Goal: Task Accomplishment & Management: Manage account settings

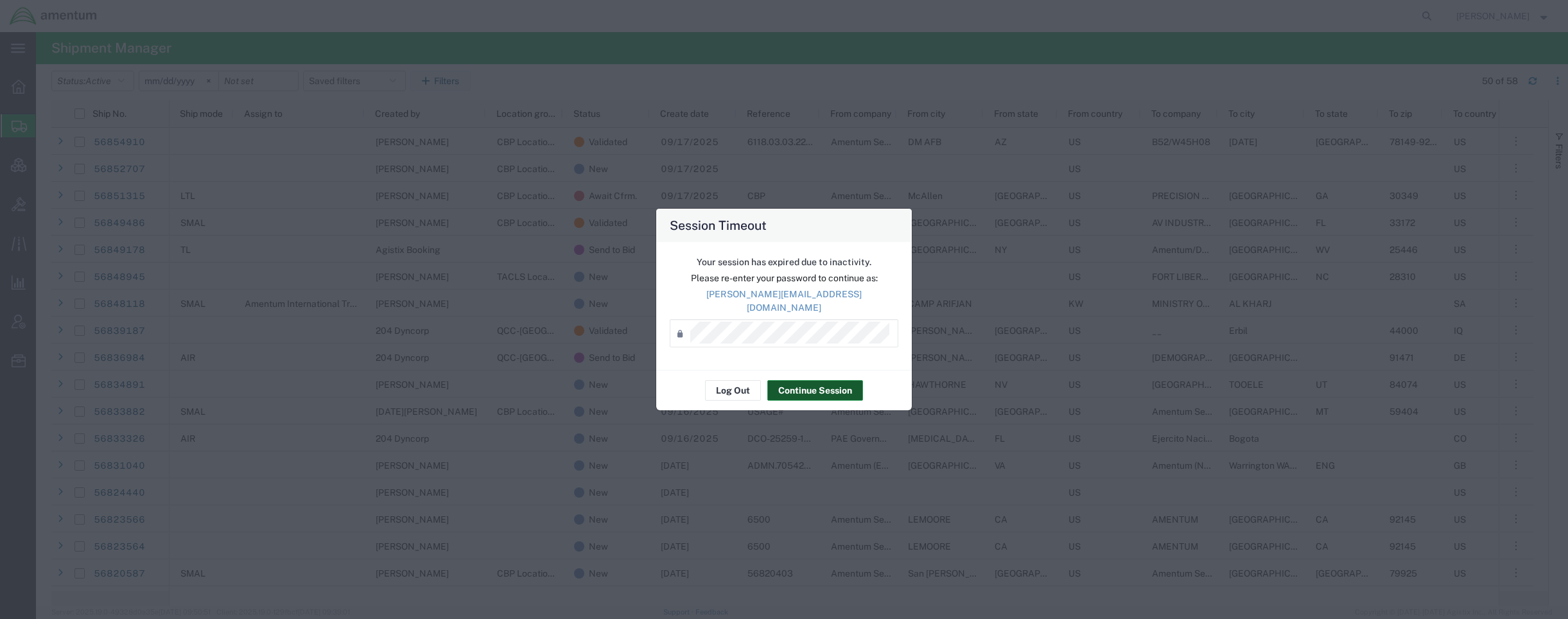
click at [798, 382] on button "Continue Session" at bounding box center [815, 390] width 96 height 20
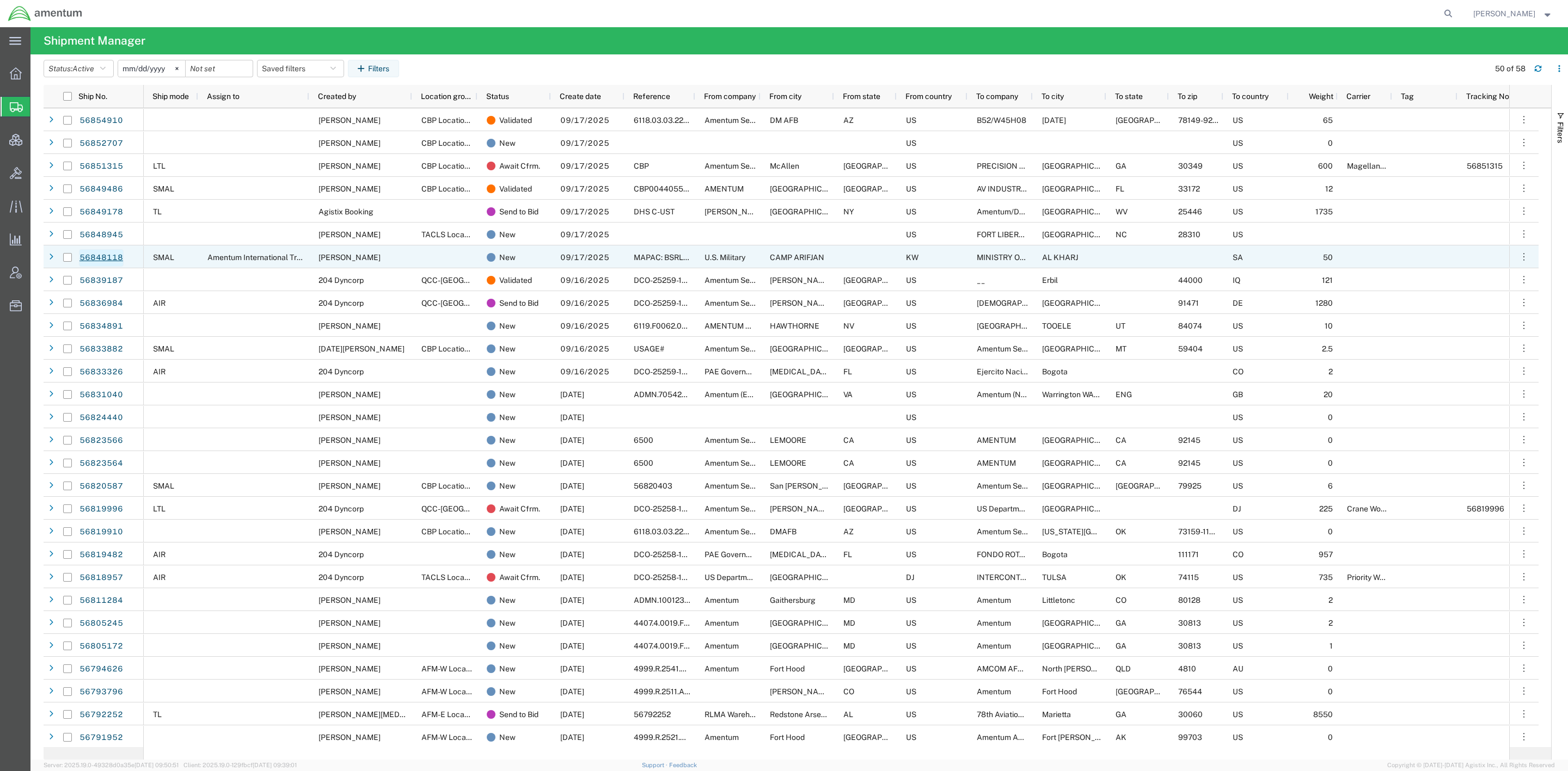
click at [96, 254] on link "56848118" at bounding box center [101, 258] width 45 height 17
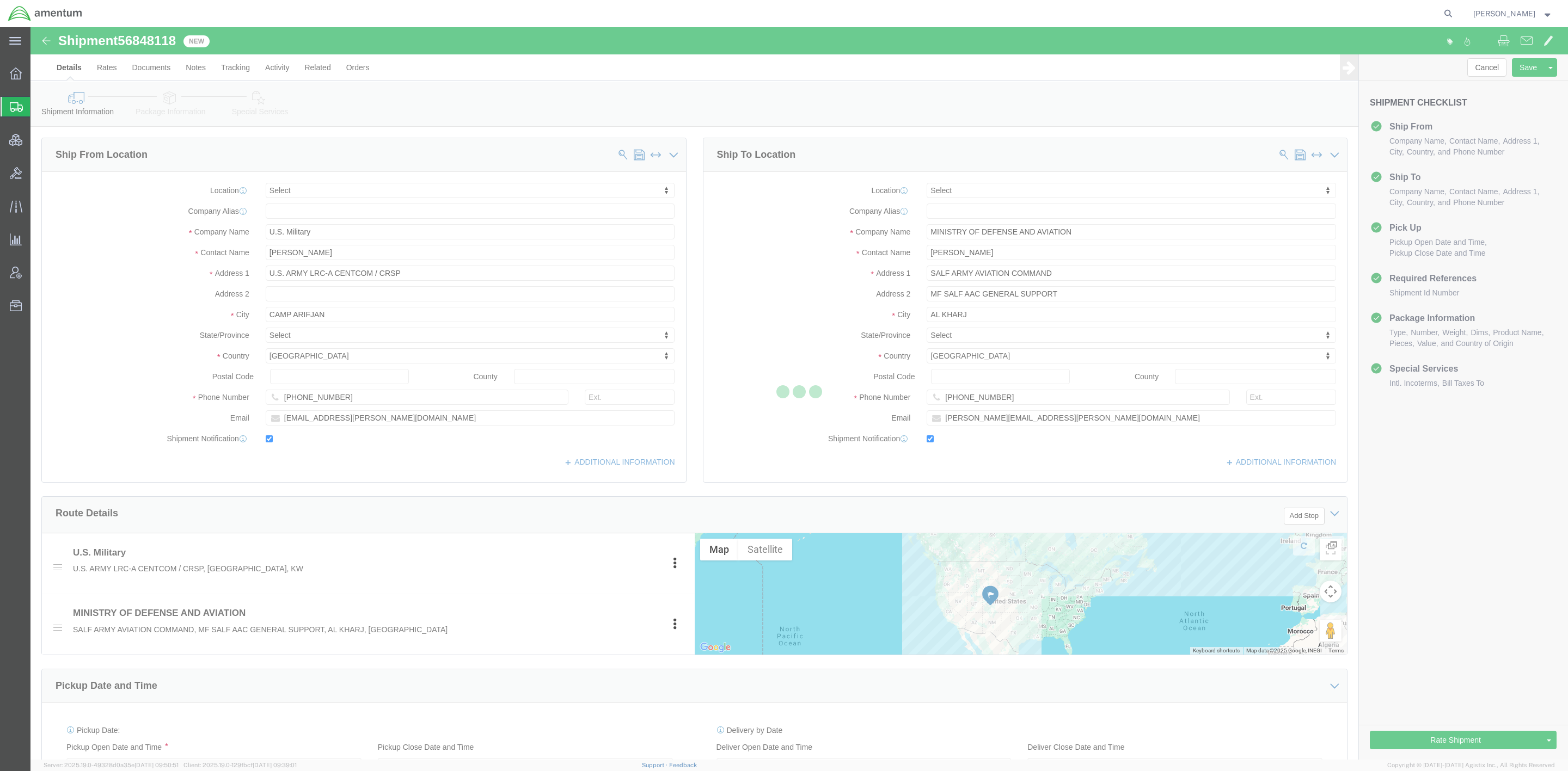
select select
click link "Package Information"
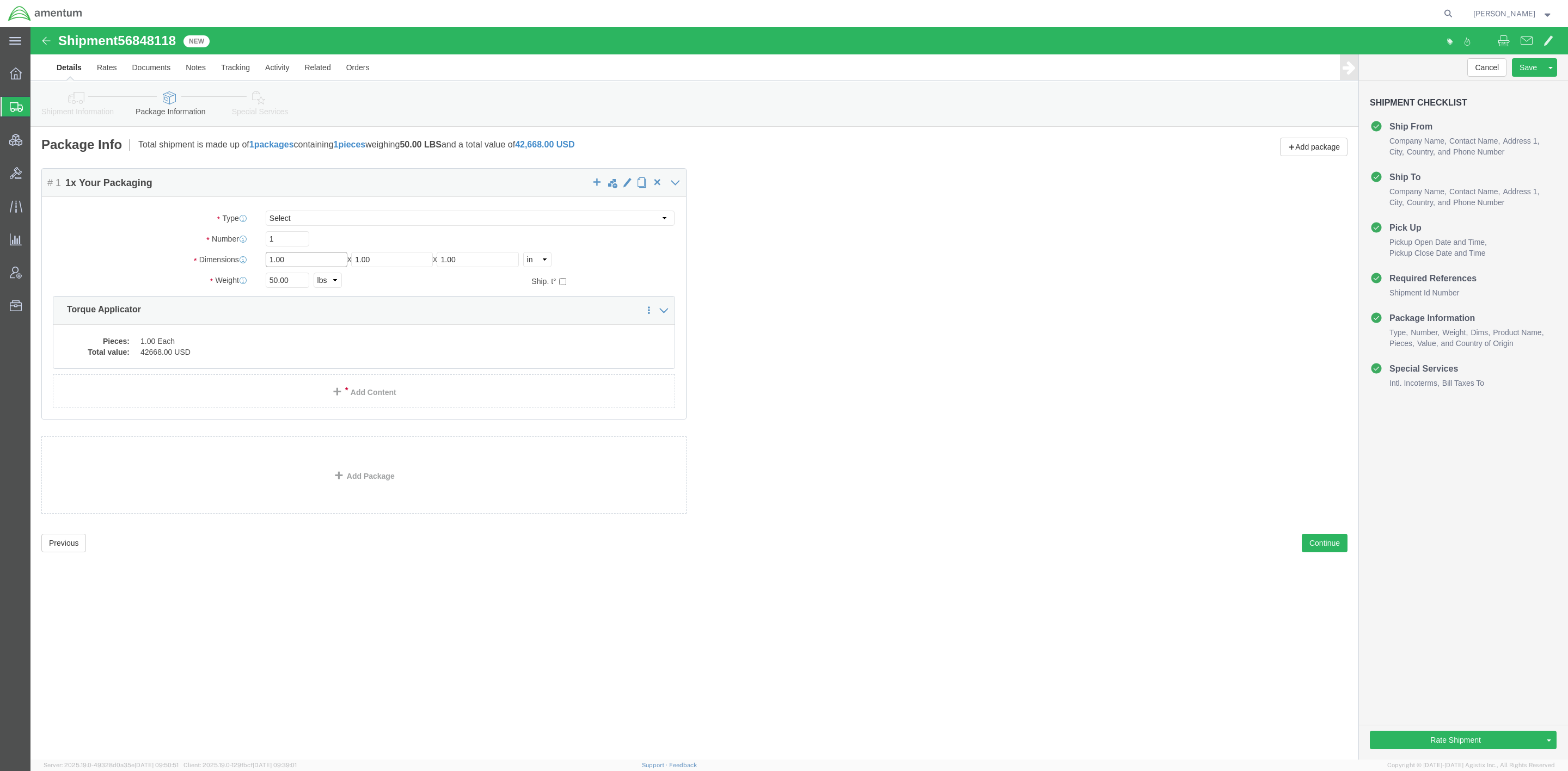
drag, startPoint x: 254, startPoint y: 229, endPoint x: 182, endPoint y: 226, distance: 72.1
click div "Dimensions Length 1.00 x Width 1.00 x Height 1.00 Select cm ft in"
type input "19"
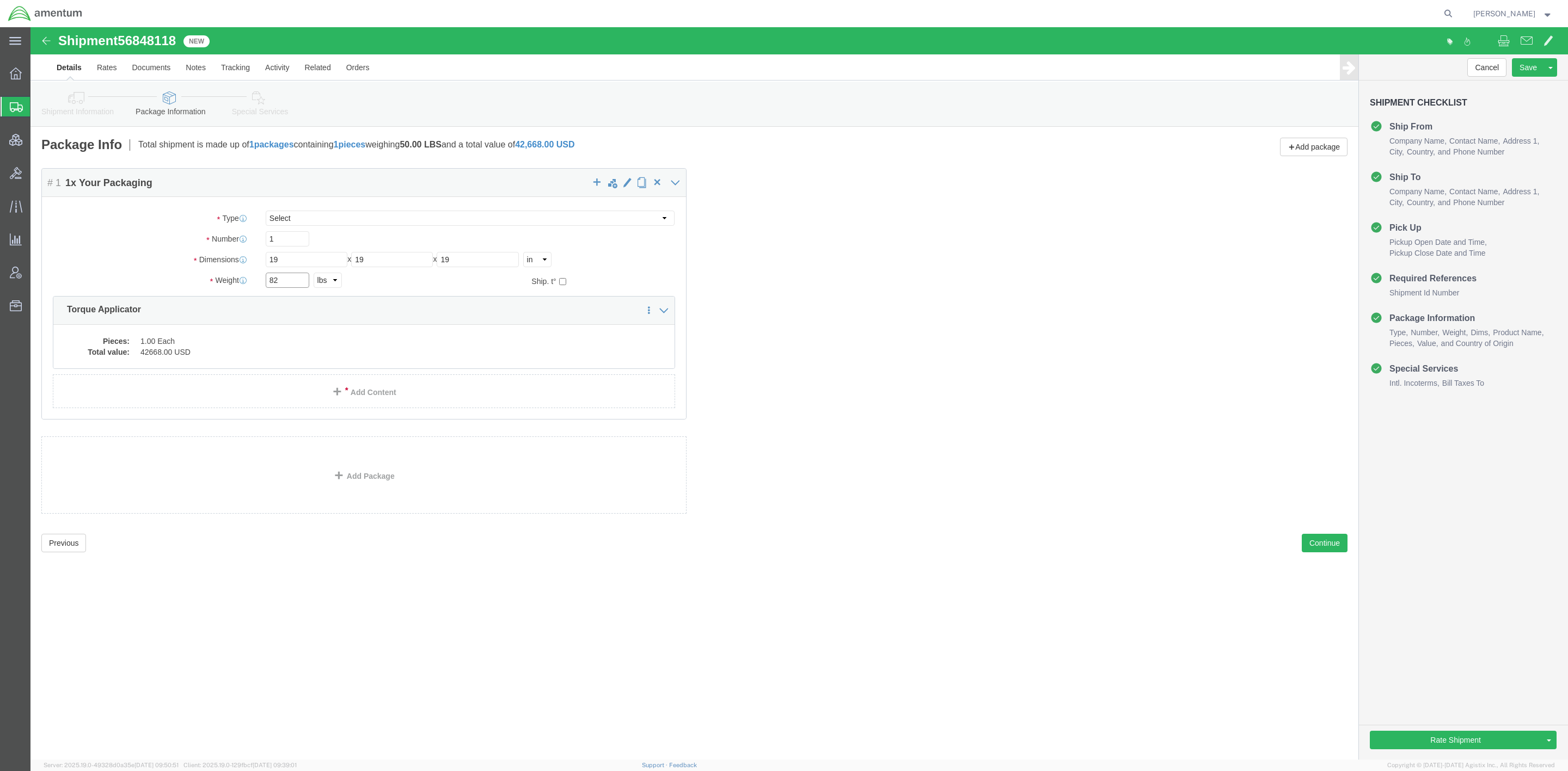
type input "82"
click dd "1.00 Each"
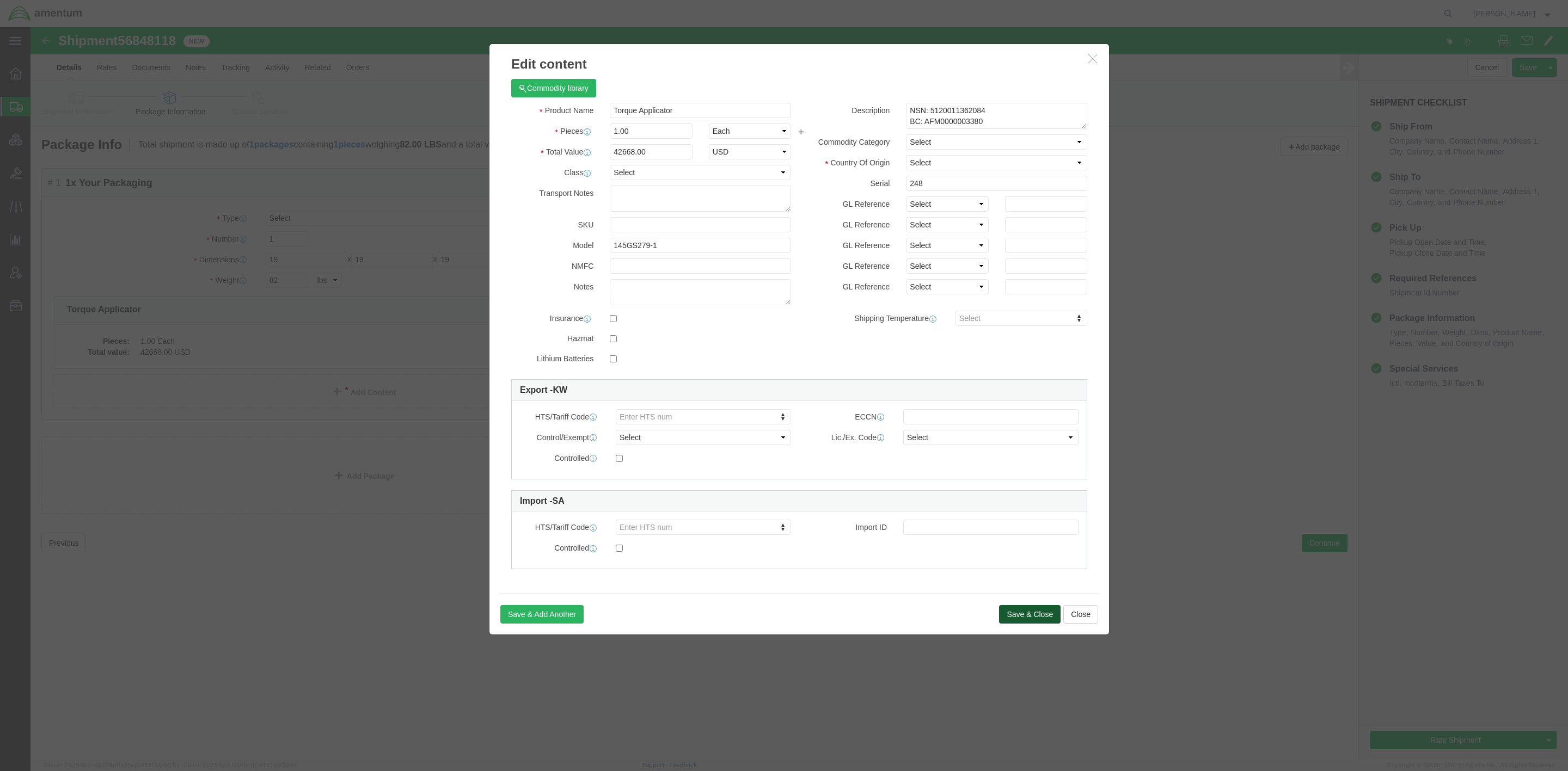
click button "Save & Close"
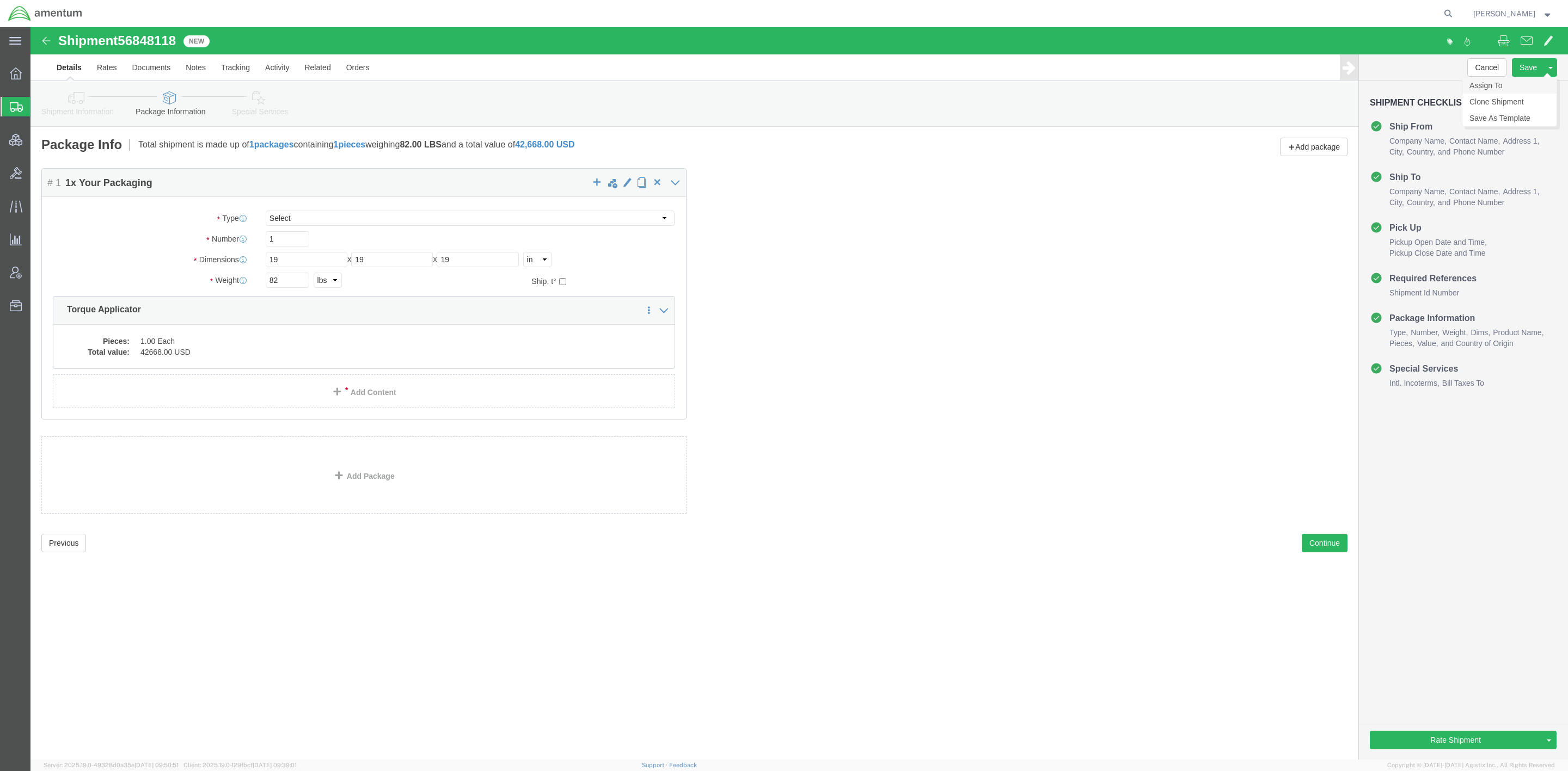
click link "Assign To"
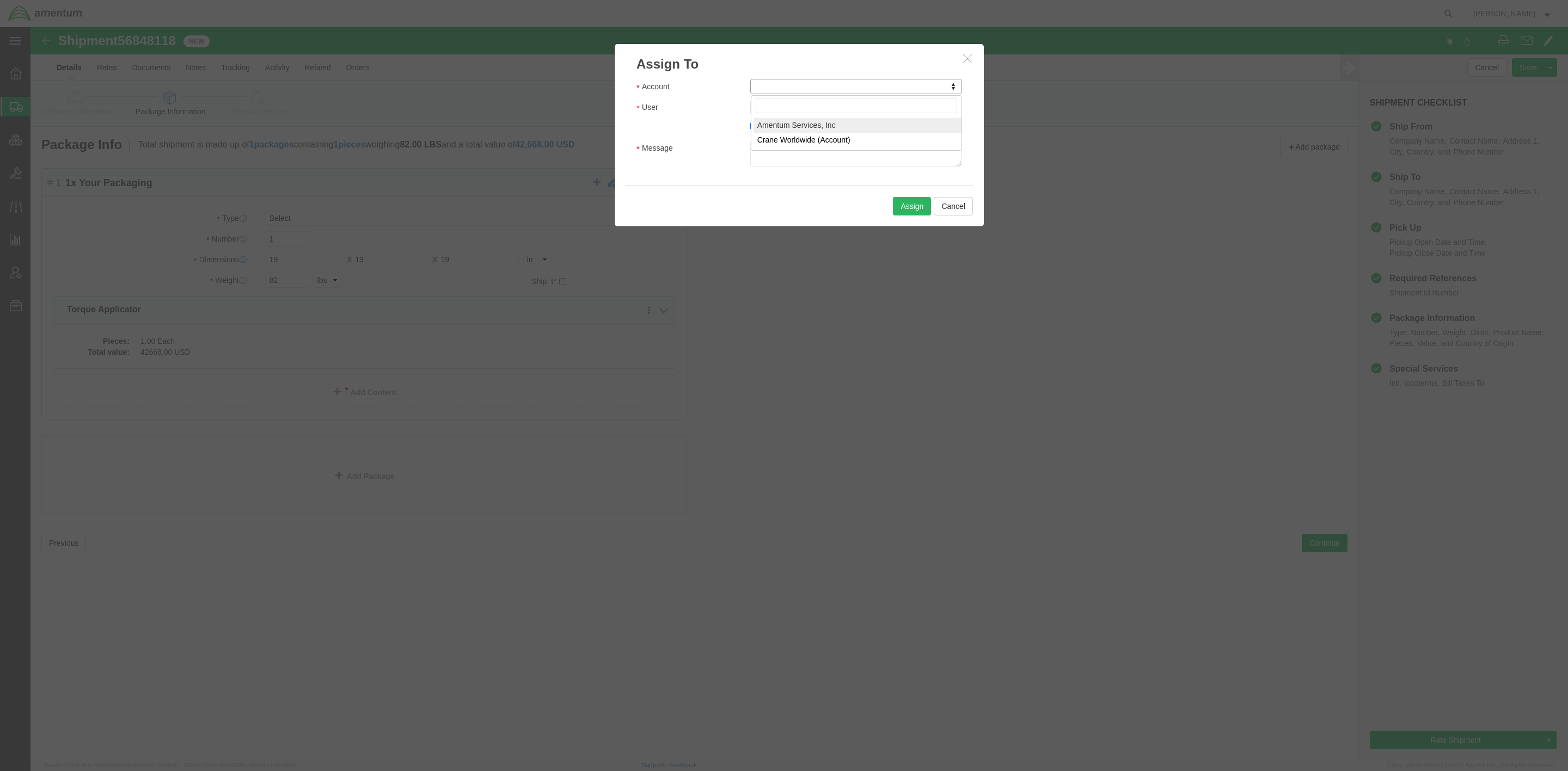
select select "101678"
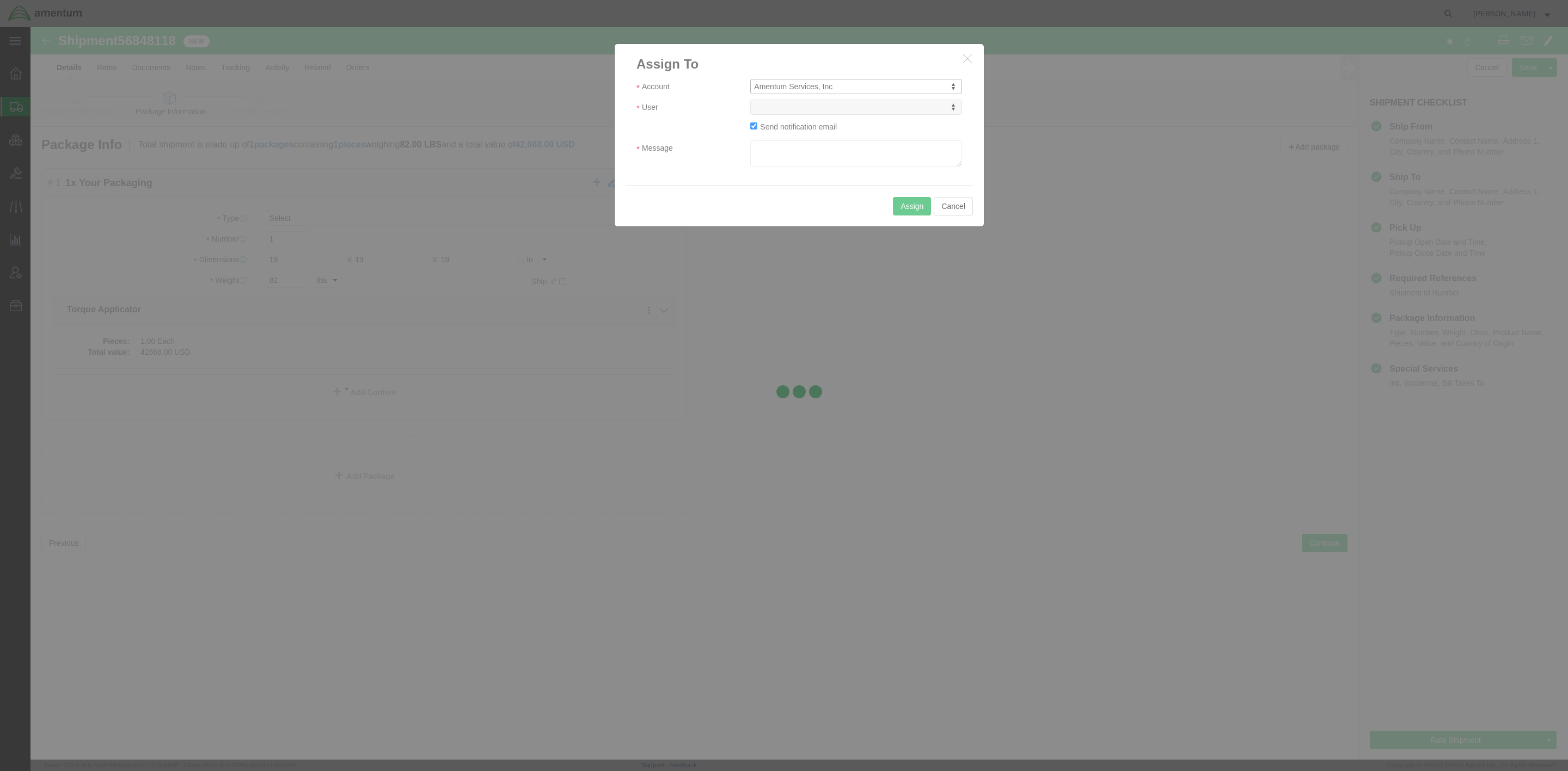
click at [791, 110] on div at bounding box center [799, 393] width 1537 height 732
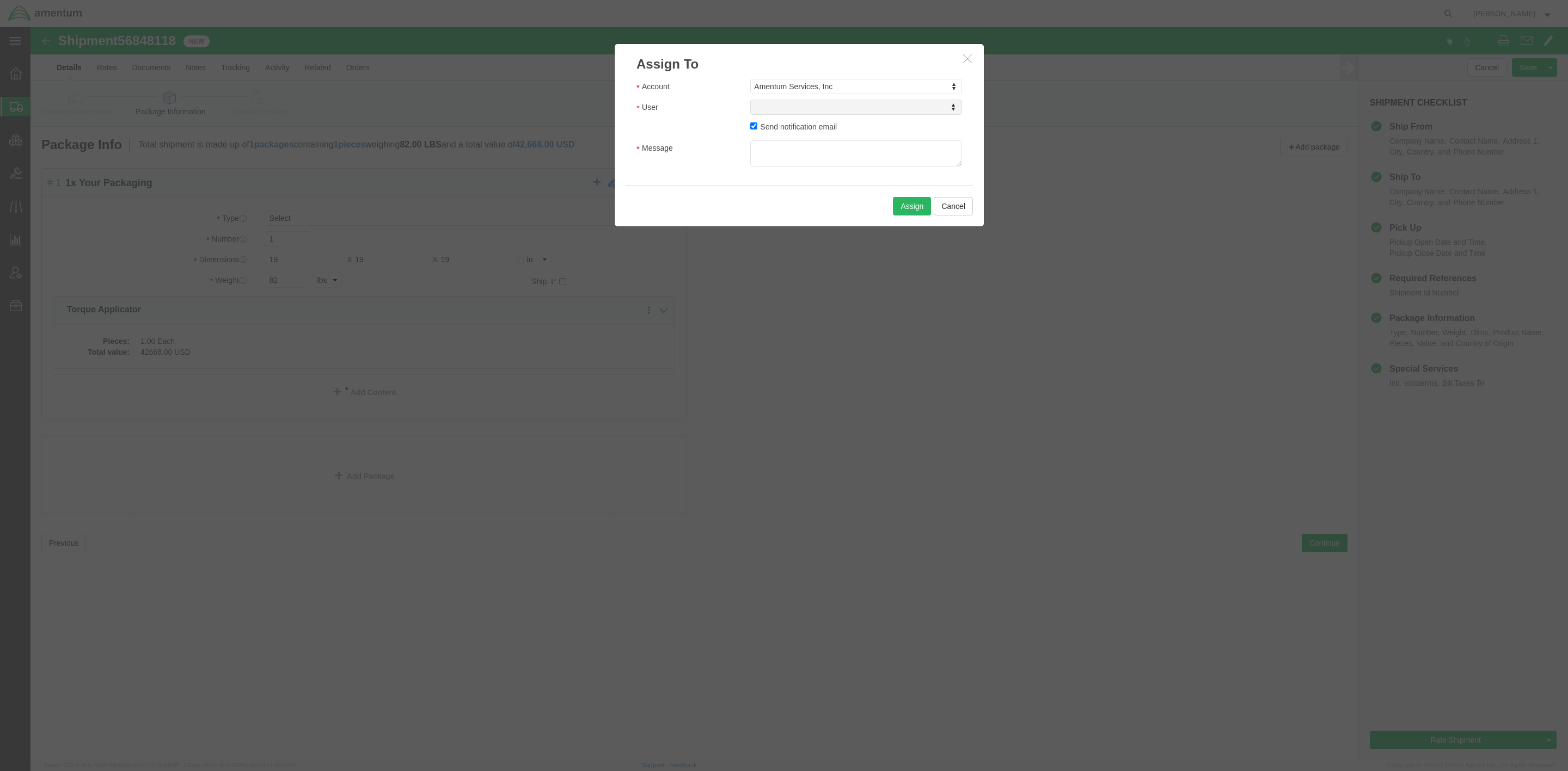
select select
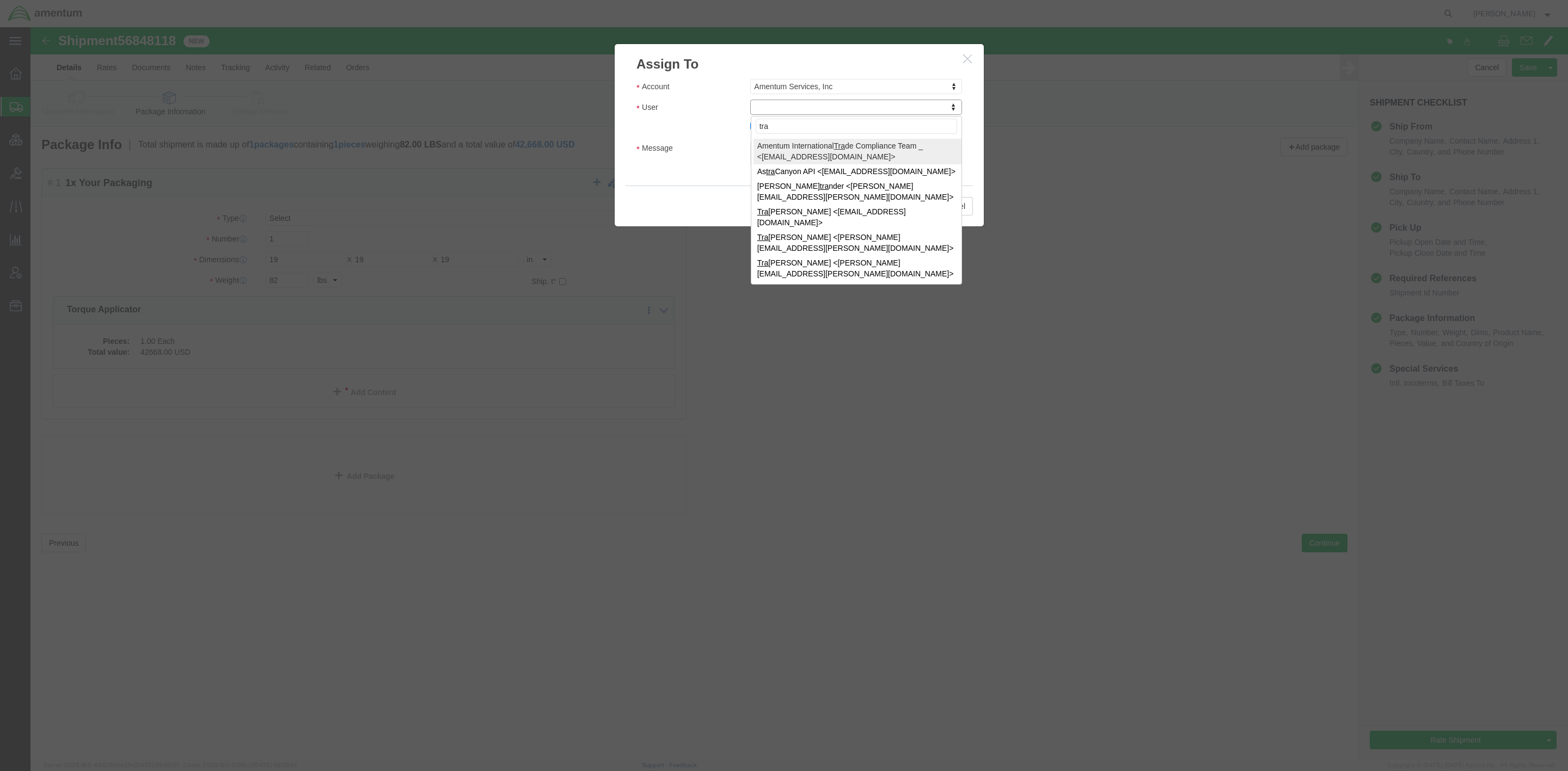
type input "tra"
select select "47300"
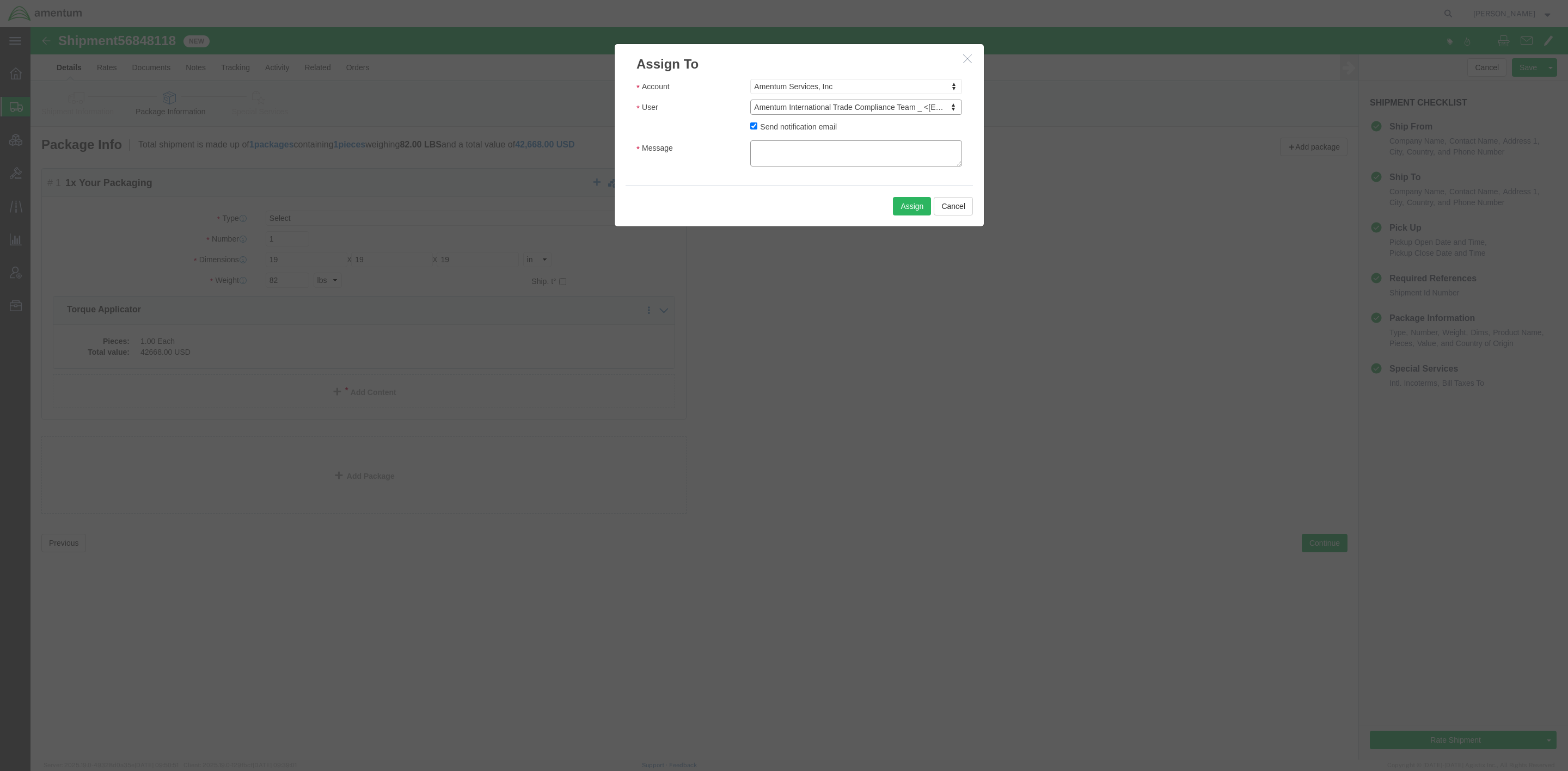
click textarea "Message"
type textarea "Would you please review and approve for shipping?"
click button "Assign"
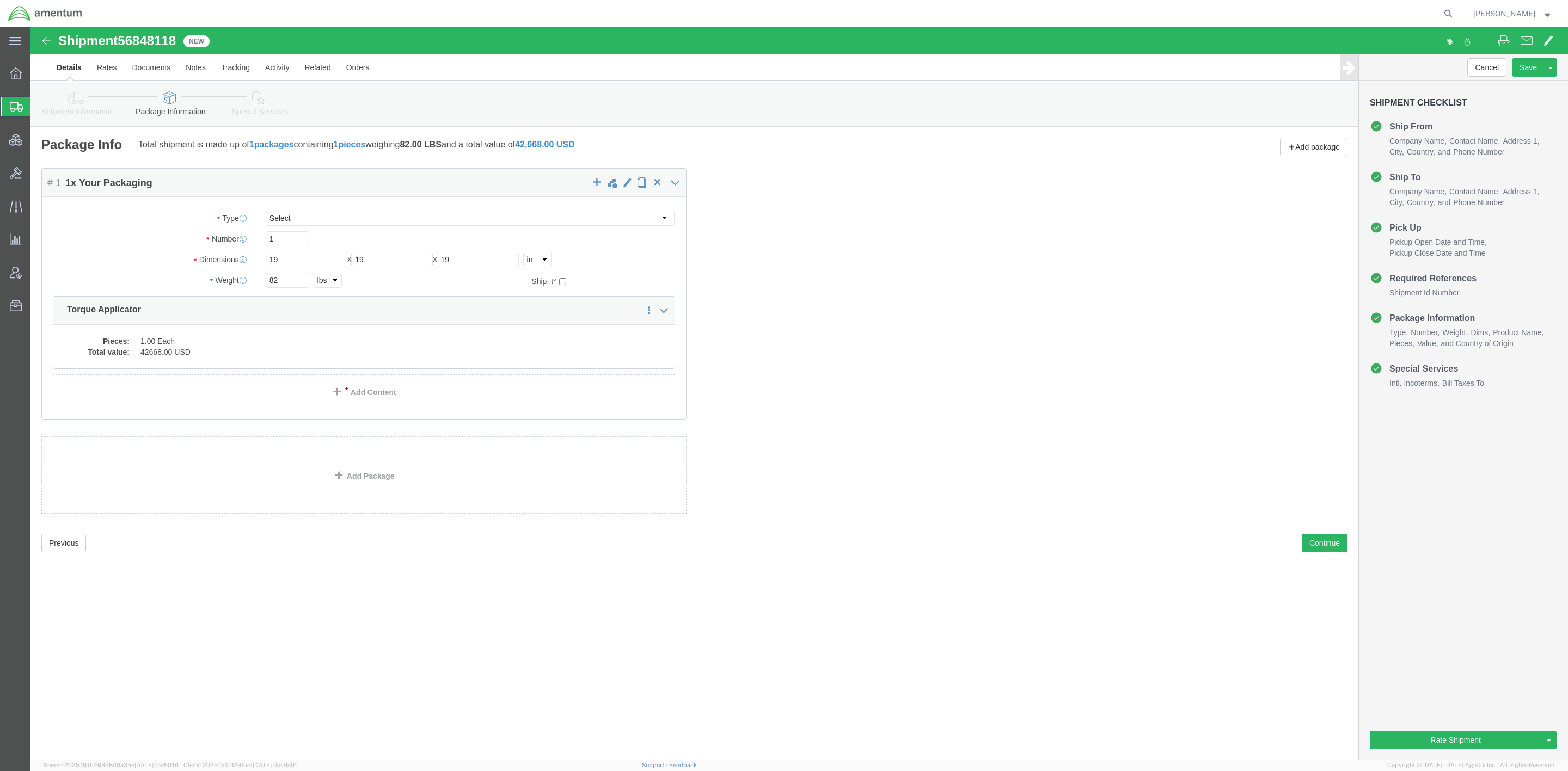
drag, startPoint x: 45, startPoint y: 73, endPoint x: 73, endPoint y: 95, distance: 35.6
click icon
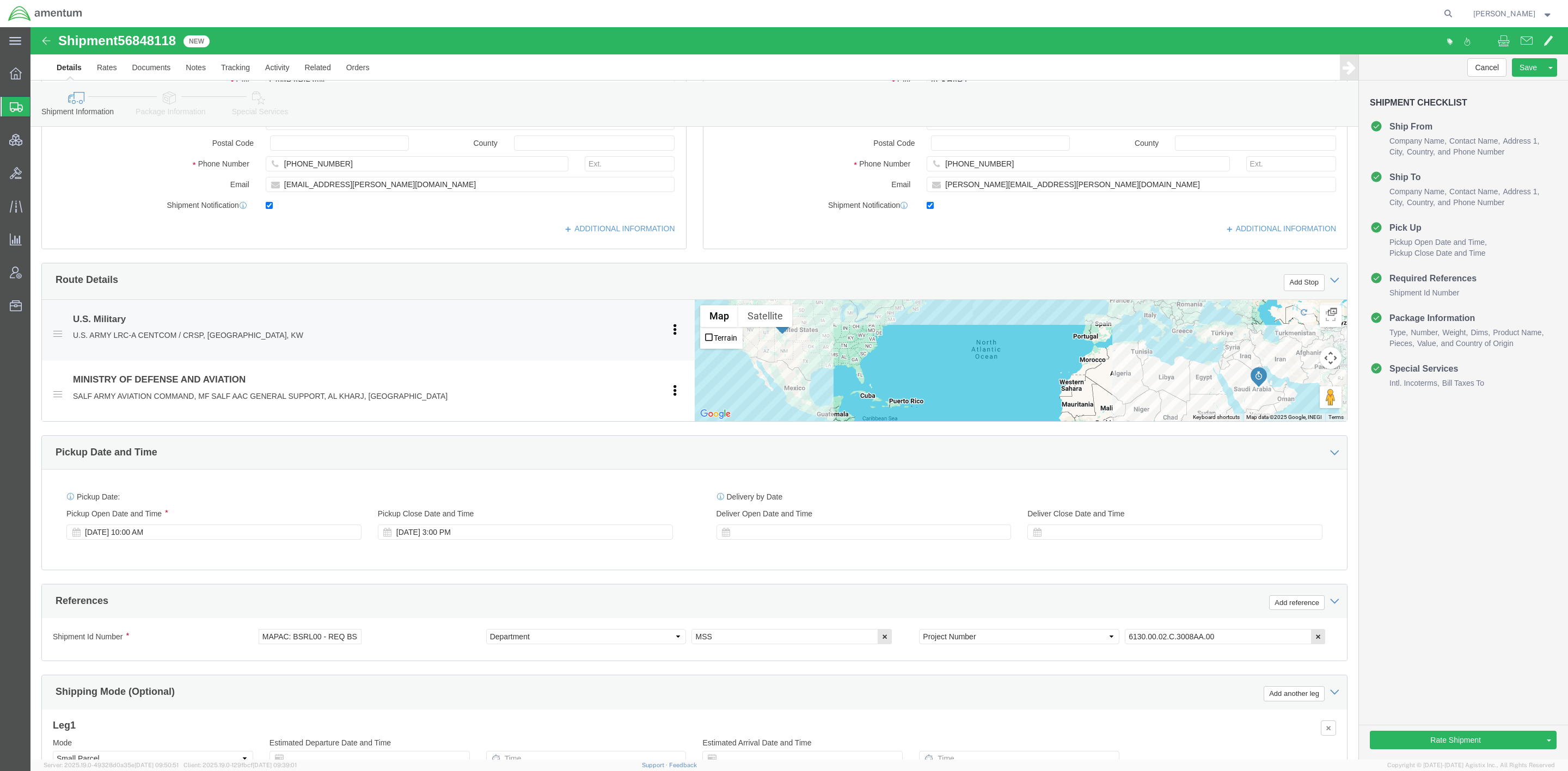
scroll to position [382, 0]
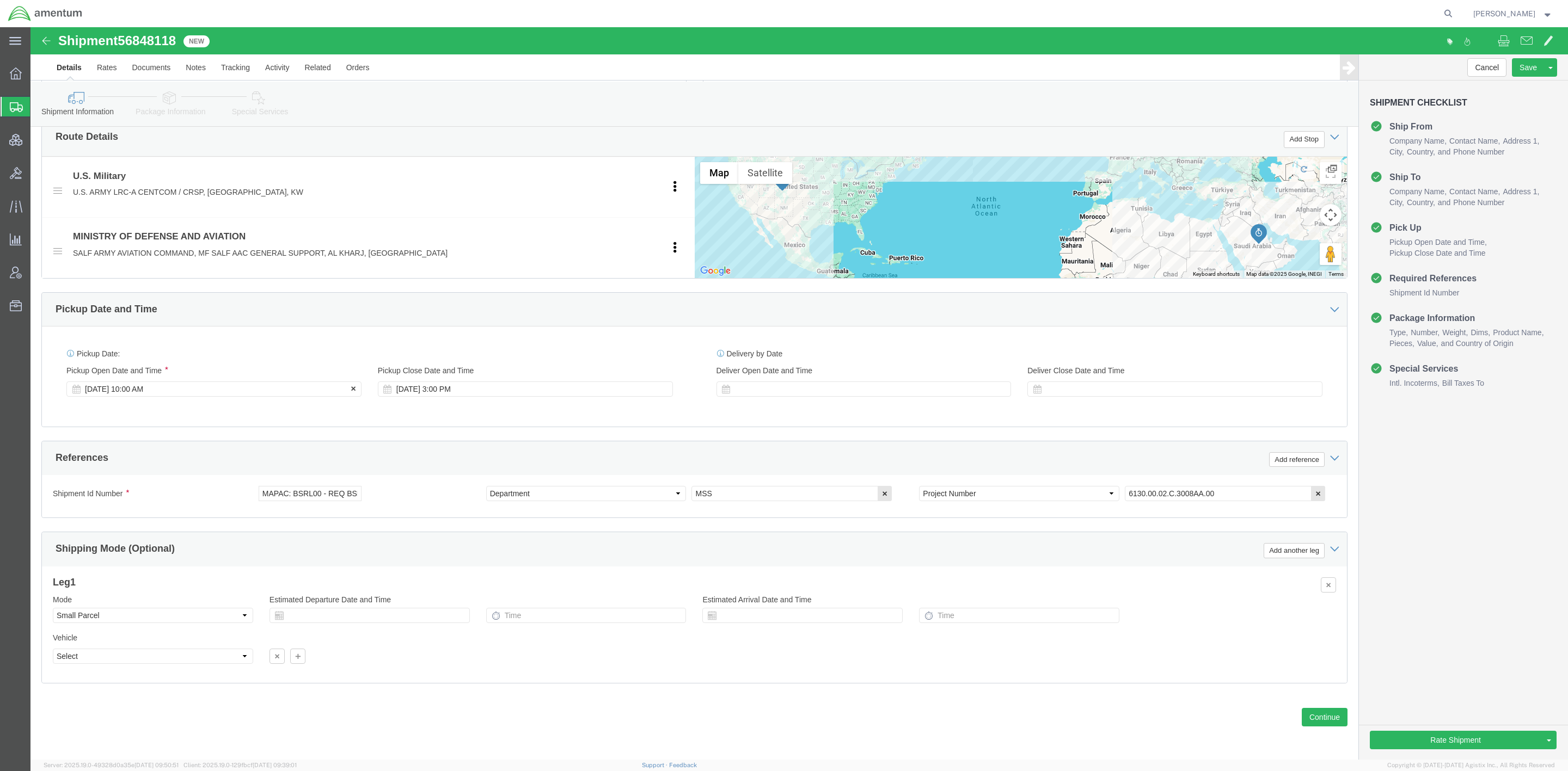
click div "[DATE] 10:00 AM"
click div "Pickup Date: Pickup Start Date Pickup Start Time Pickup Open Date and Time [DAT…"
click div "[DATE] 11:00 AM"
type input "3:00 PM"
click button "Apply"
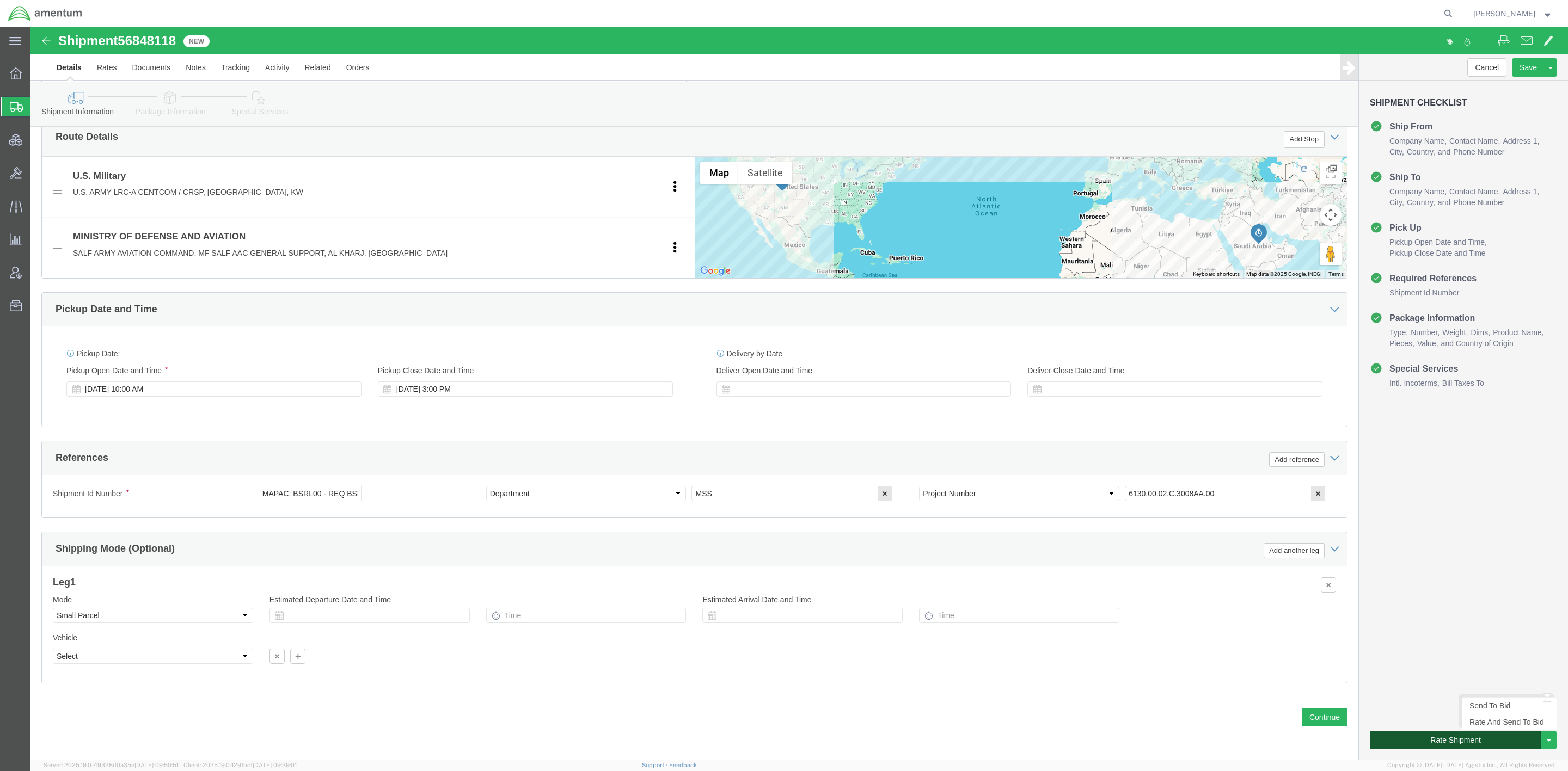
click button "Rate Shipment"
click icon
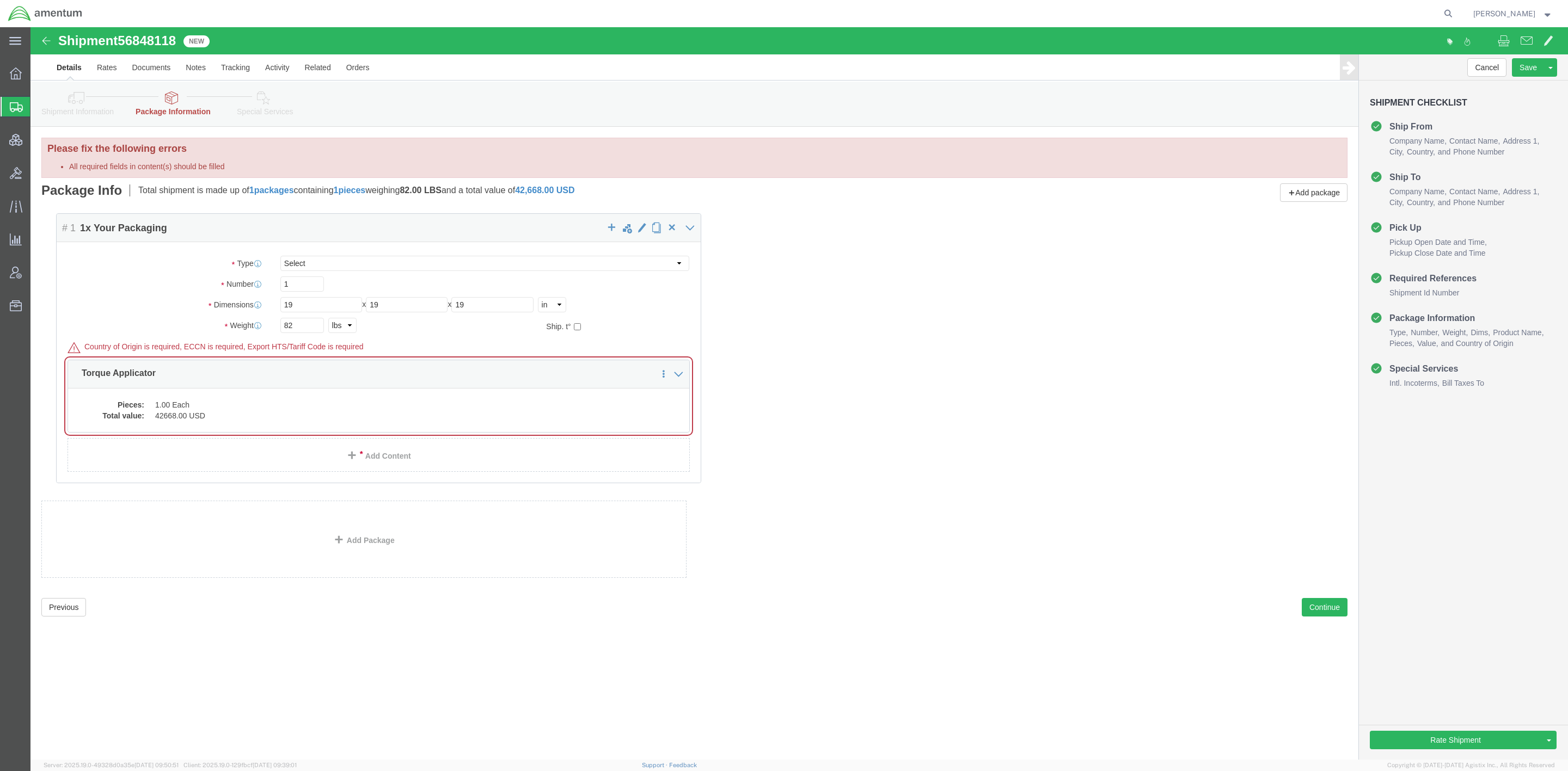
drag, startPoint x: 101, startPoint y: 324, endPoint x: 120, endPoint y: 324, distance: 19.0
click div "Package Content # 1 1 x Your Packaging Package Type Select Bale(s) Basket(s) Bo…"
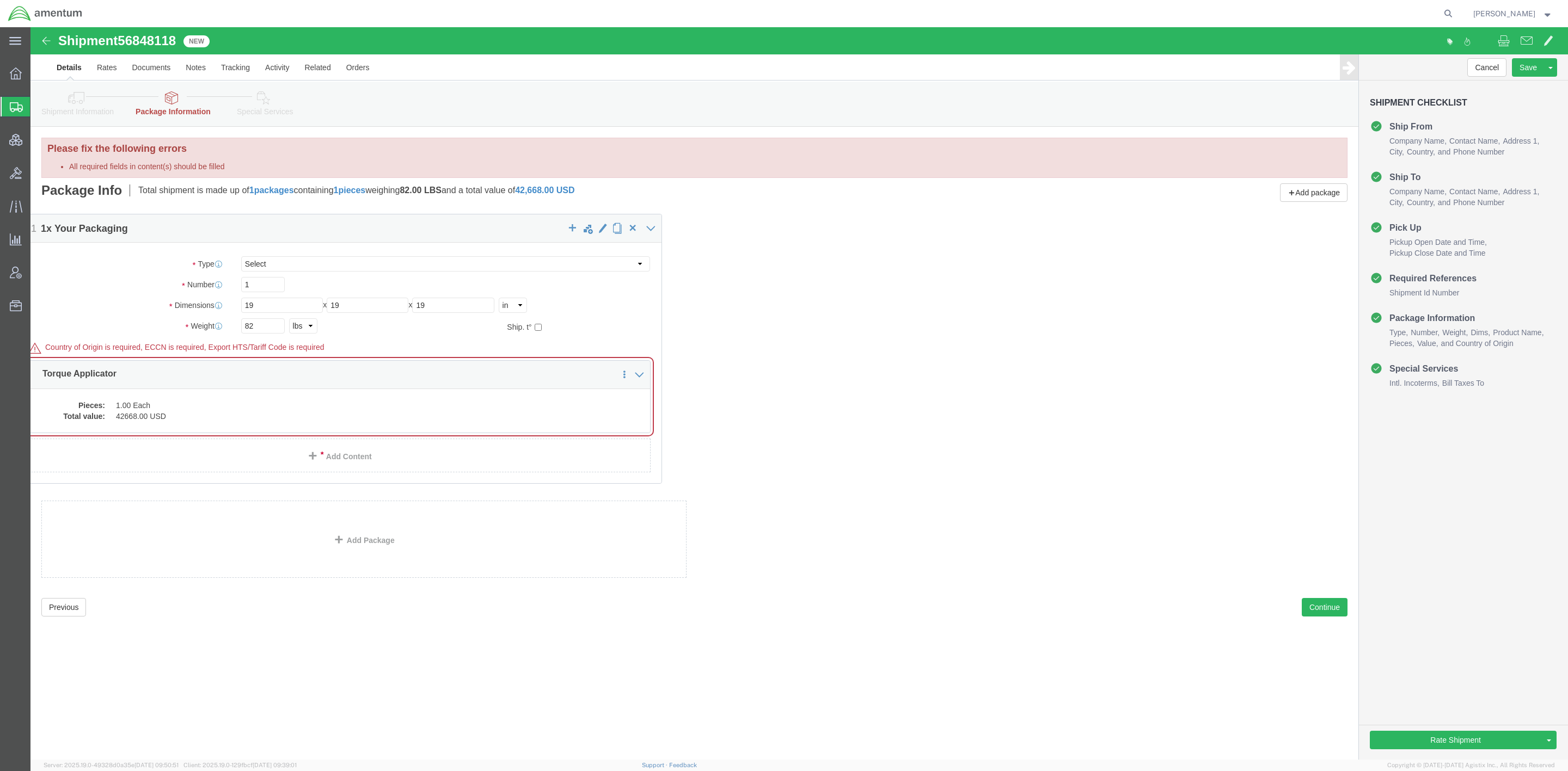
drag, startPoint x: 97, startPoint y: 322, endPoint x: 83, endPoint y: 319, distance: 14.3
click div "Package Content # 1 1 x Your Packaging Package Type Select Bale(s) Basket(s) Bo…"
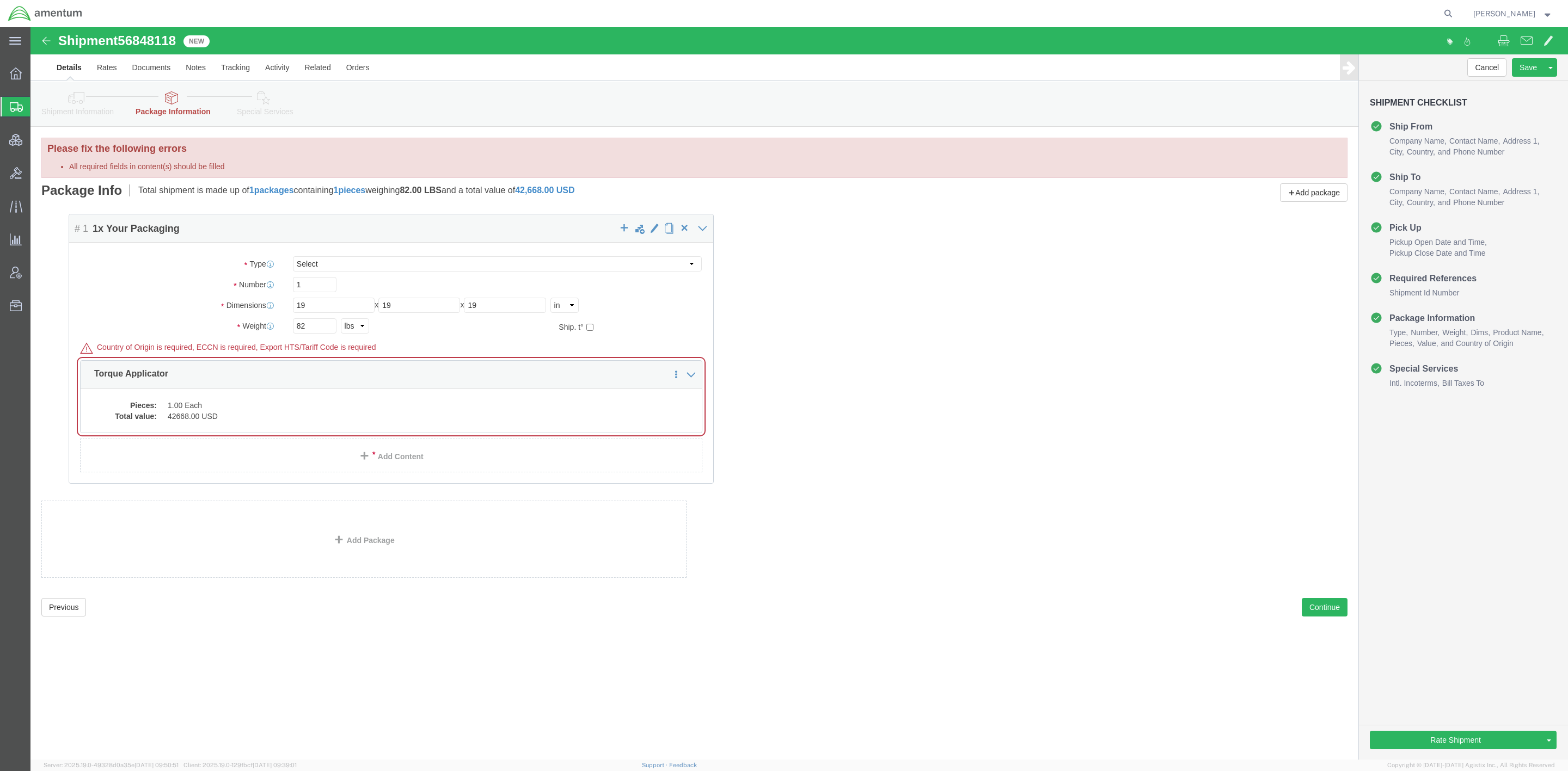
drag, startPoint x: 41, startPoint y: 321, endPoint x: 68, endPoint y: 321, distance: 27.0
click div "Package Content # 1 1 x Your Packaging Package Type Select Bale(s) Basket(s) Bo…"
click dd "42668.00 USD"
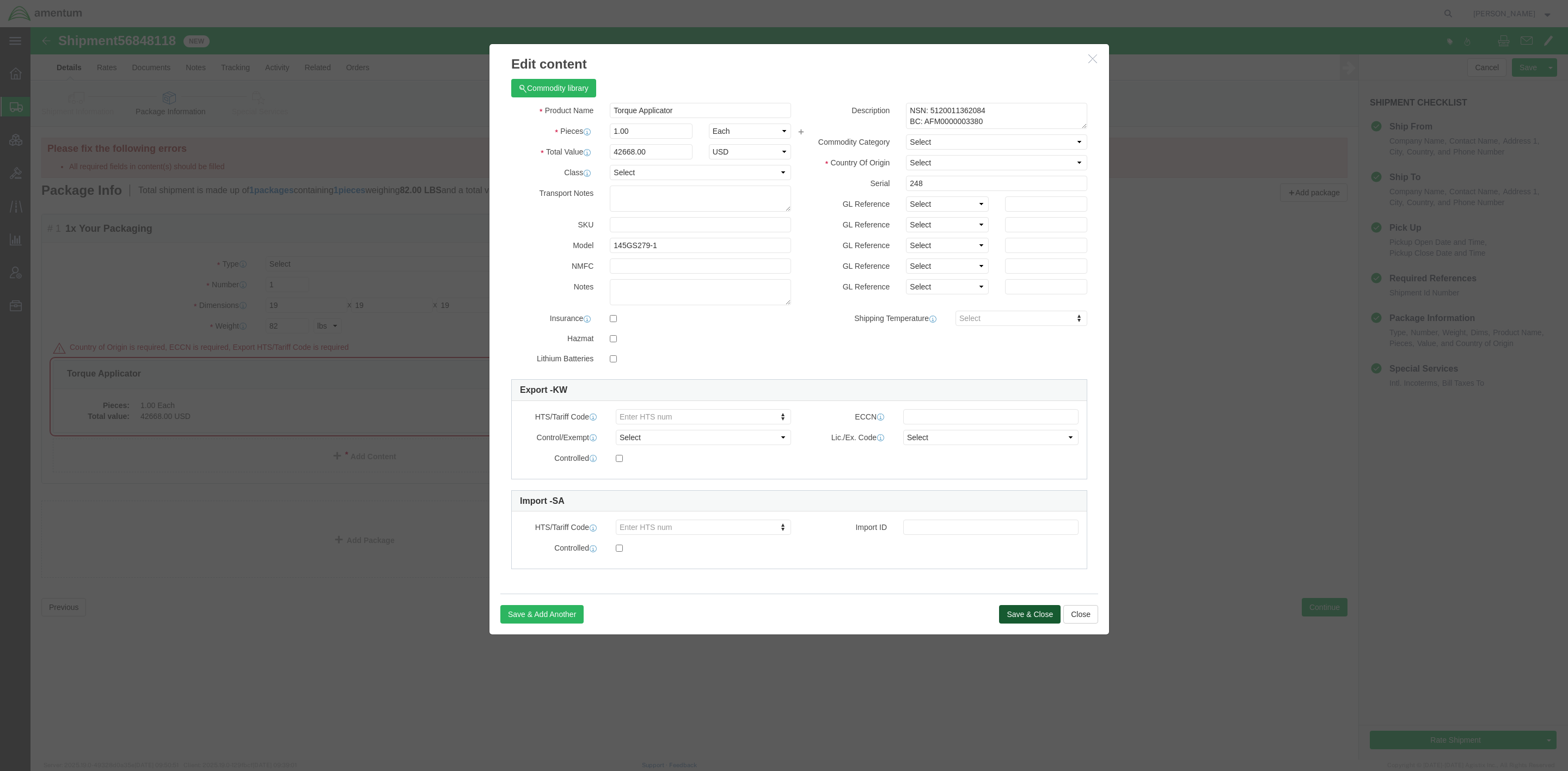
click button "Save & Close"
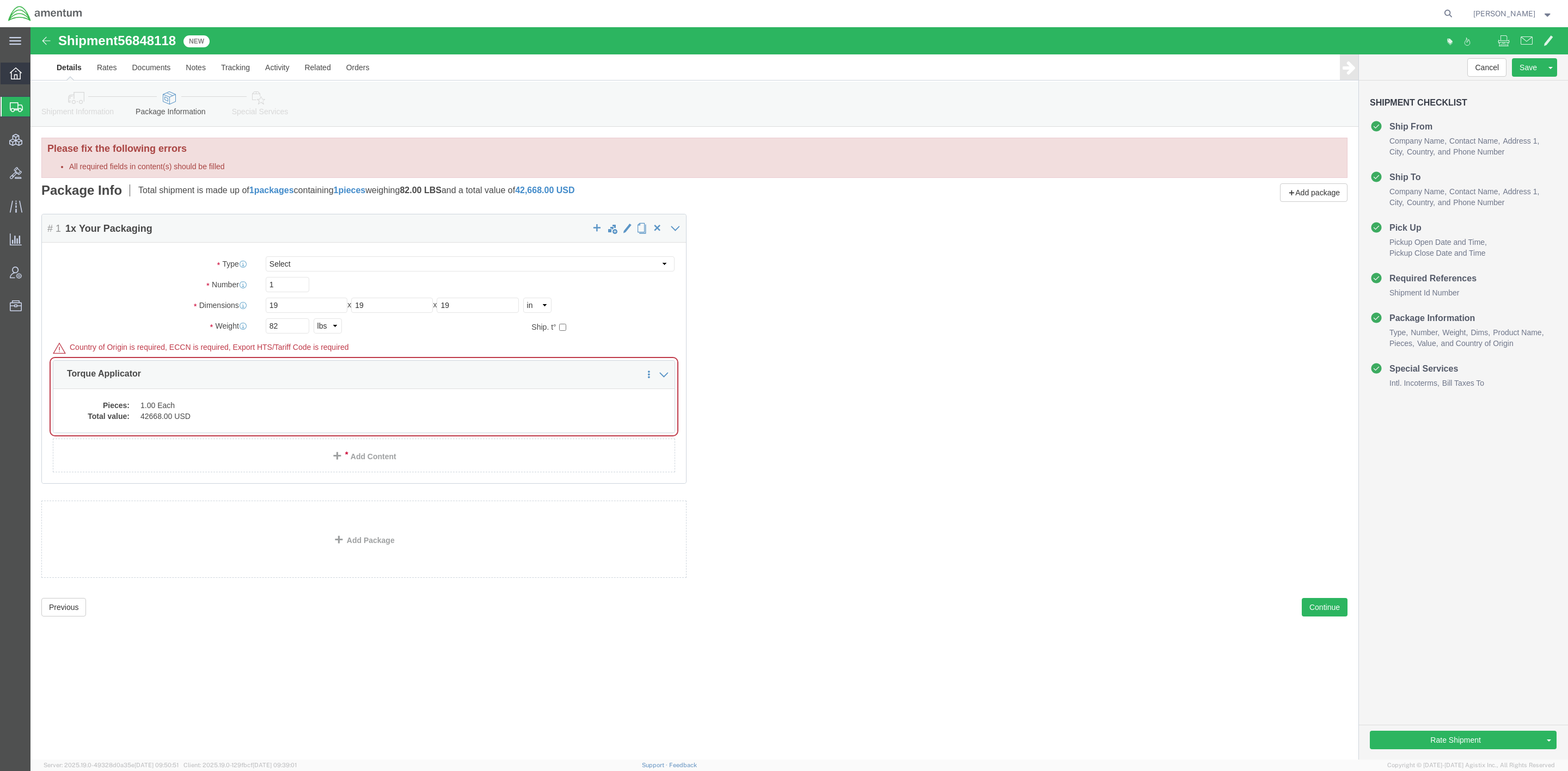
click at [10, 76] on icon at bounding box center [16, 74] width 12 height 12
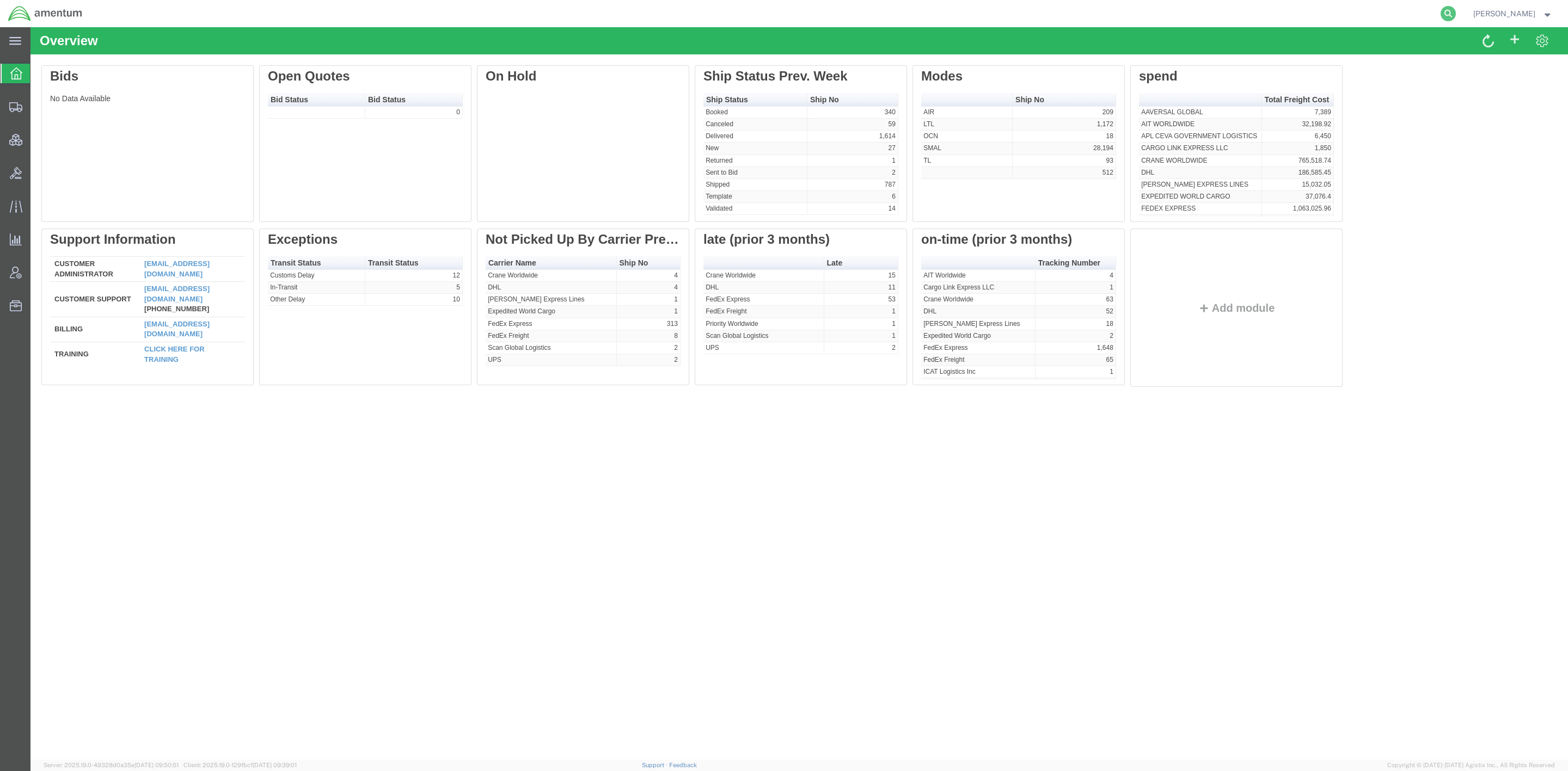
click at [1329, 13] on icon at bounding box center [1448, 13] width 15 height 15
paste input "56839518"
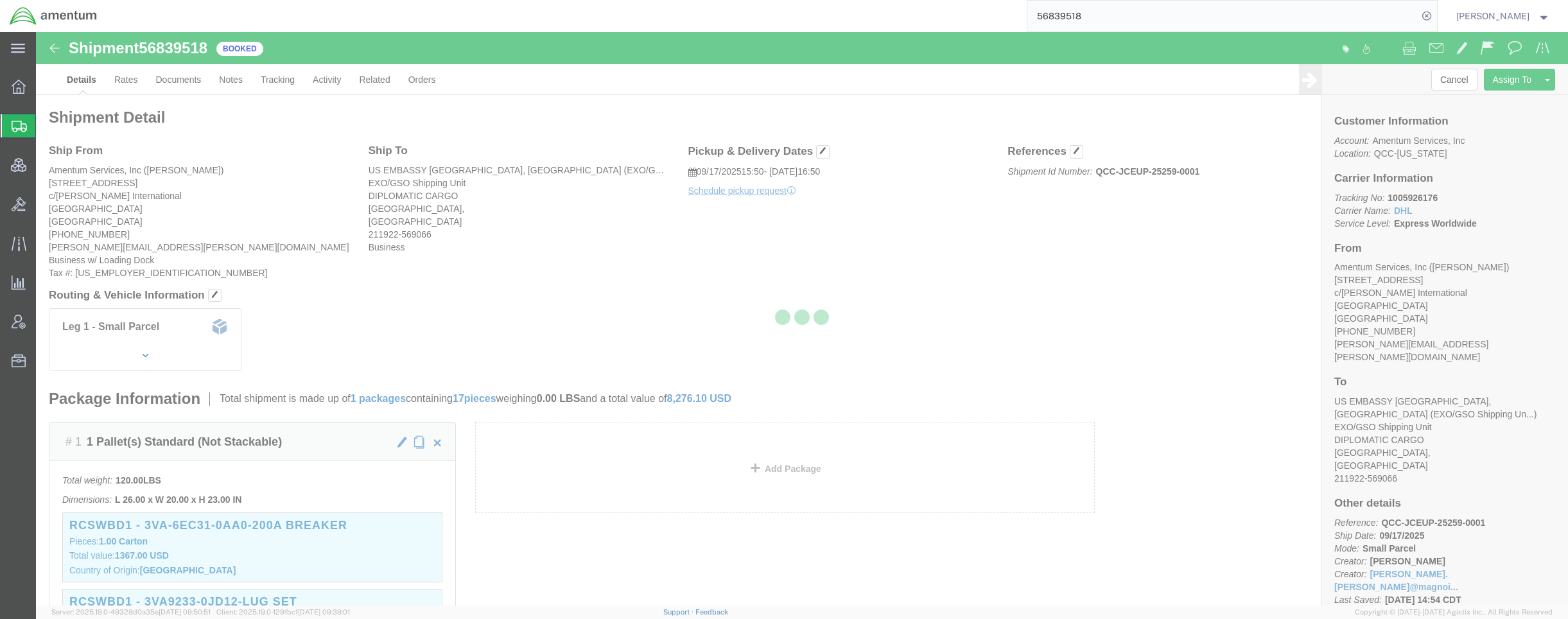
click at [168, 80] on div at bounding box center [802, 319] width 1532 height 574
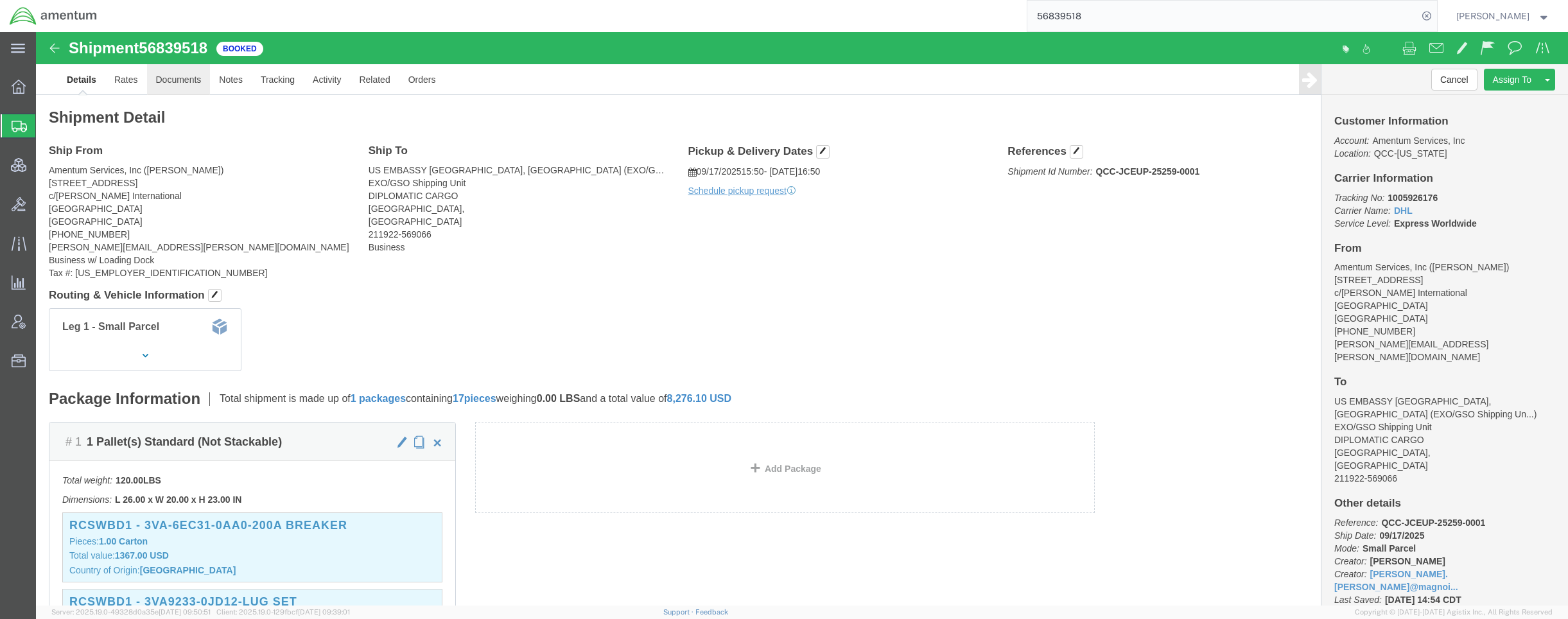
drag, startPoint x: 168, startPoint y: 80, endPoint x: 132, endPoint y: 48, distance: 48.2
click link "Documents"
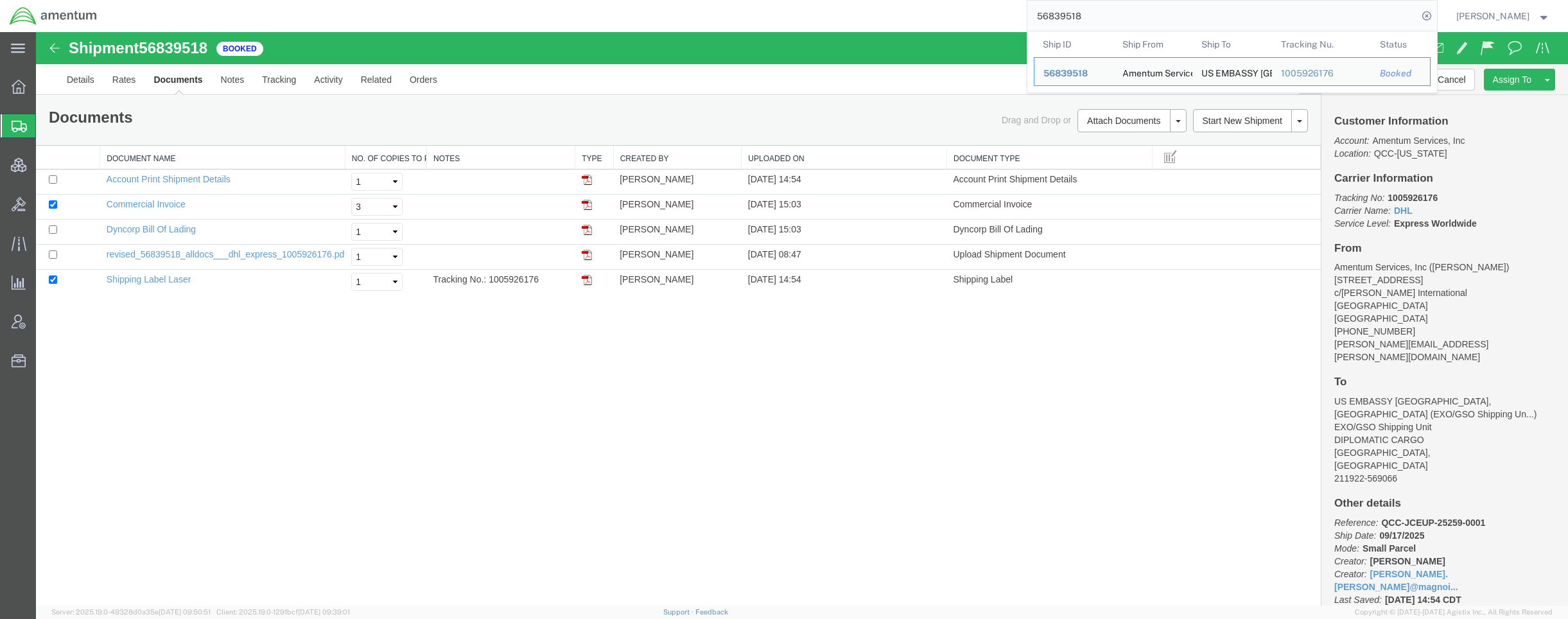
drag, startPoint x: 1091, startPoint y: 13, endPoint x: 697, endPoint y: -38, distance: 397.3
click at [697, 0] on html "main_menu Created with Sketch. Collapse Menu Overview Shipments Shipment Manage…" at bounding box center [784, 310] width 1568 height 619
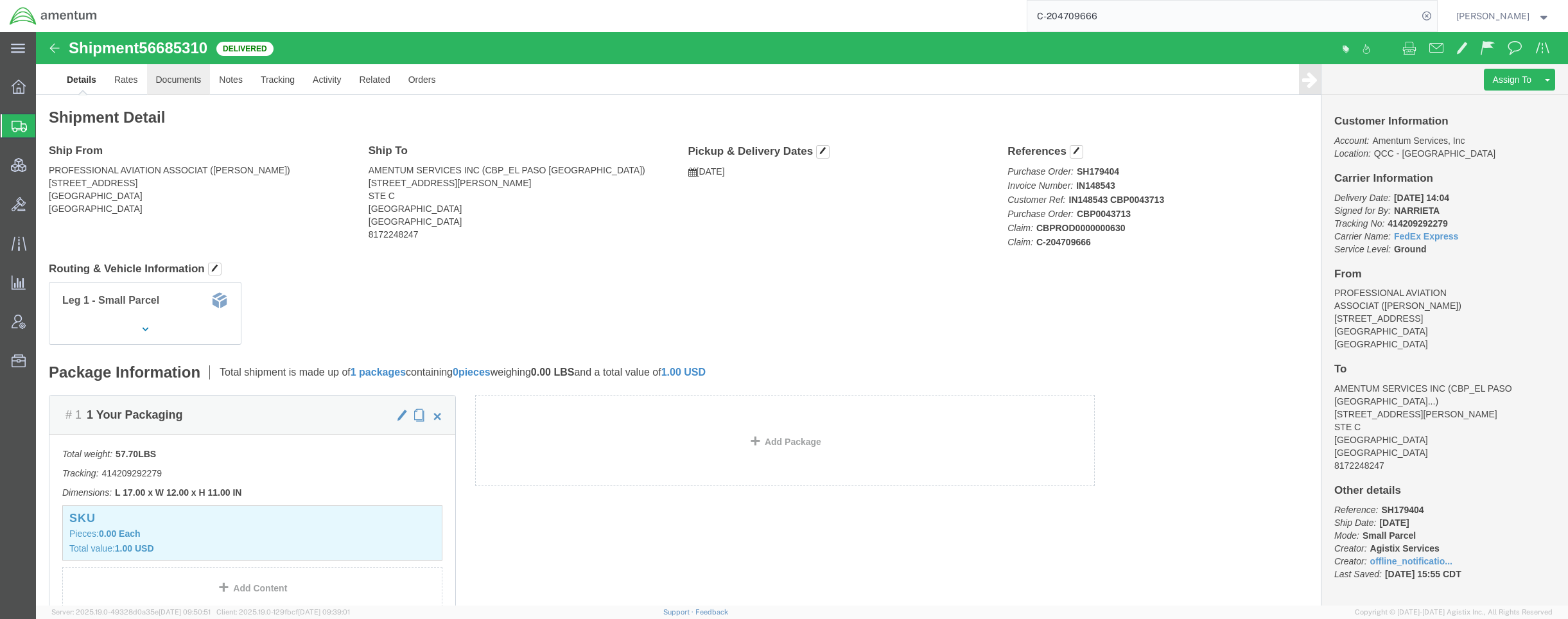
click link "Documents"
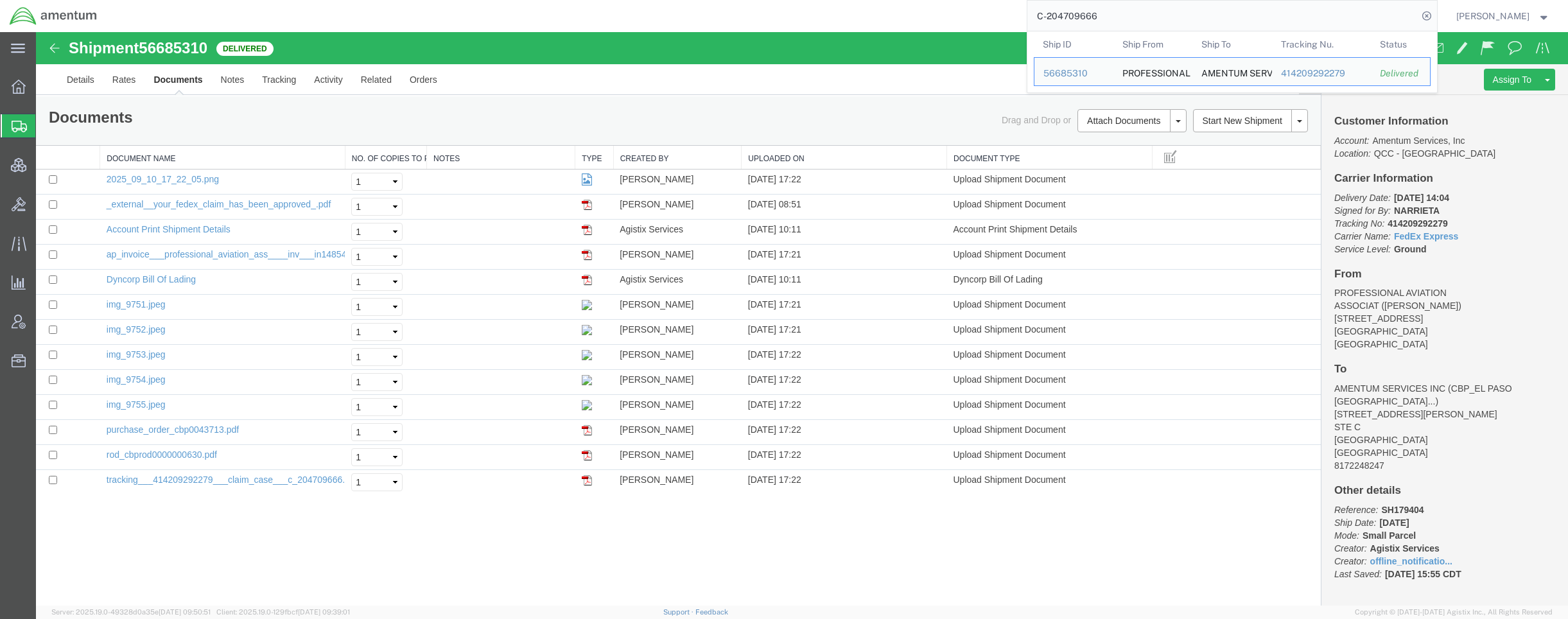
drag, startPoint x: 1121, startPoint y: 27, endPoint x: 823, endPoint y: 5, distance: 298.8
click at [823, 5] on div "C-204709666 Ship ID Ship From Ship To Tracking Nu. Status Ship ID 56685310 Ship…" at bounding box center [772, 16] width 1331 height 32
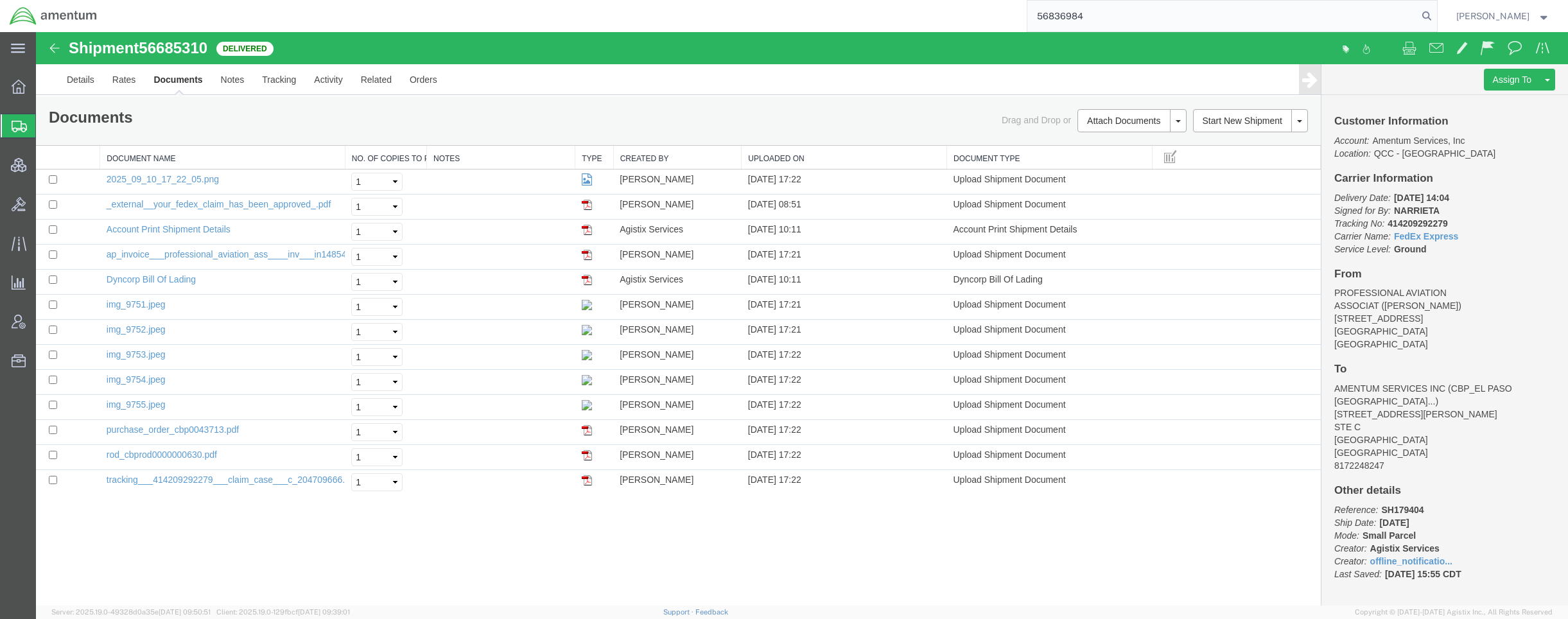
type input "56836984"
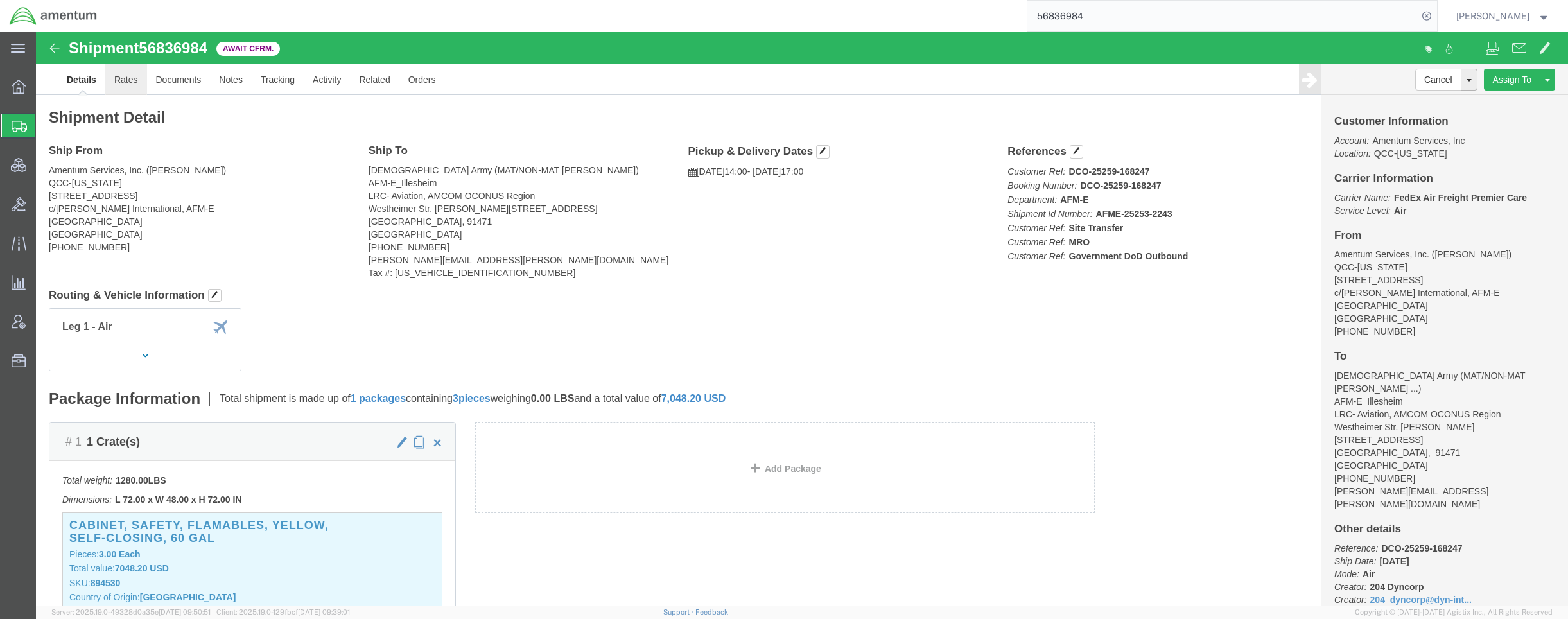
click link "Rates"
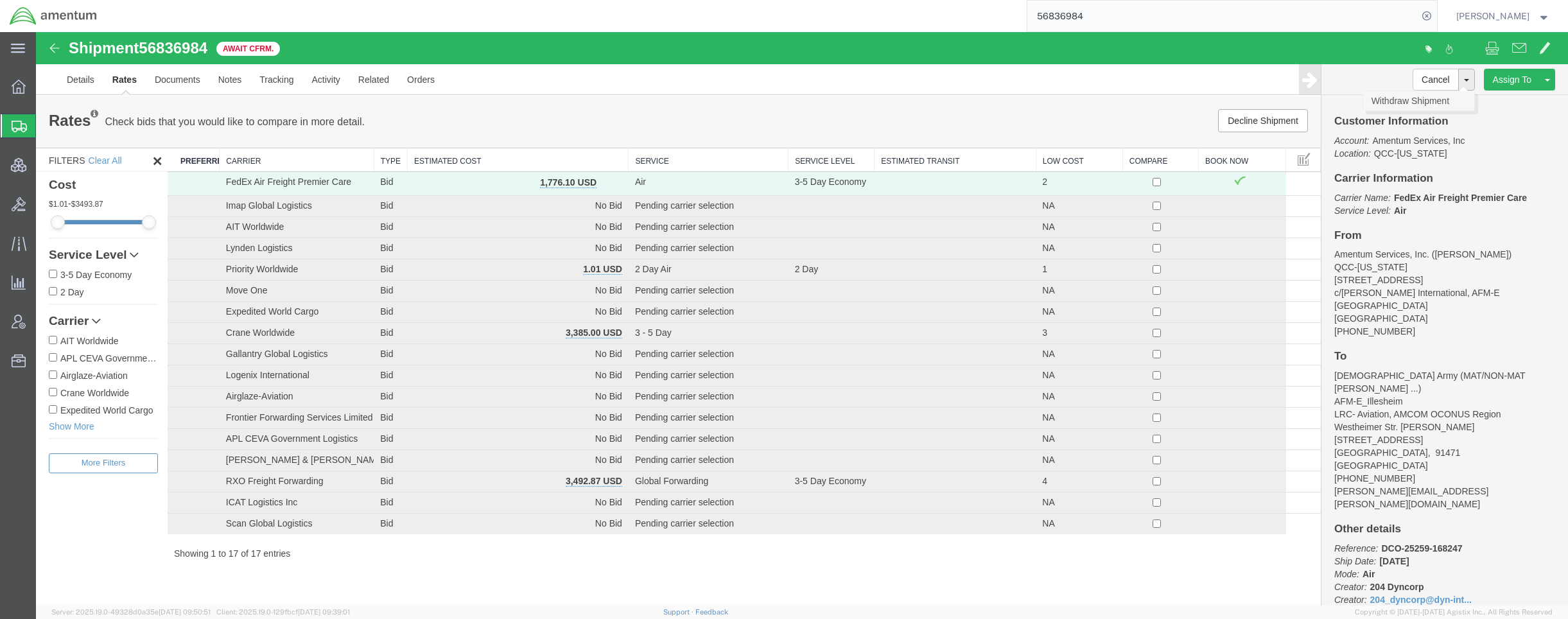
click at [1448, 96] on link "Withdraw Shipment" at bounding box center [1418, 100] width 111 height 20
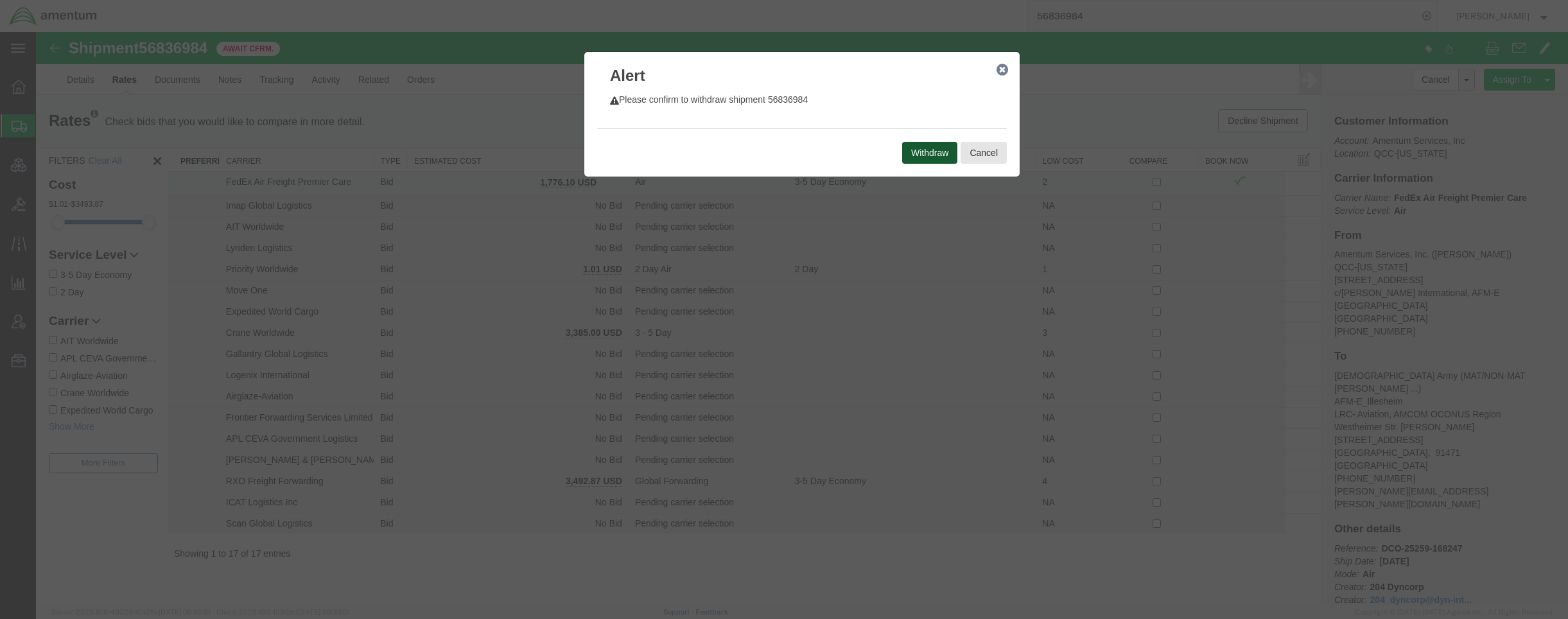
click at [921, 152] on button "Withdraw" at bounding box center [929, 153] width 55 height 22
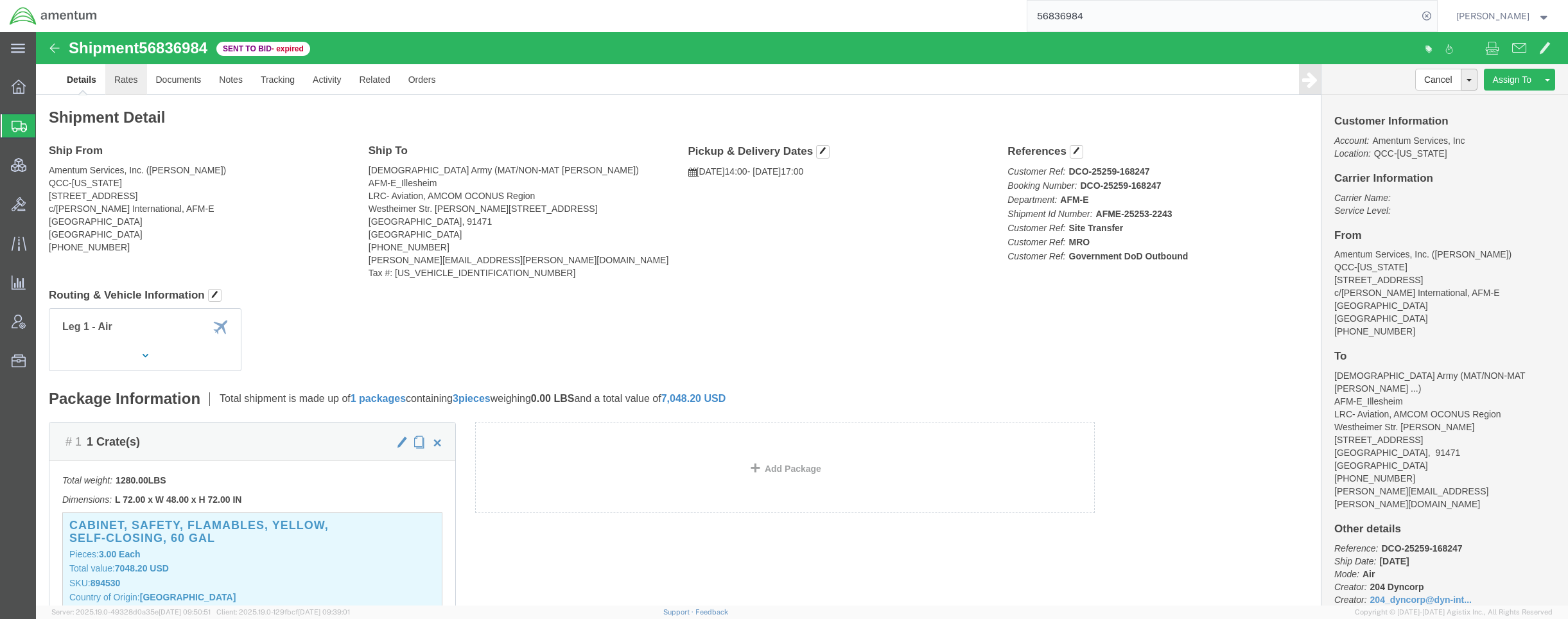
click link "Rates"
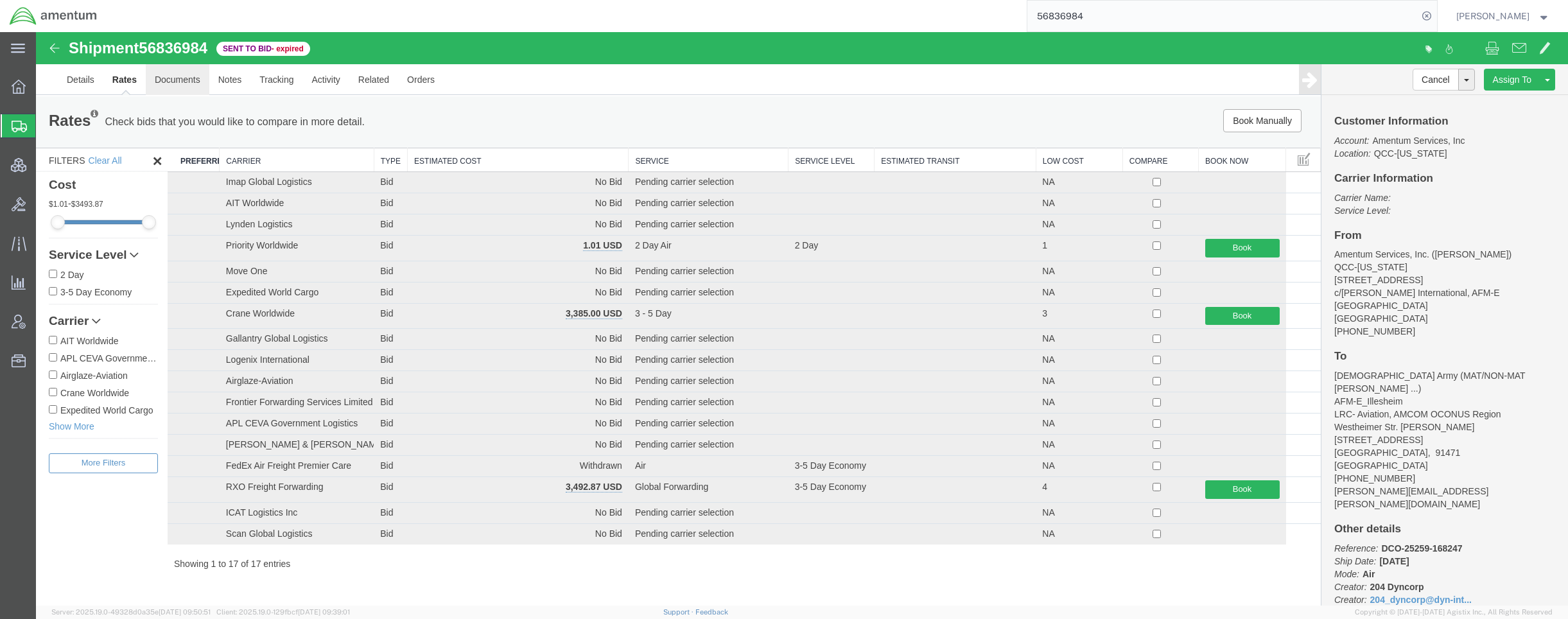
click at [156, 85] on link "Documents" at bounding box center [177, 79] width 63 height 31
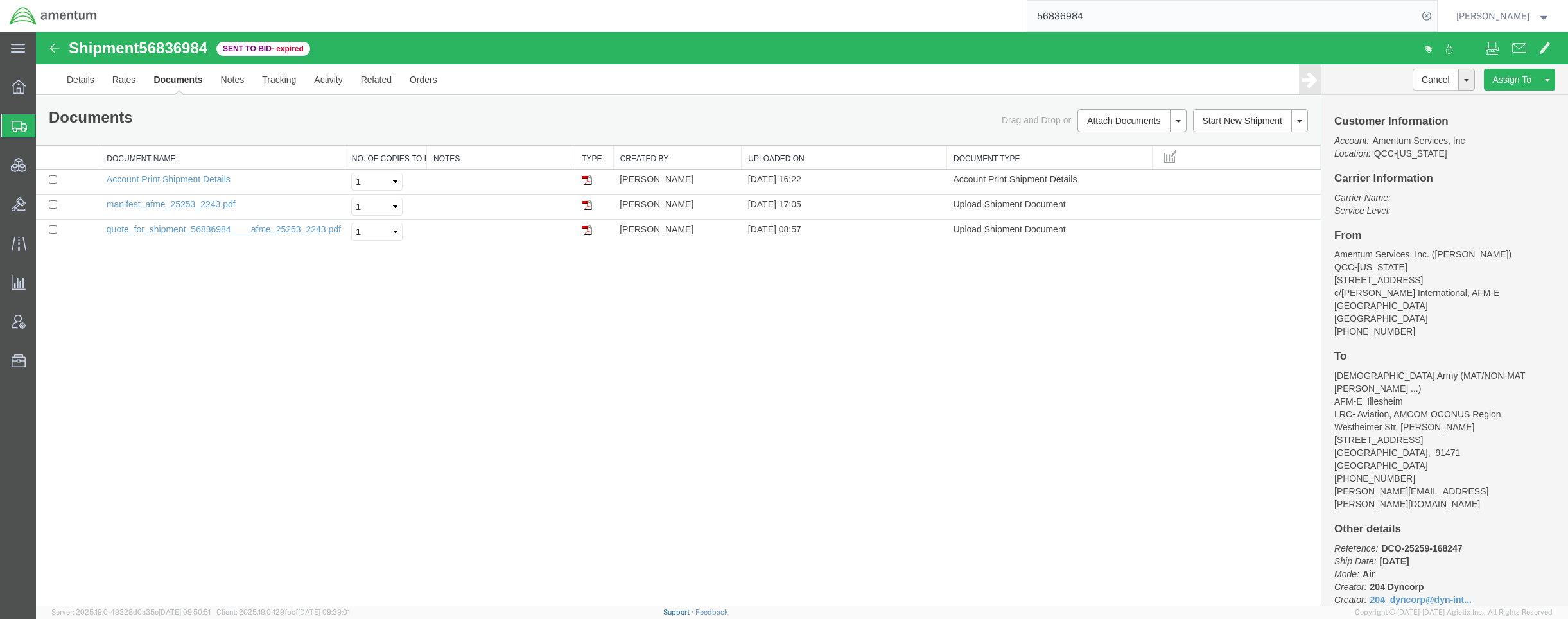
click at [695, 614] on link "Support" at bounding box center [679, 612] width 32 height 8
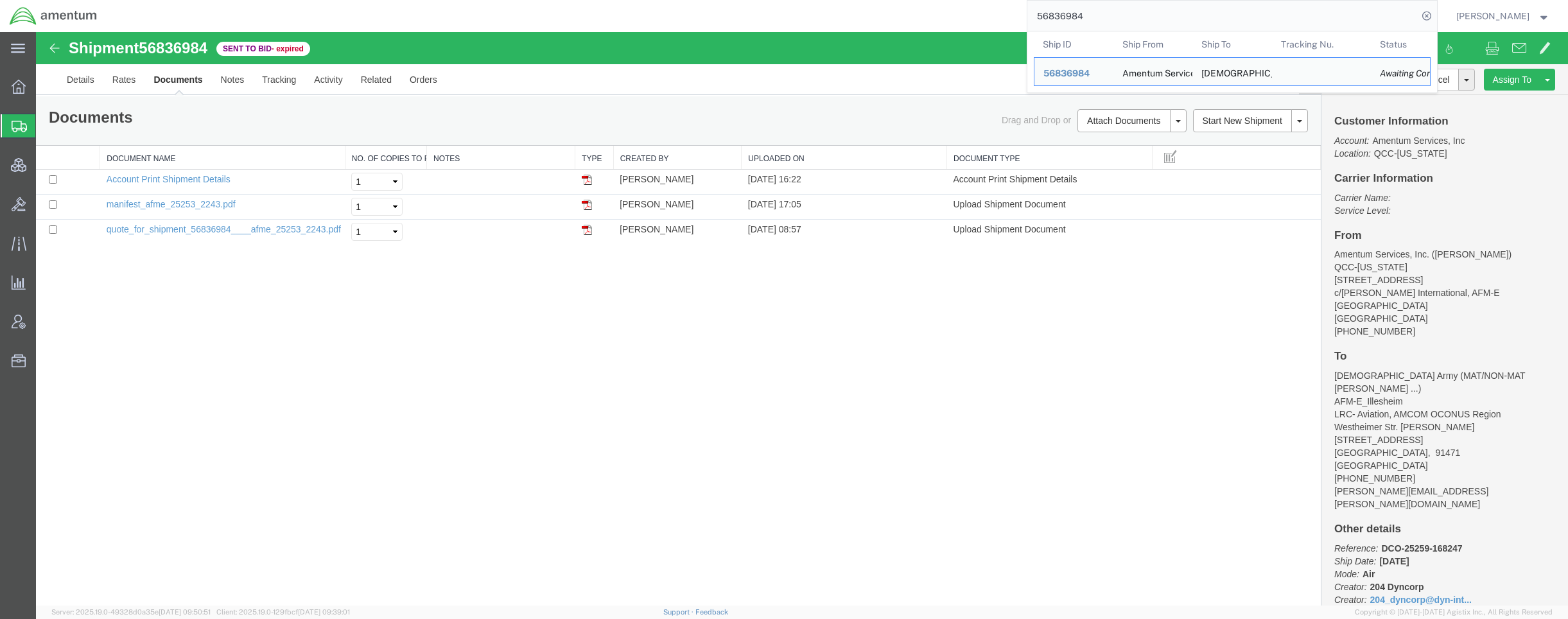
drag, startPoint x: 1089, startPoint y: 14, endPoint x: 1006, endPoint y: 14, distance: 83.0
click at [1006, 14] on div "56836984 Ship ID Ship From Ship To Tracking Nu. Status Ship ID 56836984 Ship Fr…" at bounding box center [772, 16] width 1331 height 32
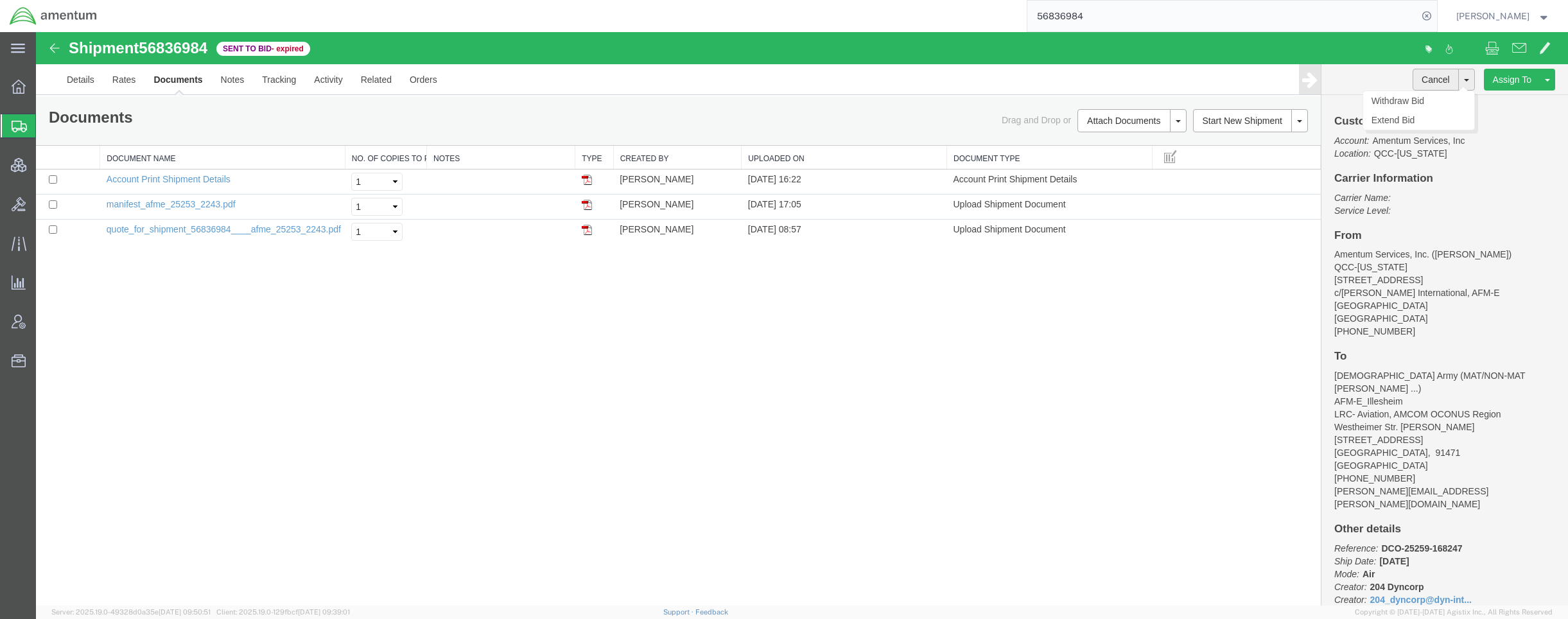
click at [1452, 77] on button "Cancel" at bounding box center [1435, 80] width 46 height 22
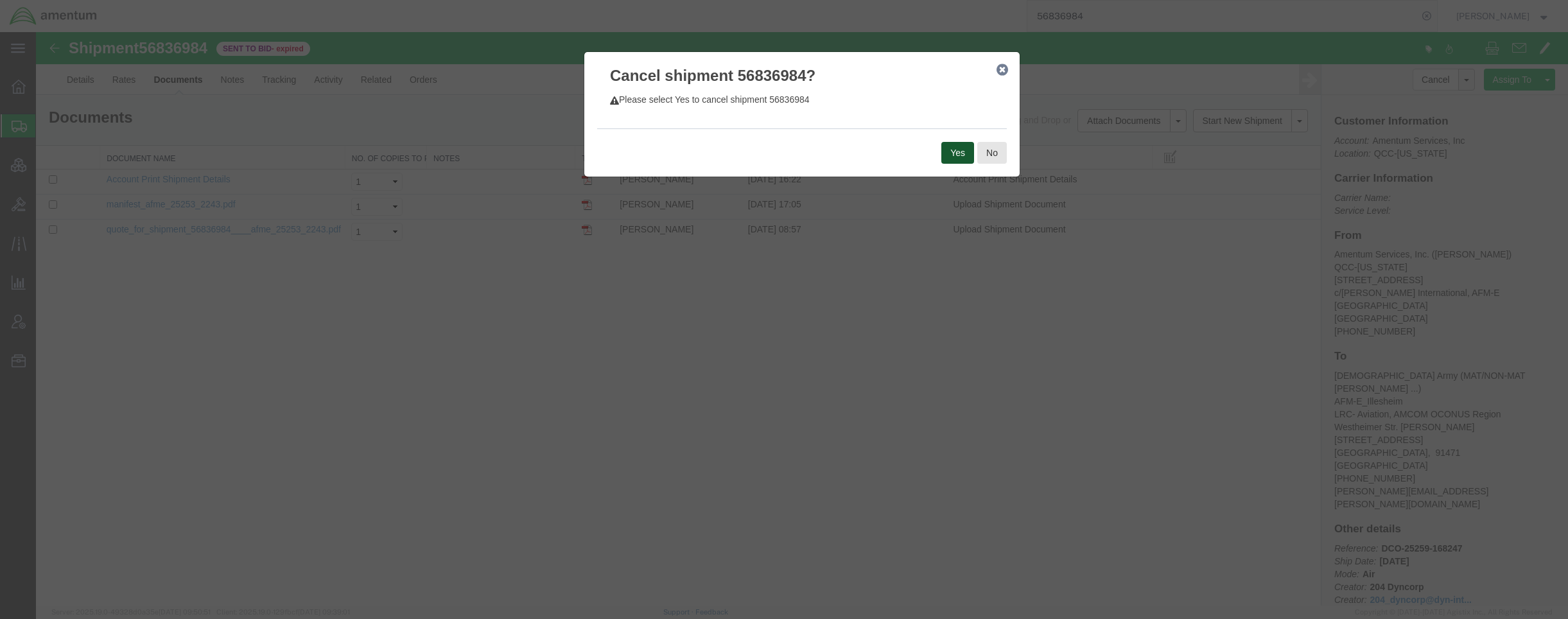
click at [947, 145] on button "Yes" at bounding box center [958, 153] width 33 height 22
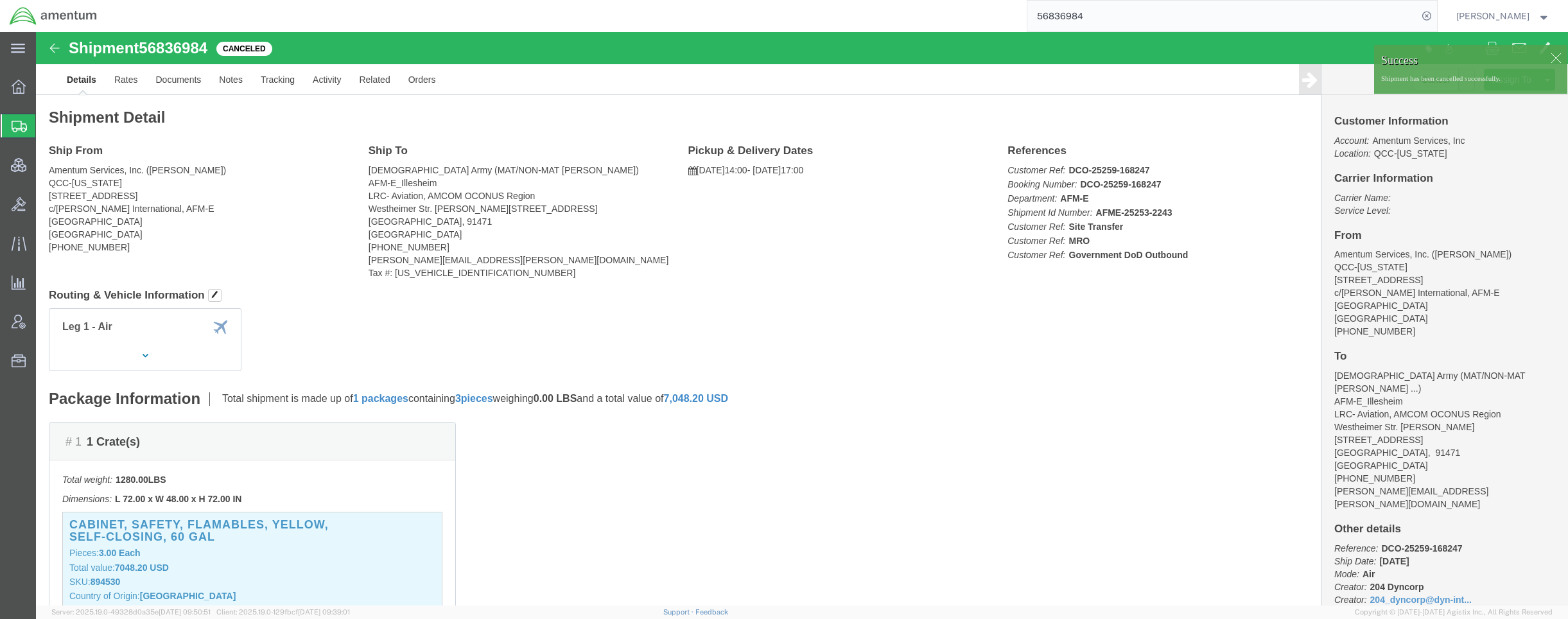
click div
click link "Clone Shipment"
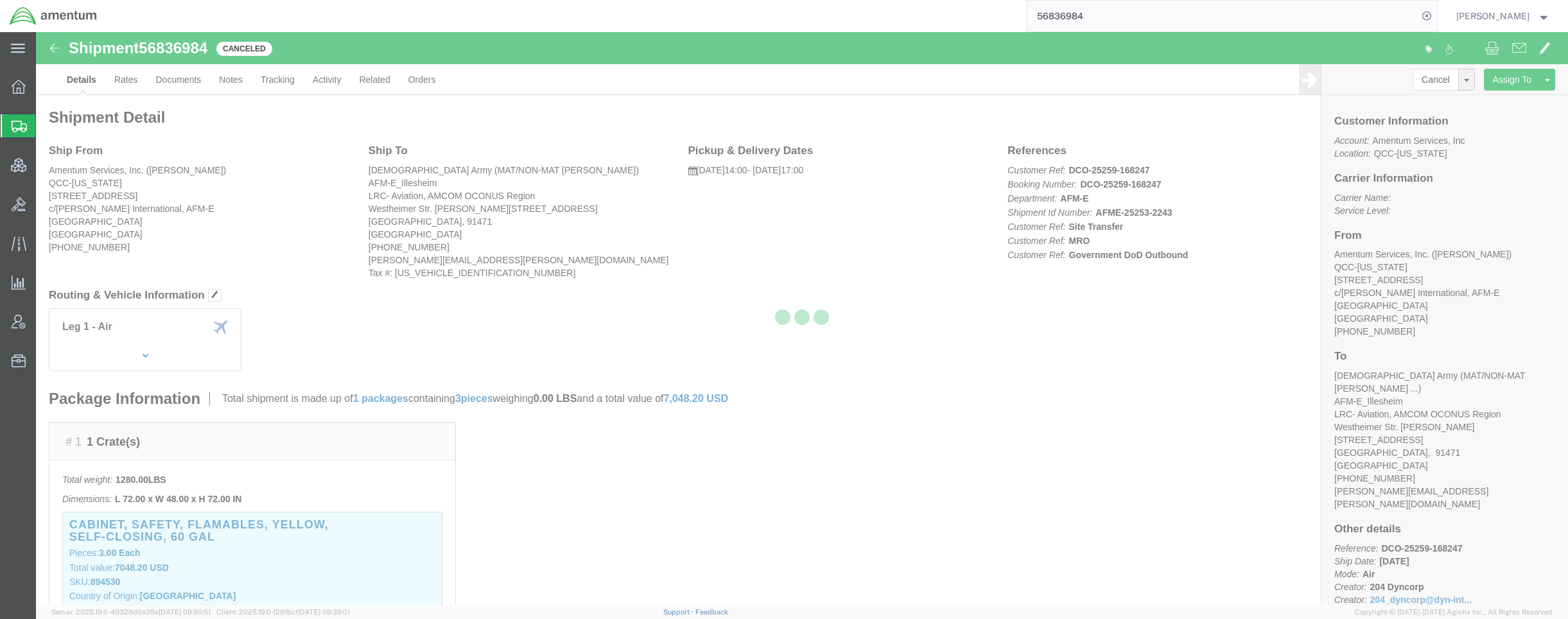
select select "42668"
select select "42637"
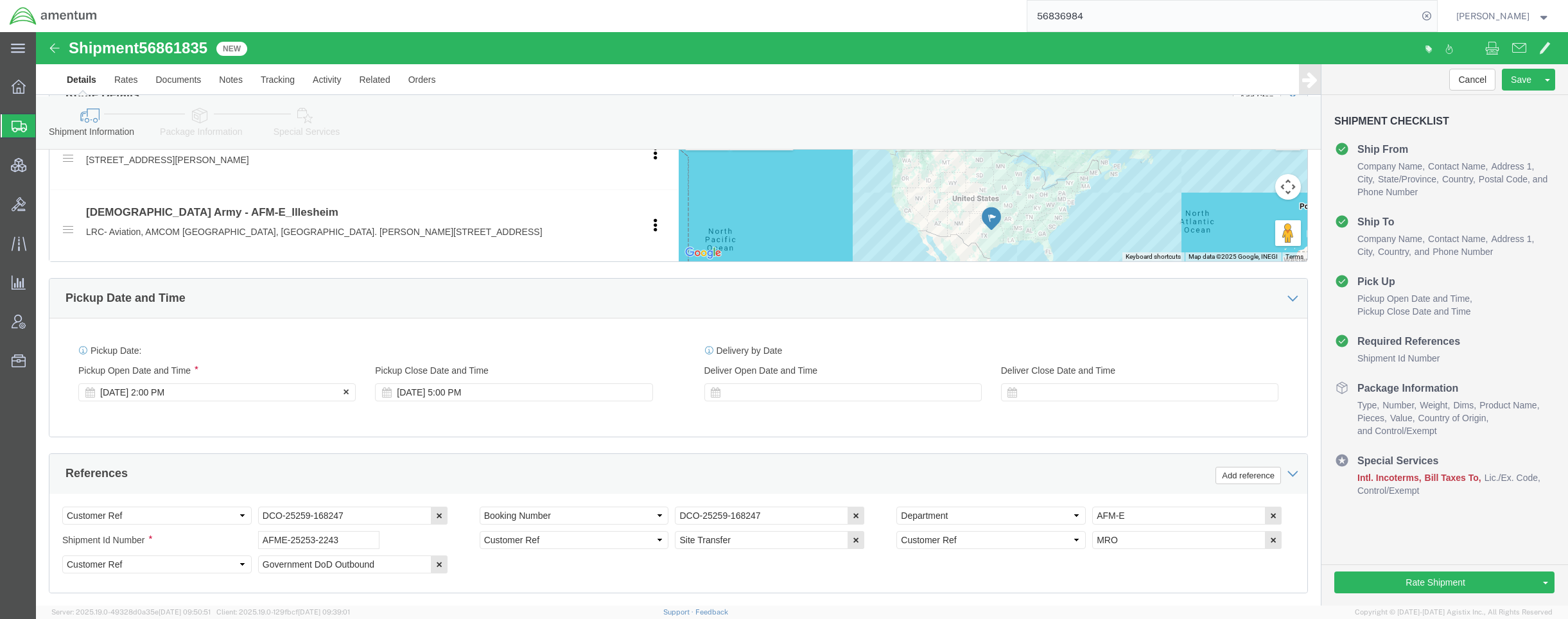
scroll to position [513, 0]
click div "[DATE] 2:00 PM"
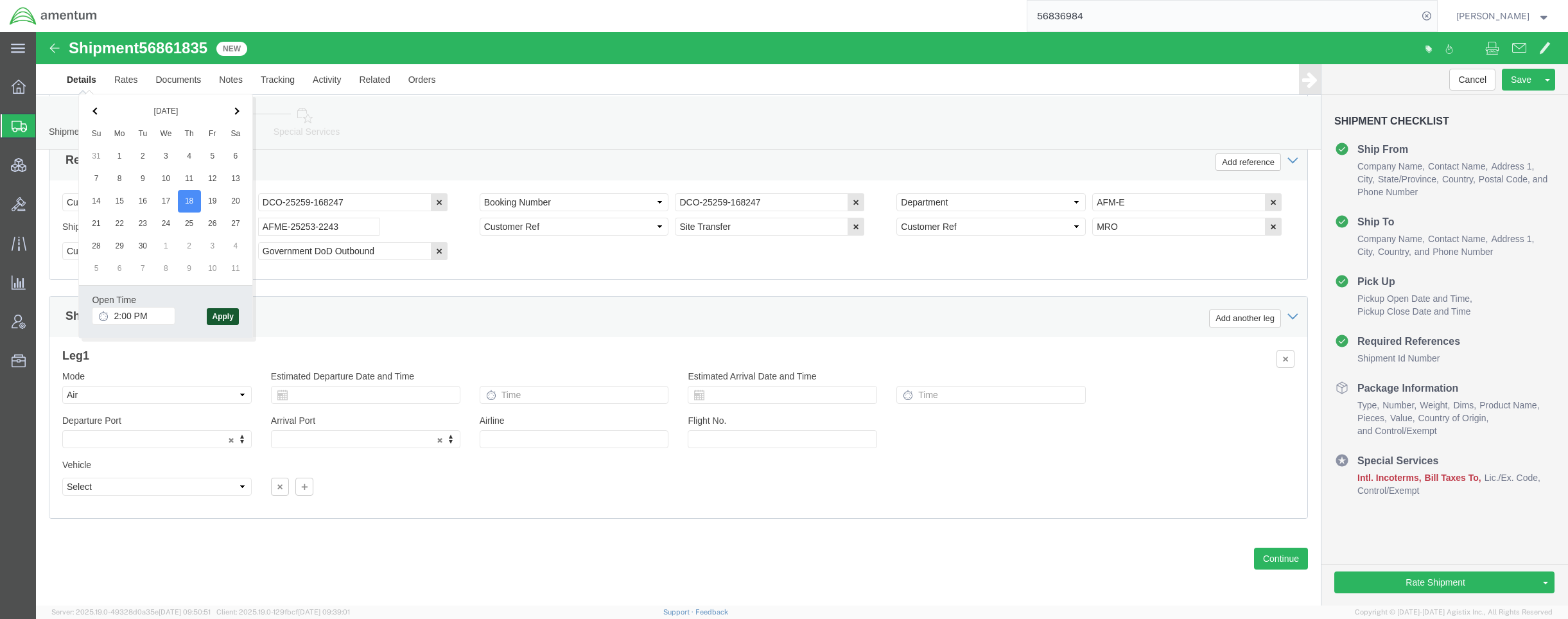
click button "Apply"
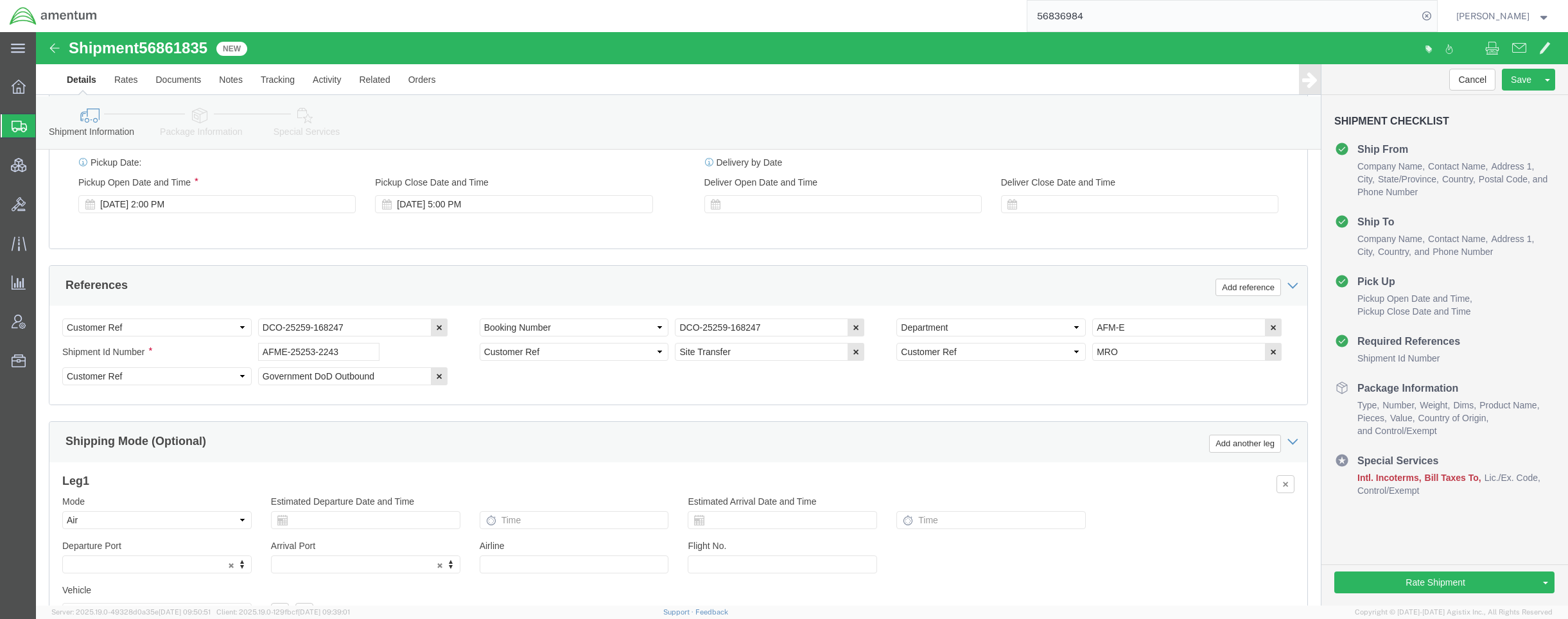
scroll to position [696, 0]
click div "[DATE] 5:00 PM"
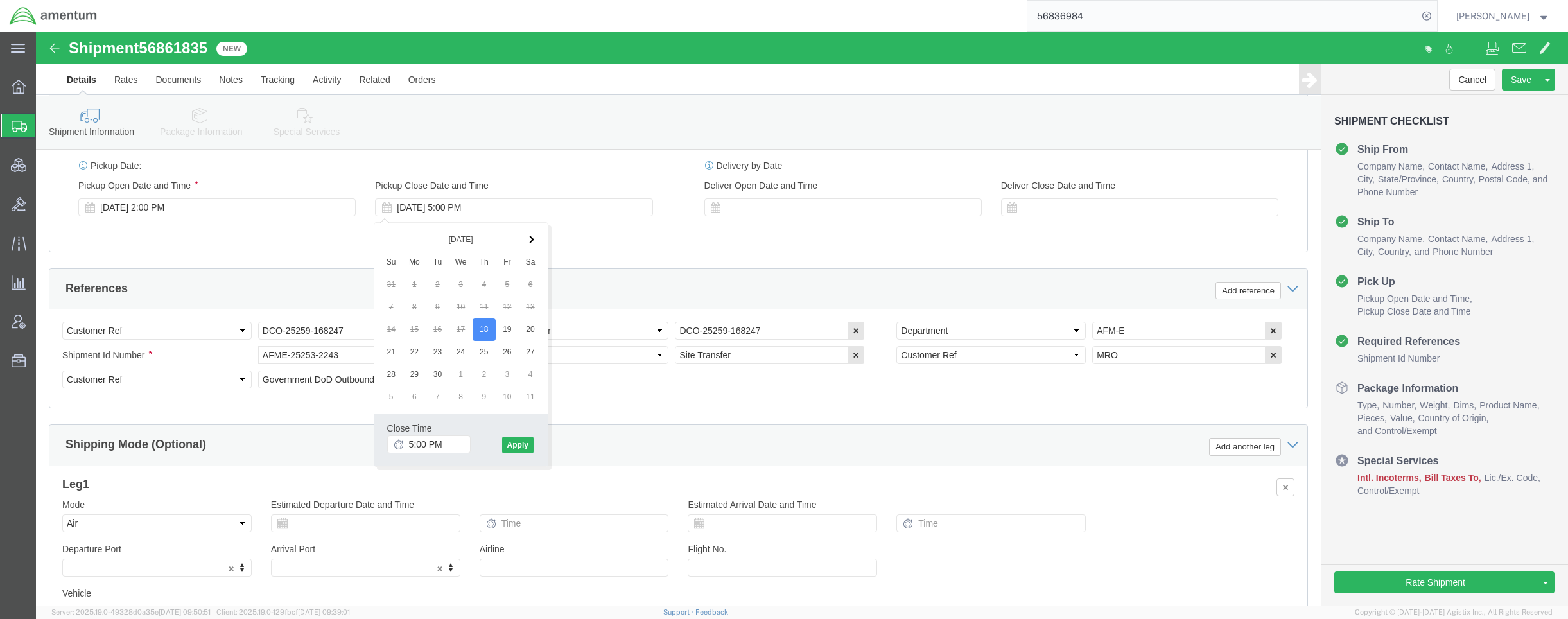
click div "Pickup Date: Pickup Start Date Pickup Start Time Pickup Open Date and Time [DAT…"
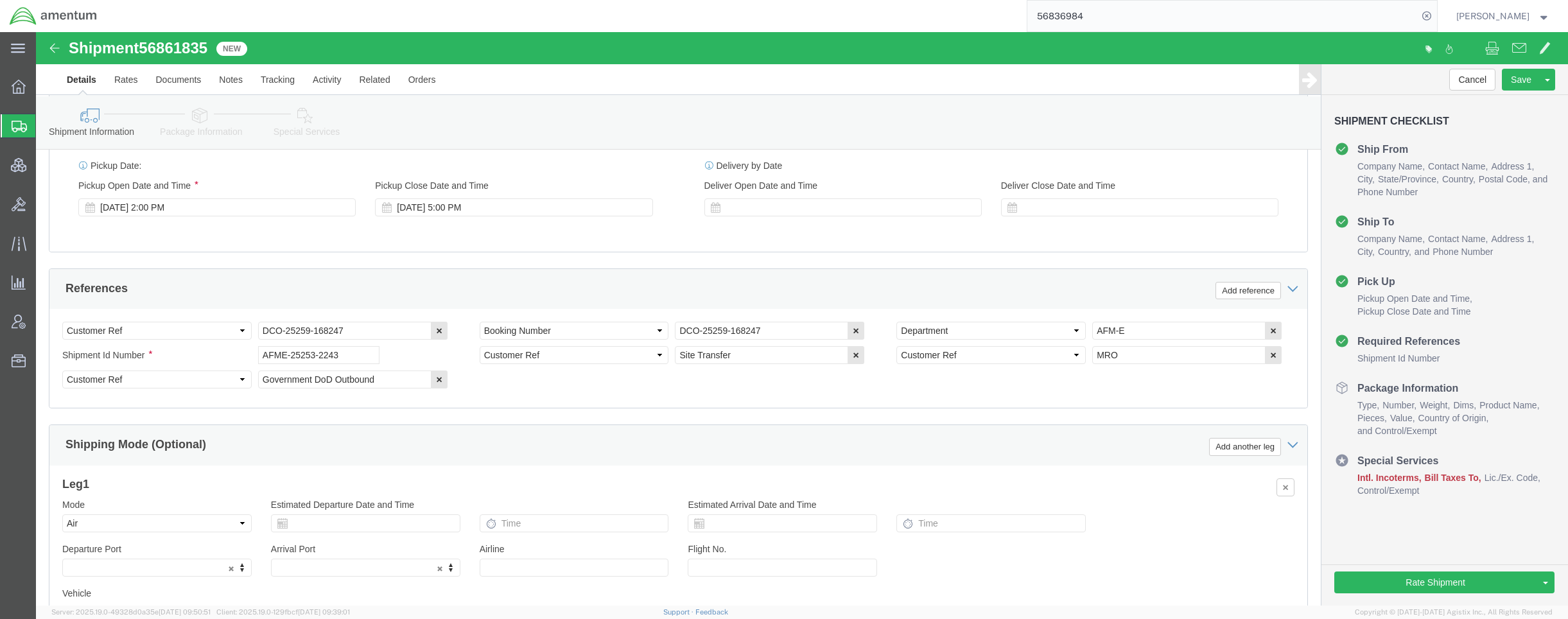
scroll to position [824, 0]
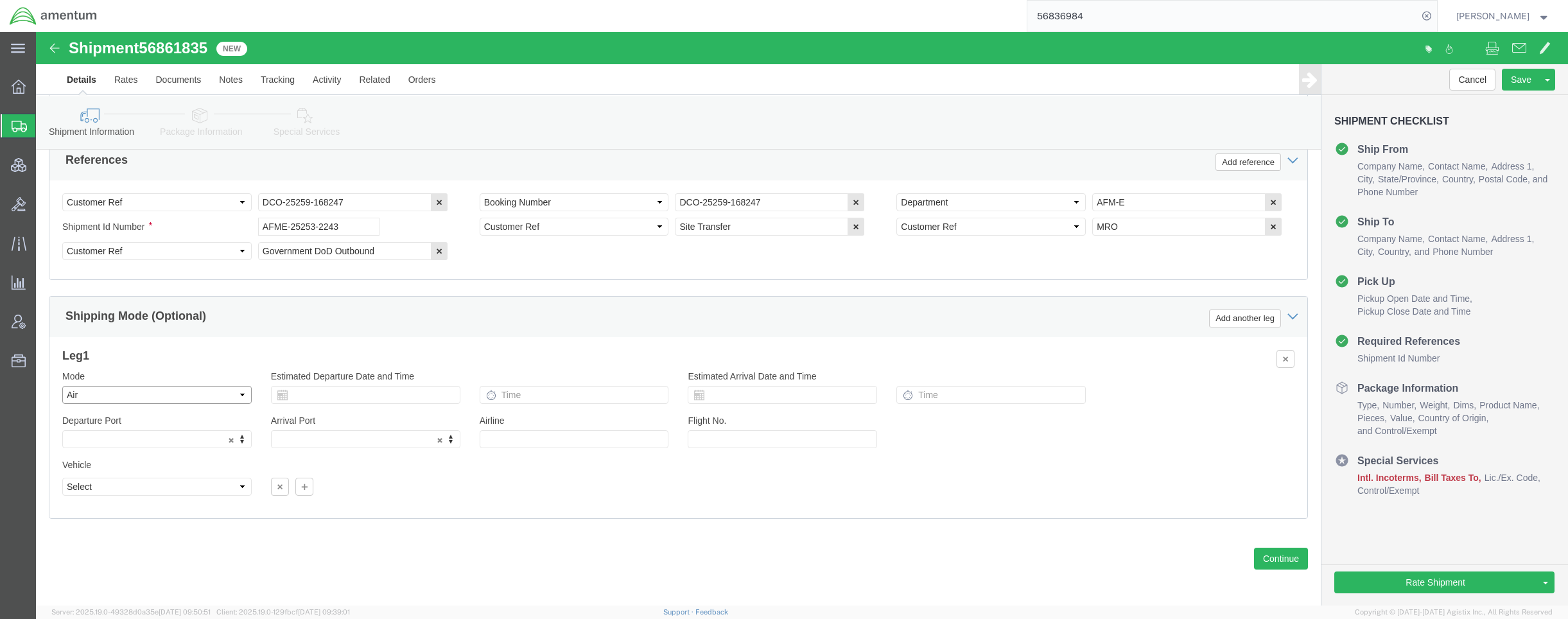
click select "Select Air Less than Truckload Multi-Leg Ocean Freight Rail Small Parcel Truckl…"
select select
click select "Select Air Less than Truckload Multi-Leg Ocean Freight Rail Small Parcel Truckl…"
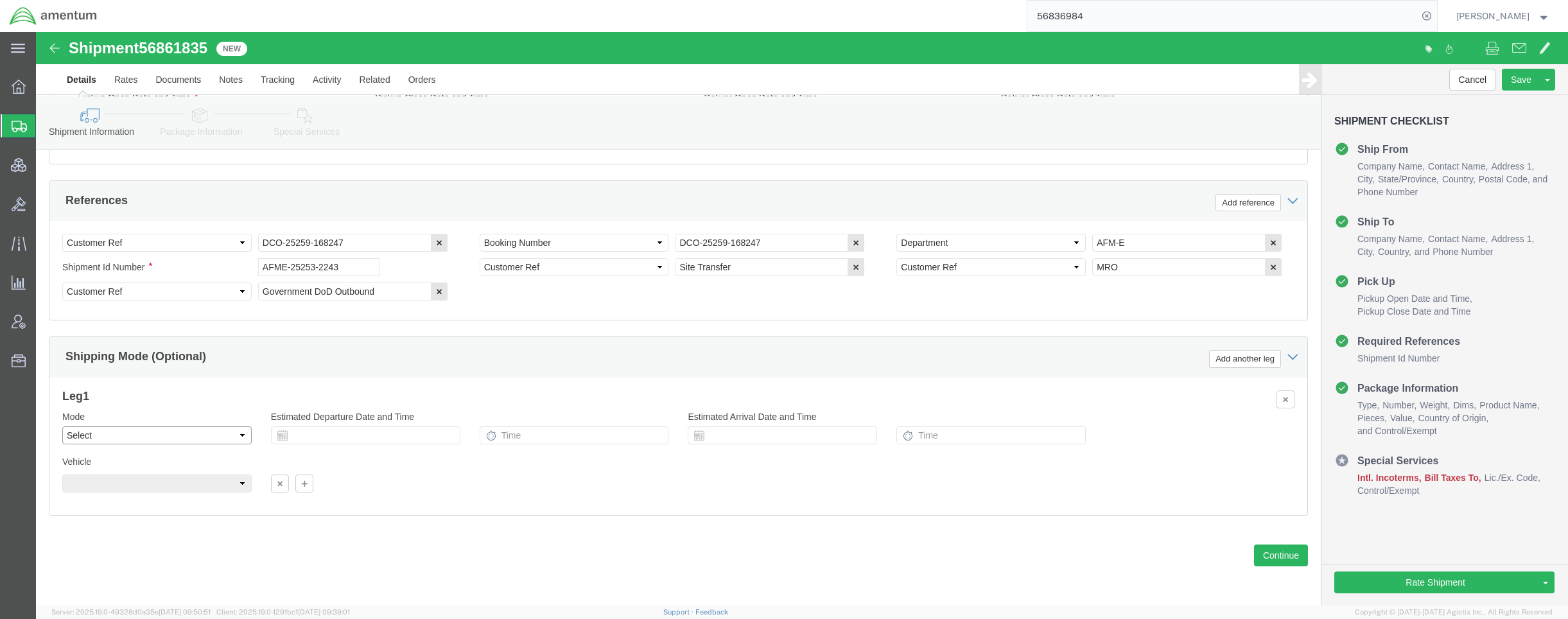
scroll to position [791, 0]
click div "Shipment Information Package Information Special Services Loading Routing"
click link "Package Information"
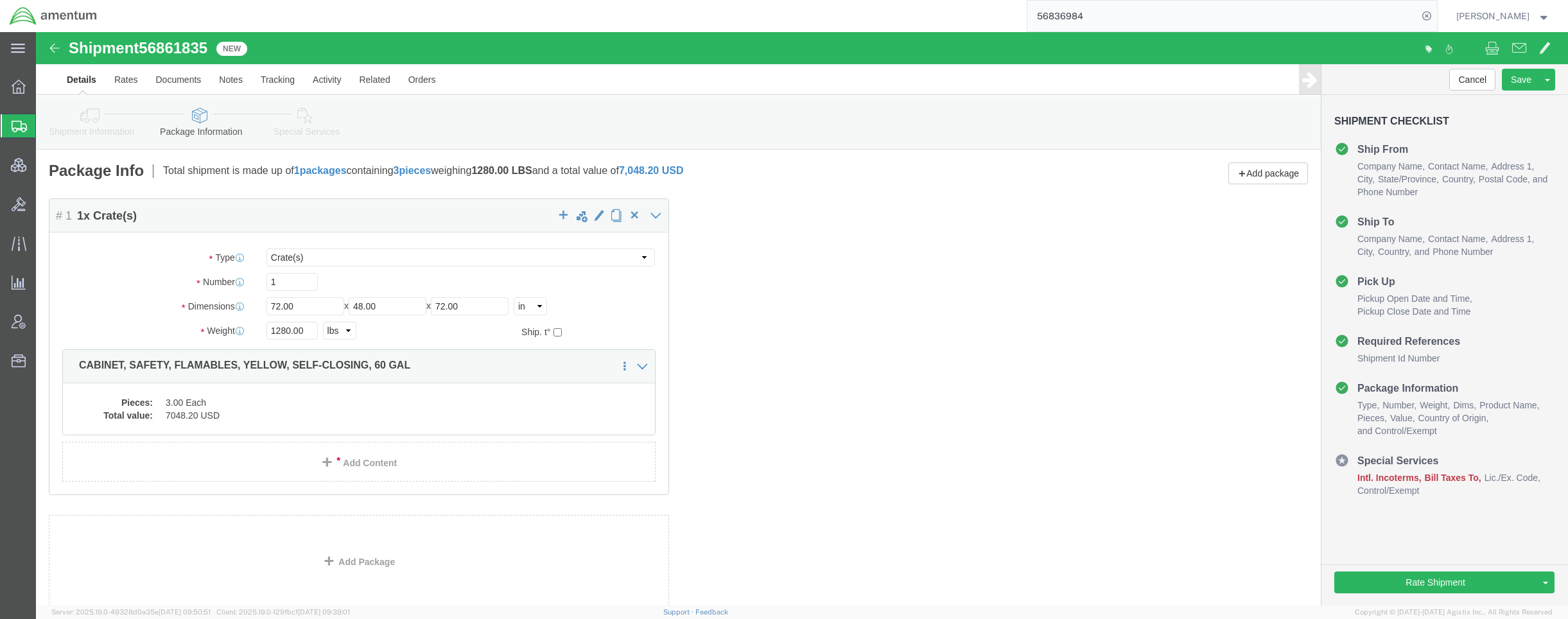
click link "Special Services"
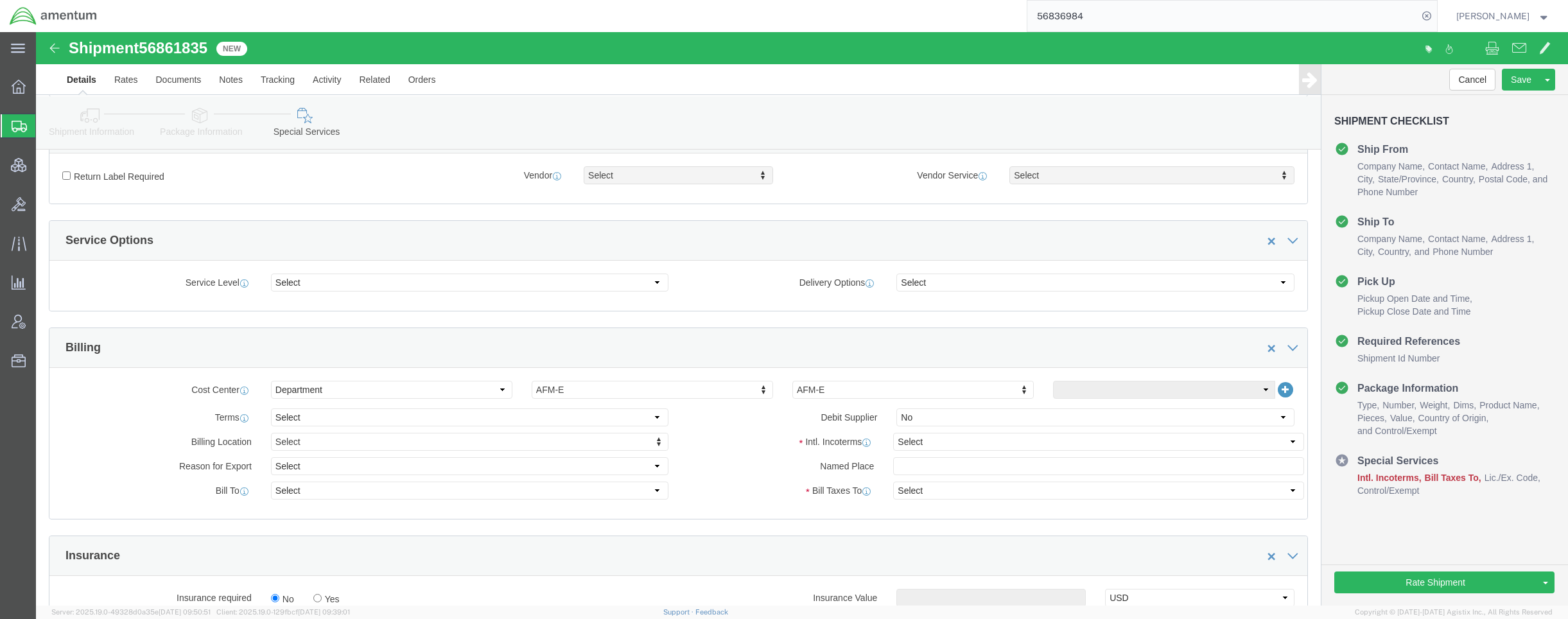
scroll to position [386, 0]
click select "Select Recipient Account Sender/Shipper Third Party Account"
select select "SHIP"
click select "Select Recipient Account Sender/Shipper Third Party Account"
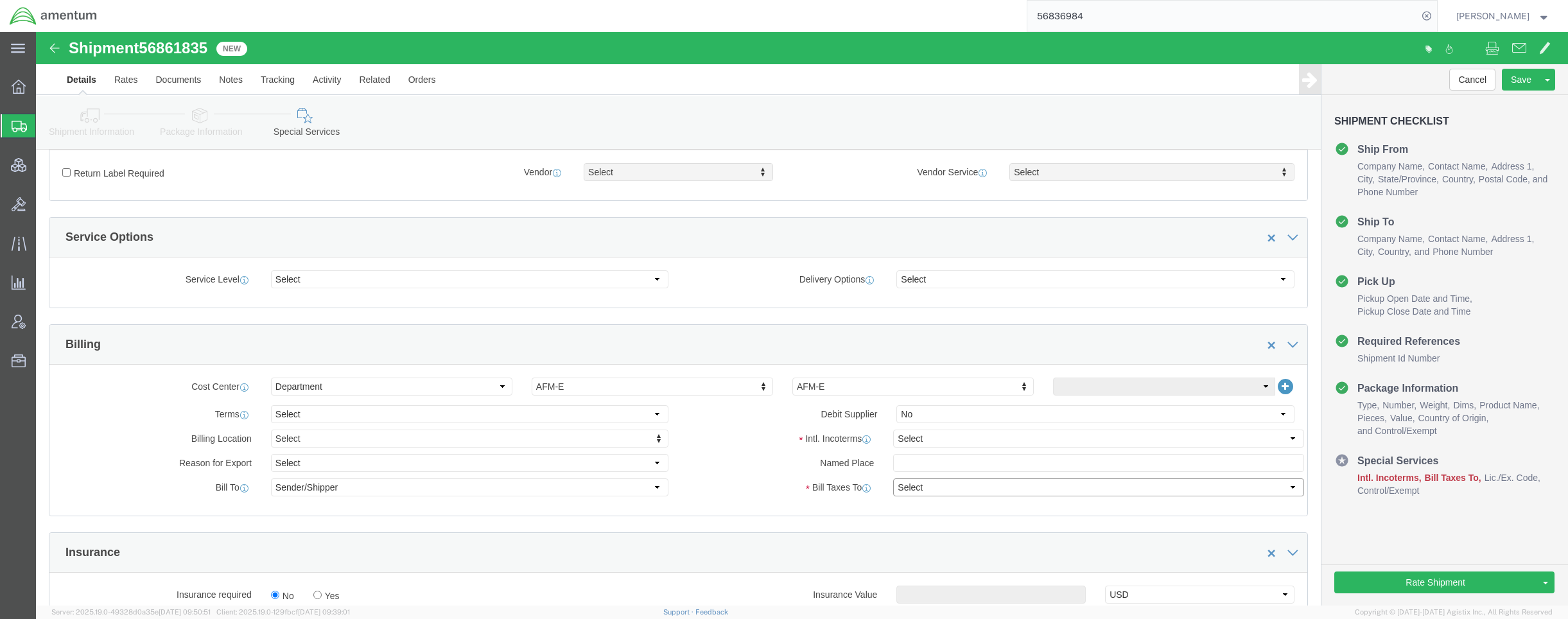
select select "SHIP"
click select "Select Recipient Account Sender/Shipper Third Party Account"
click select "Select Carriage Insurance Paid Carriage Paid To Cost and Freight Cost Insurance…"
select select "DDP"
click select "Select Carriage Insurance Paid Carriage Paid To Cost and Freight Cost Insurance…"
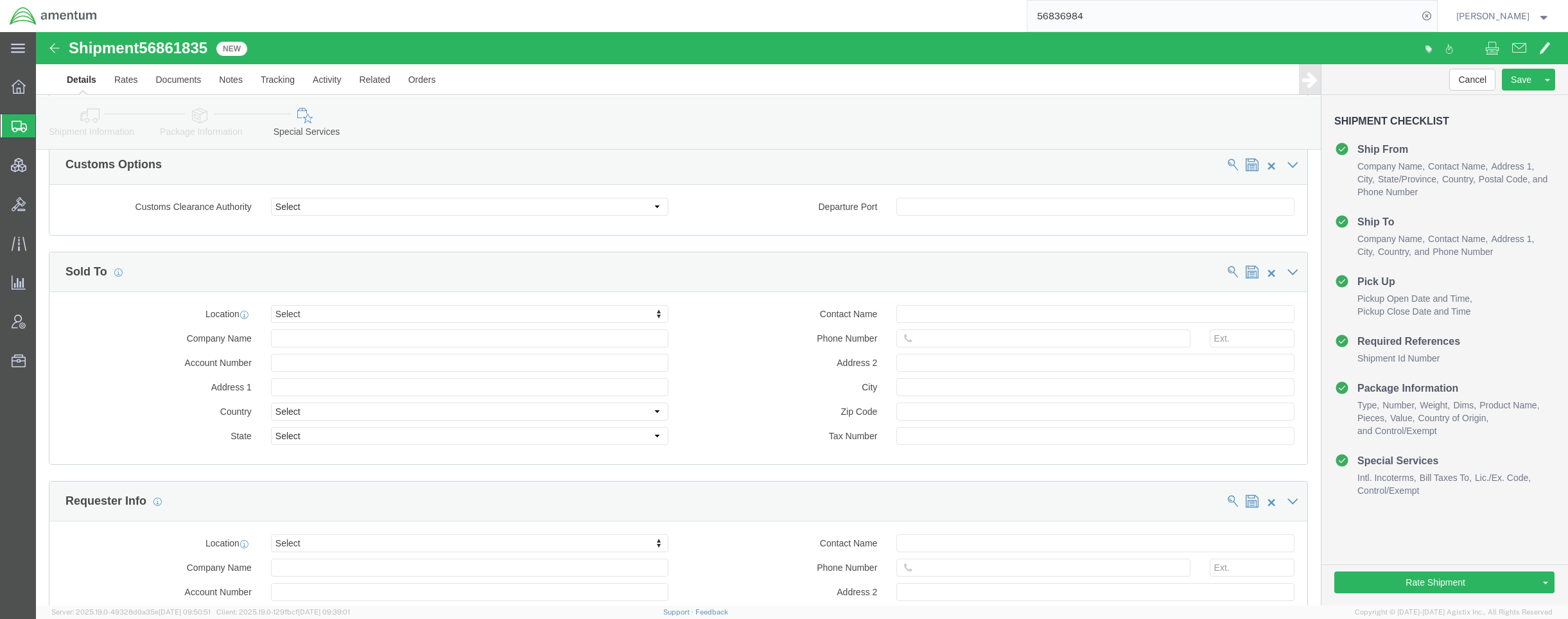
scroll to position [1412, 0]
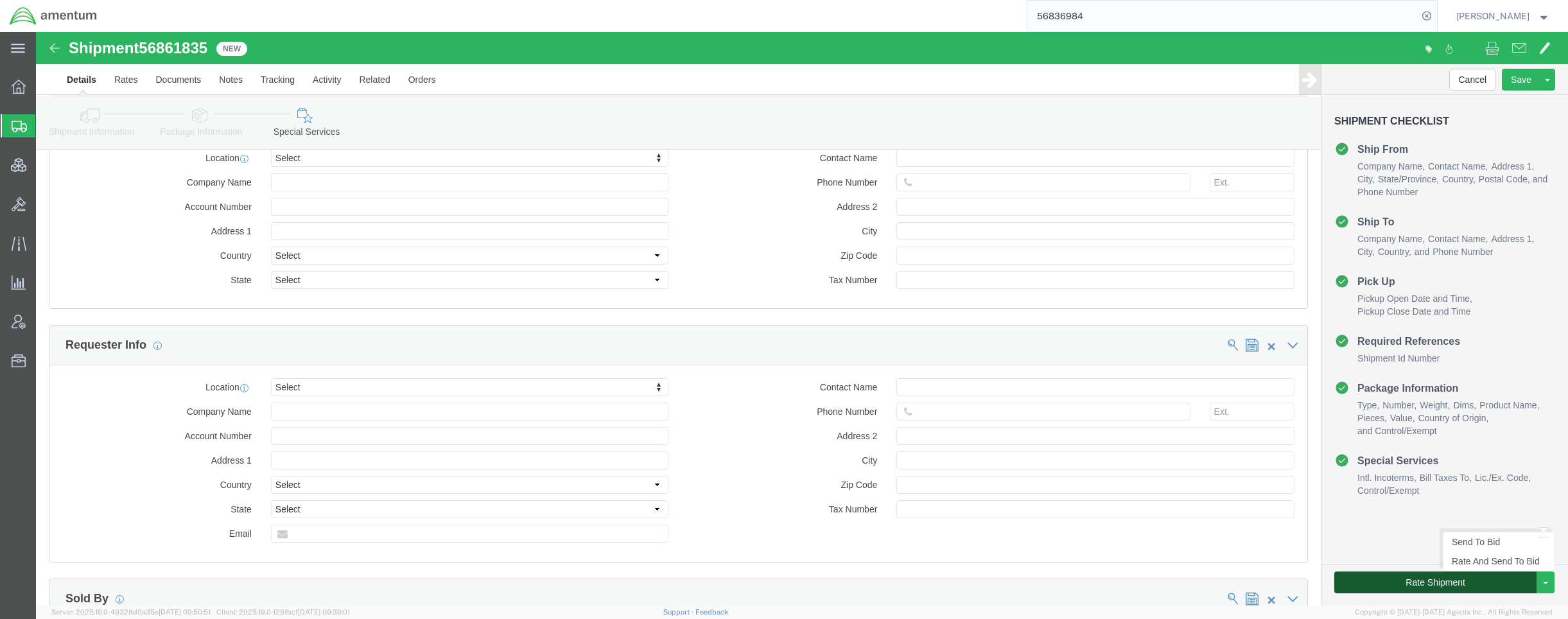
click button "Rate Shipment"
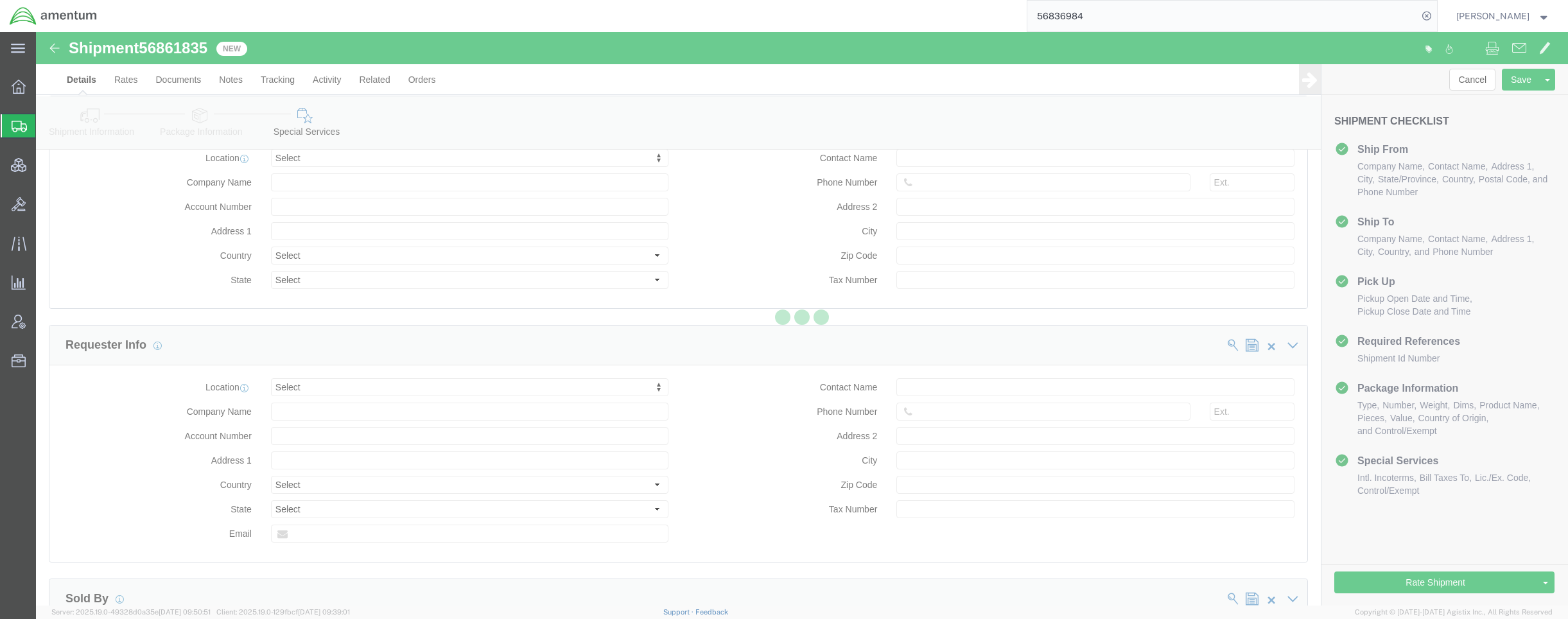
scroll to position [0, 0]
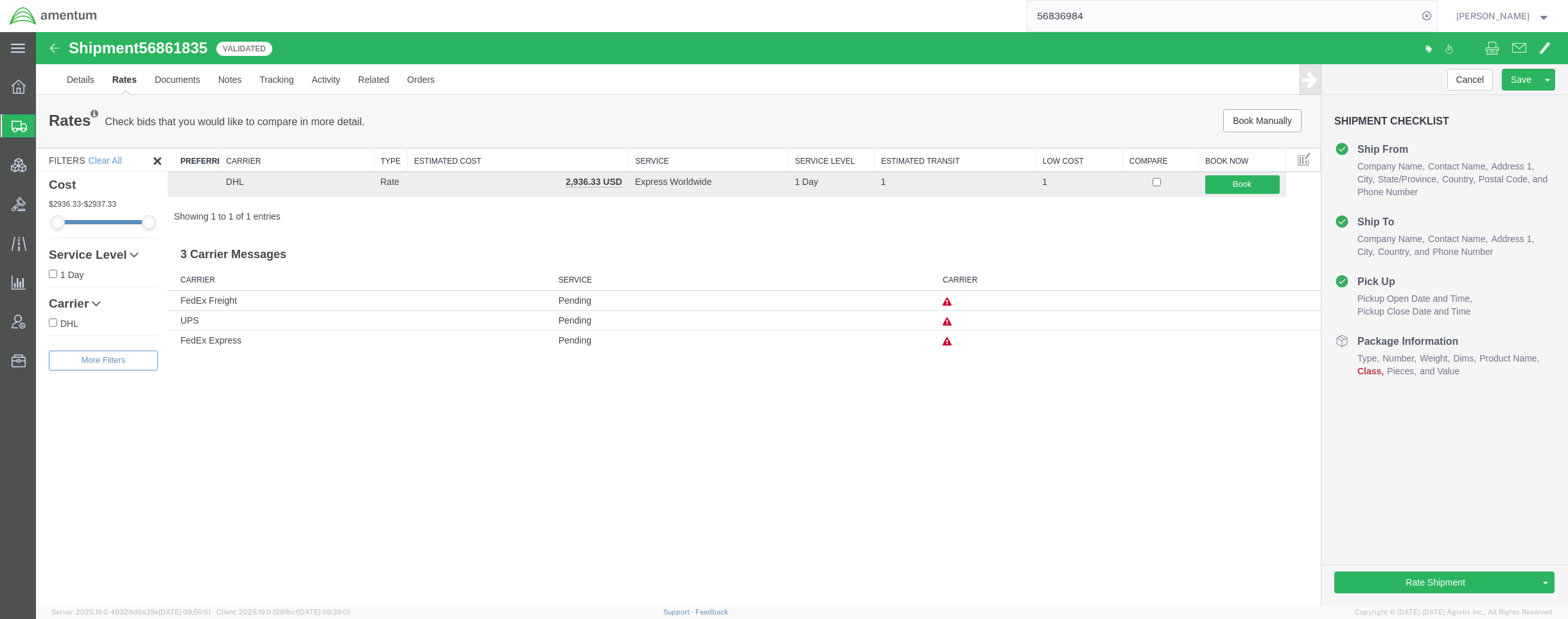
click at [947, 343] on icon at bounding box center [947, 341] width 9 height 9
click at [78, 84] on link "Details" at bounding box center [81, 79] width 45 height 31
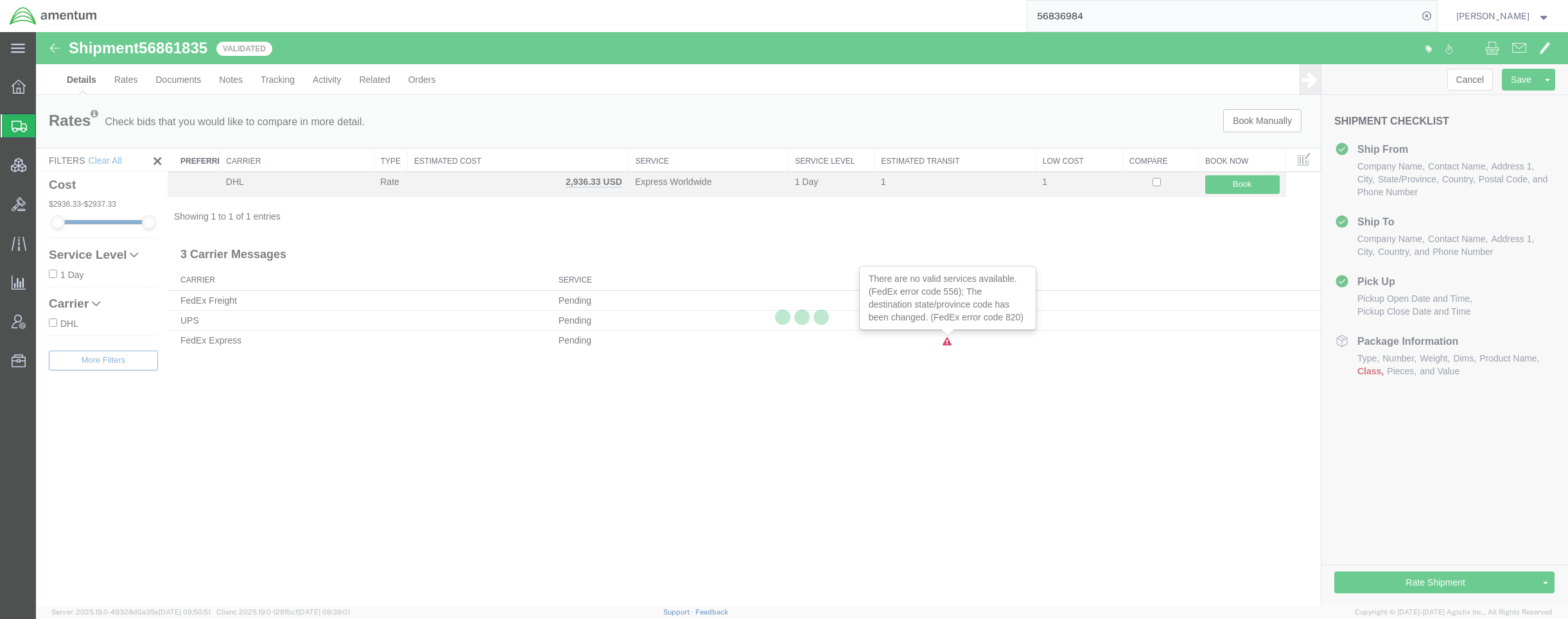
select select "42668"
select select "42637"
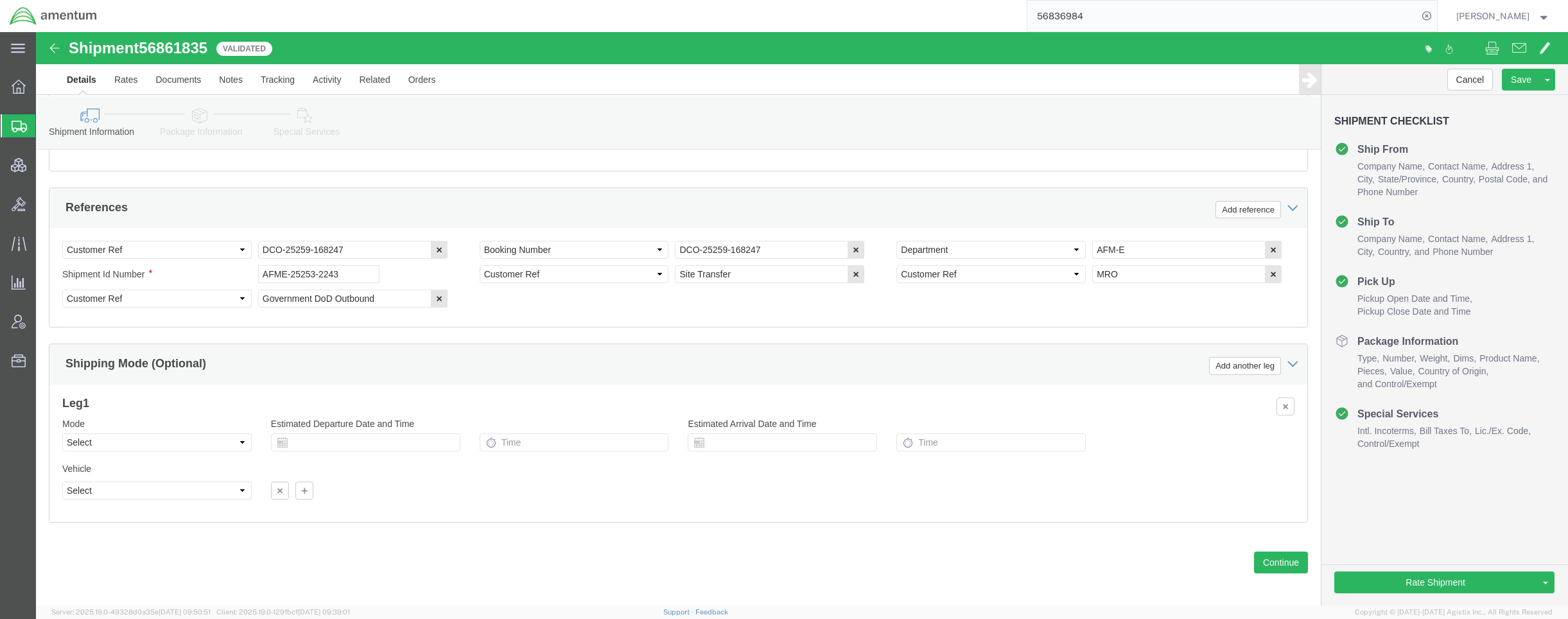
scroll to position [791, 0]
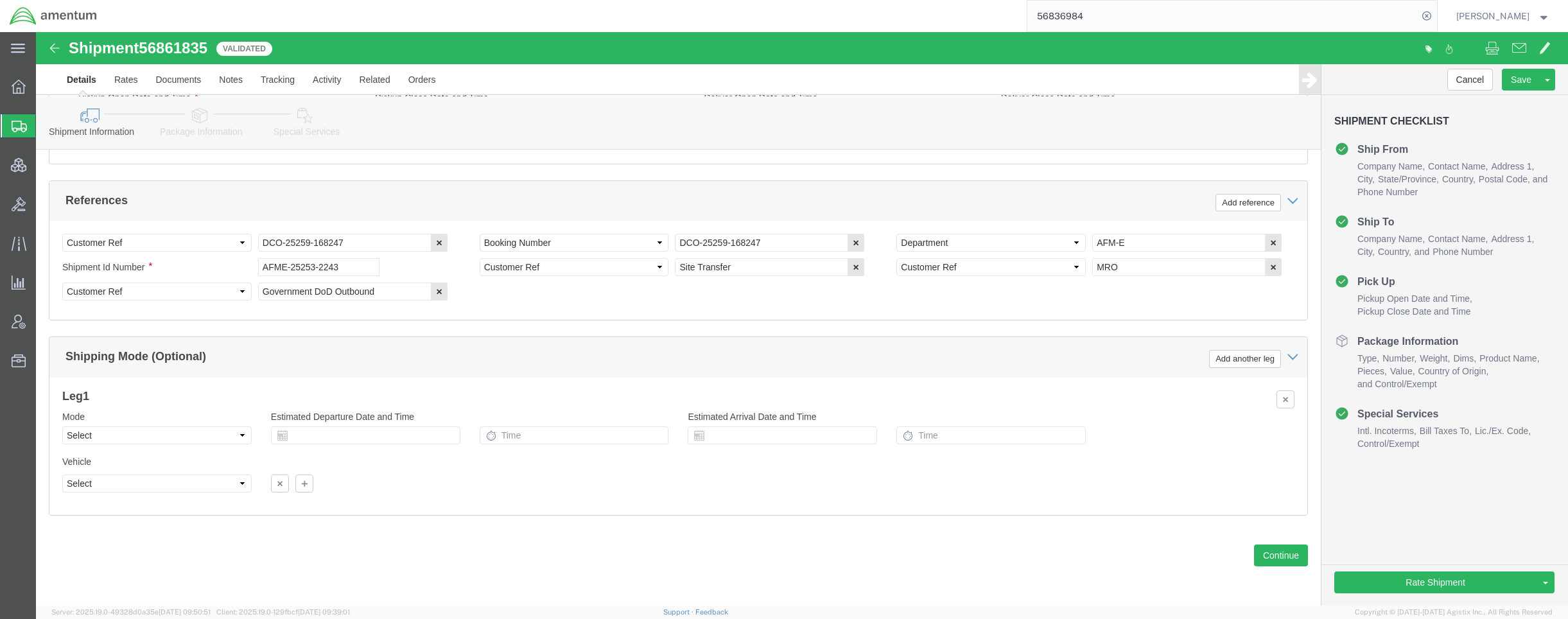
drag, startPoint x: 151, startPoint y: 84, endPoint x: 179, endPoint y: 101, distance: 32.8
click icon
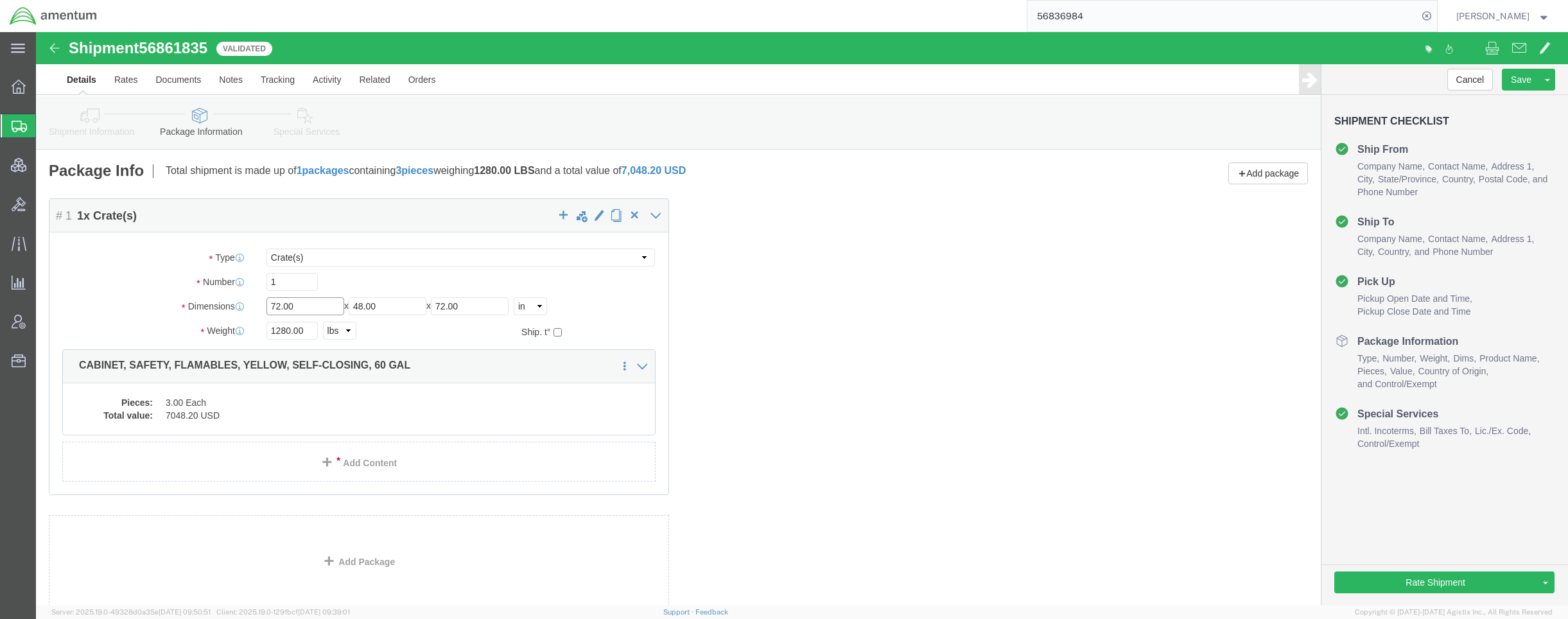
drag, startPoint x: 266, startPoint y: 276, endPoint x: 121, endPoint y: 259, distance: 146.0
click div "Package Type Select BCK Boxes Bale(s) Basket(s) Bolt(s) Bottle(s) Buckets Bulk …"
type input "1"
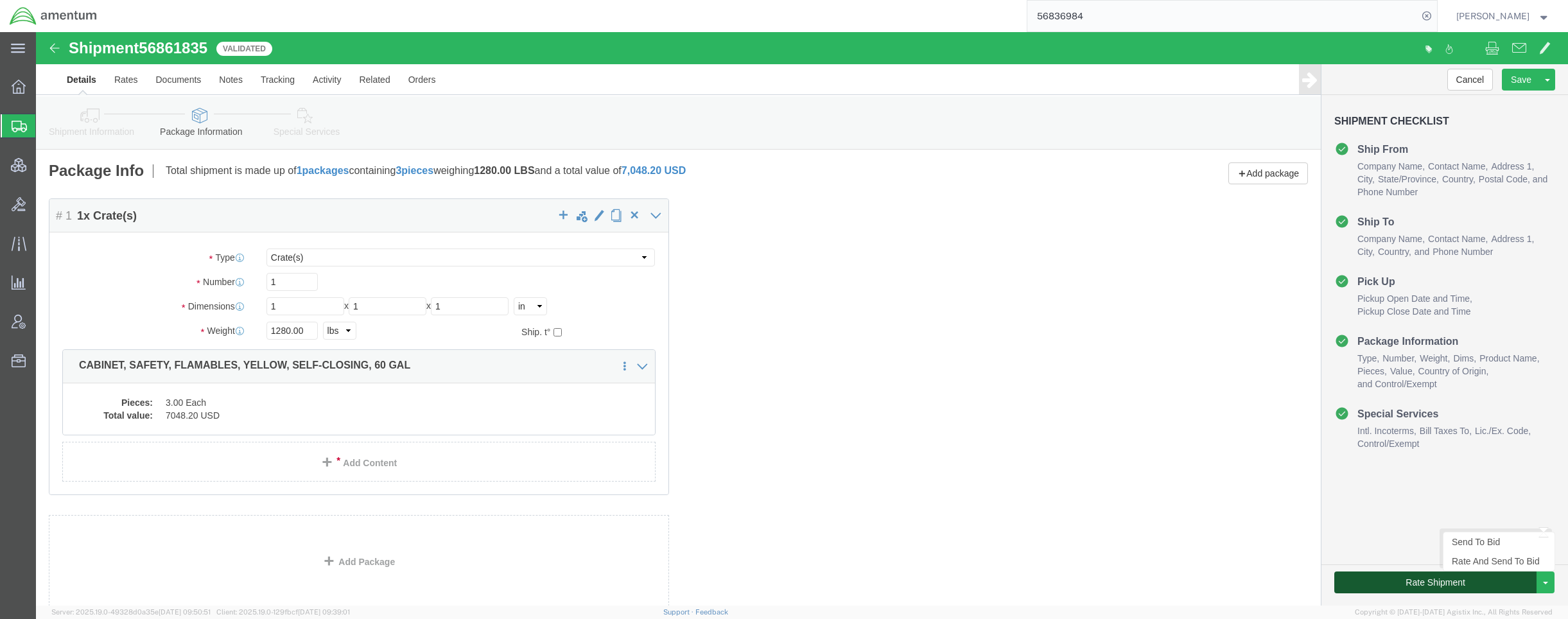
click button "Rate Shipment"
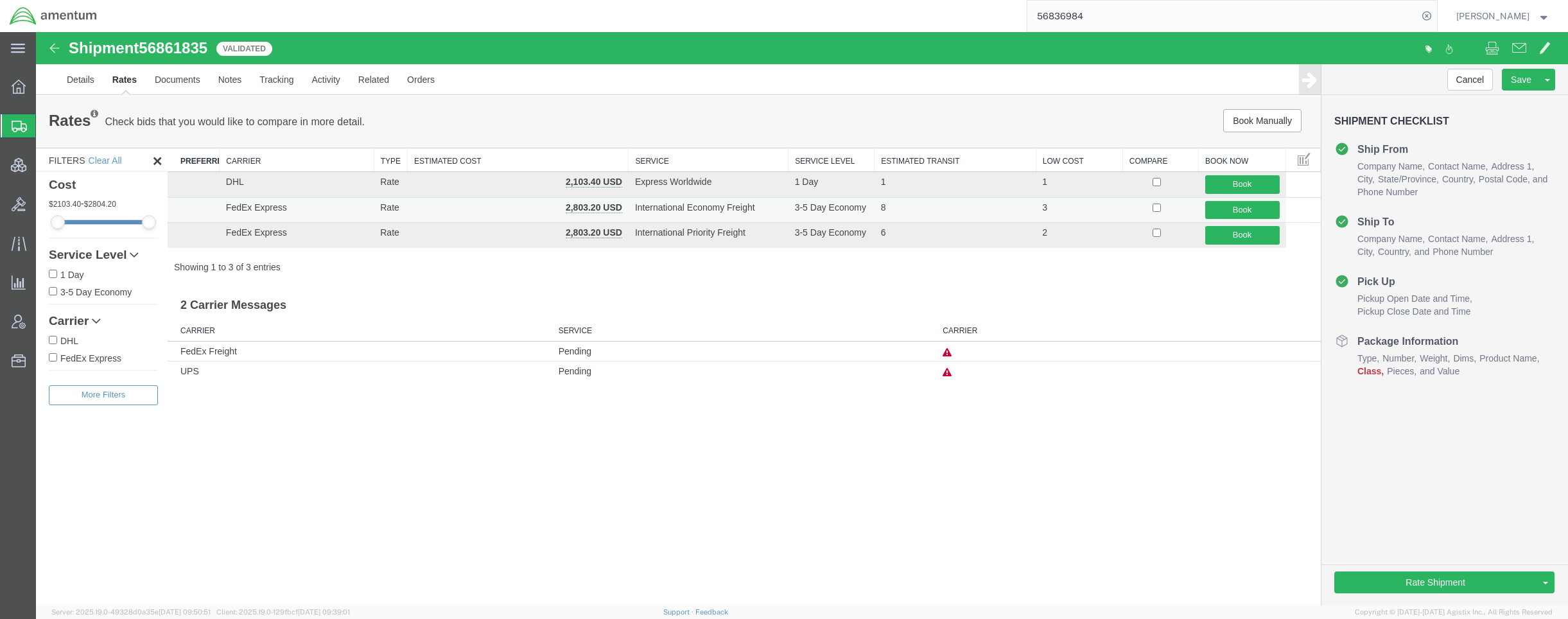
drag, startPoint x: 85, startPoint y: 478, endPoint x: 208, endPoint y: 201, distance: 303.1
click at [85, 478] on div "Filters Clear All Cost 2103.40 - 2804.20 Service Level 1 Day 3-5 Day Economy Tr…" at bounding box center [102, 376] width 132 height 458
drag, startPoint x: 233, startPoint y: 85, endPoint x: 266, endPoint y: 96, distance: 34.8
click at [233, 85] on link "Notes" at bounding box center [230, 79] width 42 height 31
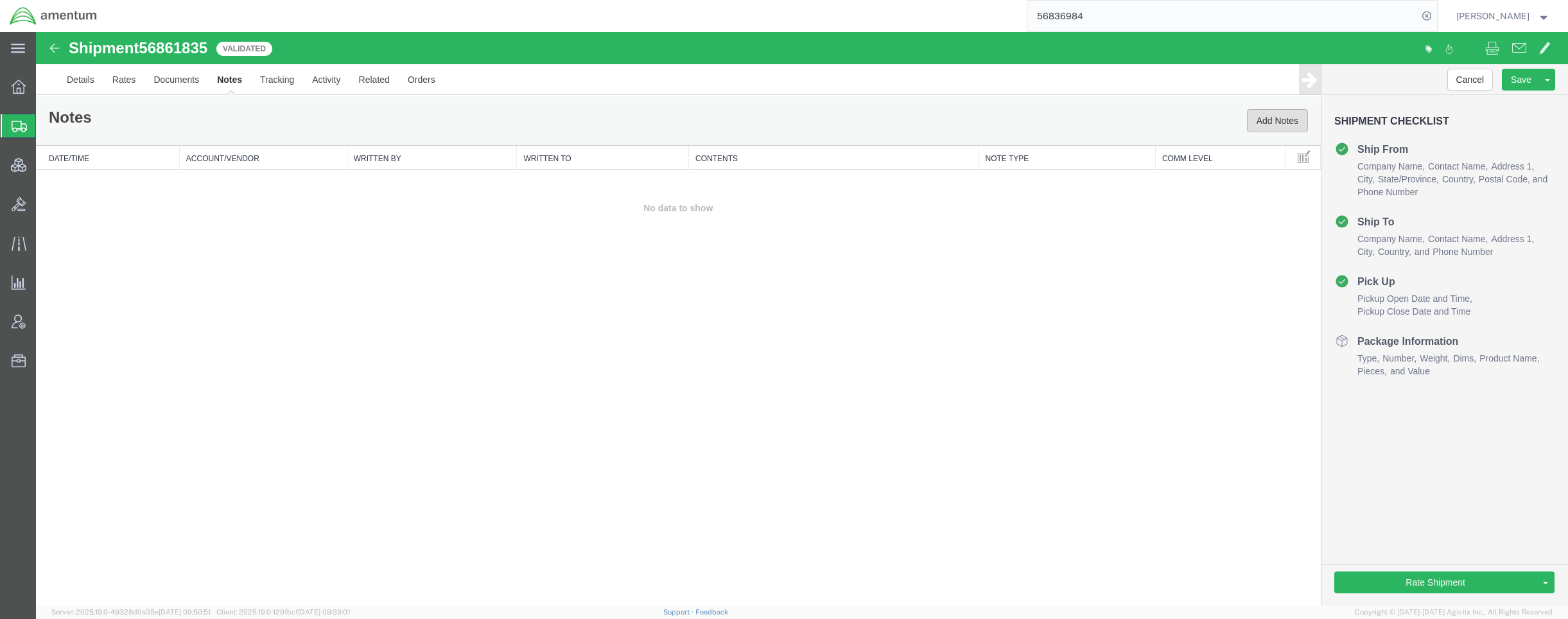
click at [1250, 121] on button "Add Notes" at bounding box center [1277, 120] width 61 height 23
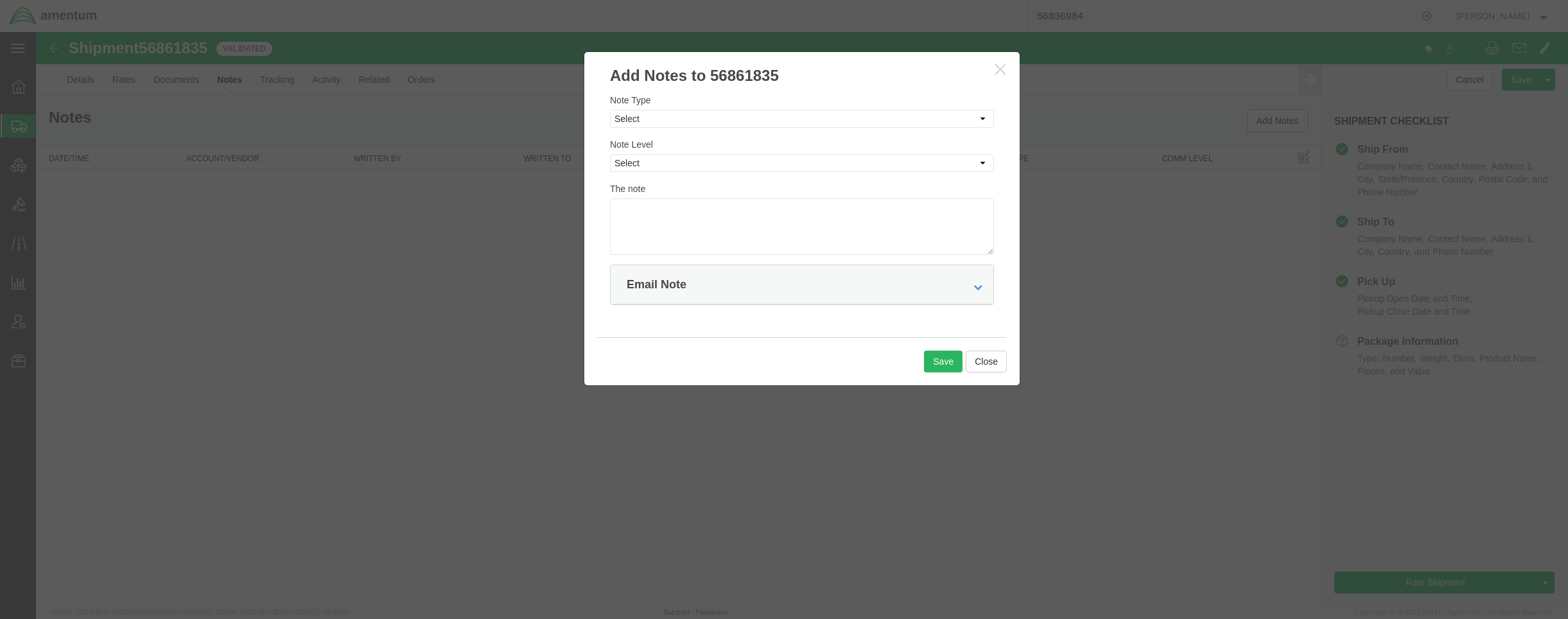
click at [729, 108] on div "Note Type Select Approval Bid Notes Carrier Change Notes Claim Notes Content Ha…" at bounding box center [802, 110] width 384 height 34
click at [728, 118] on select "Select Approval Bid Notes Carrier Change Notes Claim Notes Content Hazmat Notes…" at bounding box center [802, 118] width 384 height 18
select select "TRANSPORTATION_NOTES"
click at [610, 110] on select "Select Approval Bid Notes Carrier Change Notes Claim Notes Content Hazmat Notes…" at bounding box center [802, 118] width 384 height 18
click at [690, 170] on select "Select Private to Account Private to Vendor Public" at bounding box center [802, 163] width 384 height 18
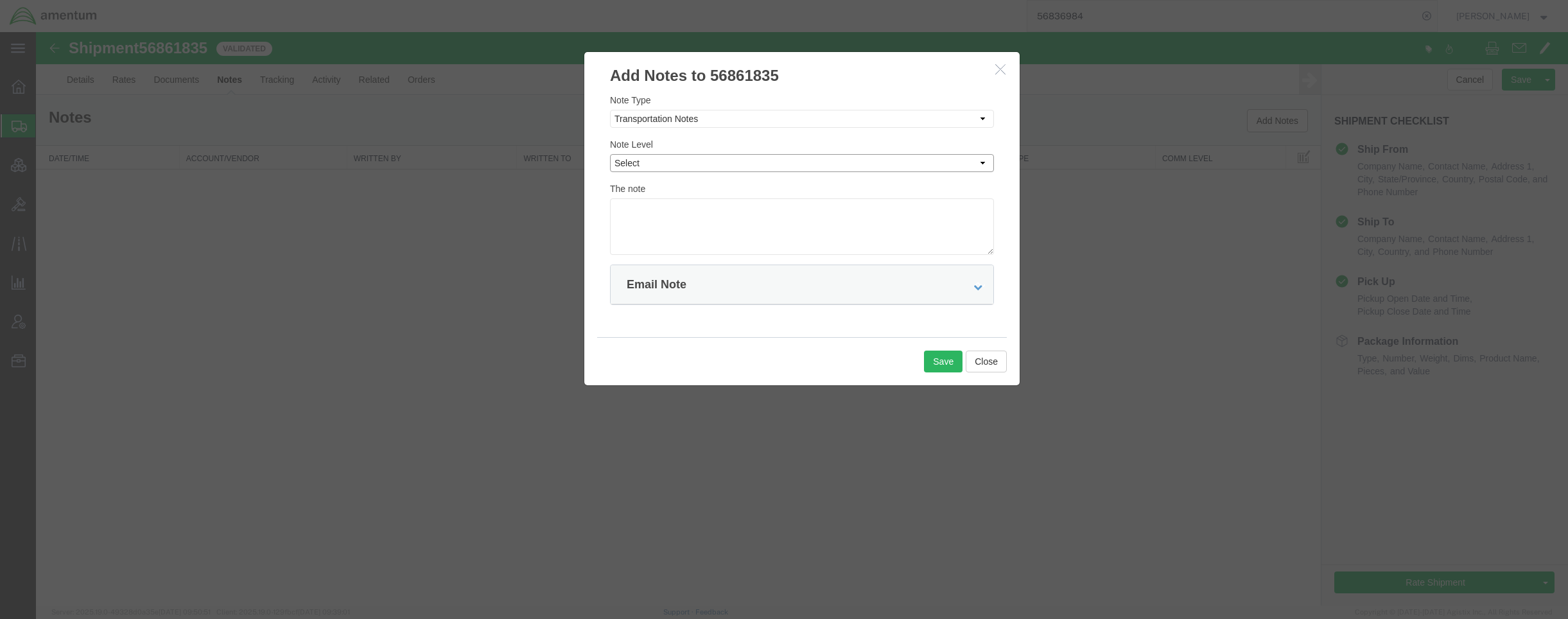
select select "PRIVATE_TO_VENDOR"
click at [610, 154] on select "Select Private to Account Private to Vendor Public" at bounding box center [802, 163] width 384 height 18
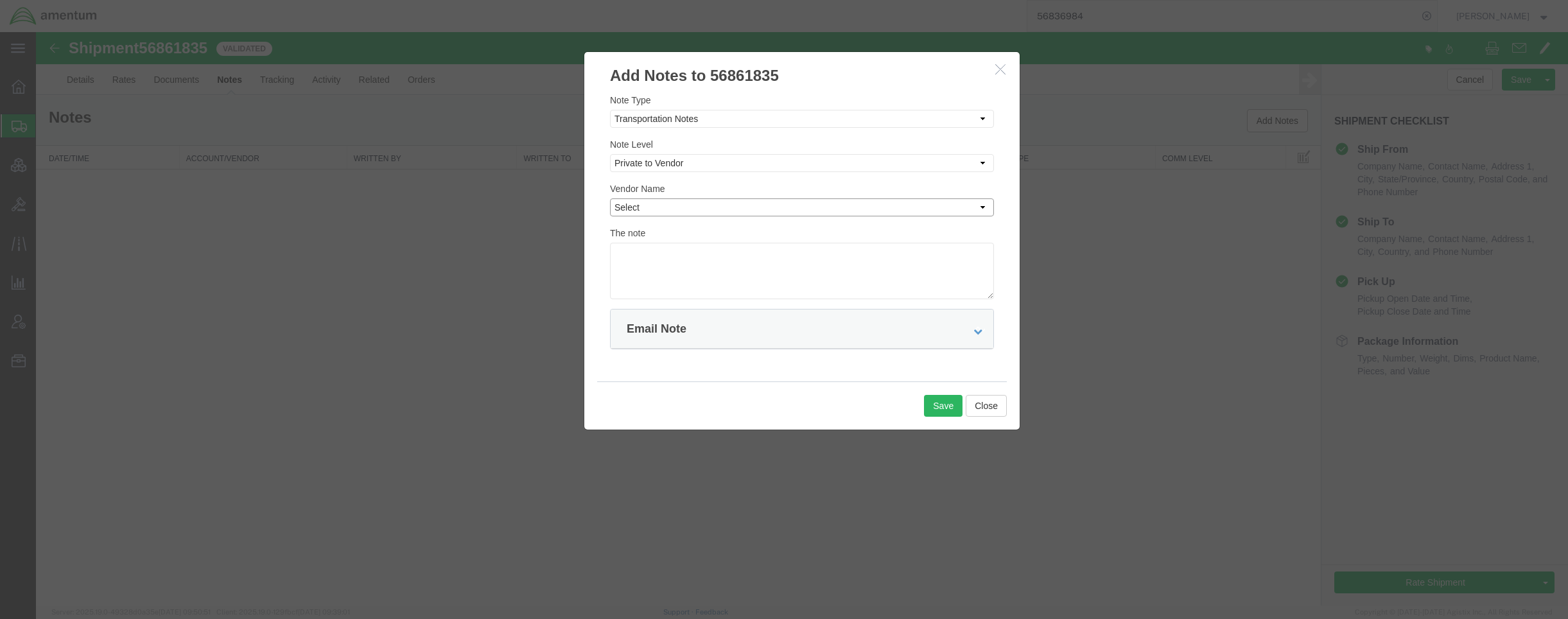
click at [705, 210] on select "Select Airglaze-Aviation AIT Worldwide APL CEVA Government Logistics Crane Worl…" at bounding box center [802, 207] width 384 height 18
select select "5"
click at [610, 198] on select "Select Airglaze-Aviation AIT Worldwide APL CEVA Government Logistics Crane Worl…" at bounding box center [802, 207] width 384 height 18
click at [697, 265] on textarea at bounding box center [802, 271] width 384 height 56
type textarea "actual dimensions are 72 x 48 x 72 inches"
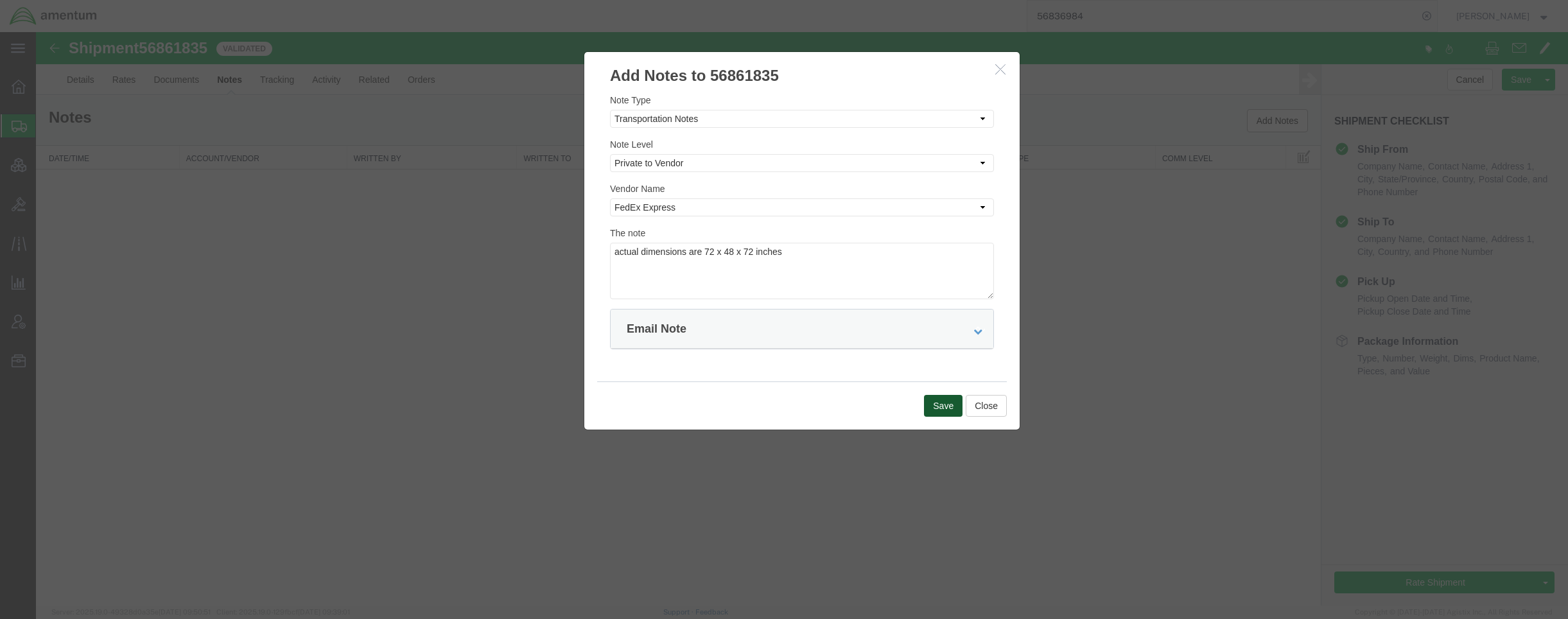
click at [951, 413] on button "Save" at bounding box center [943, 406] width 38 height 22
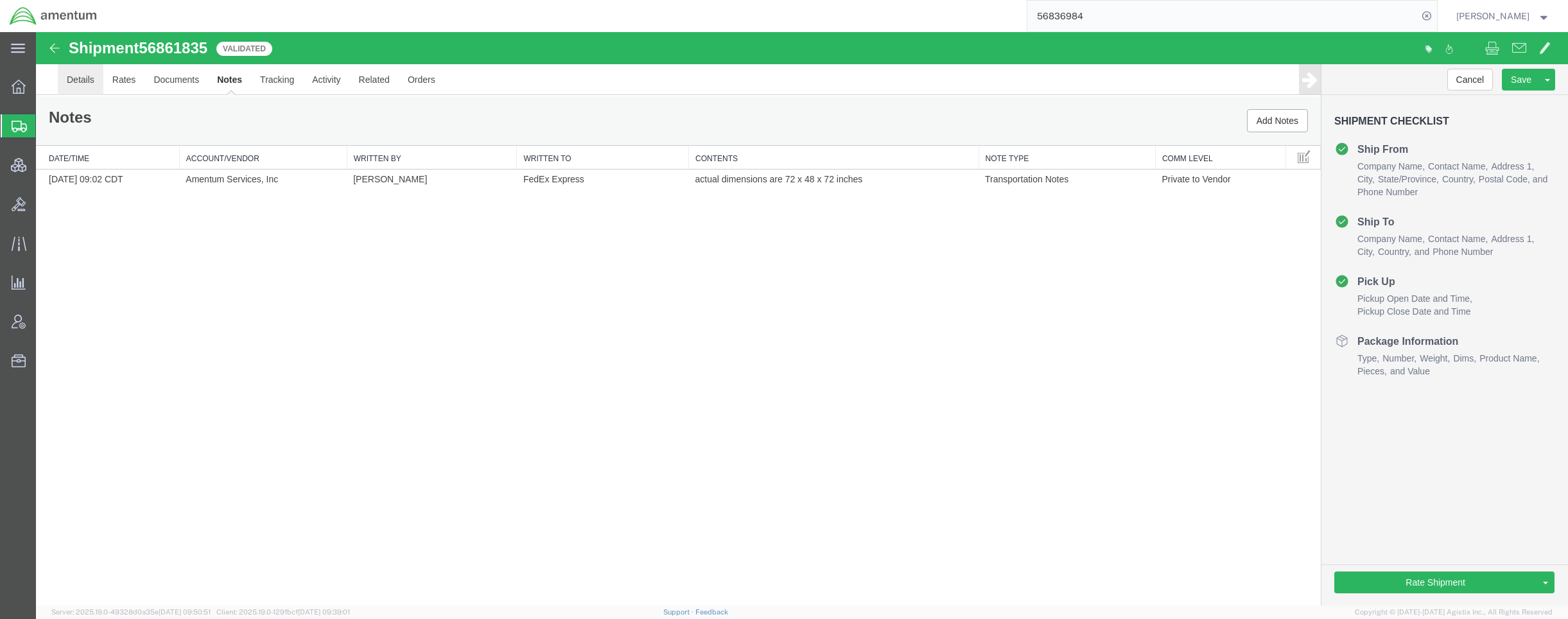
click at [81, 81] on link "Details" at bounding box center [81, 79] width 45 height 31
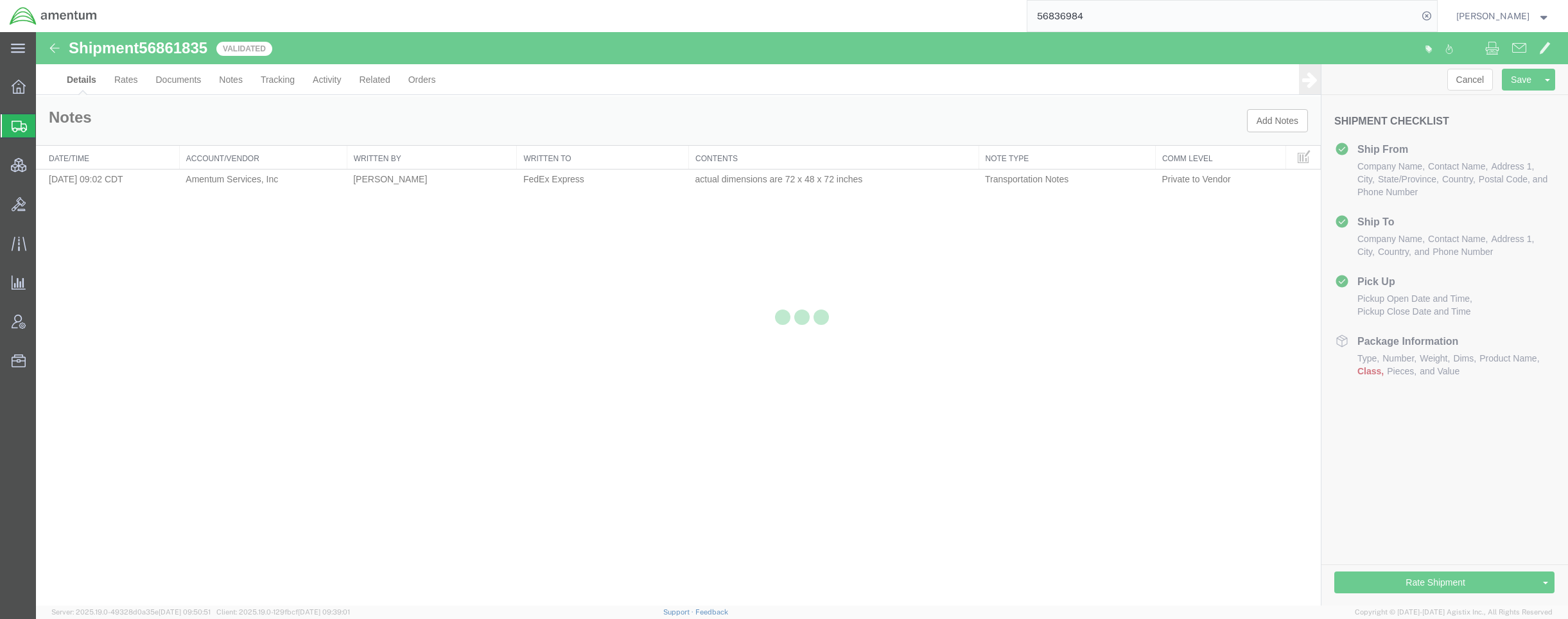
select select "42668"
select select "42637"
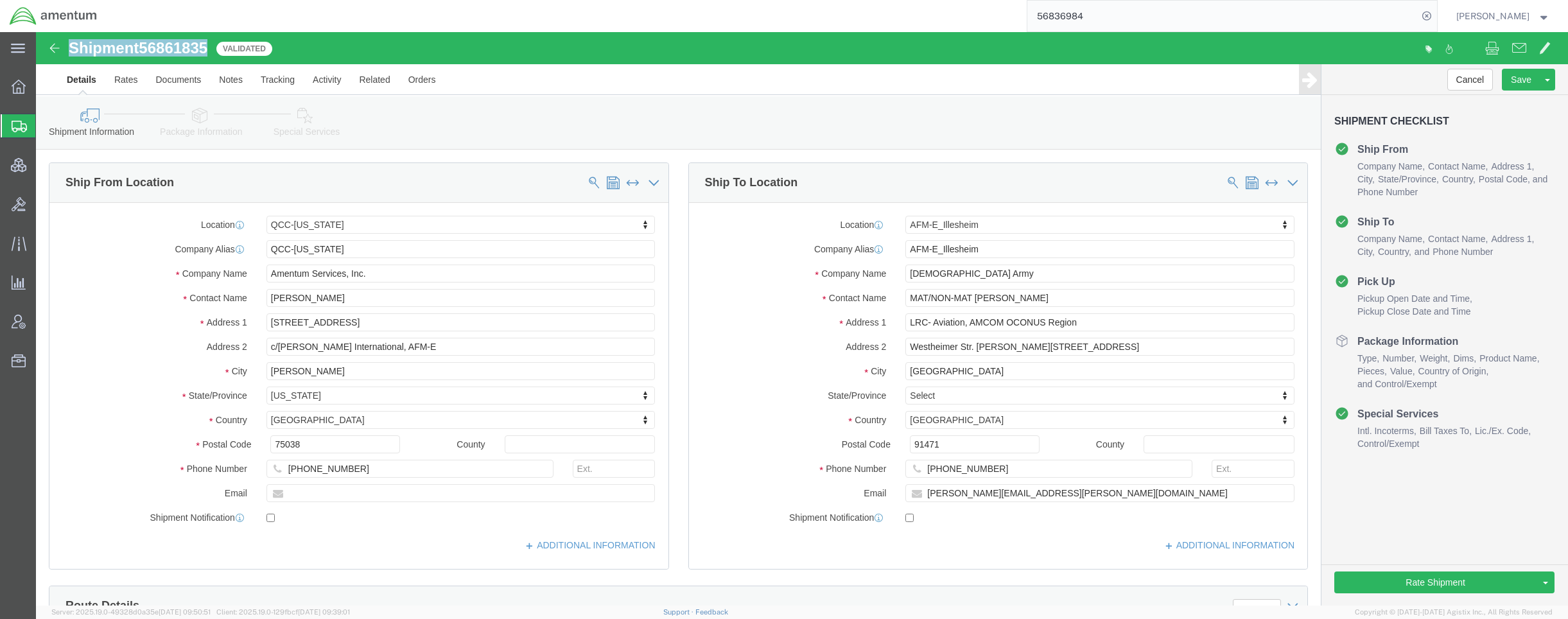
drag, startPoint x: 179, startPoint y: 20, endPoint x: 36, endPoint y: 19, distance: 143.0
click div "Shipment 56861835 1 of 1 Validated"
copy h1 "Shipment 56861835"
click link "Assign To"
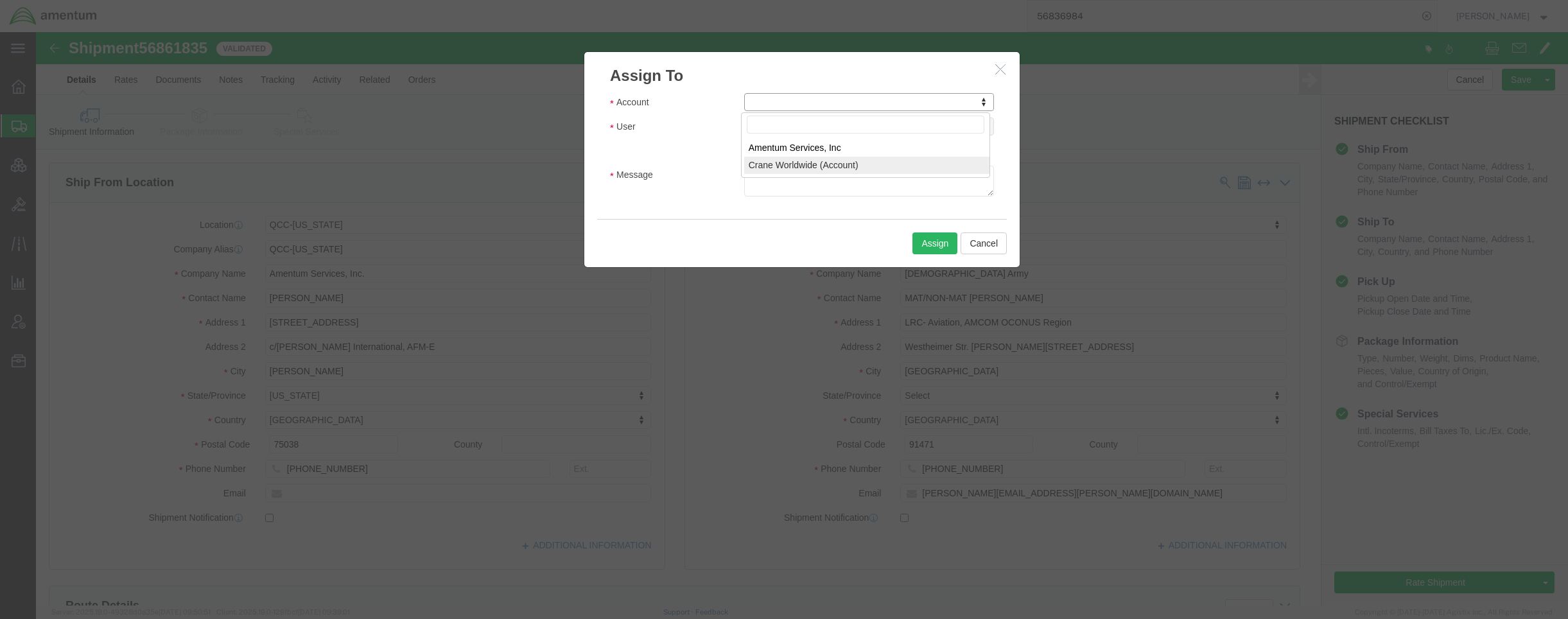
select select "107"
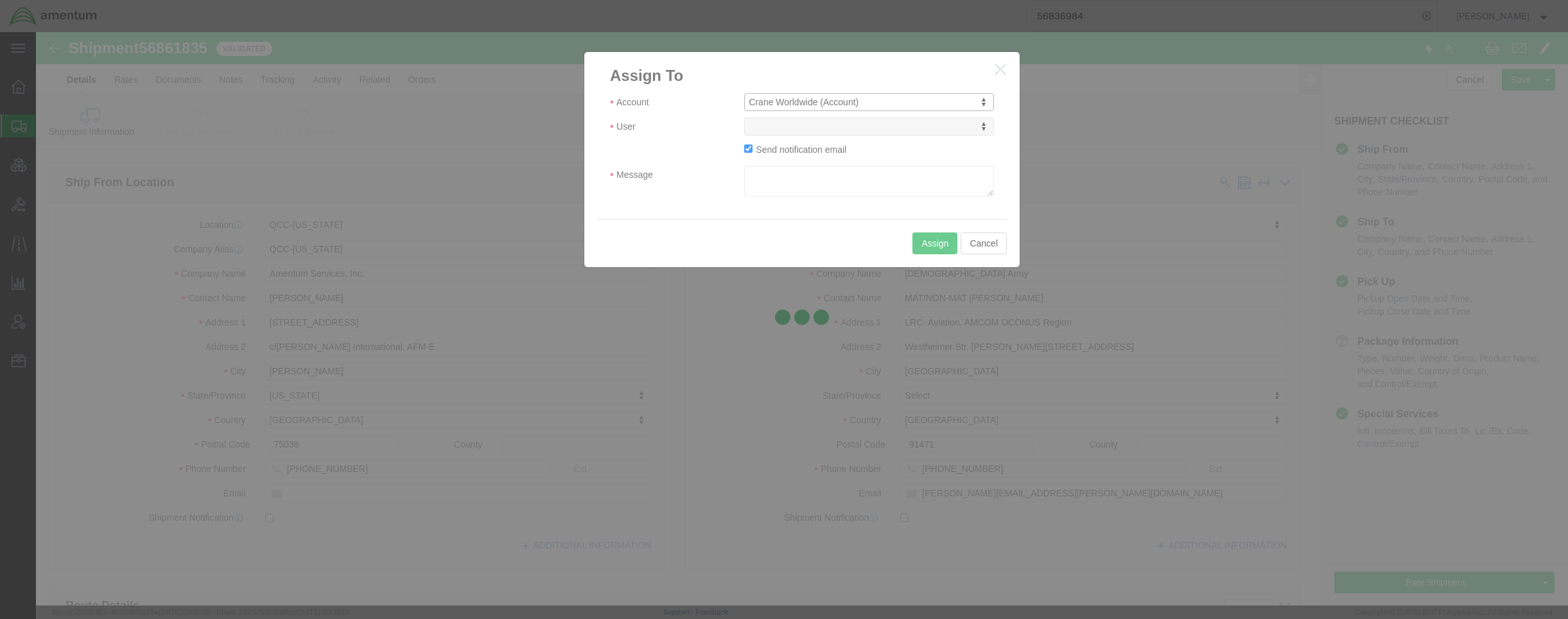
select select
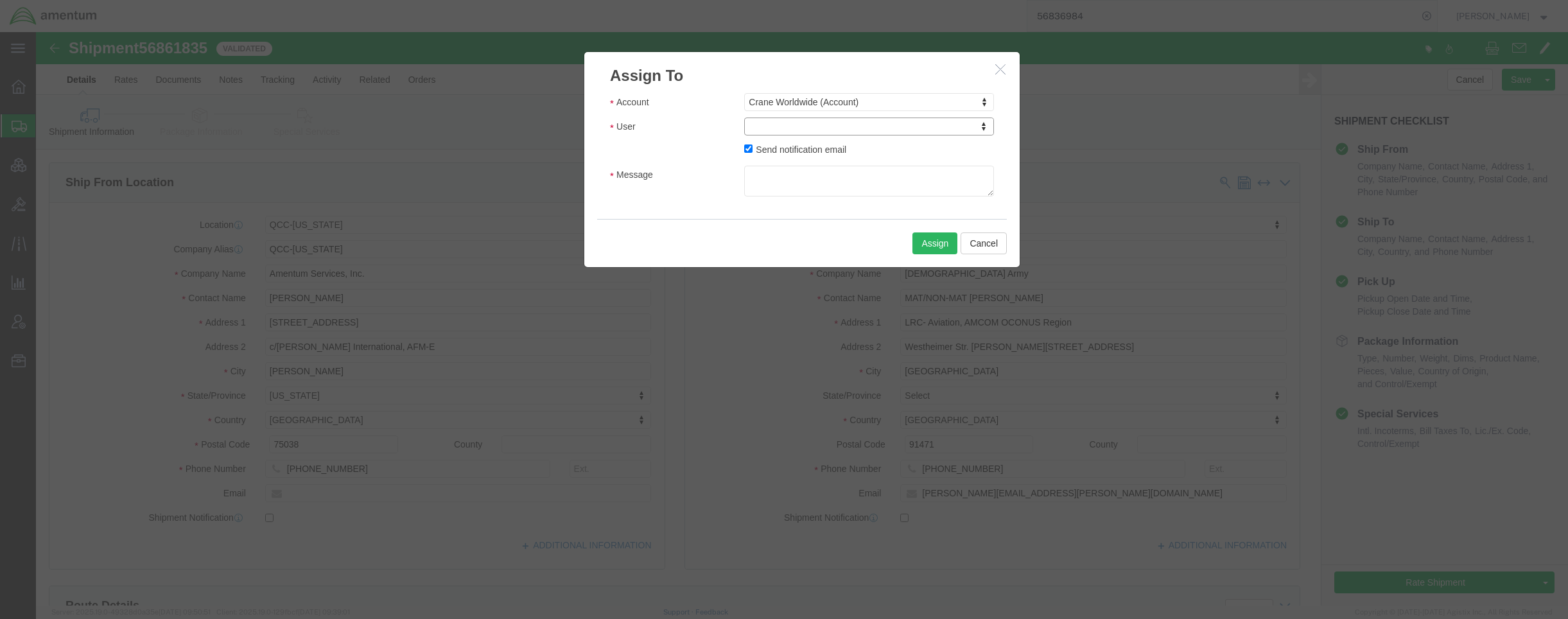
click icon "button"
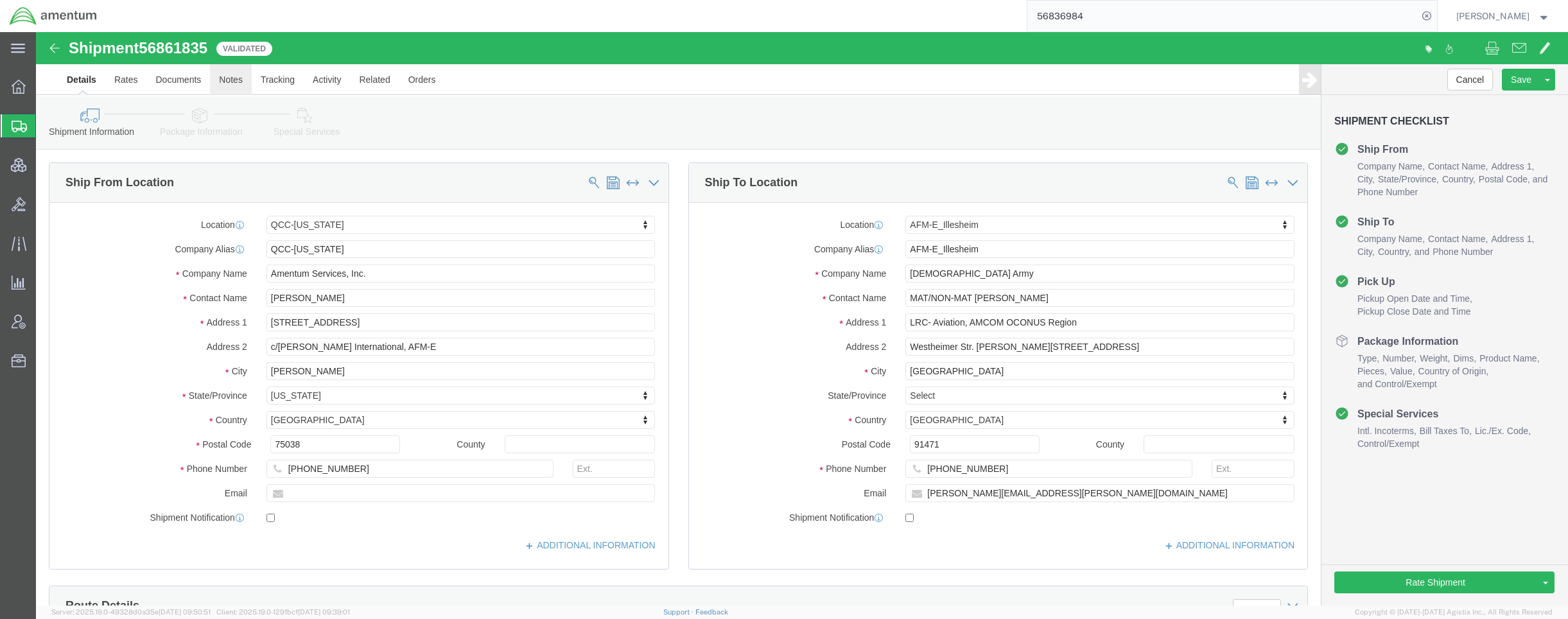
click link "Notes"
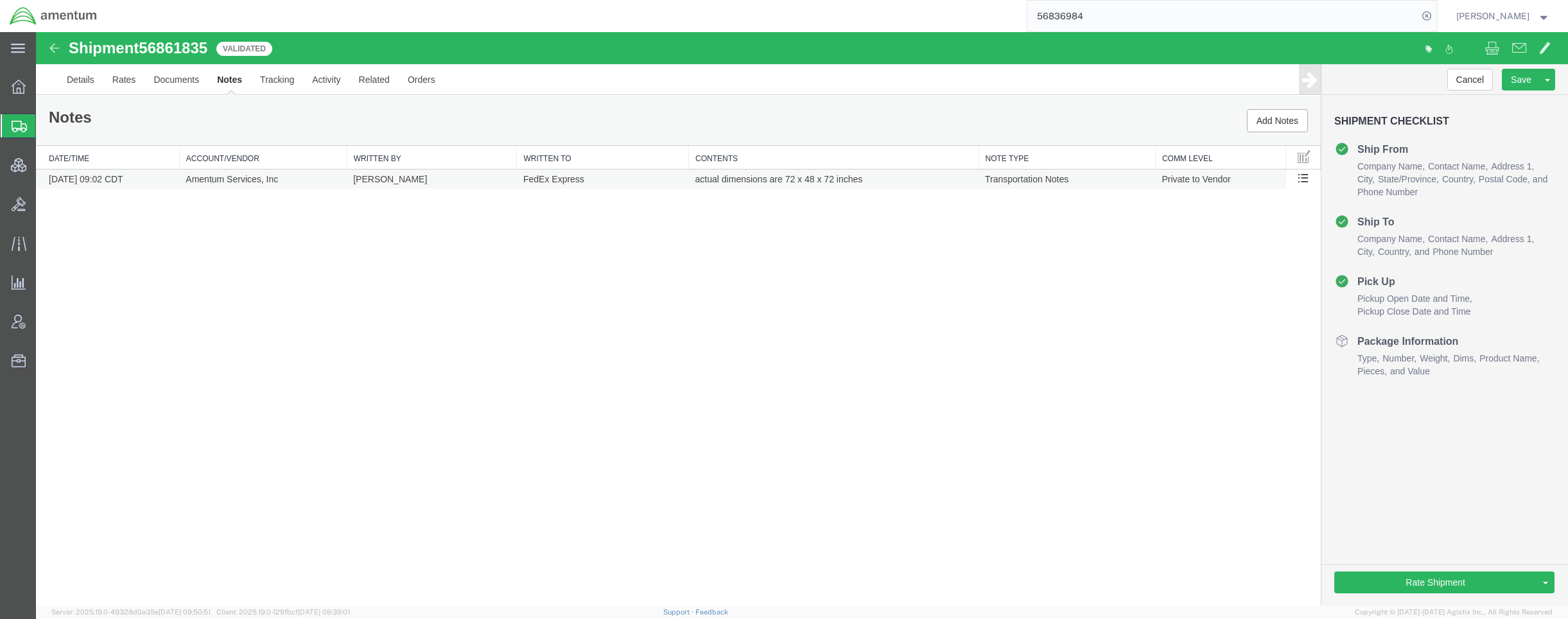
drag, startPoint x: 863, startPoint y: 178, endPoint x: 680, endPoint y: 183, distance: 183.1
click at [680, 183] on tr "[DATE] 09:02 CDT Amentum Services, Inc [PERSON_NAME] FedEx Express actual dimen…" at bounding box center [678, 179] width 1284 height 20
copy tr "FedEx Express actual dimensions are 72 x 48 x 72 inches"
click at [1493, 118] on link "Assign To" at bounding box center [1499, 120] width 111 height 20
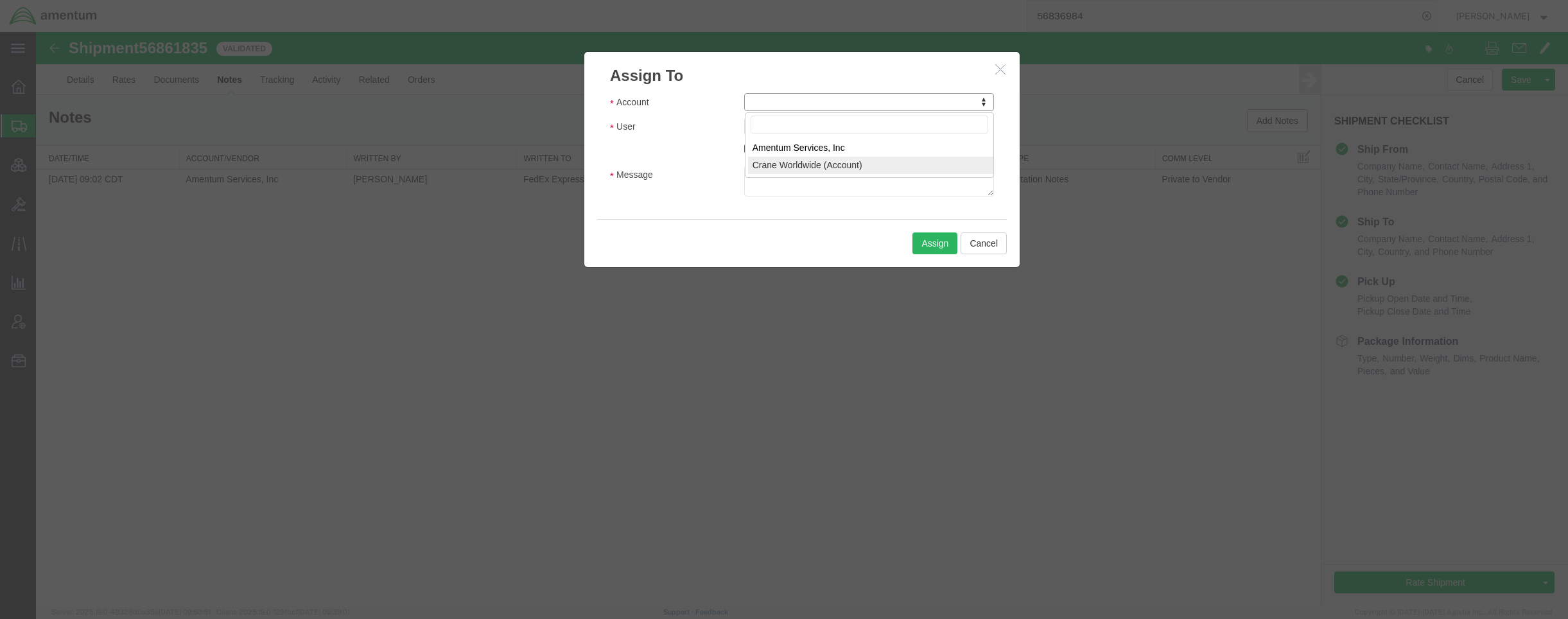
select select "107"
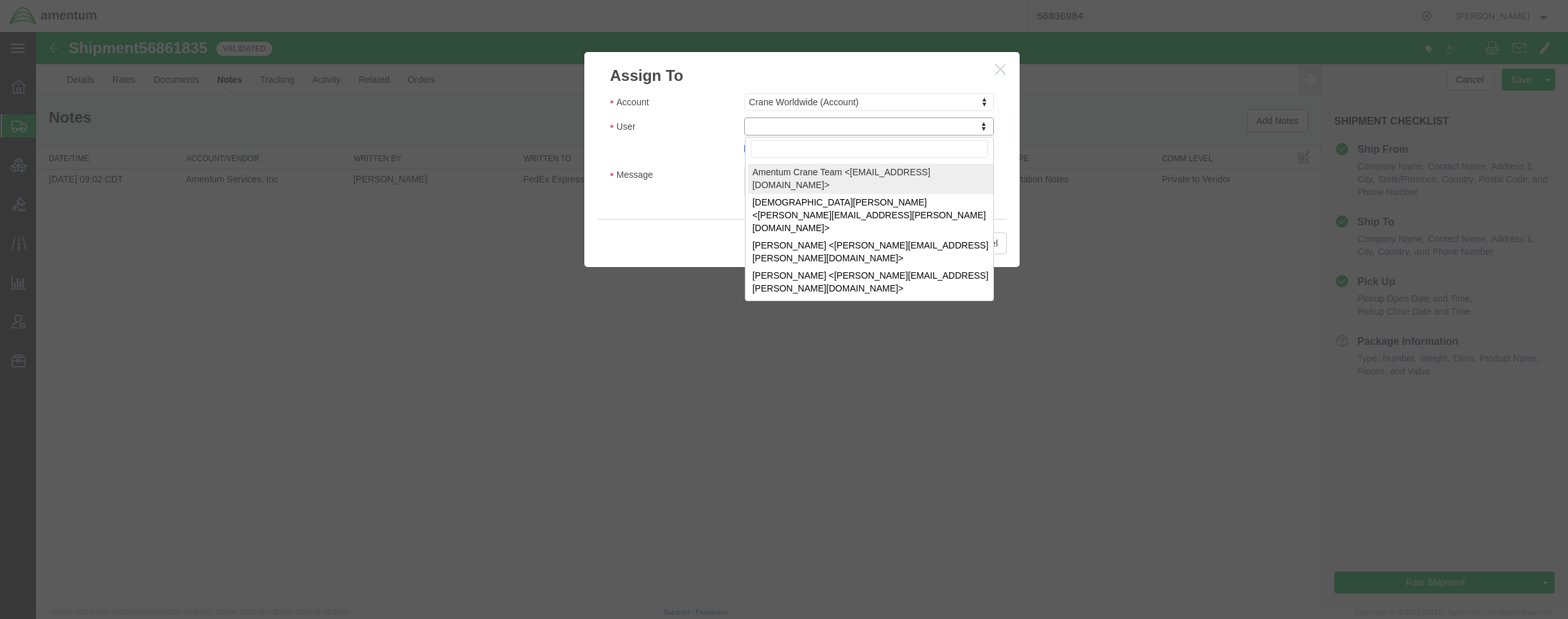
select select "134905"
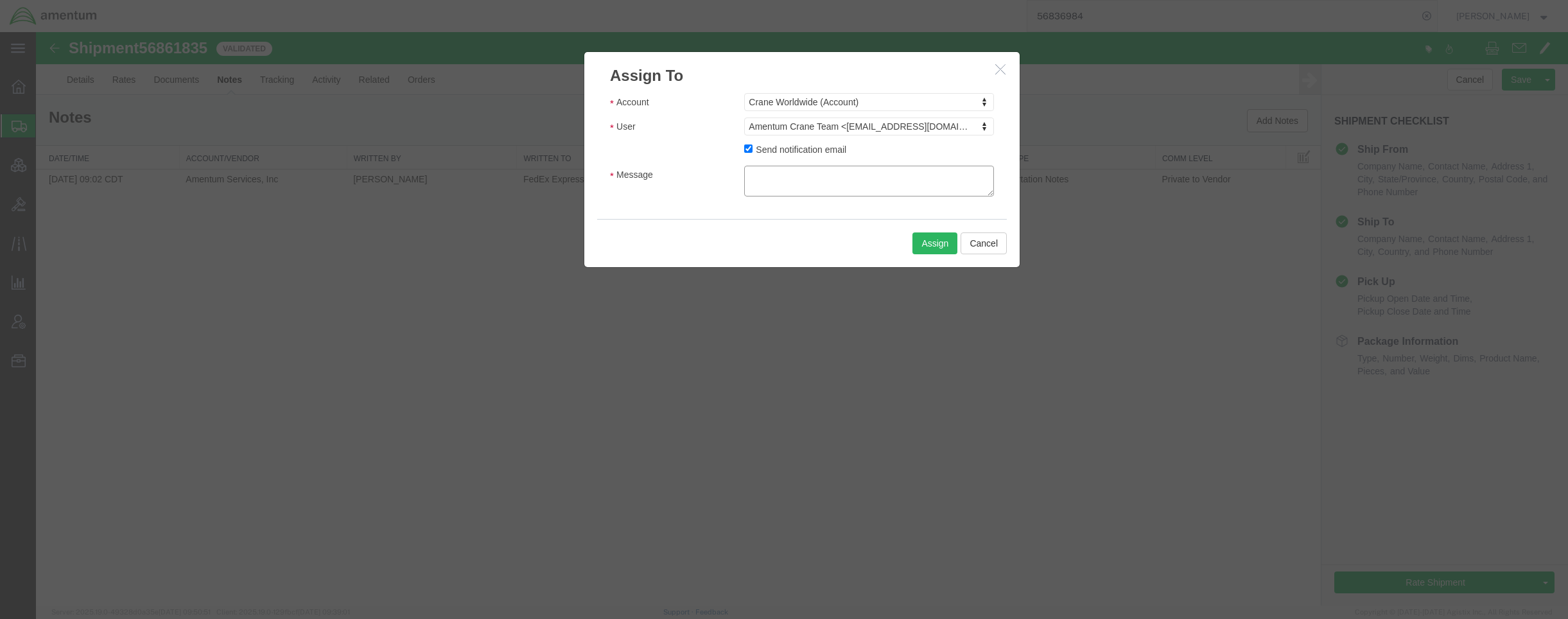
click at [786, 178] on textarea "Message" at bounding box center [869, 180] width 250 height 31
paste textarea "This shipment is to move via FedEx Express International Economy Freight. The a…"
drag, startPoint x: 987, startPoint y: 198, endPoint x: 981, endPoint y: 233, distance: 35.5
click at [981, 252] on div "Assign To Account Crane Worldwide (Account) Account Amentum Services, Inc Crane…" at bounding box center [802, 160] width 436 height 216
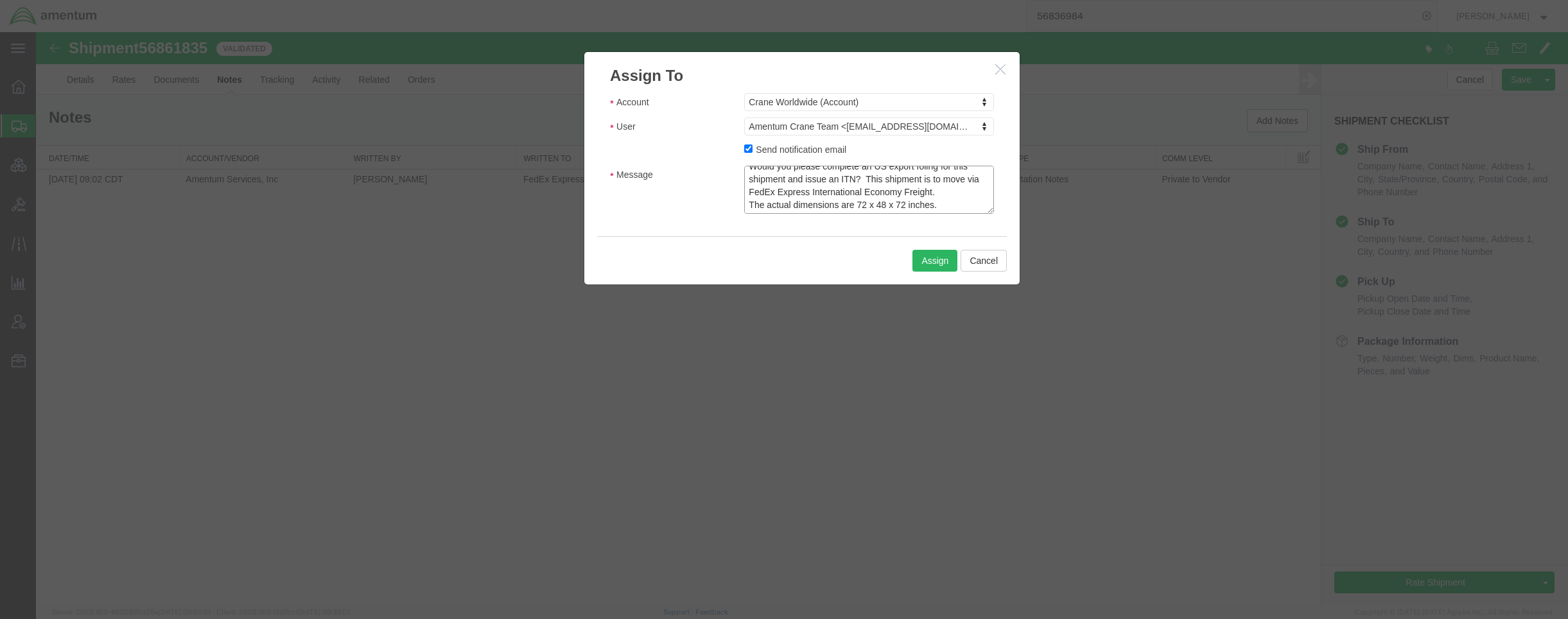
scroll to position [0, 0]
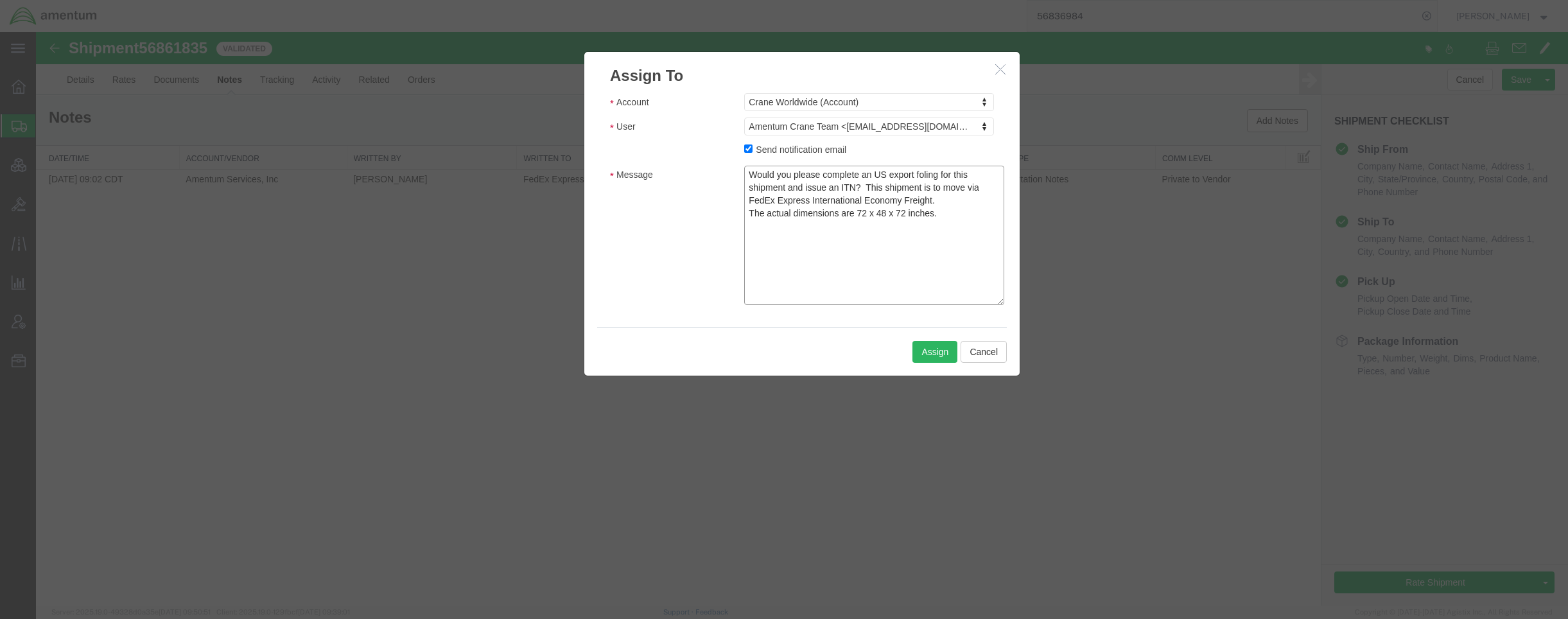
drag, startPoint x: 988, startPoint y: 195, endPoint x: 1009, endPoint y: 228, distance: 39.1
click at [1002, 304] on textarea "Would you please complete an US export foling for this shipment and issue an IT…" at bounding box center [875, 235] width 260 height 139
drag, startPoint x: 929, startPoint y: 176, endPoint x: 918, endPoint y: 178, distance: 11.2
click at [918, 178] on textarea "Would you please complete an US export foling for this shipment and issue an IT…" at bounding box center [876, 235] width 264 height 140
drag, startPoint x: 972, startPoint y: 218, endPoint x: 697, endPoint y: 176, distance: 278.2
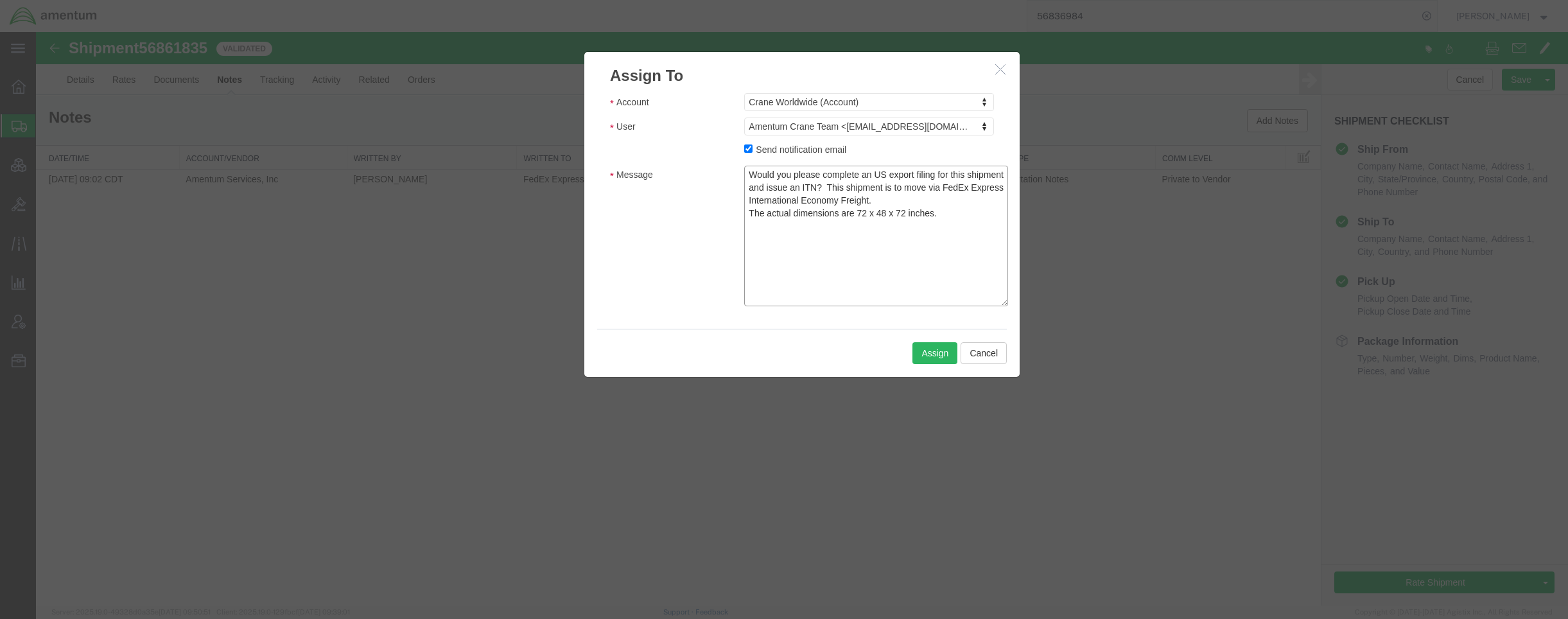
click at [697, 176] on div "Message Would you please complete an US export filing for this shipment and iss…" at bounding box center [802, 235] width 404 height 140
type textarea "Would you please complete an US export filing for this shipment and issue an IT…"
click at [944, 355] on button "Assign" at bounding box center [934, 353] width 45 height 22
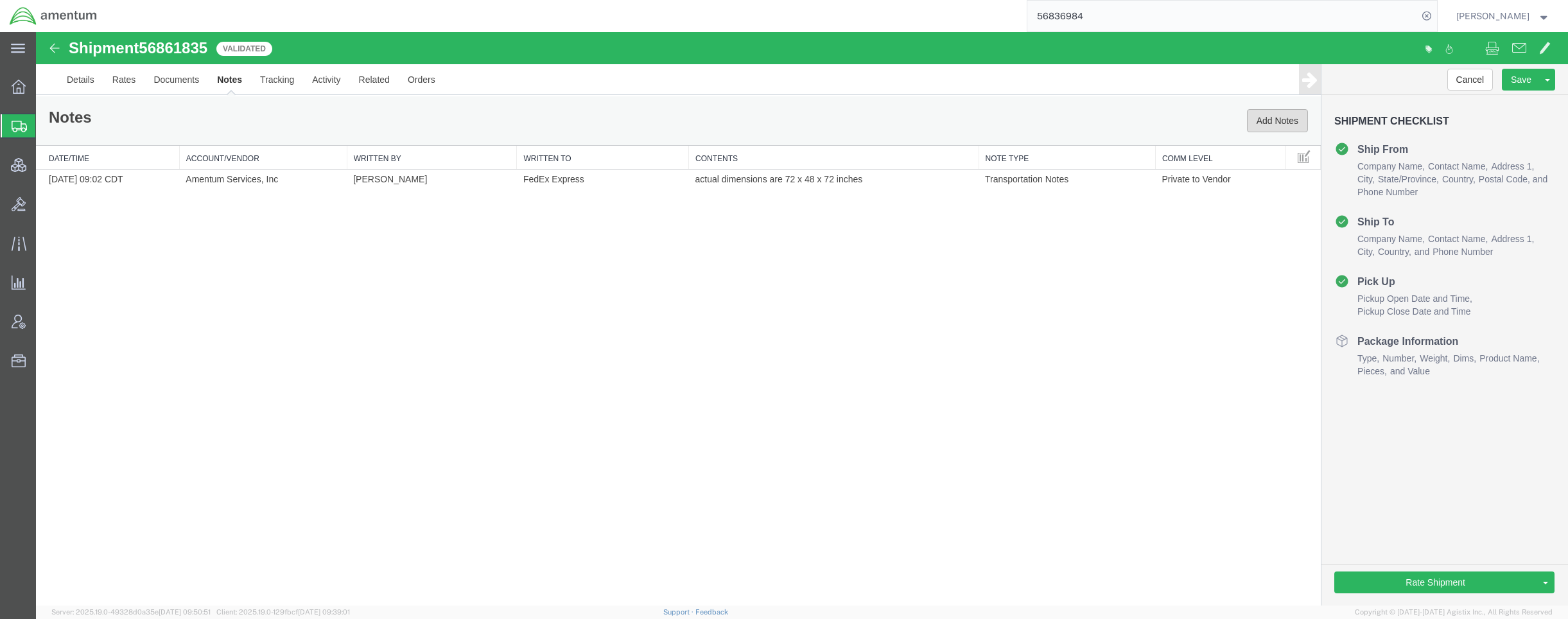
click at [1256, 127] on button "Add Notes" at bounding box center [1277, 120] width 61 height 23
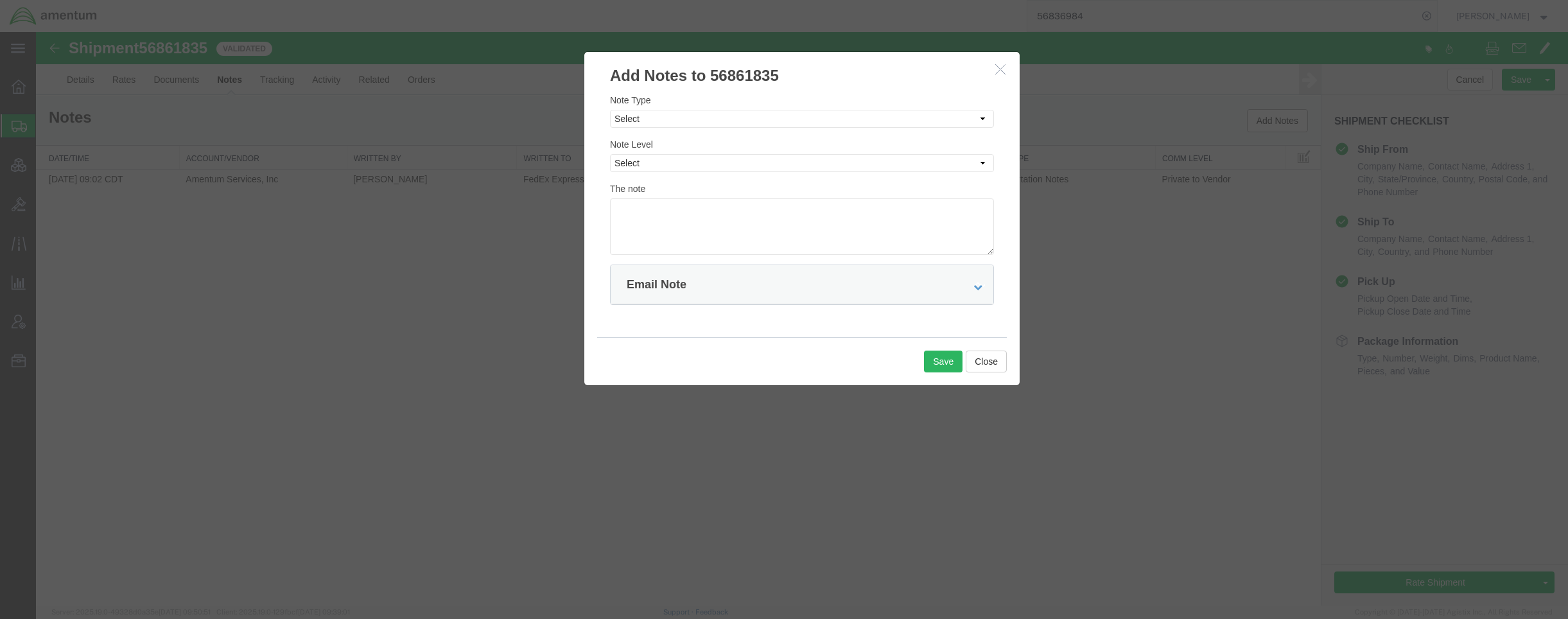
click at [719, 108] on div "Note Type Select Approval Bid Notes Carrier Change Notes Claim Notes Content Ha…" at bounding box center [802, 110] width 384 height 34
click at [717, 118] on select "Select Approval Bid Notes Carrier Change Notes Claim Notes Content Hazmat Notes…" at bounding box center [802, 118] width 384 height 18
select select "TRANSPORTATION_NOTES"
click at [610, 110] on select "Select Approval Bid Notes Carrier Change Notes Claim Notes Content Hazmat Notes…" at bounding box center [802, 118] width 384 height 18
click at [730, 226] on textarea at bounding box center [802, 226] width 384 height 56
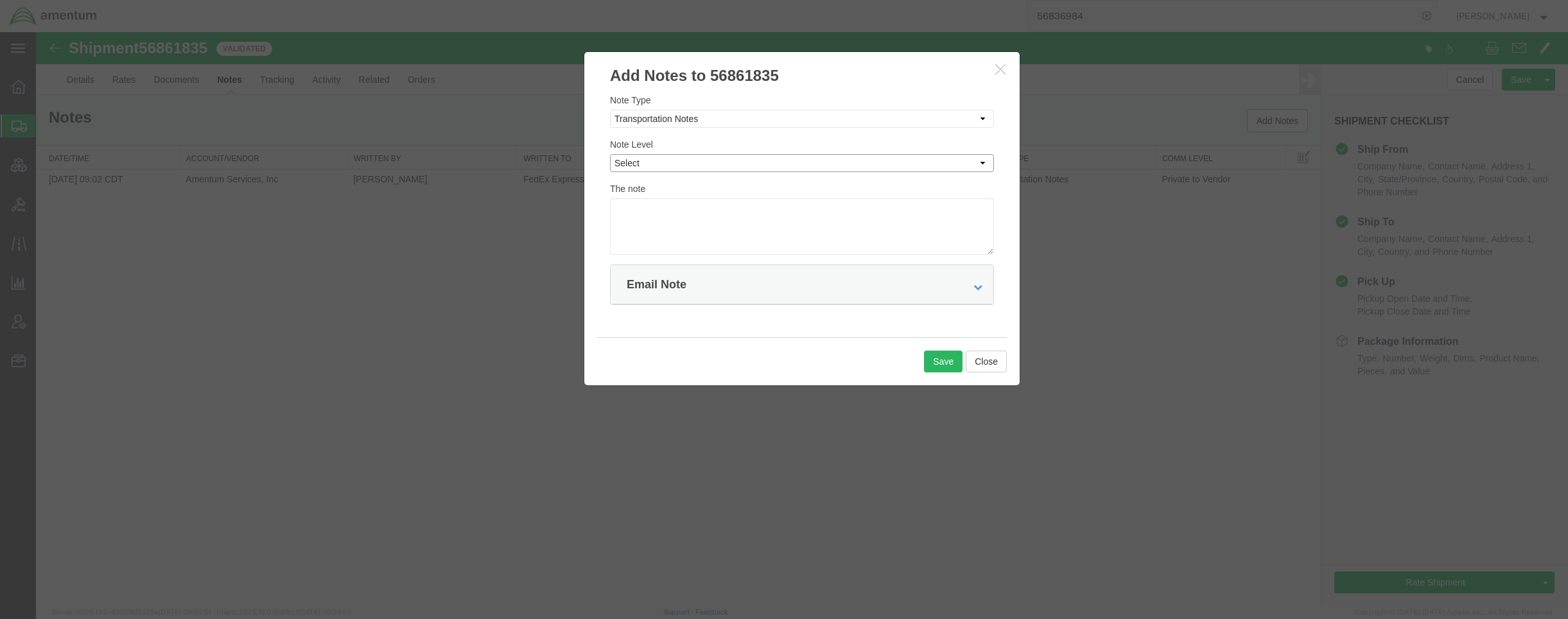
click at [719, 158] on select "Select Private to Account Private to Vendor Public" at bounding box center [802, 163] width 384 height 18
select select "PRIVATE_TO_VENDOR"
click at [610, 154] on select "Select Private to Account Private to Vendor Public" at bounding box center [802, 163] width 384 height 18
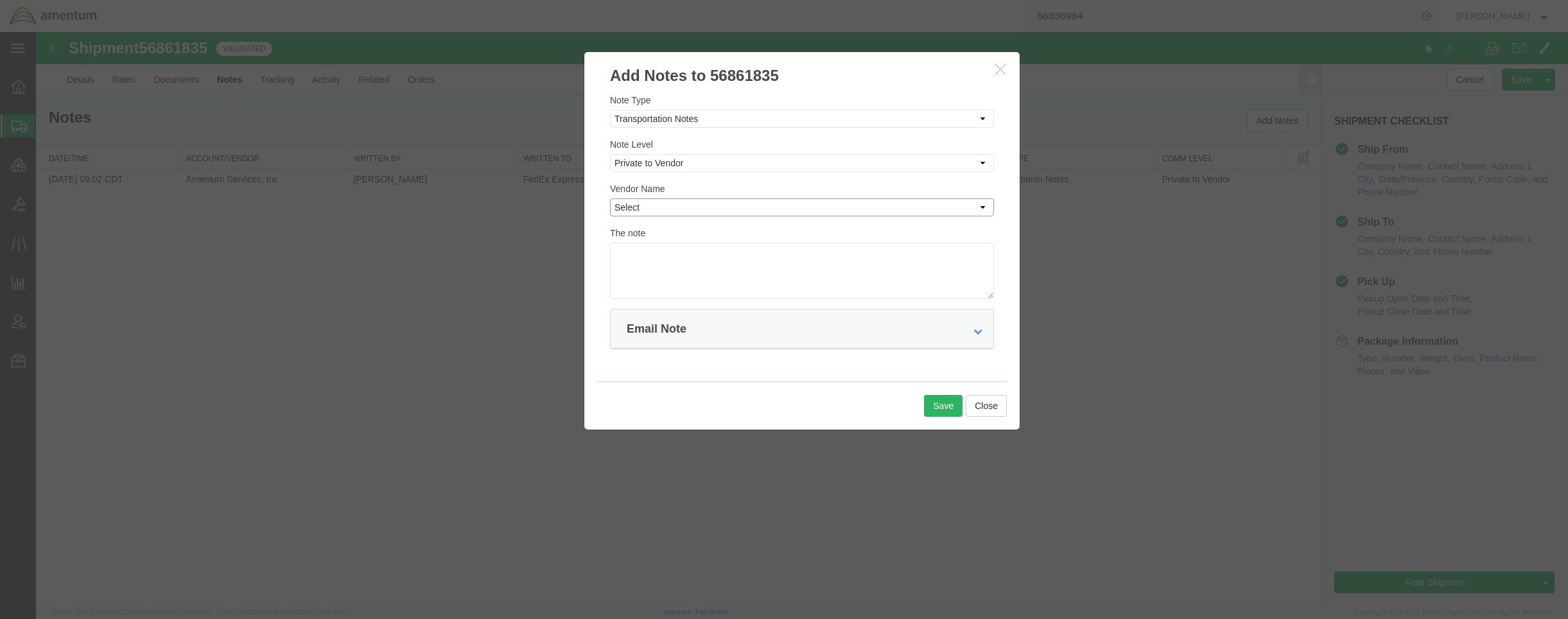
click at [719, 199] on select "Select Airglaze-Aviation AIT Worldwide APL CEVA Government Logistics Crane Worl…" at bounding box center [802, 207] width 384 height 18
select select "5"
click at [610, 198] on select "Select Airglaze-Aviation AIT Worldwide APL CEVA Government Logistics Crane Worl…" at bounding box center [802, 207] width 384 height 18
click at [690, 264] on textarea at bounding box center [802, 271] width 384 height 56
paste textarea "Would you please complete an US export filing for this shipment and issue an IT…"
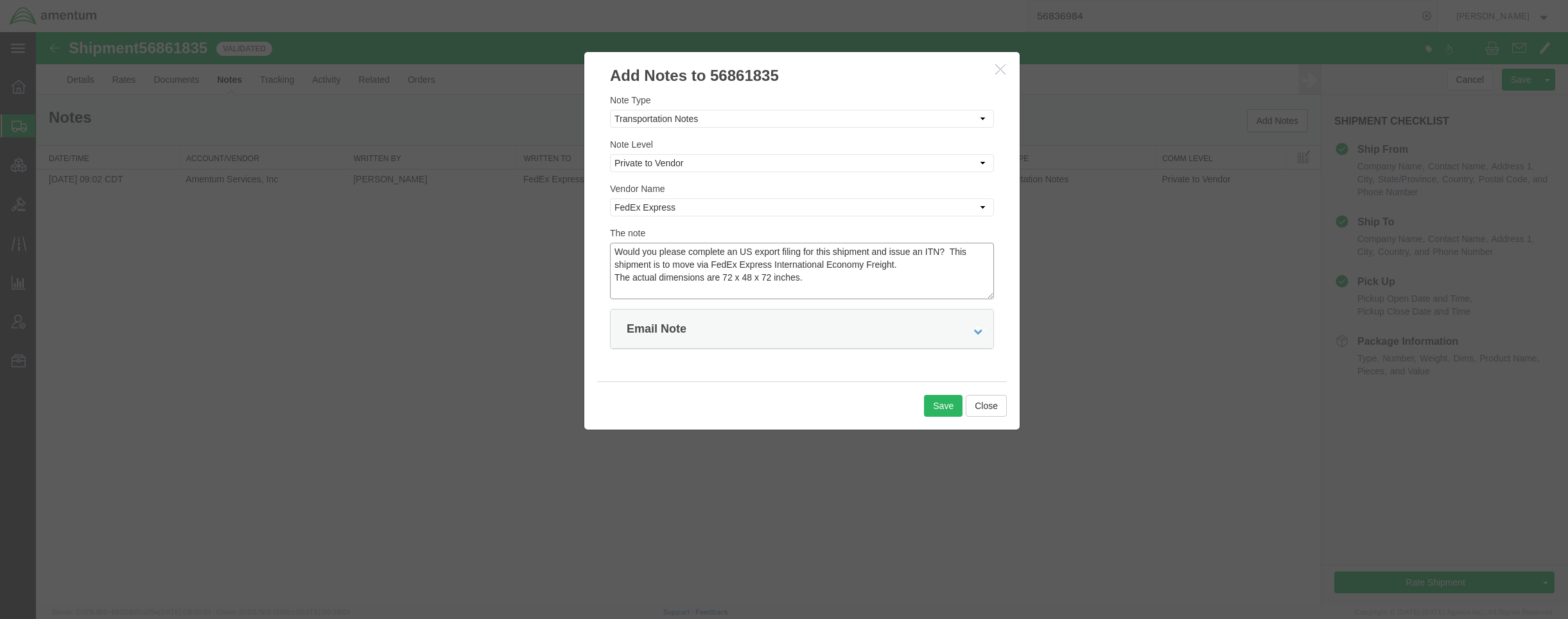
drag, startPoint x: 950, startPoint y: 254, endPoint x: 275, endPoint y: 203, distance: 676.9
click at [275, 203] on div "Add Notes to 56861835 Note Type Select Approval Bid Notes Carrier Change Notes …" at bounding box center [802, 319] width 1532 height 574
drag, startPoint x: 854, startPoint y: 275, endPoint x: 241, endPoint y: 262, distance: 613.1
click at [241, 262] on div "Add Notes to 56861835 Note Type Select Approval Bid Notes Carrier Change Notes …" at bounding box center [802, 319] width 1532 height 574
click at [631, 266] on textarea "This shipment is to move via FedEx Express International Economy Freight." at bounding box center [802, 271] width 384 height 56
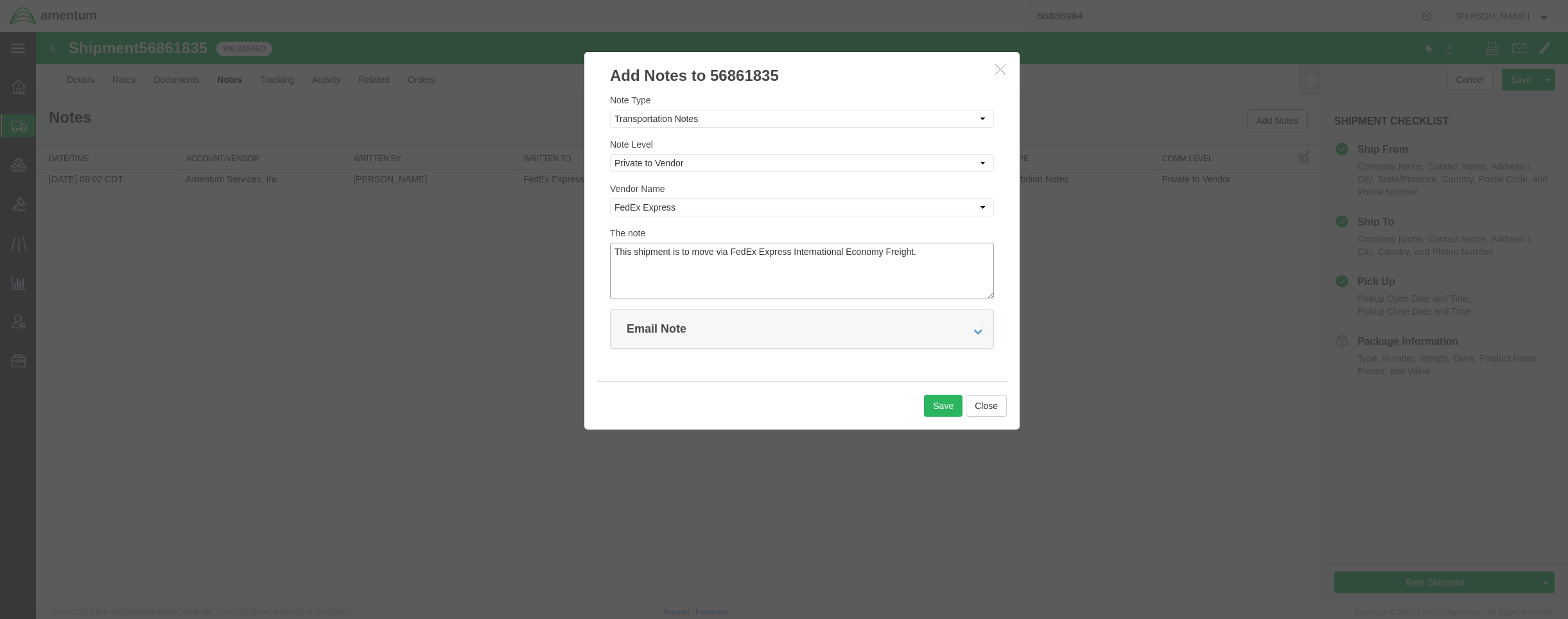
paste textarea "Shipment 56836984 (cancelled), but cloned into a new one (Shipment 56861835)"
drag, startPoint x: 909, startPoint y: 284, endPoint x: 551, endPoint y: 239, distance: 360.8
click at [551, 239] on div "Add Notes to 56861835 Note Type Select Approval Bid Notes Carrier Change Notes …" at bounding box center [802, 319] width 1532 height 574
type textarea "This shipment is to move via FedEx Express International Economy Freight. Shipm…"
click at [975, 331] on icon at bounding box center [977, 331] width 9 height 9
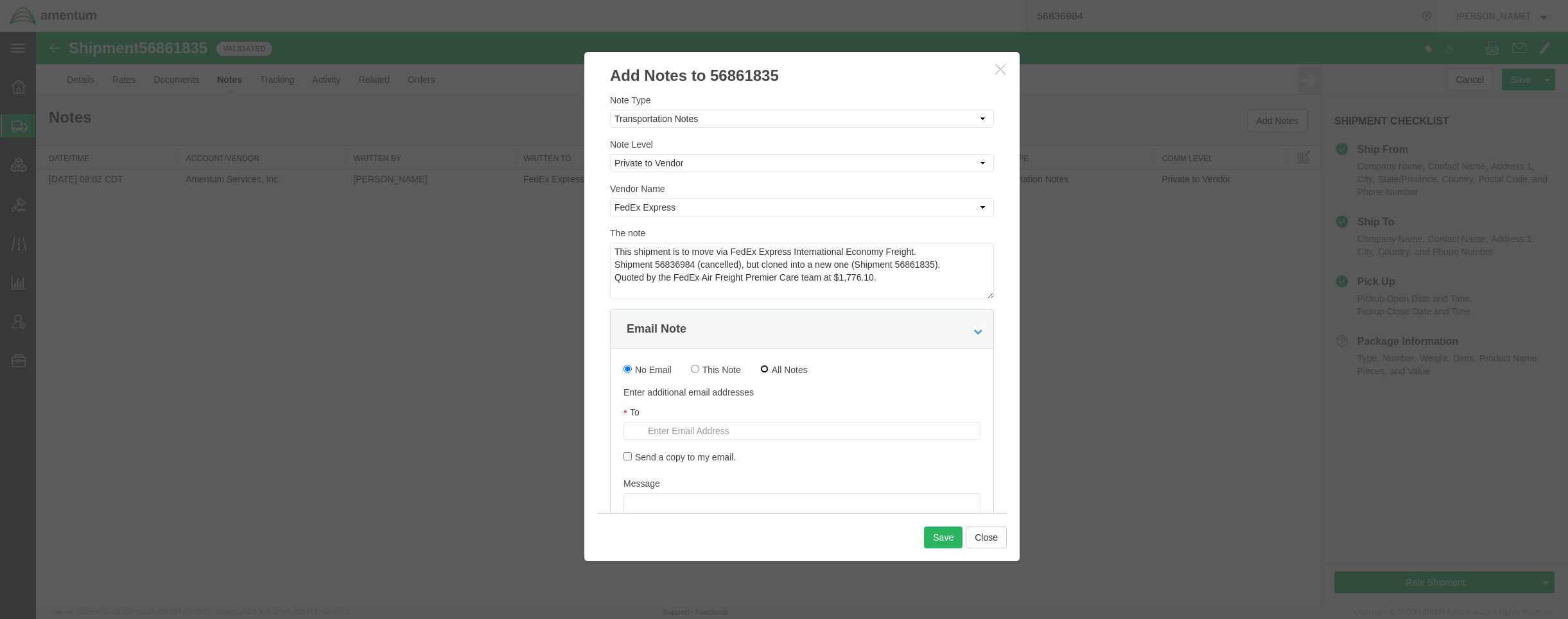
click at [766, 370] on input "All Notes" at bounding box center [764, 368] width 9 height 9
radio input "true"
click at [703, 432] on input "text" at bounding box center [716, 430] width 150 height 16
type input "[EMAIL_ADDRESS][DOMAIN_NAME]"
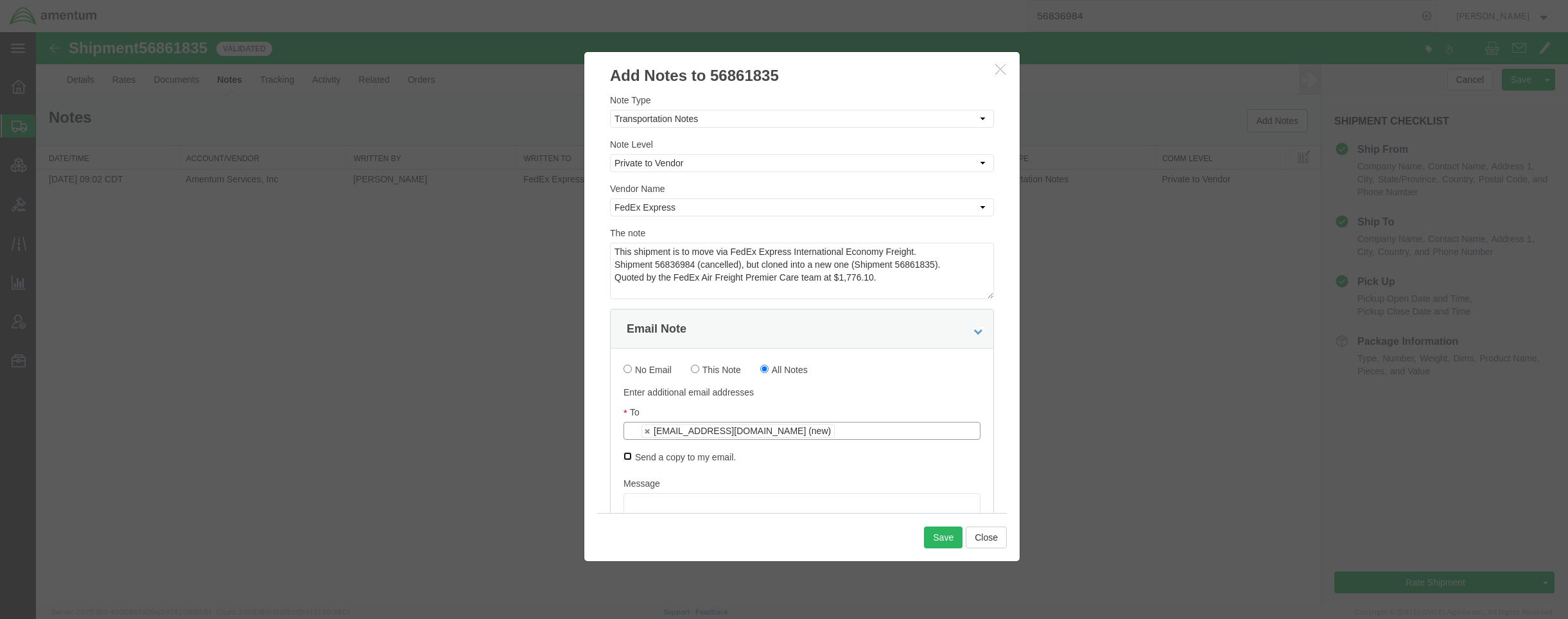
click at [628, 455] on input "Send a copy to my email." at bounding box center [628, 456] width 9 height 9
checkbox input "true"
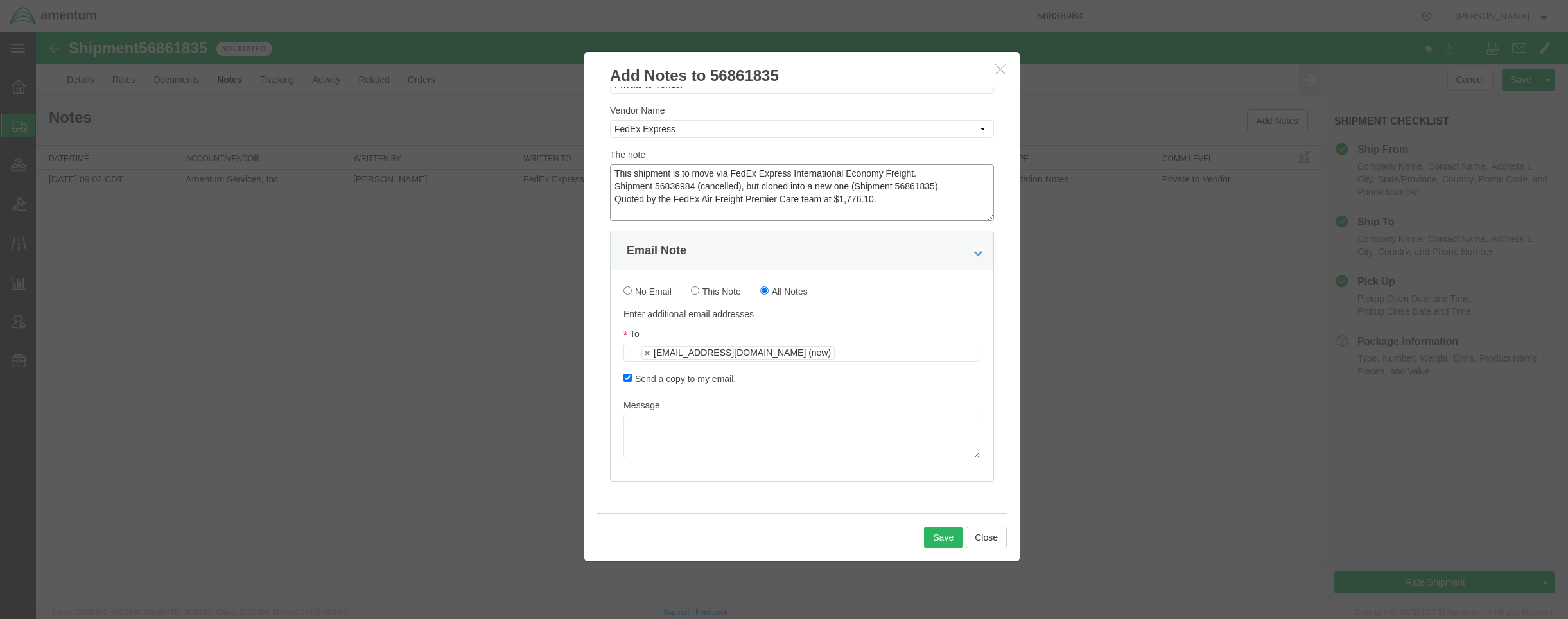
scroll to position [72, 0]
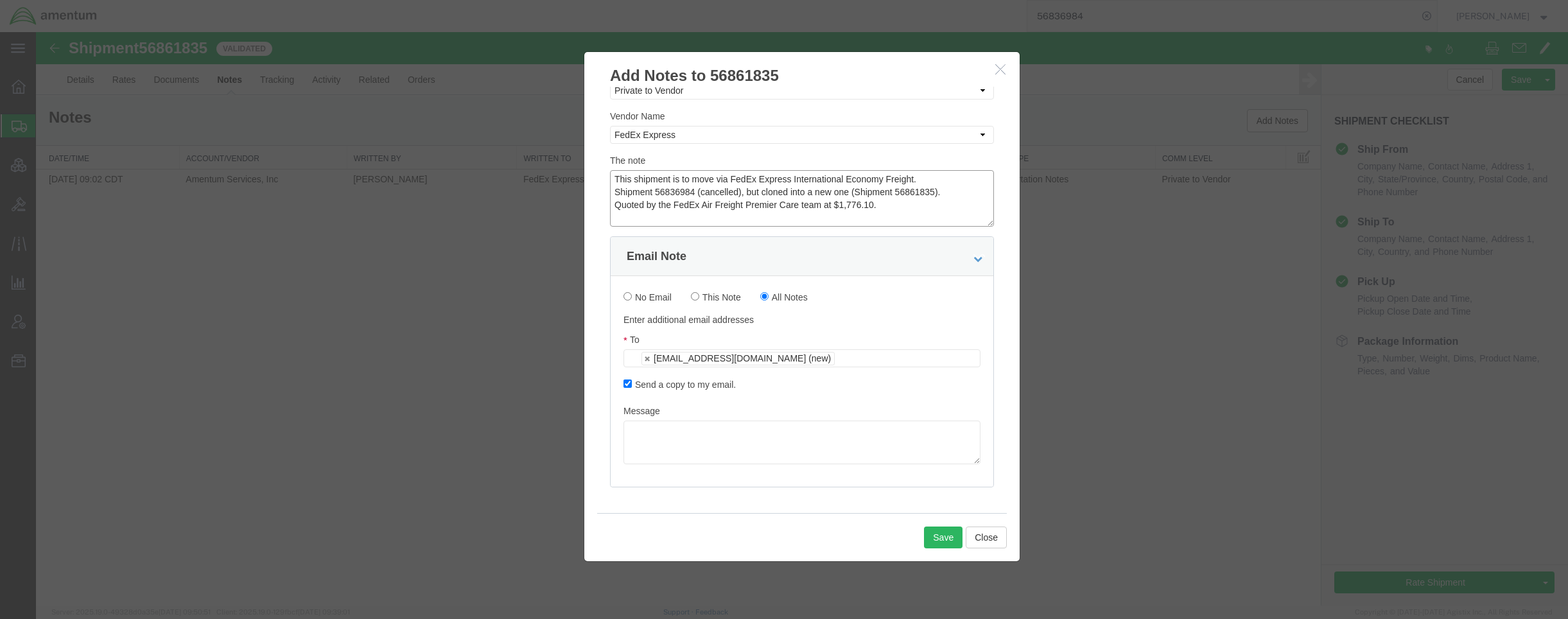
drag, startPoint x: 901, startPoint y: 203, endPoint x: 310, endPoint y: 105, distance: 599.1
click at [310, 105] on div "Add Notes to 56861835 Note Type Select Approval Bid Notes Carrier Change Notes …" at bounding box center [802, 319] width 1532 height 574
click at [697, 449] on textarea at bounding box center [802, 443] width 357 height 44
paste textarea "This shipment is to move via FedEx Express International Economy Freight. Shipm…"
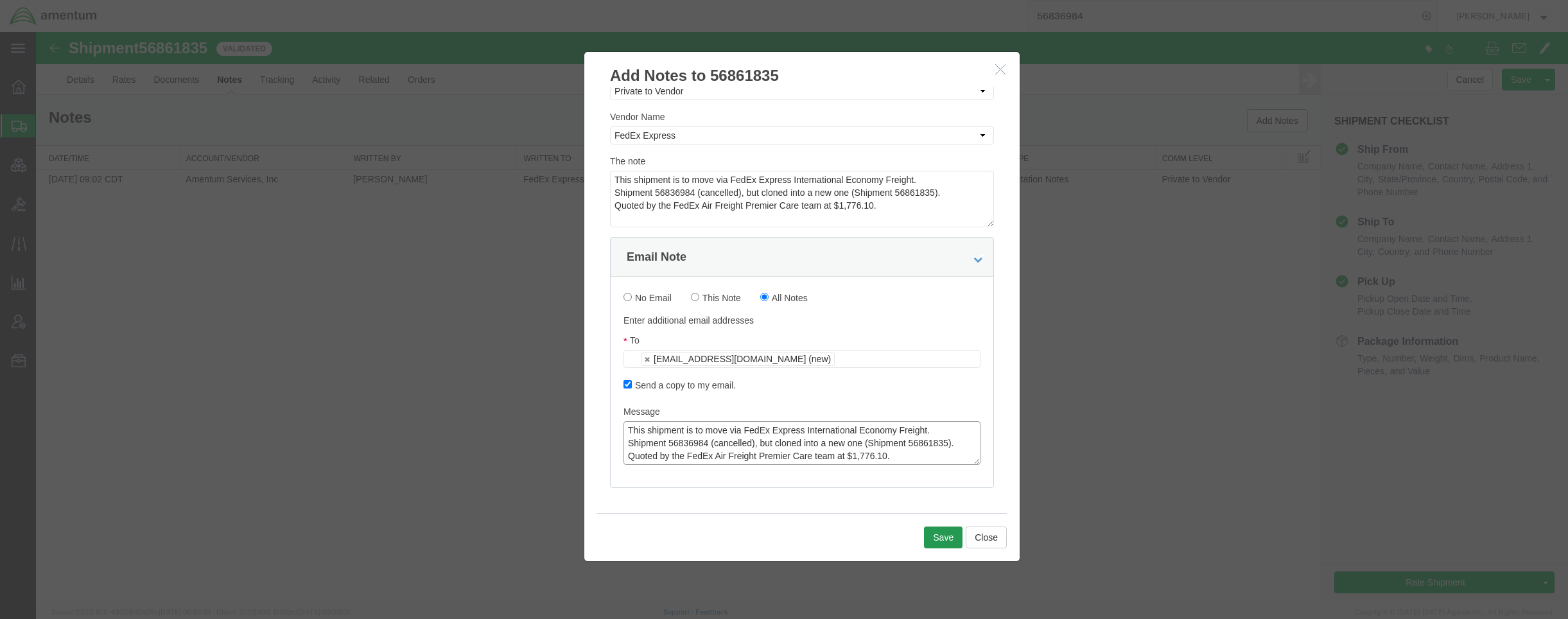
type textarea "This shipment is to move via FedEx Express International Economy Freight. Shipm…"
click at [946, 543] on button "Save" at bounding box center [943, 538] width 38 height 22
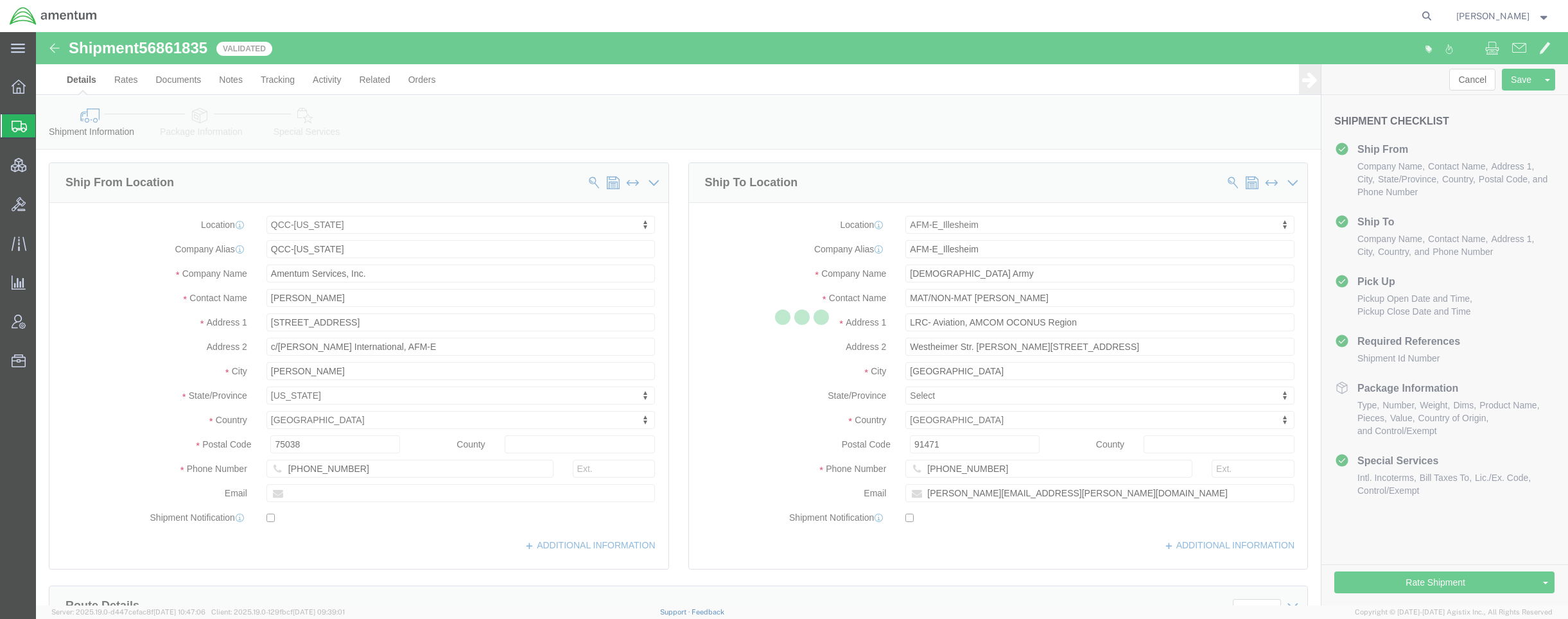
select select "42668"
select select "42637"
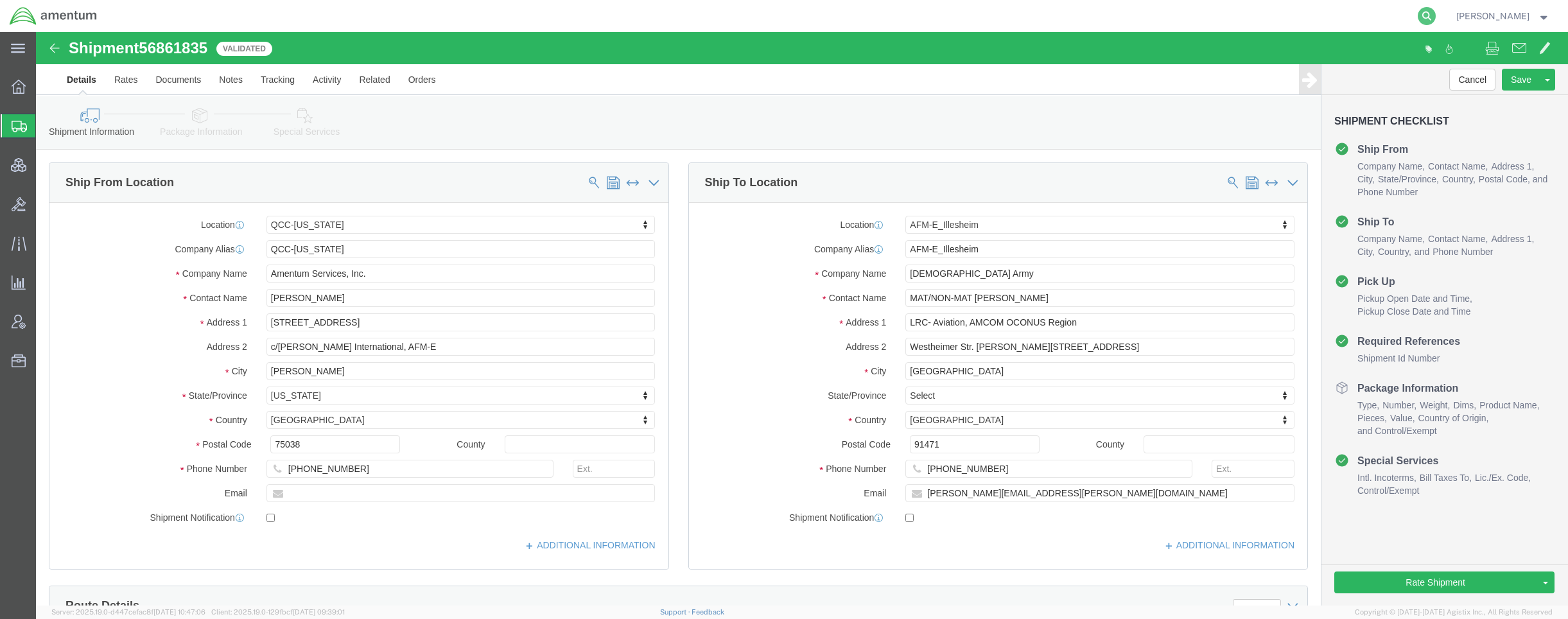
click at [1429, 14] on icon at bounding box center [1426, 16] width 18 height 18
paste input "3392636026"
type input "3392636026"
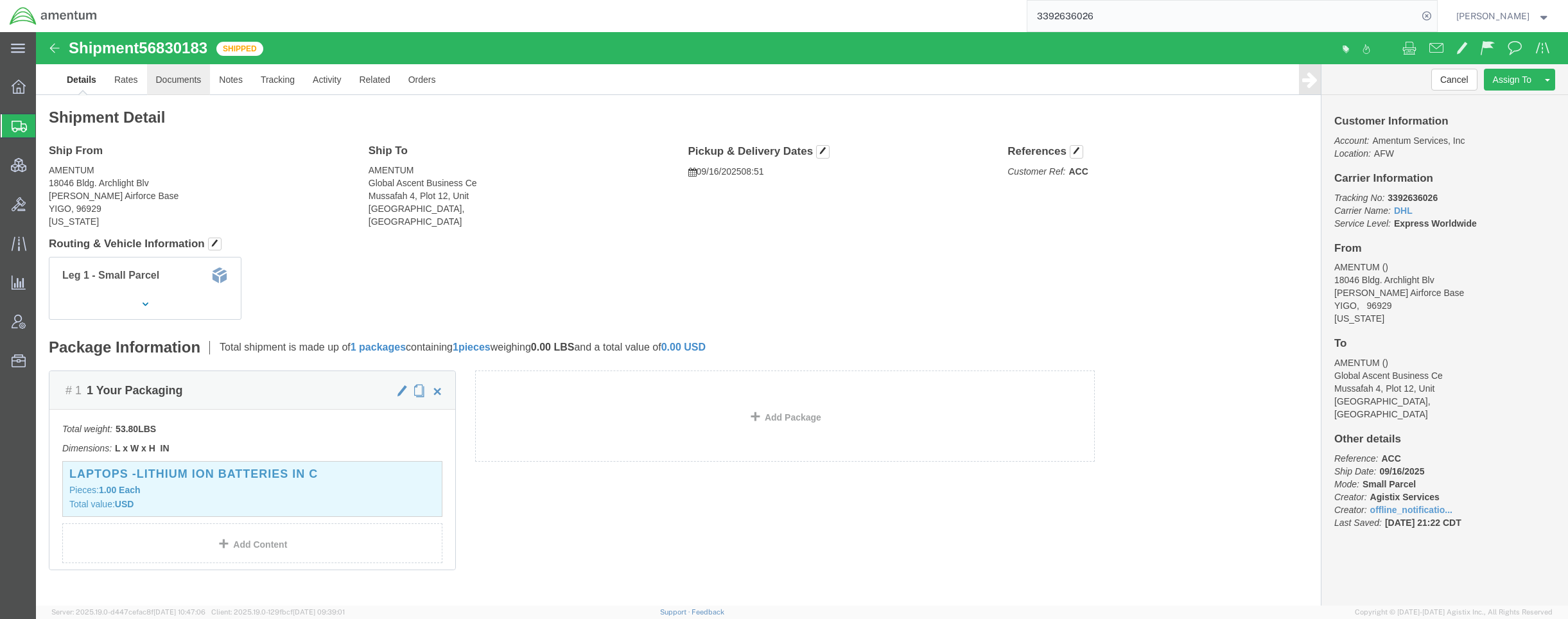
click link "Documents"
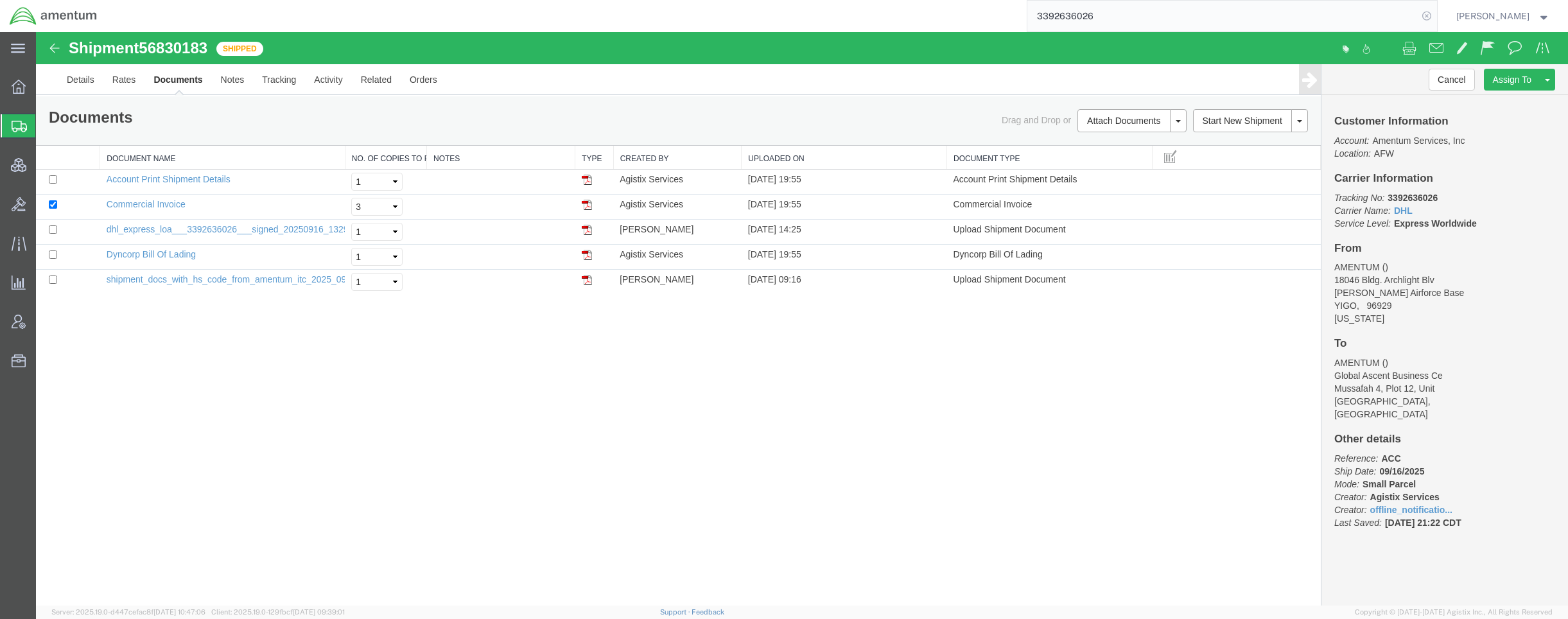
click at [1424, 16] on icon at bounding box center [1426, 16] width 18 height 18
click at [45, 124] on span "Shipments" at bounding box center [40, 125] width 10 height 26
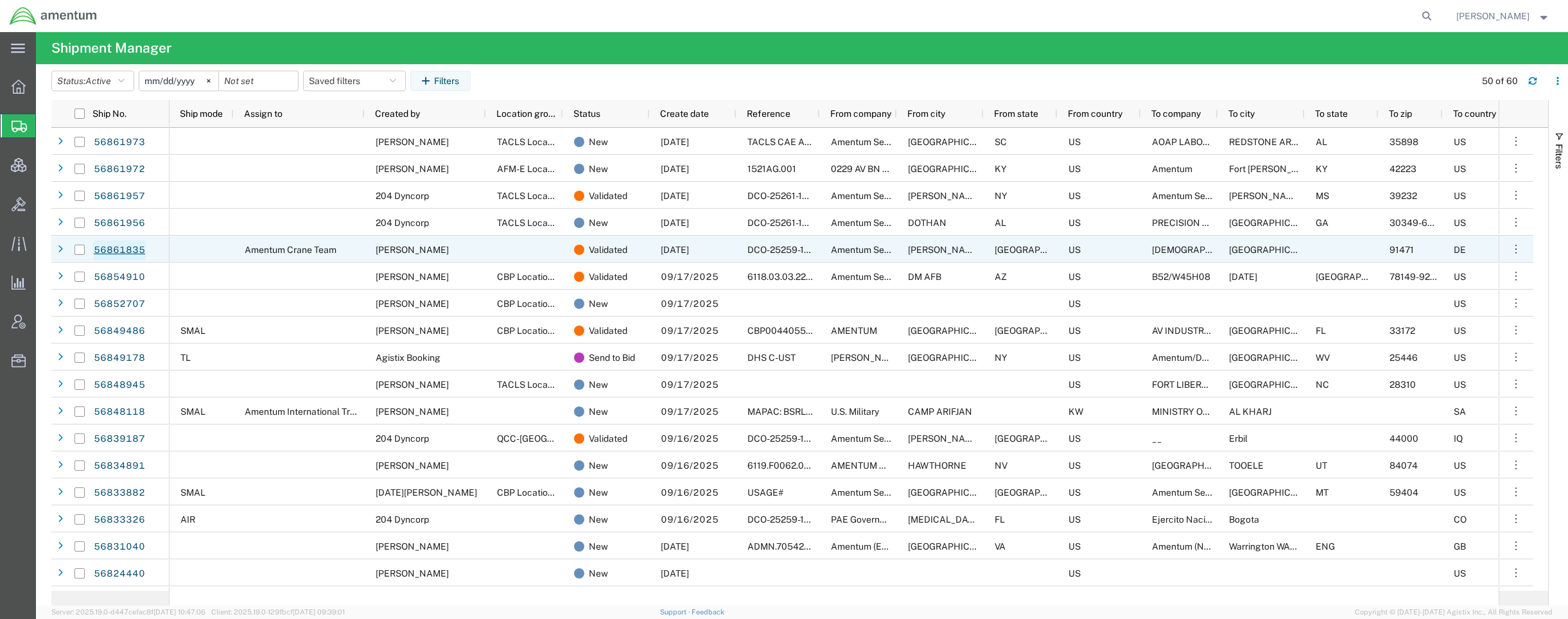
click at [129, 256] on link "56861835" at bounding box center [119, 250] width 53 height 20
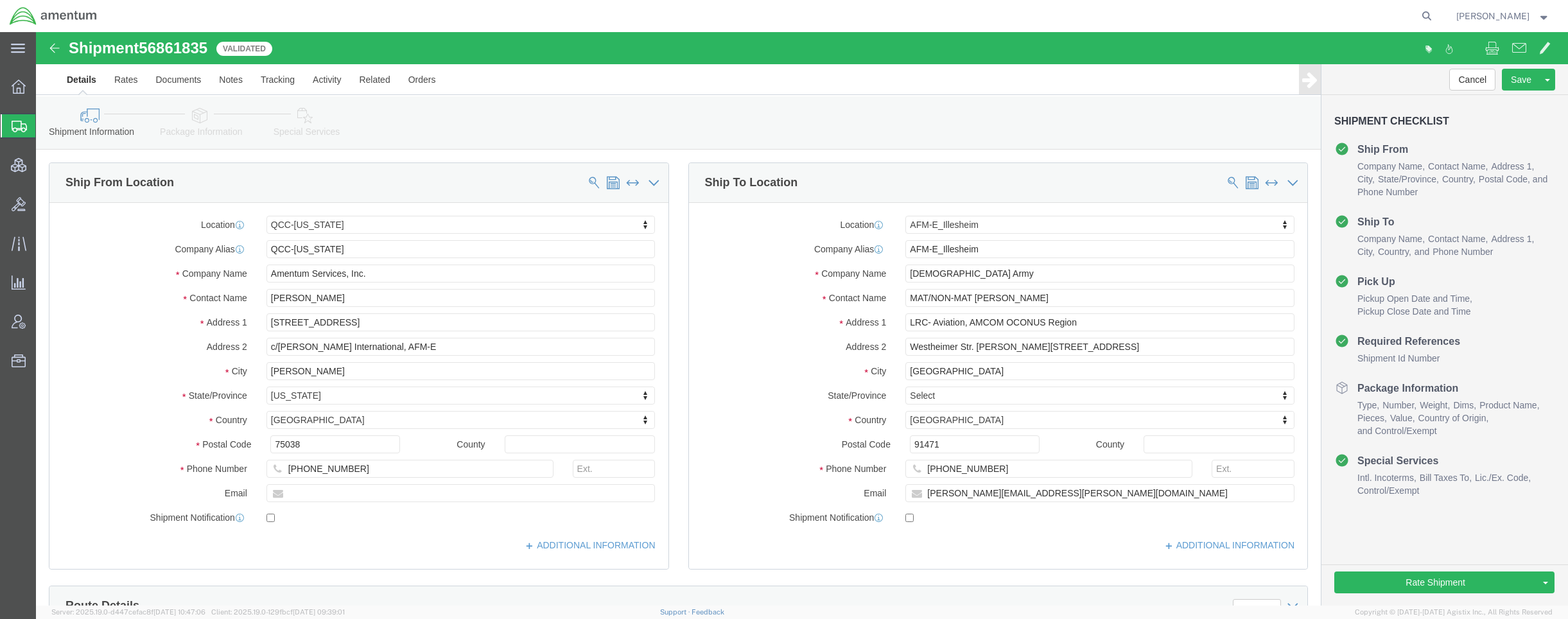
select select "42668"
select select "42637"
click link "Notes"
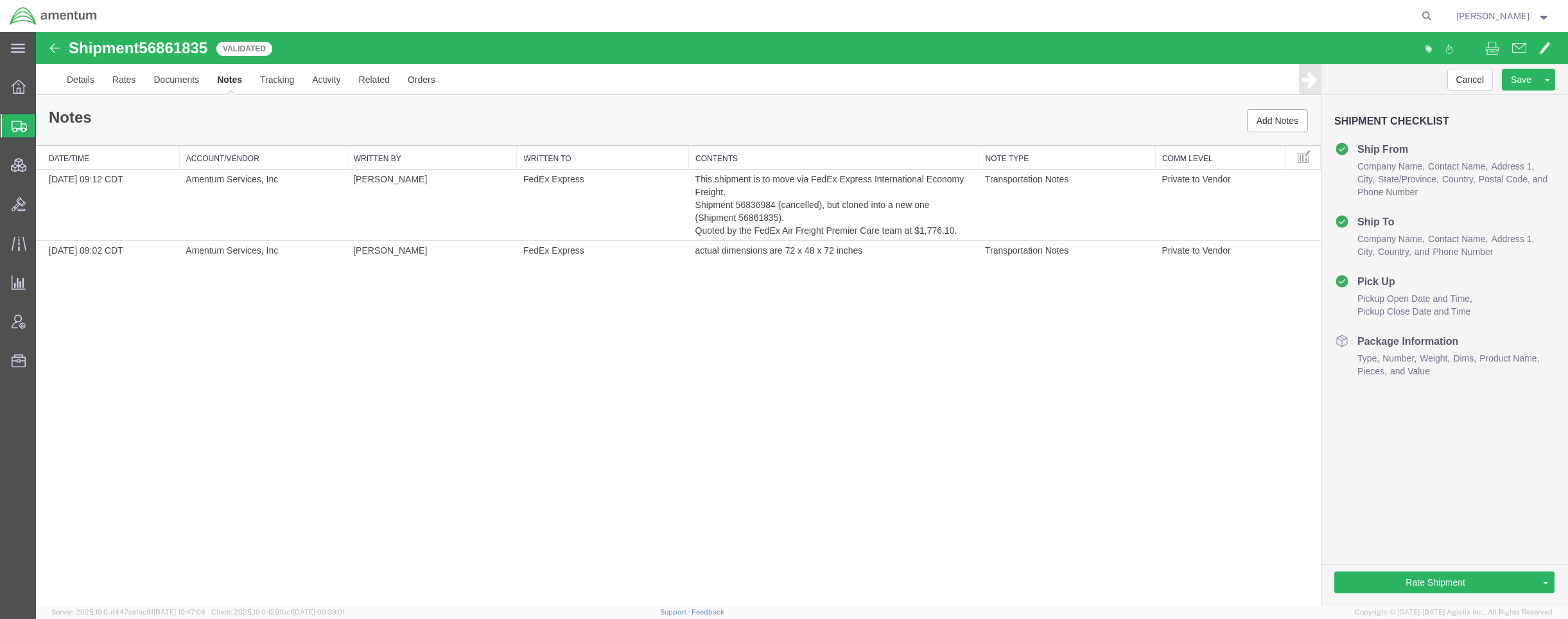
click at [45, 135] on span "Shipments" at bounding box center [40, 125] width 10 height 26
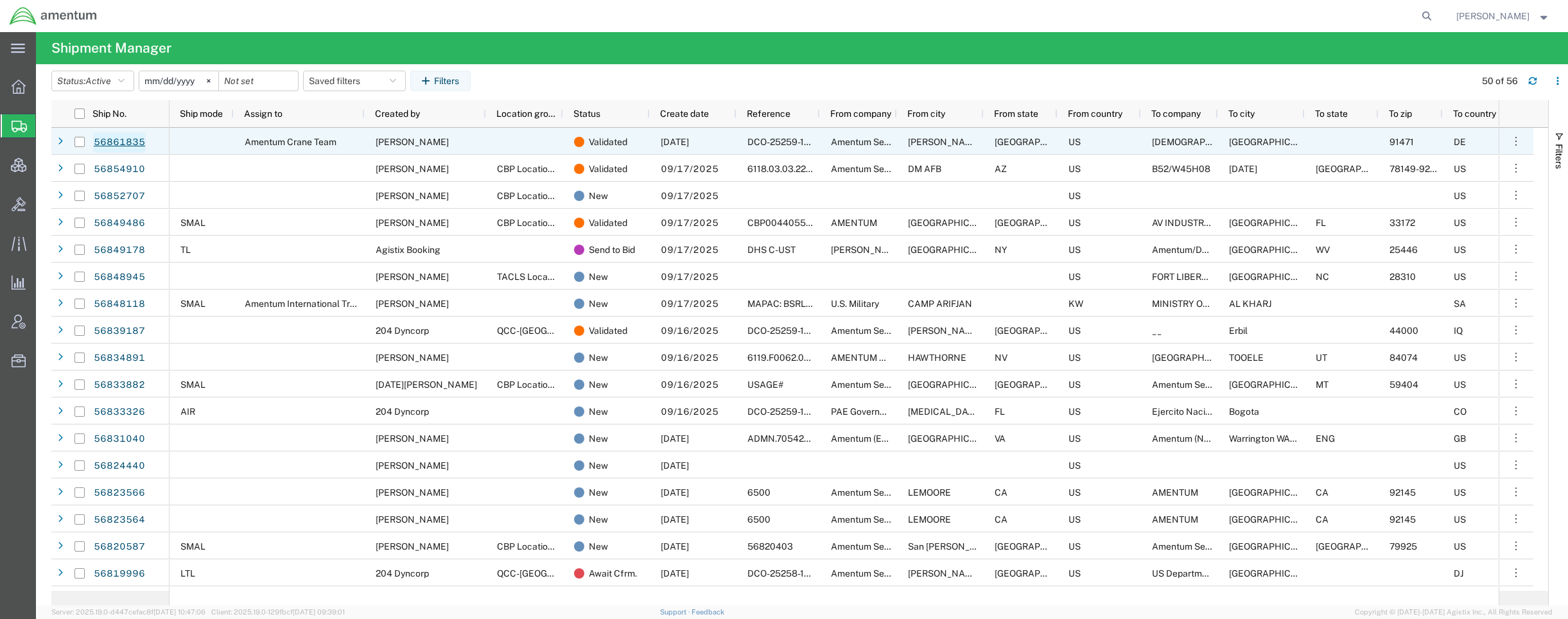
click at [127, 144] on link "56861835" at bounding box center [119, 143] width 53 height 20
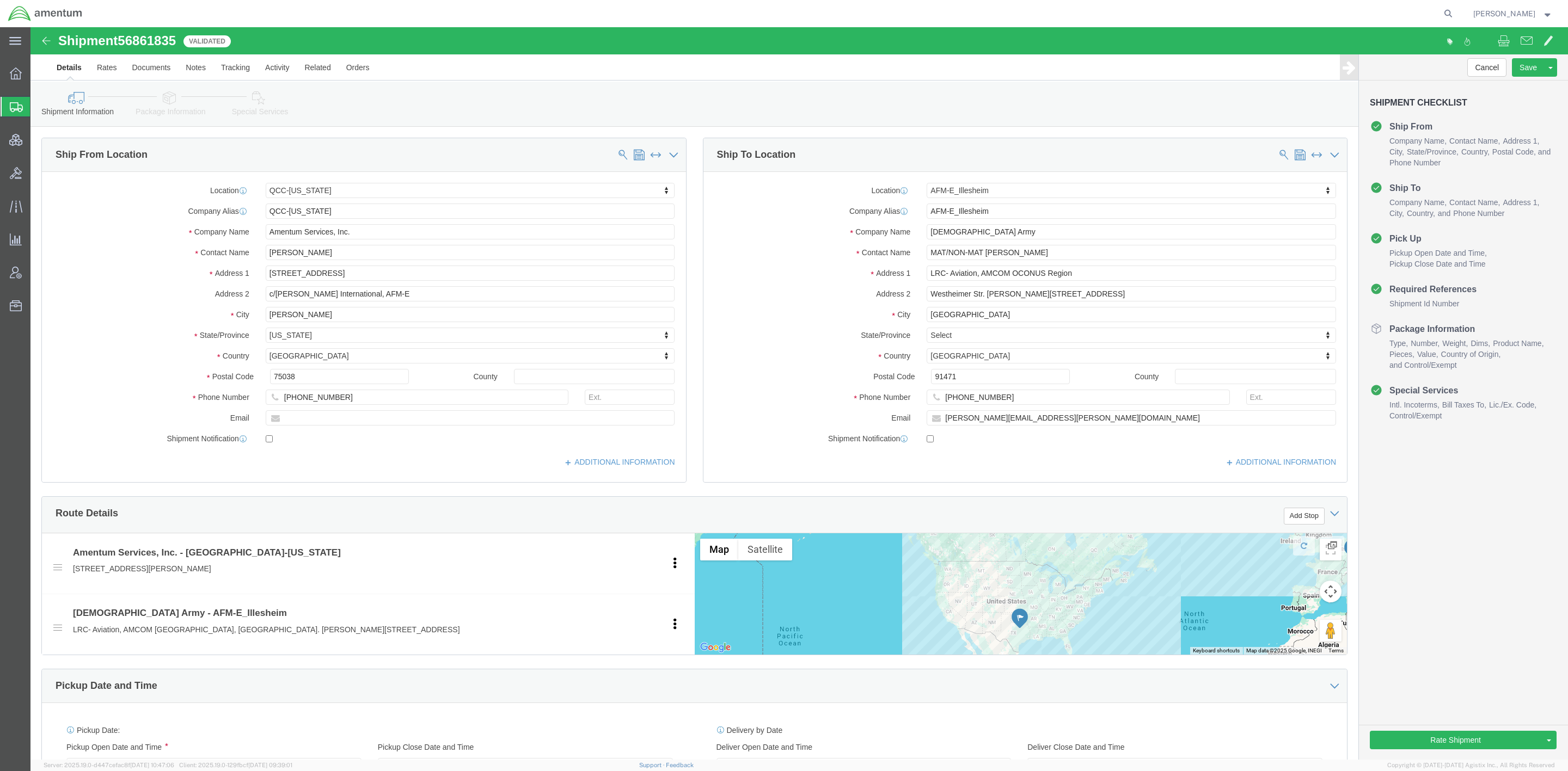
select select "42668"
select select "42637"
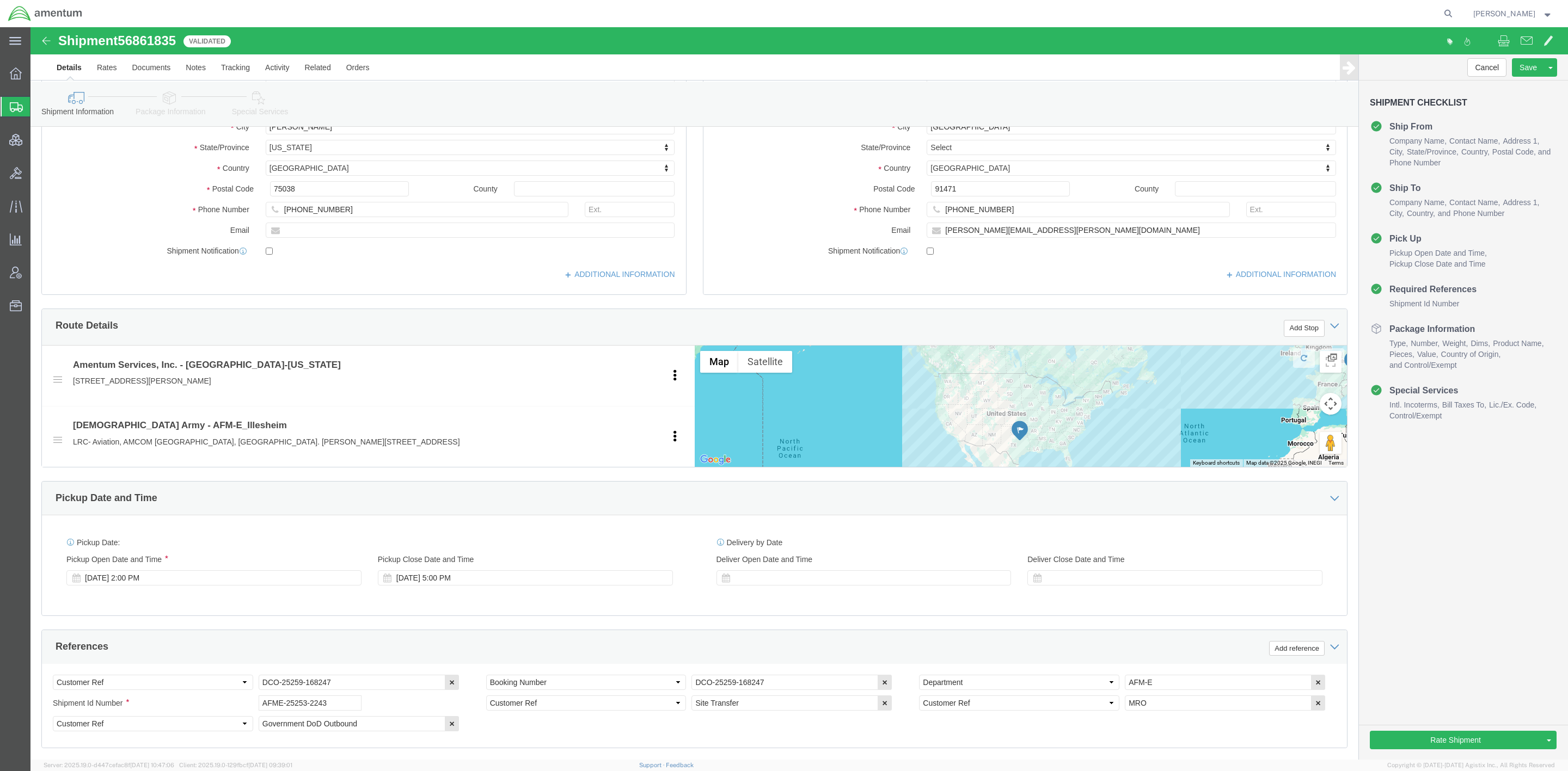
scroll to position [423, 0]
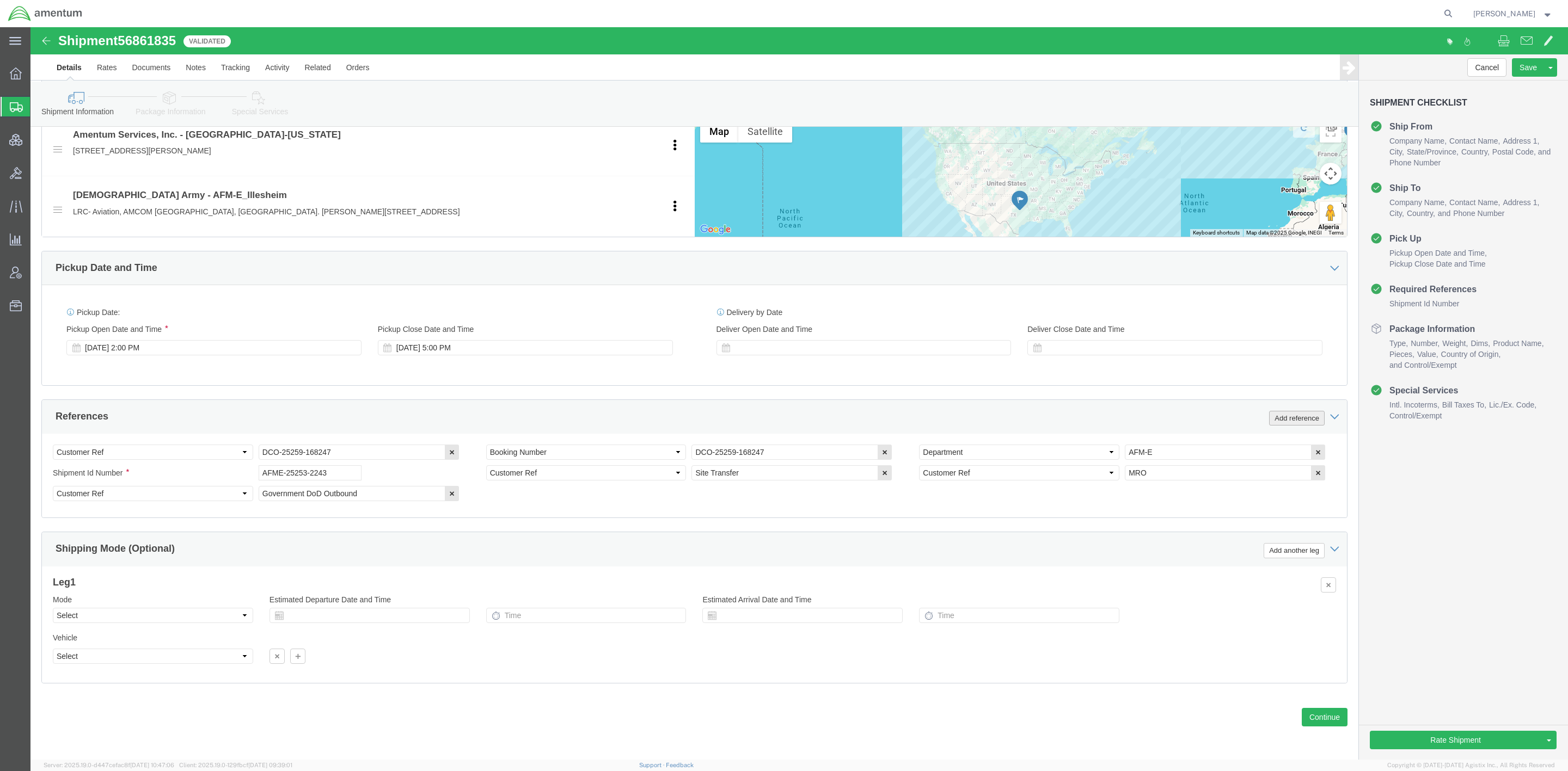
click button "Add reference"
click select "Select Account Type Activity ID Airline Appointment Number ASN Batch Request # …"
select select "QUOTENUM"
click select "Select Account Type Activity ID Airline Appointment Number ASN Batch Request # …"
paste input "24198999"
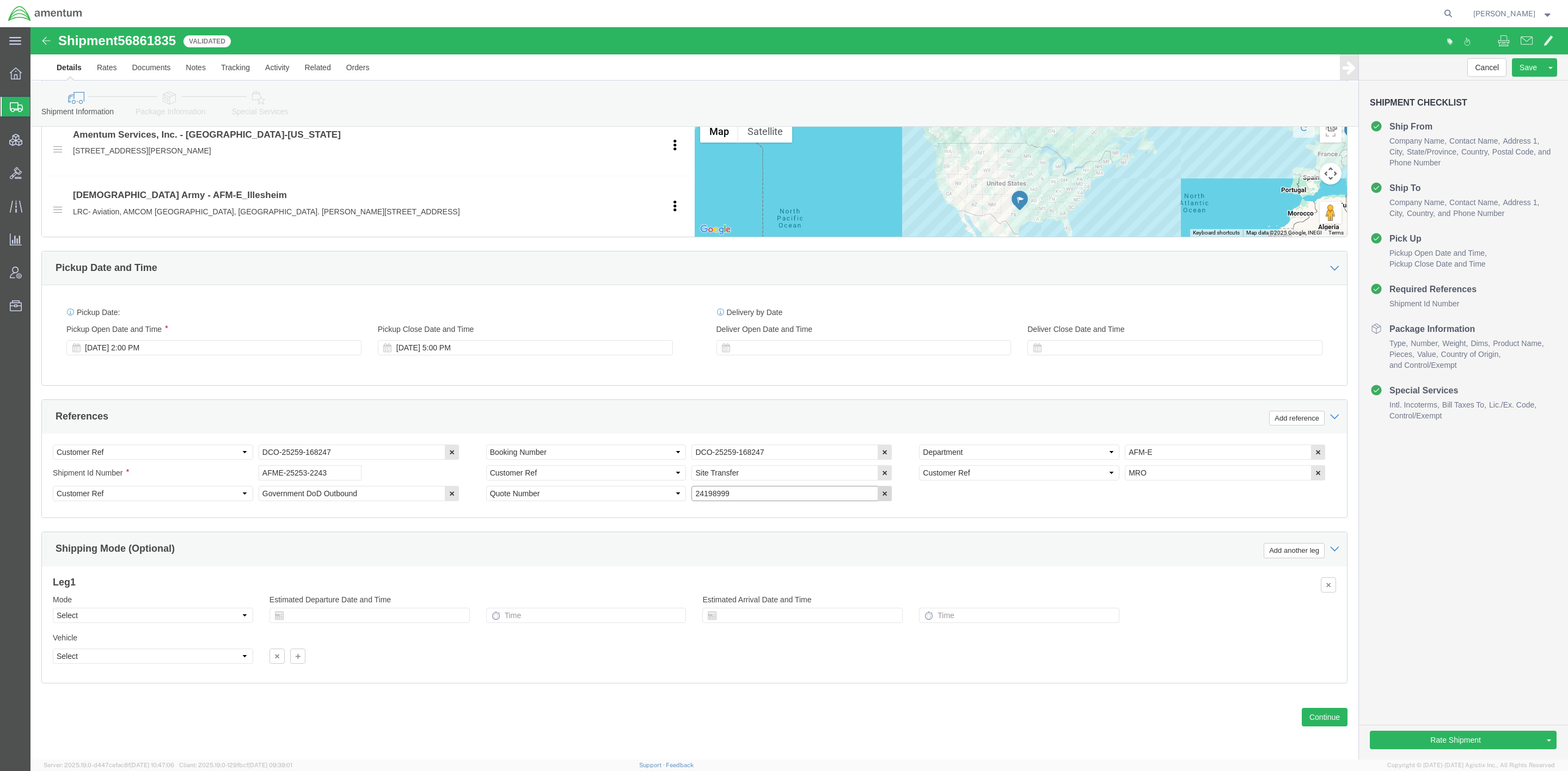
type input "24198999"
click button "button"
click at [39, 104] on span "Shipments" at bounding box center [34, 106] width 9 height 22
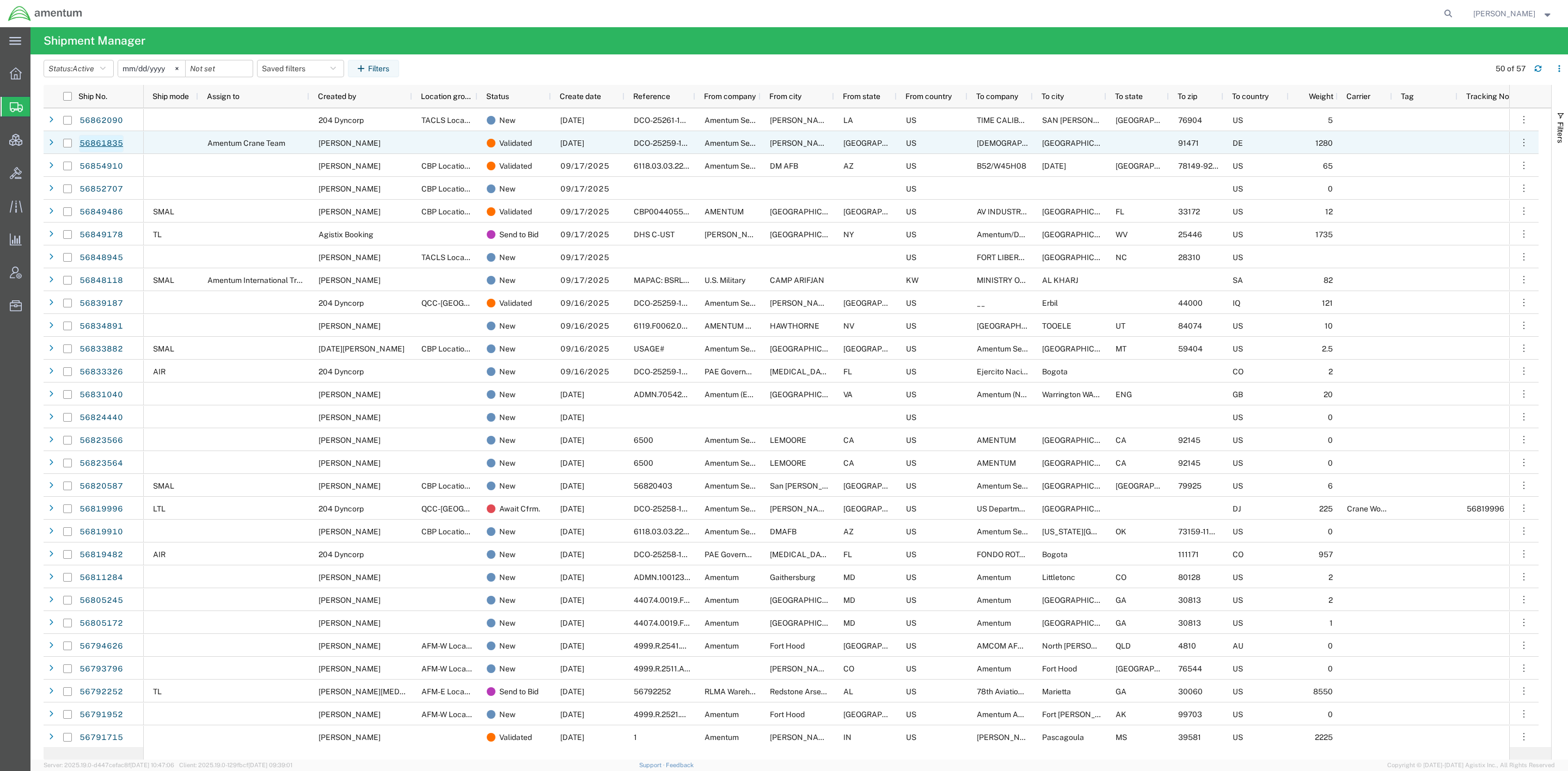
click at [101, 139] on link "56861835" at bounding box center [101, 143] width 45 height 17
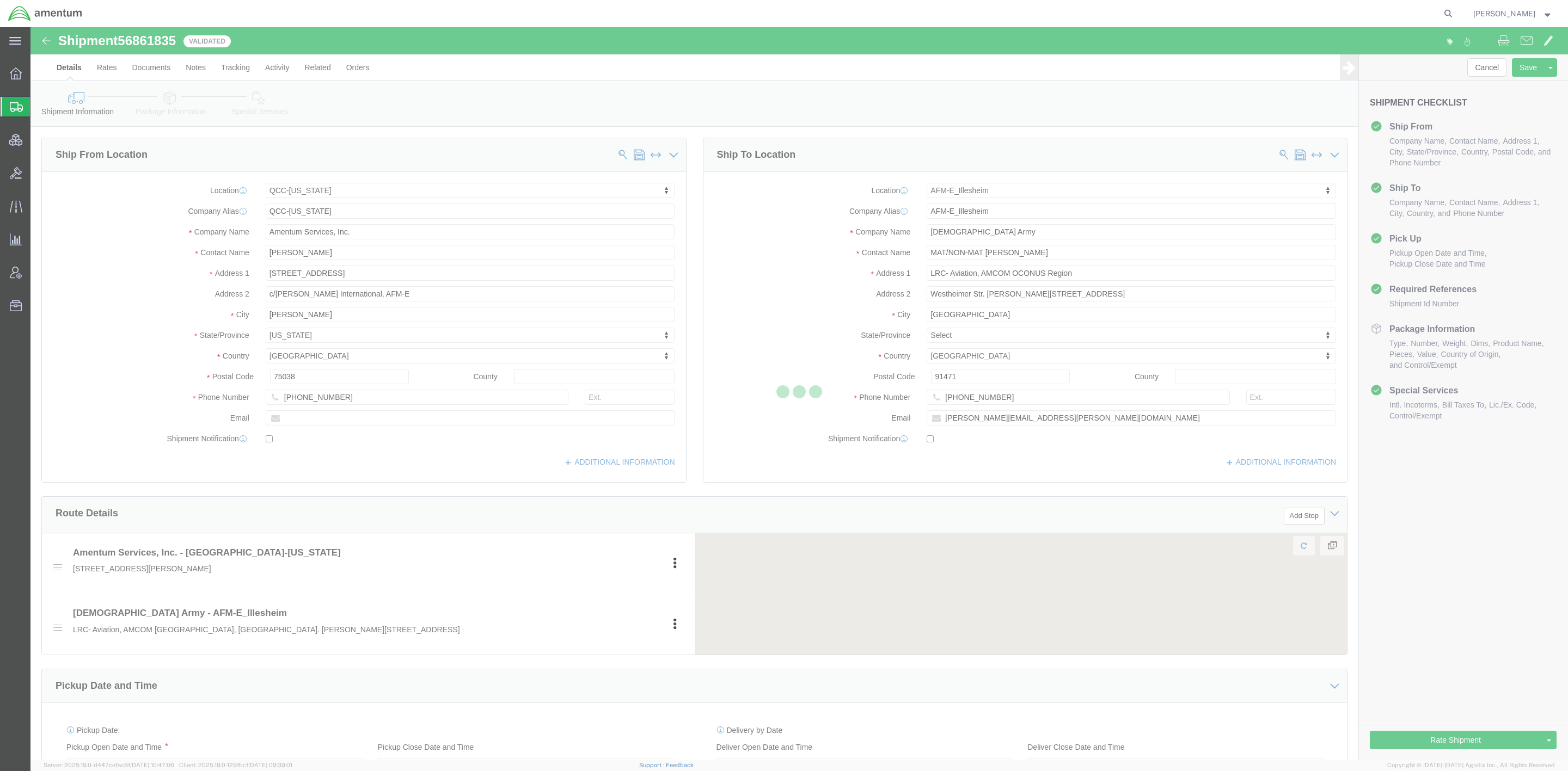
click at [268, 110] on div at bounding box center [799, 393] width 1537 height 732
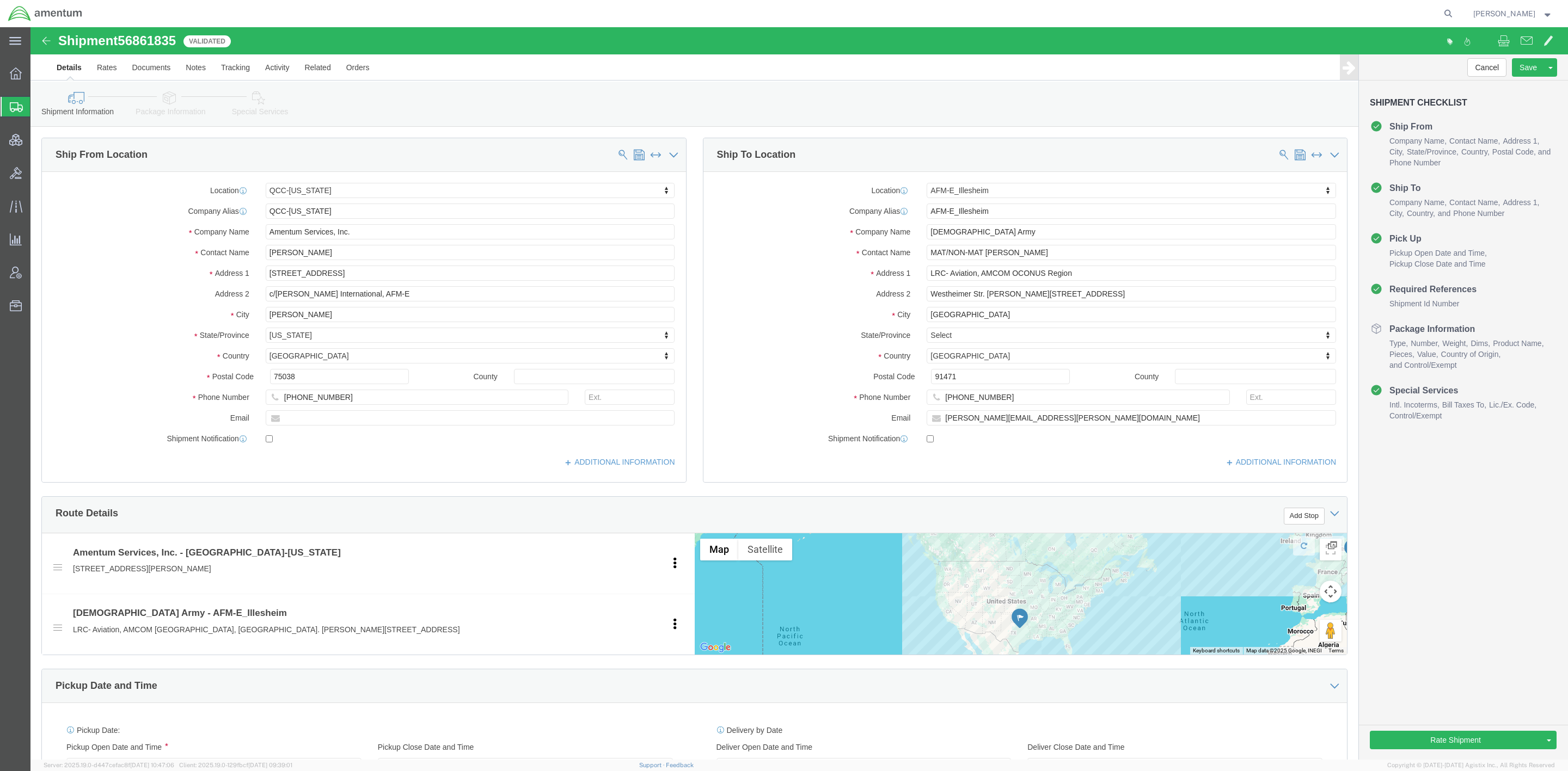
select select "42668"
select select "42637"
click link "Special Services"
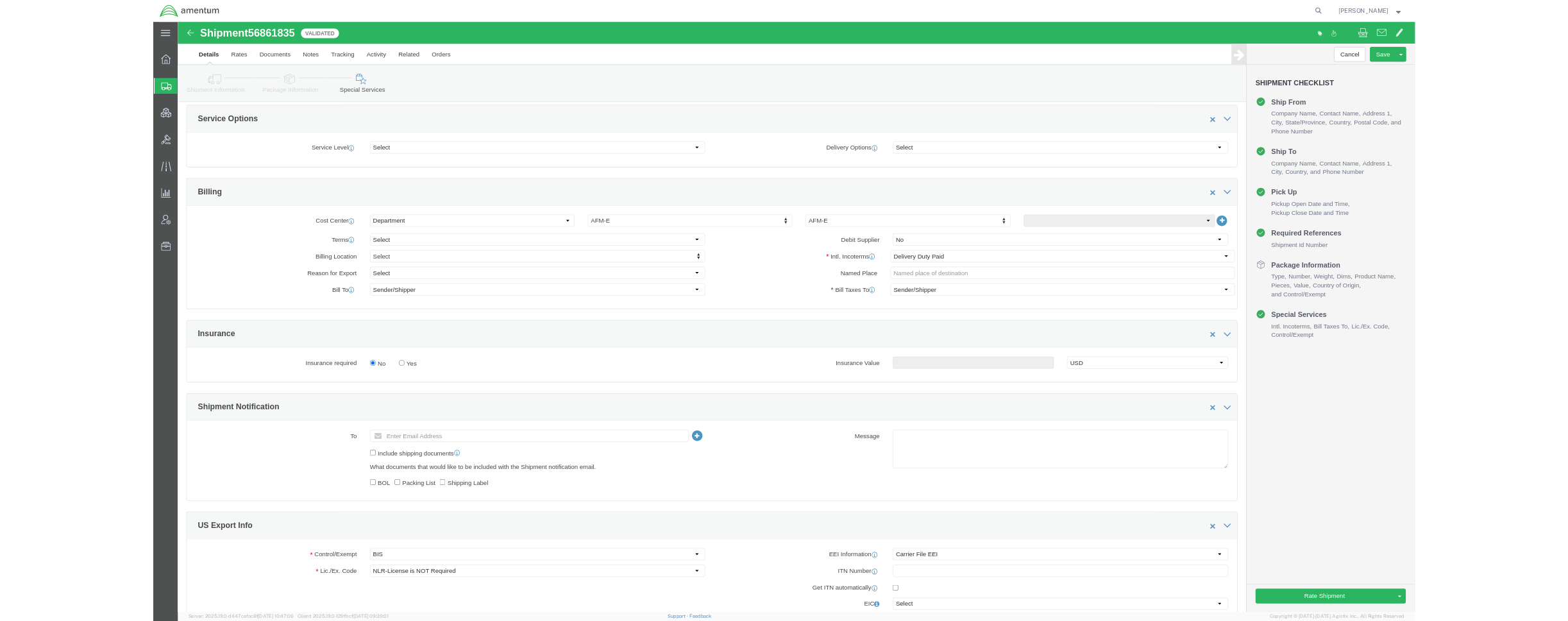
scroll to position [513, 0]
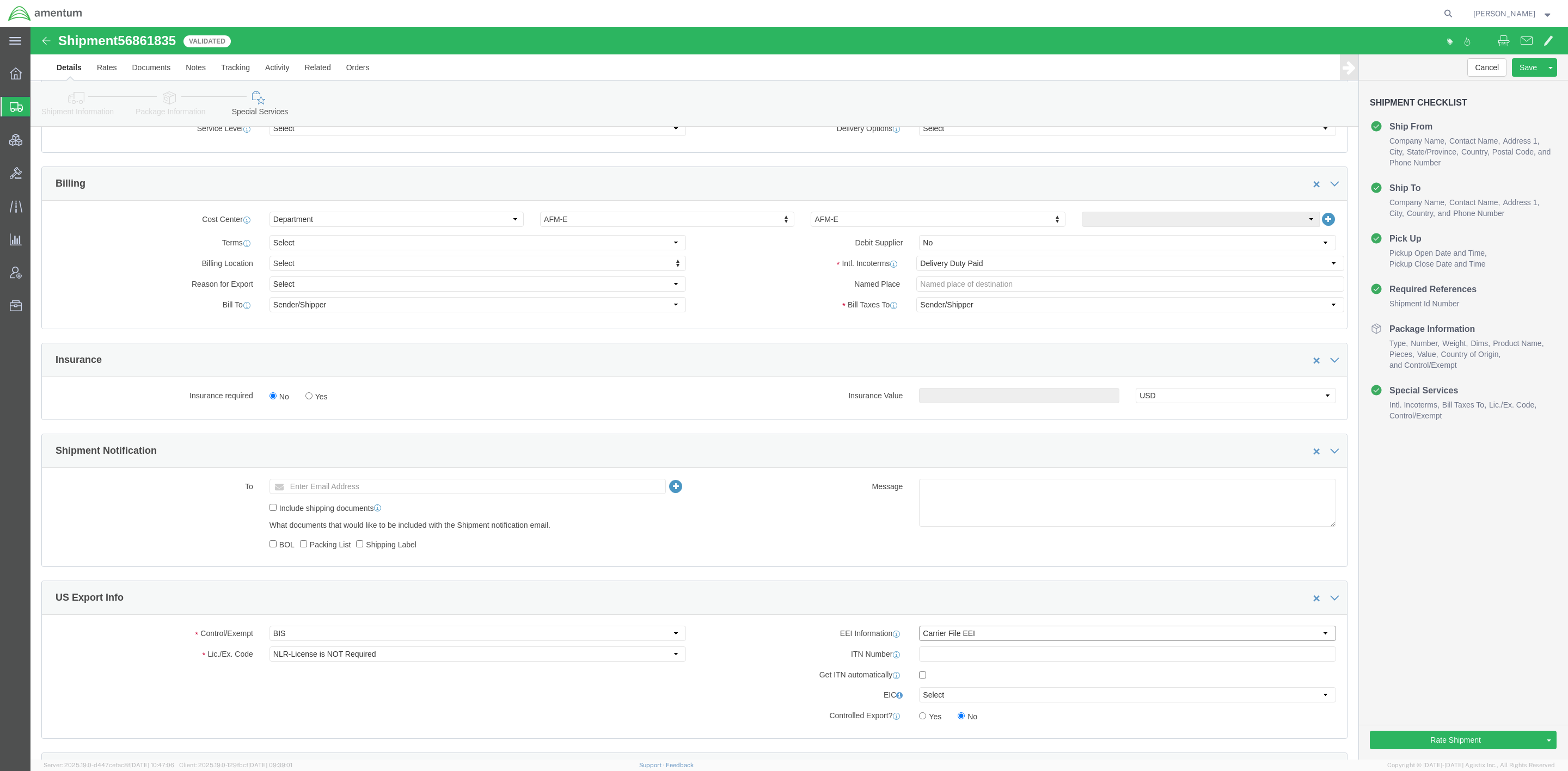
click select "Select AES-Direct EEI Carrier File EEI EEI Exempt"
select select "AESD"
click select "Select AES-Direct EEI Carrier File EEI EEI Exempt"
click button "Save"
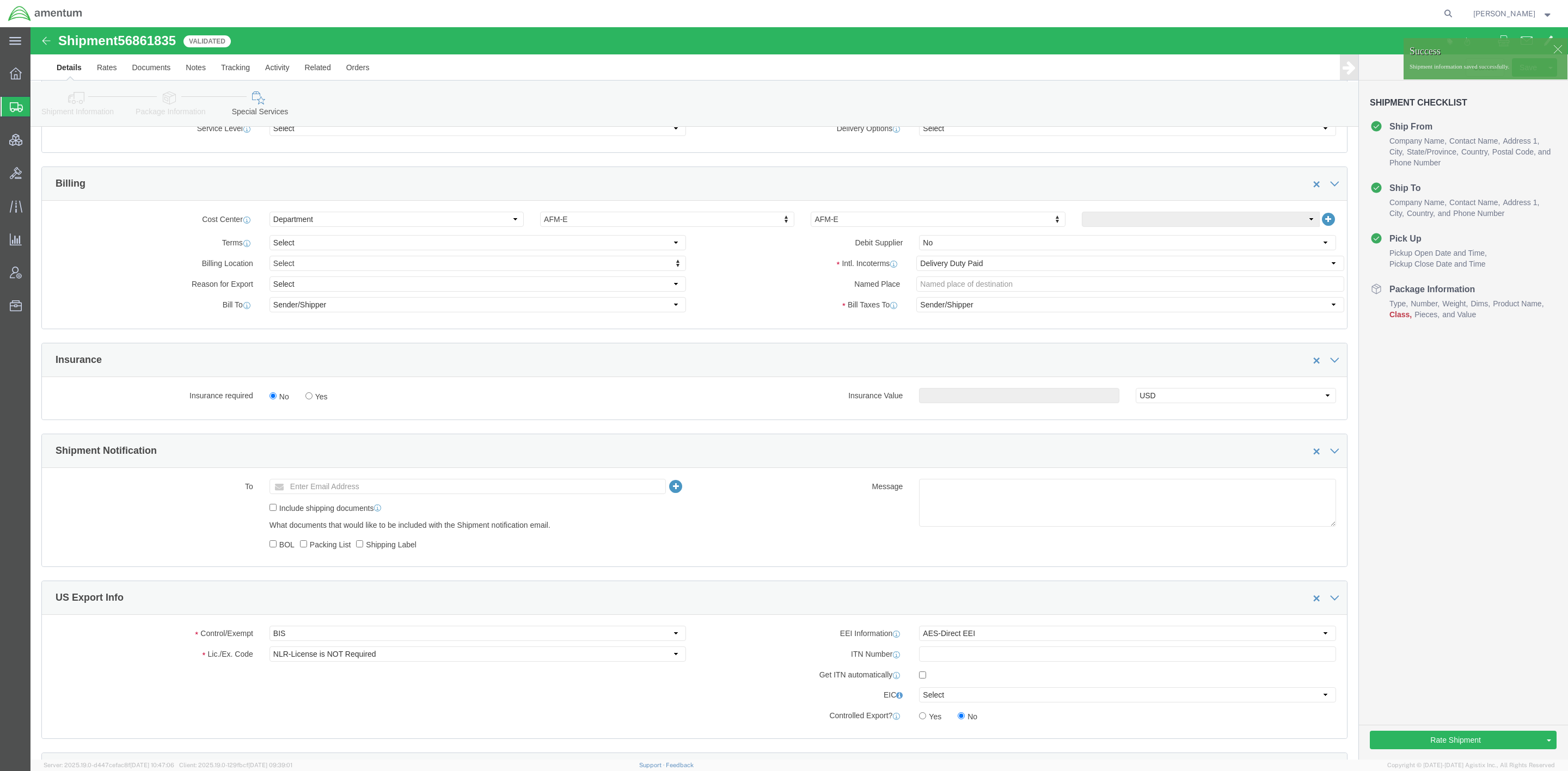
click div
click at [39, 104] on span "Shipments" at bounding box center [34, 106] width 9 height 22
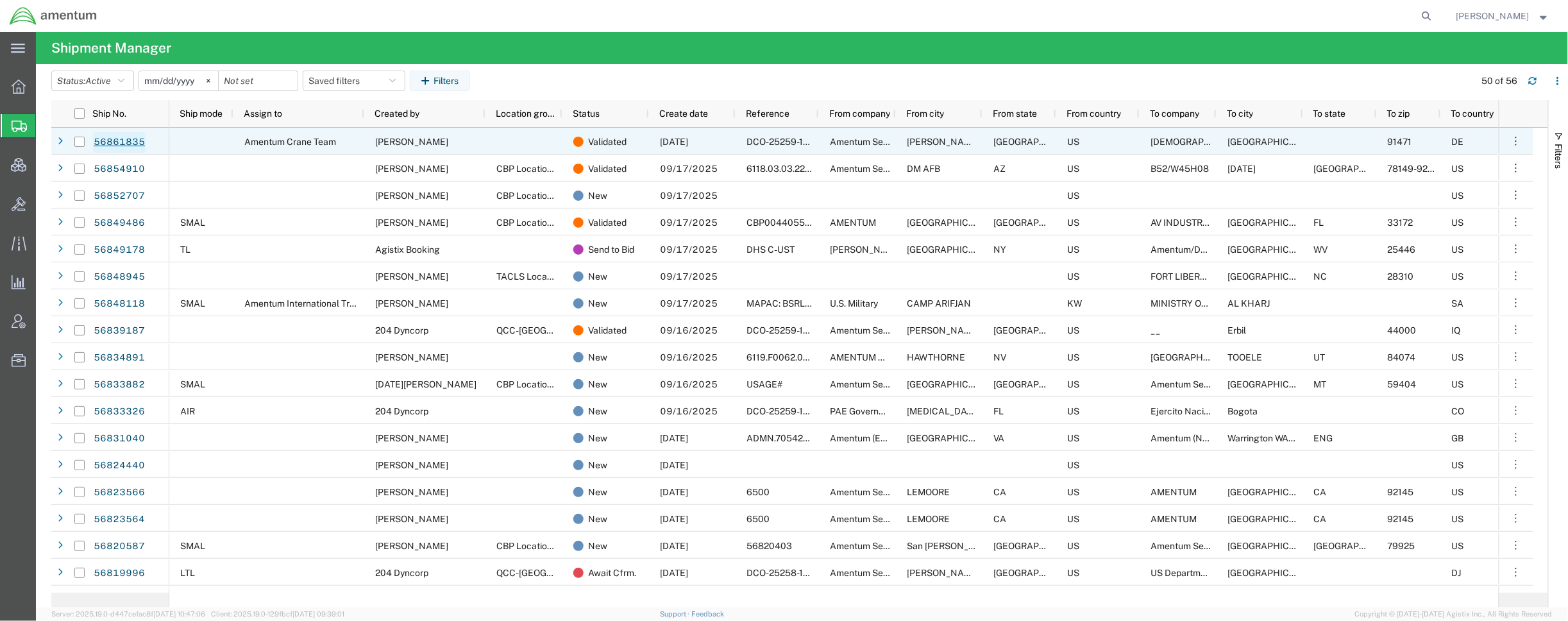
click at [141, 146] on link "56861835" at bounding box center [119, 143] width 52 height 20
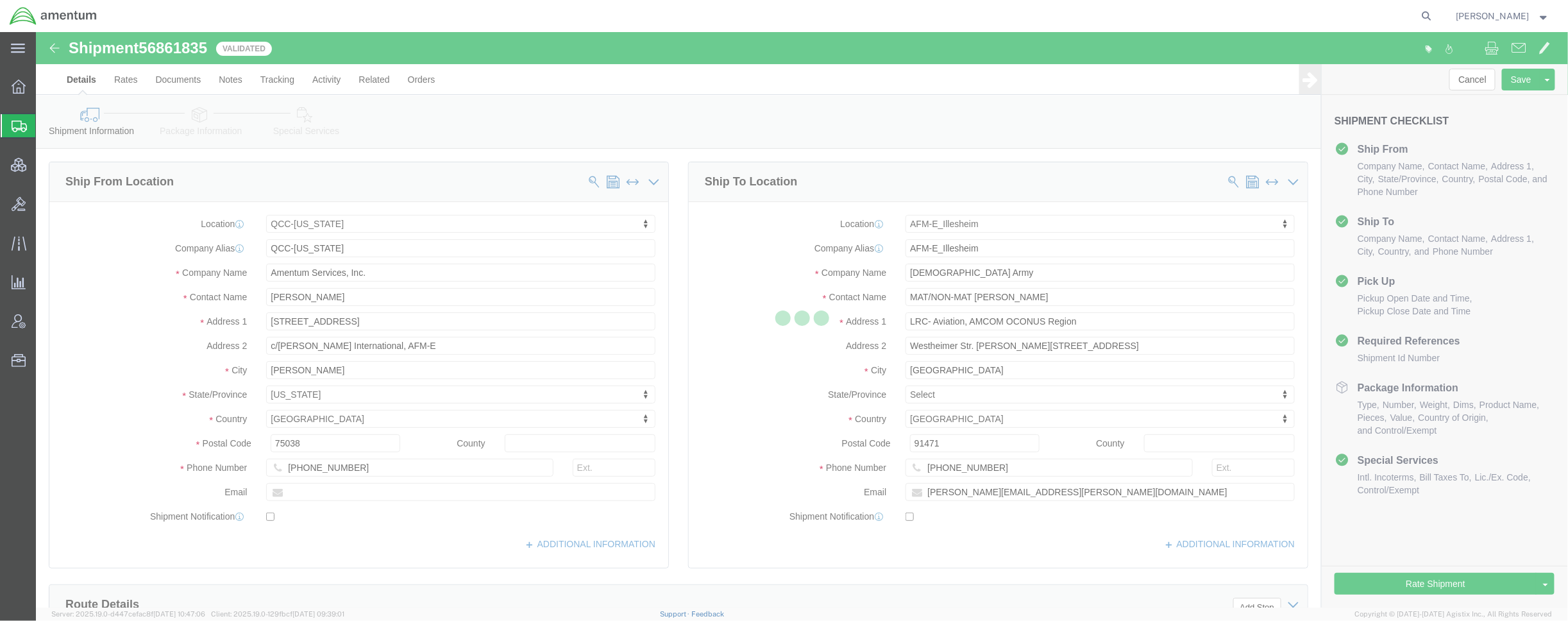
click at [296, 119] on div at bounding box center [802, 320] width 1532 height 576
select select "42668"
select select "42637"
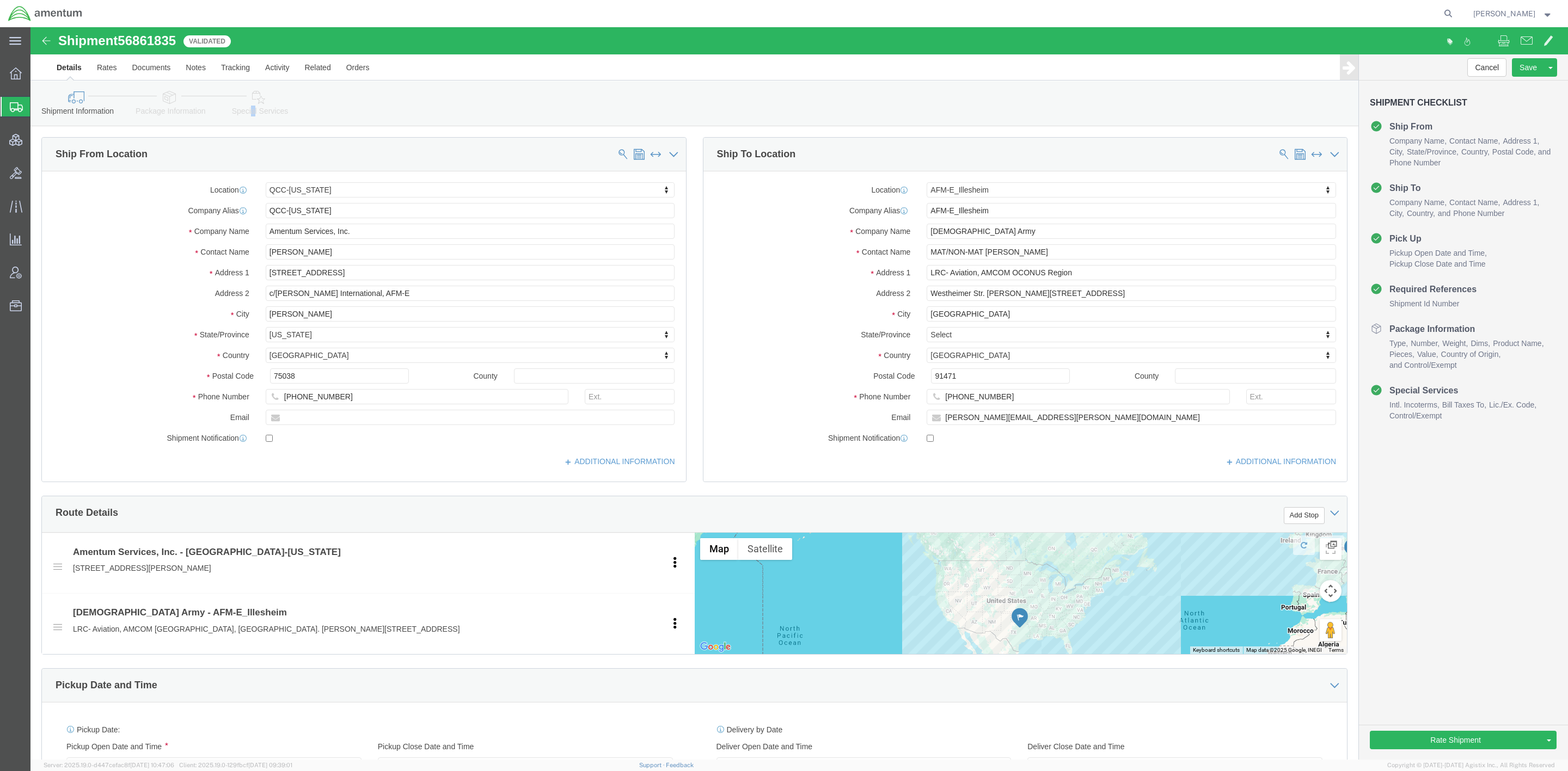
click div "Shipment Information Package Information Special Services Loading Routing"
click icon
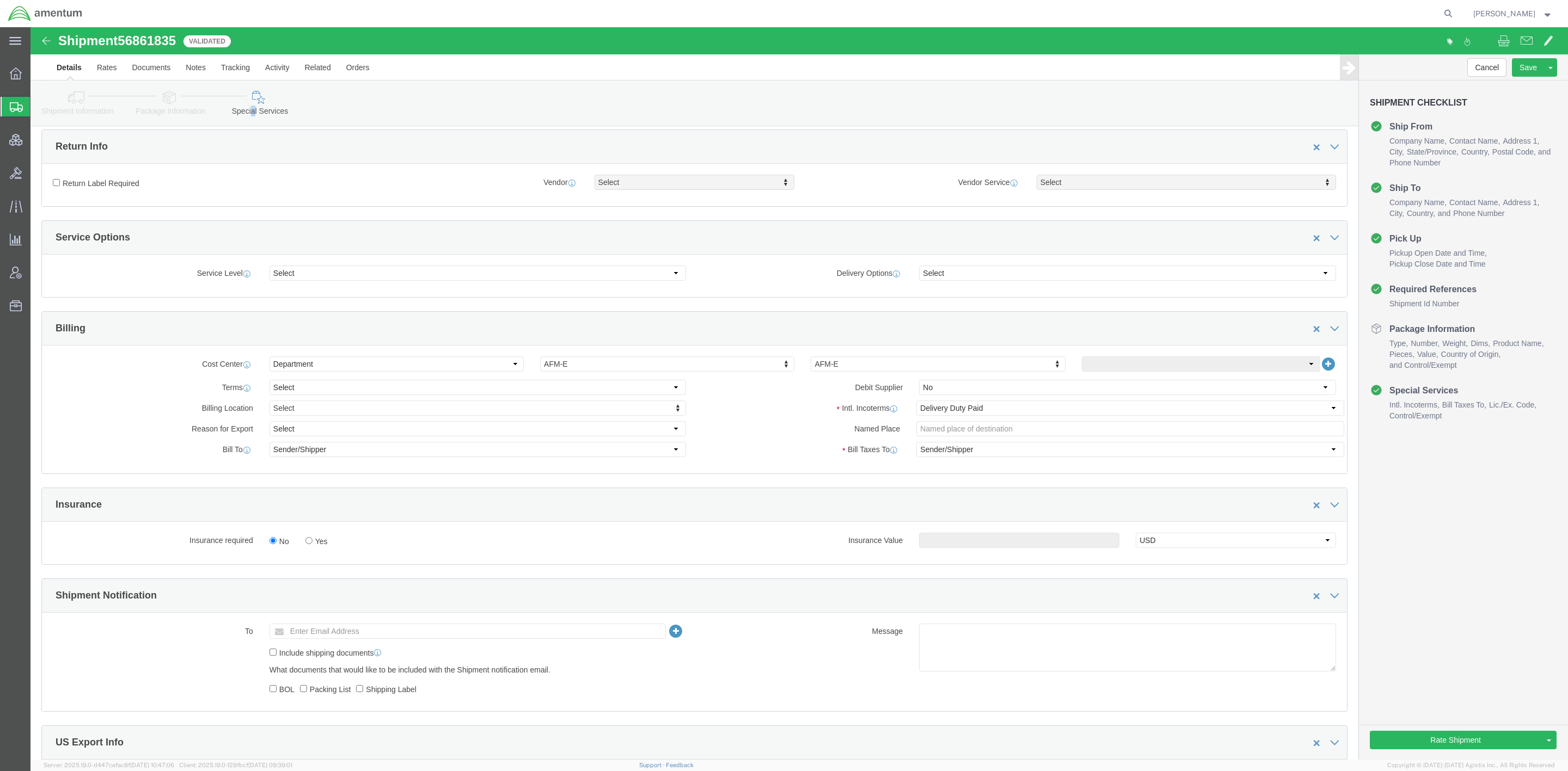
scroll to position [435, 0]
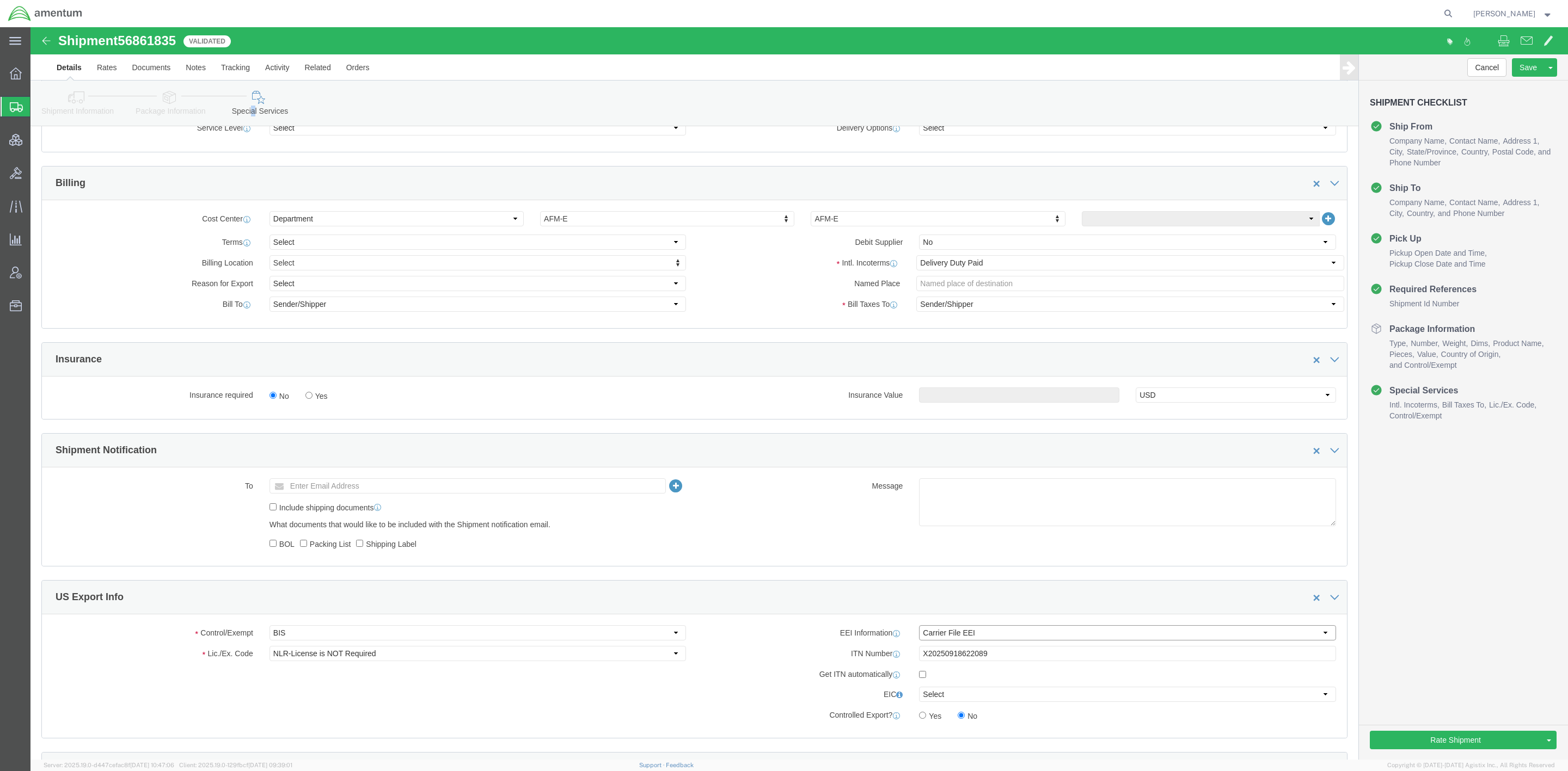
click select "Select AES-Direct EEI Carrier File EEI EEI Exempt"
select select "AESD"
click select "Select AES-Direct EEI Carrier File EEI EEI Exempt"
click label "ITN Number"
click icon
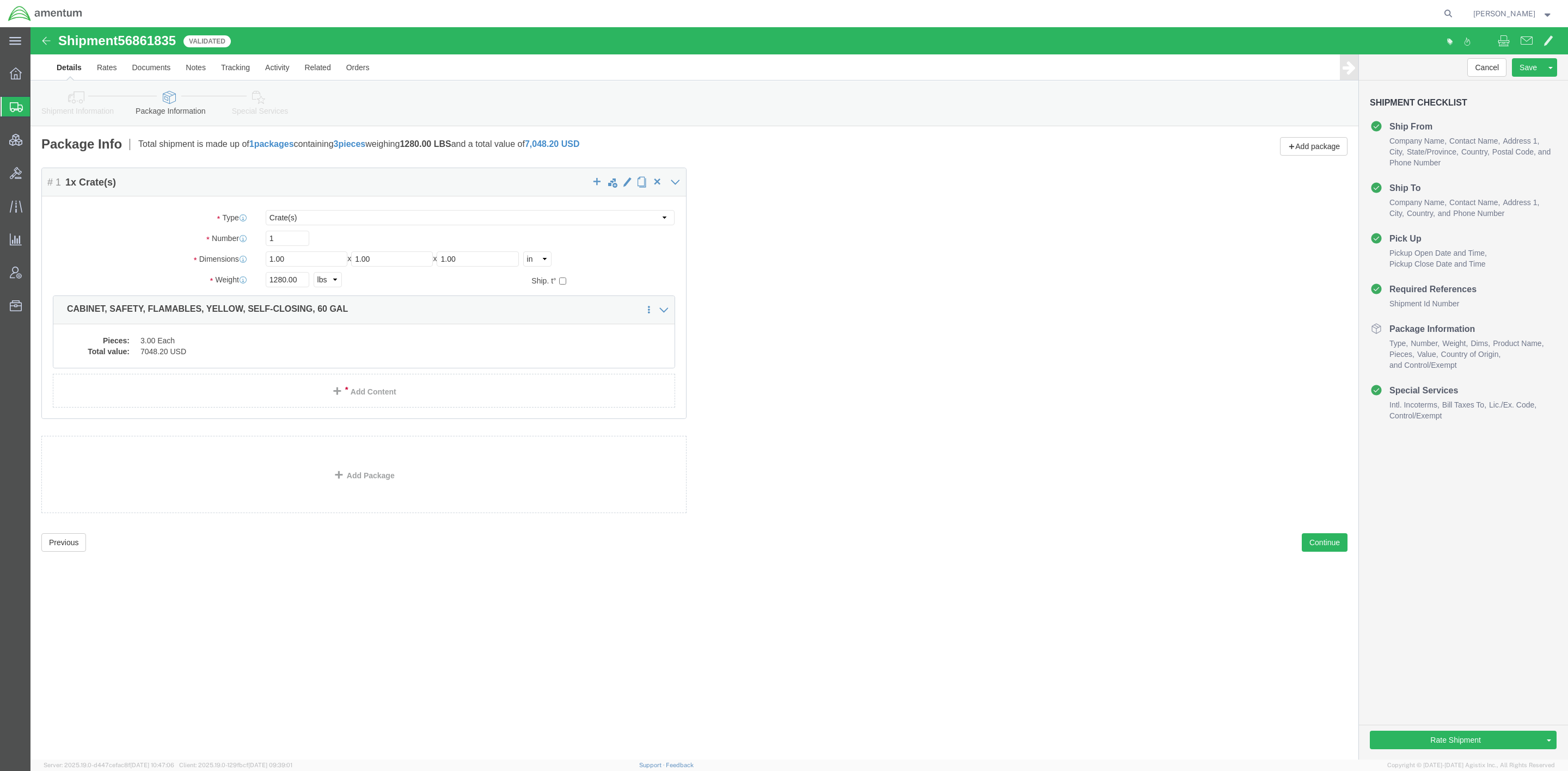
click link "Shipment Information"
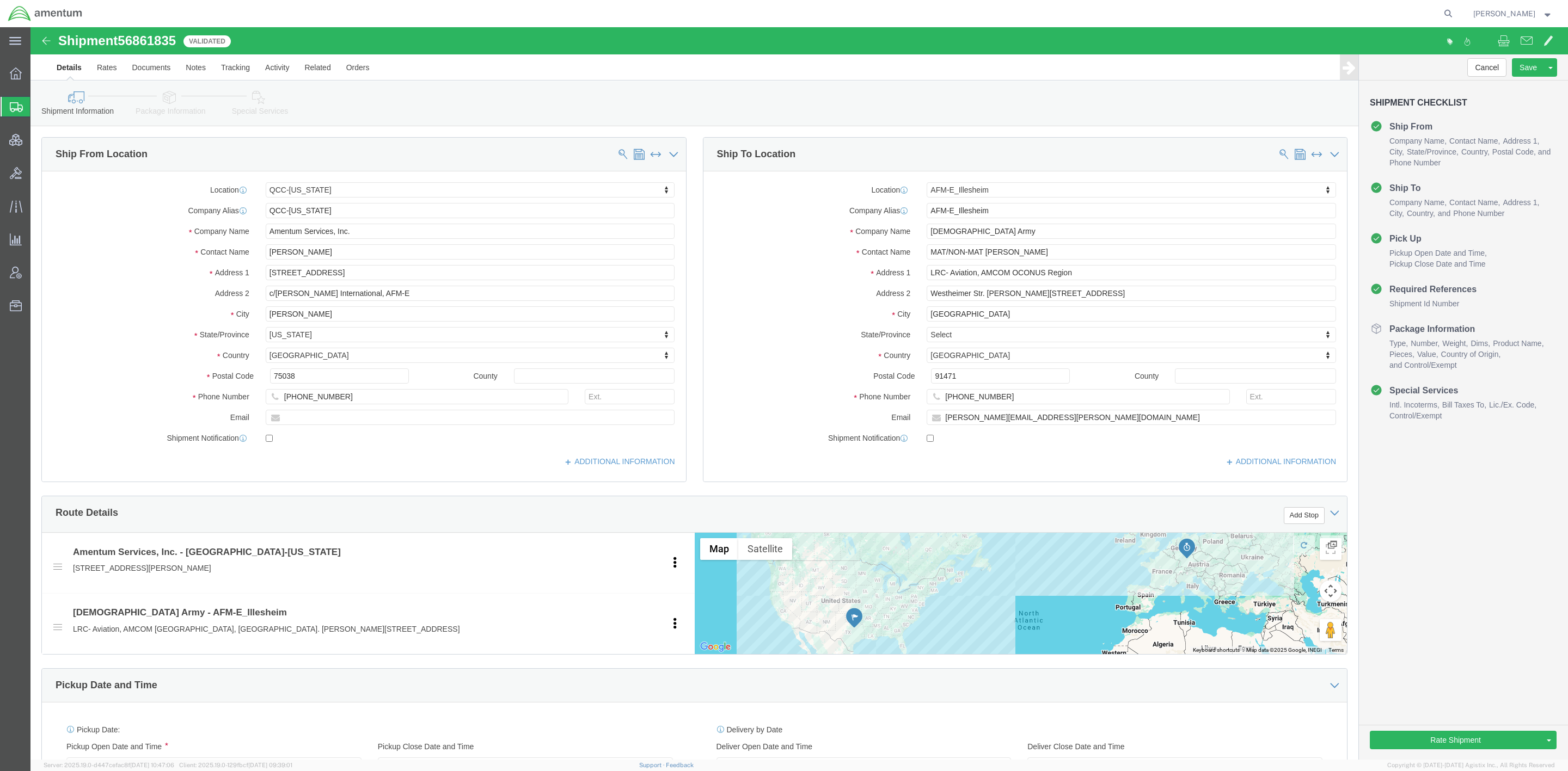
click icon
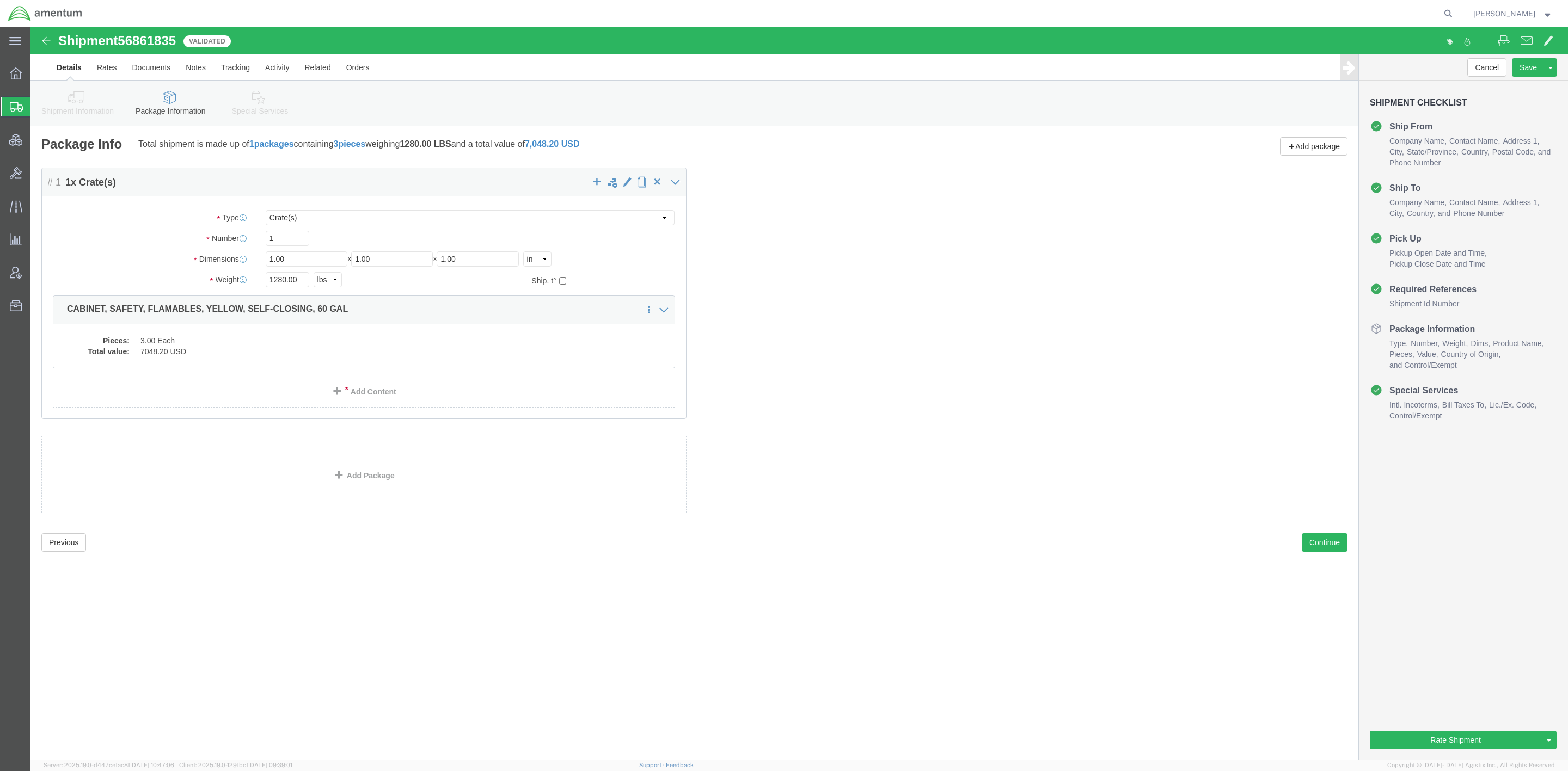
click link "Shipment Information"
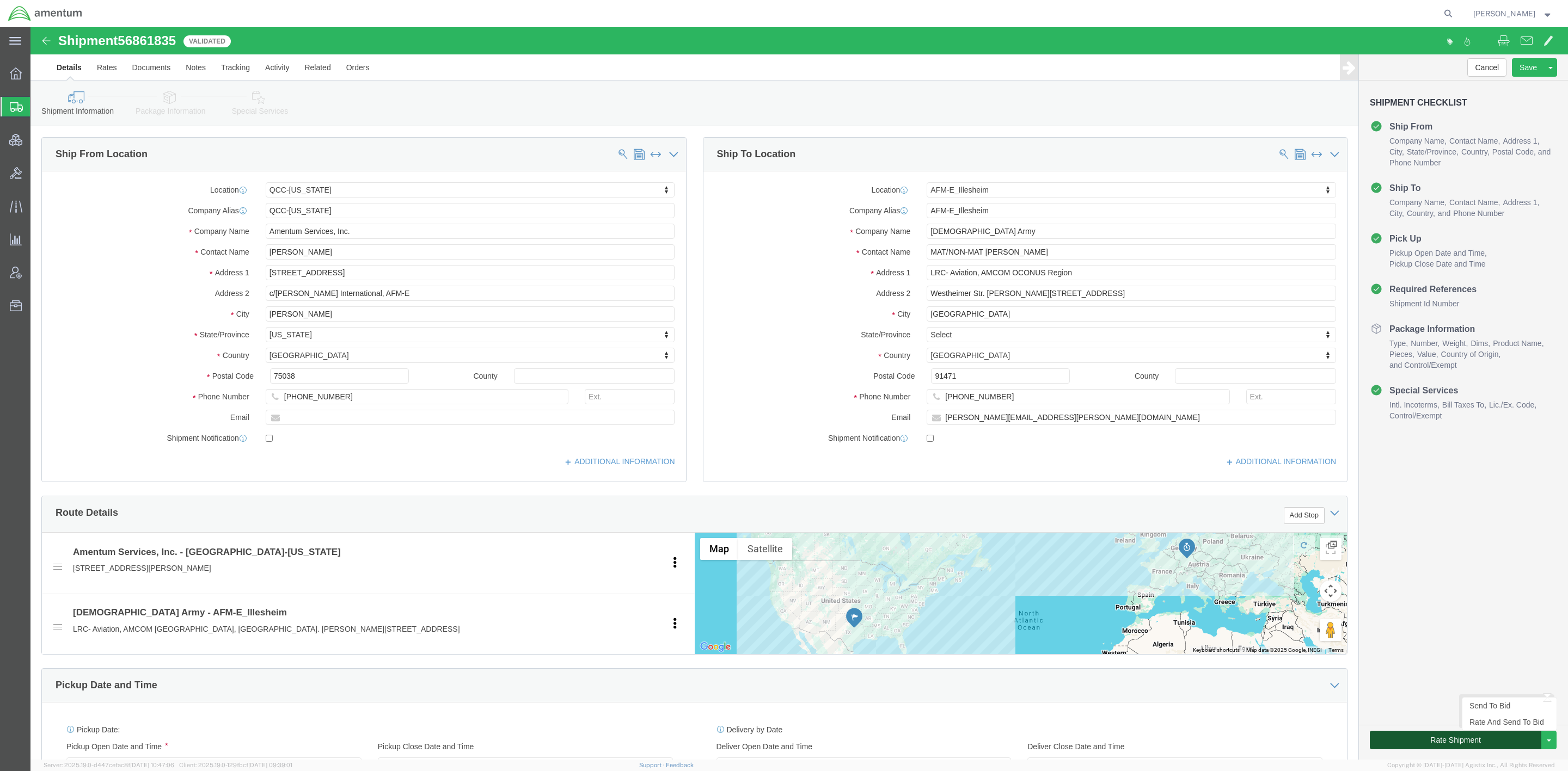
click button "Rate Shipment"
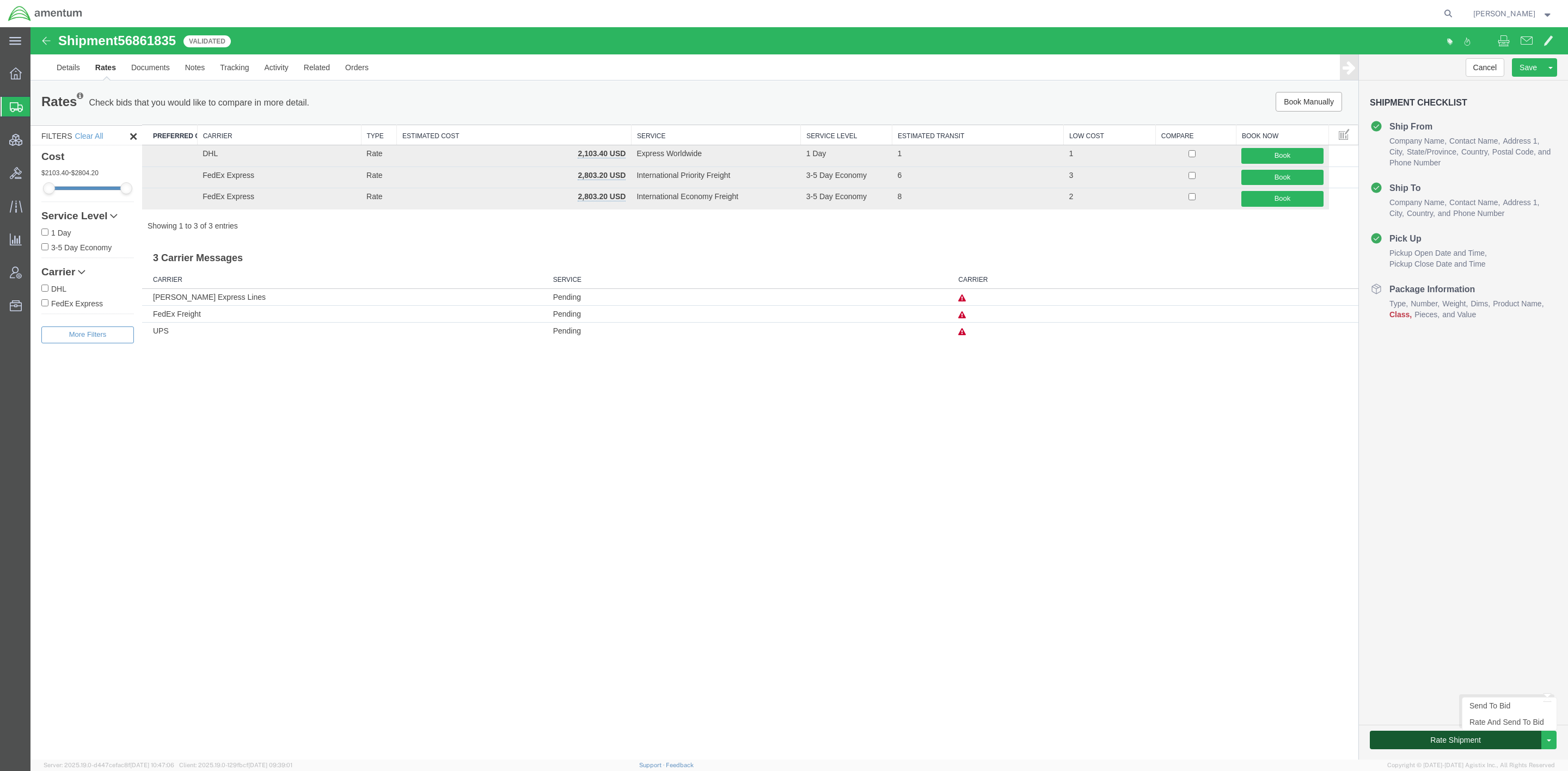
click at [1329, 524] on button "Rate Shipment" at bounding box center [1455, 740] width 171 height 19
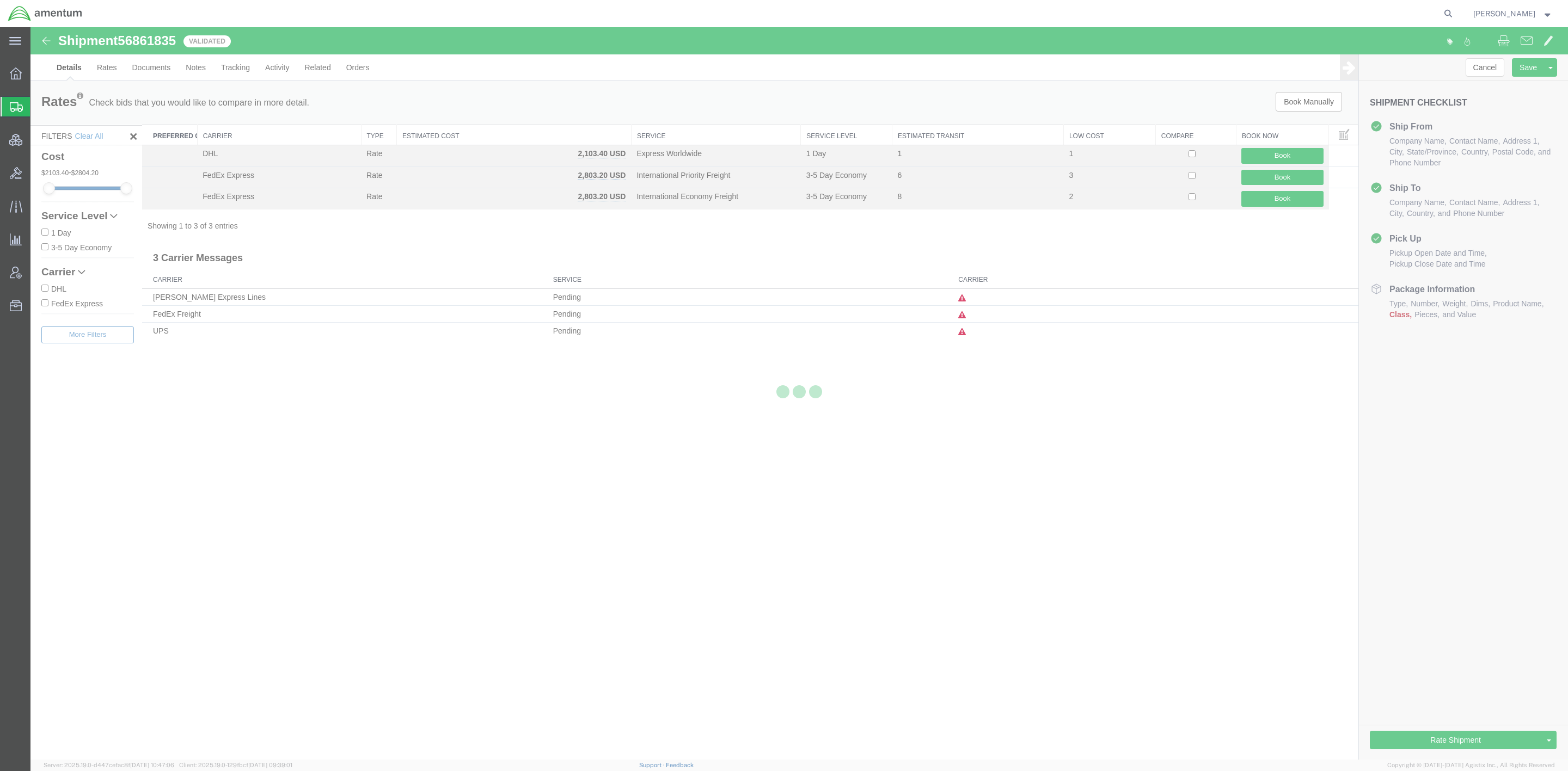
select select "42668"
select select "42637"
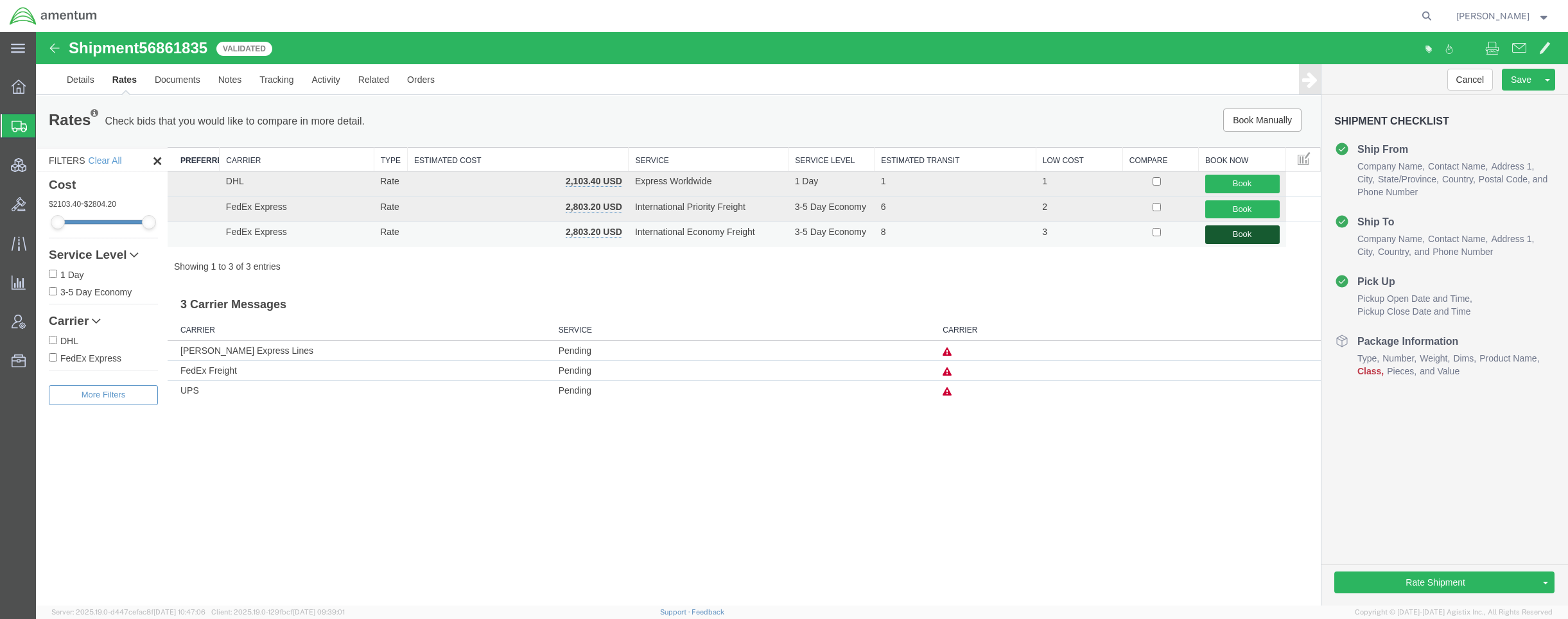
click at [1238, 235] on button "Book" at bounding box center [1242, 235] width 74 height 19
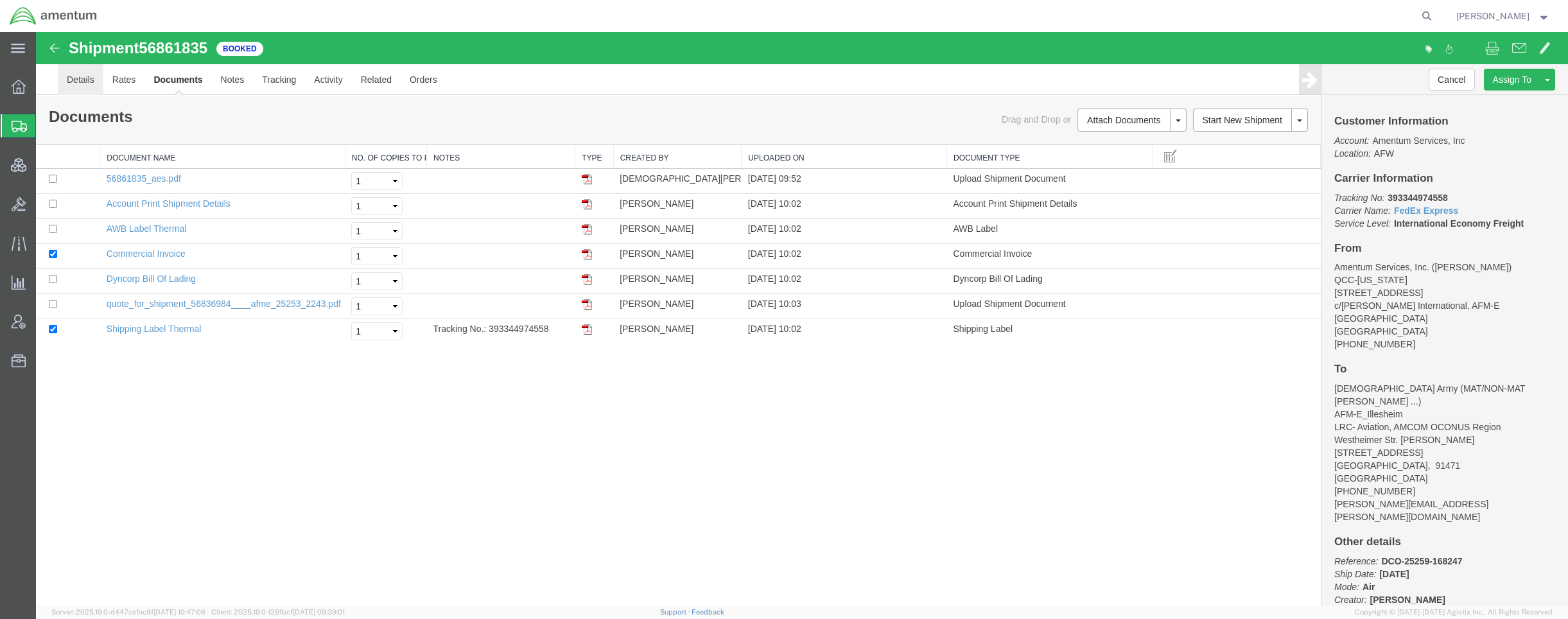
click at [87, 79] on link "Details" at bounding box center [81, 79] width 45 height 31
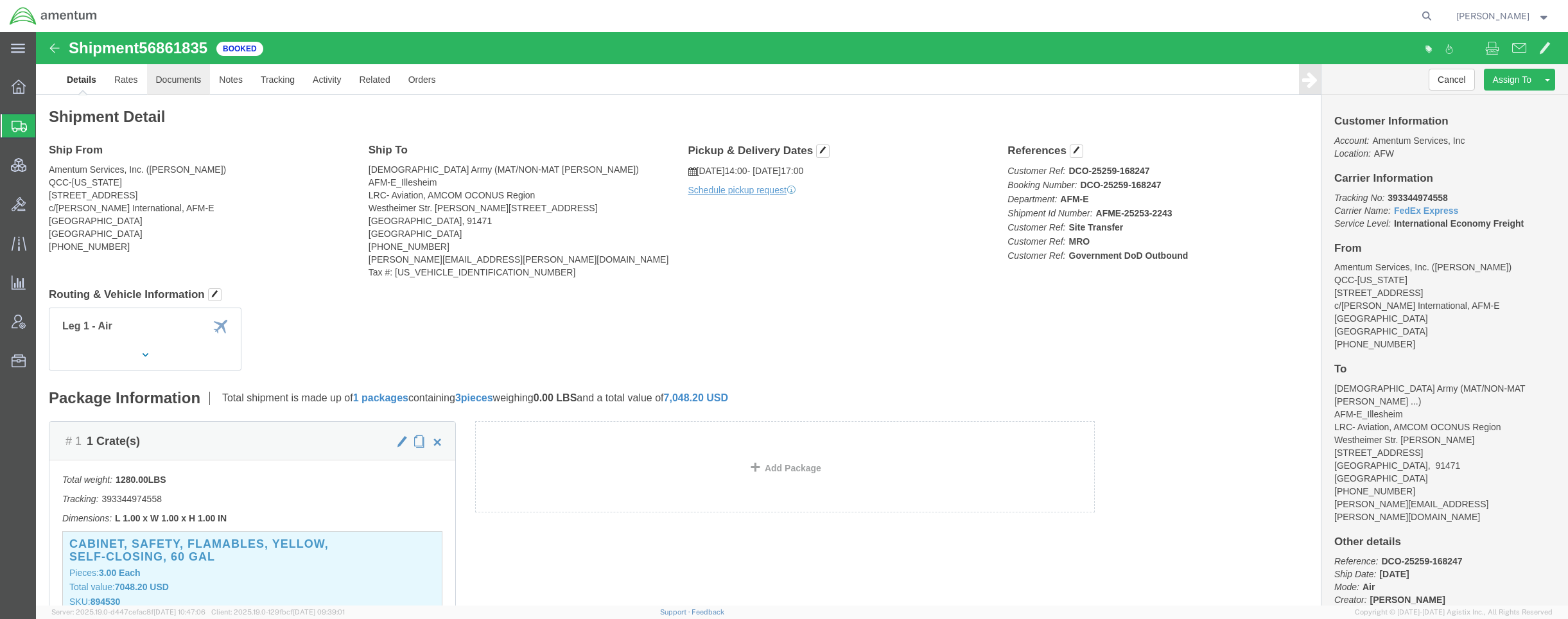
click link "Documents"
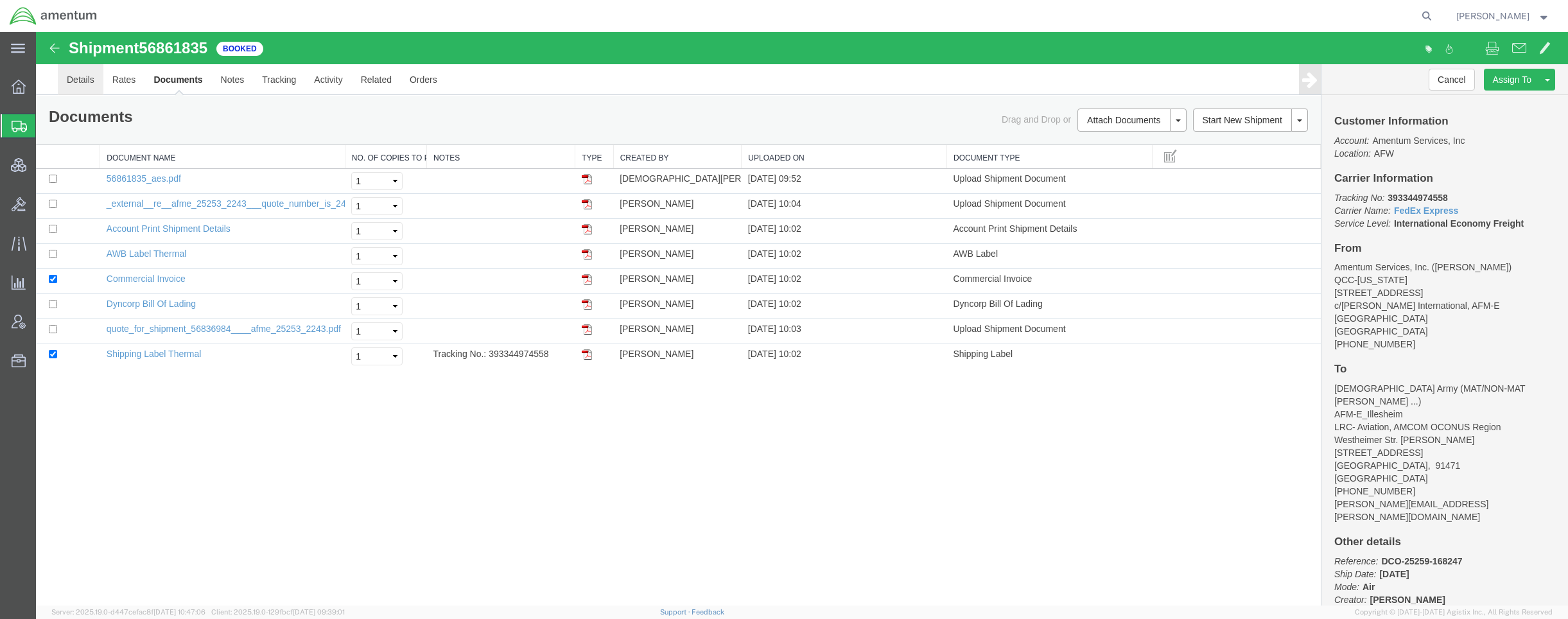
click at [96, 84] on link "Details" at bounding box center [81, 79] width 45 height 31
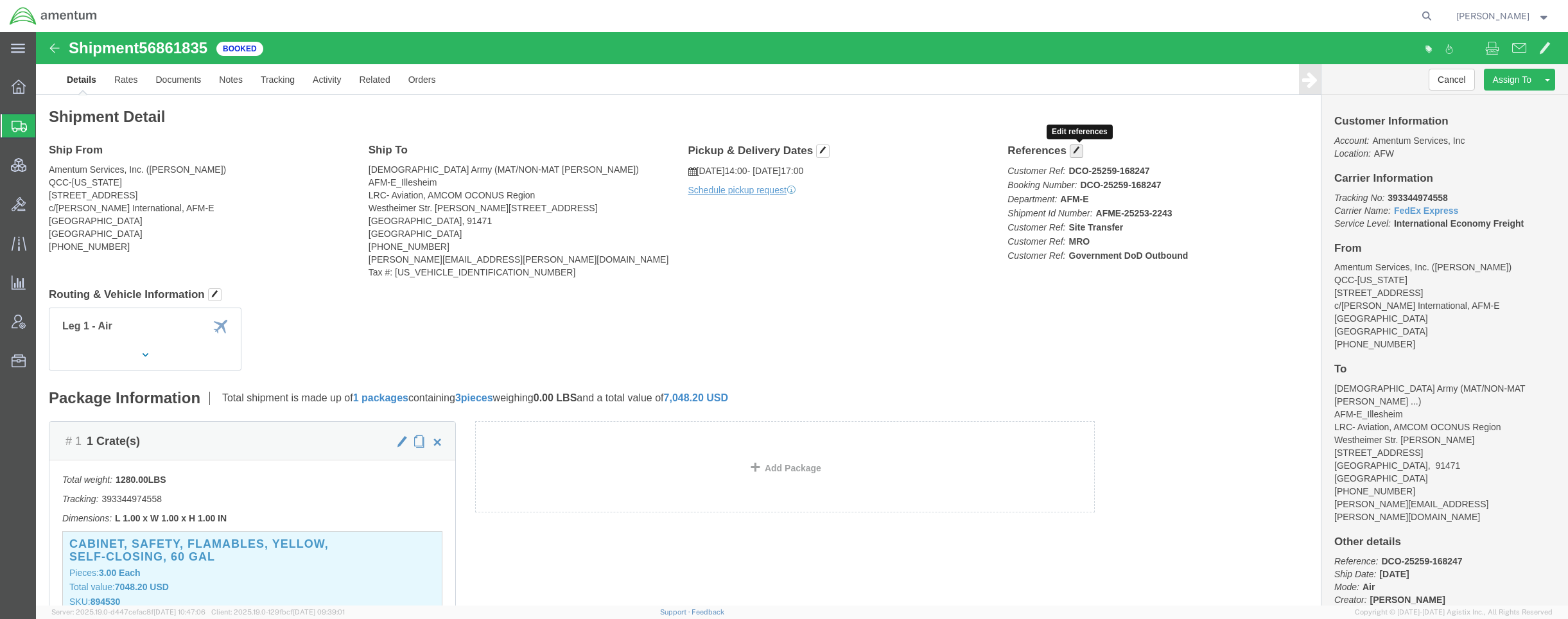
click span "button"
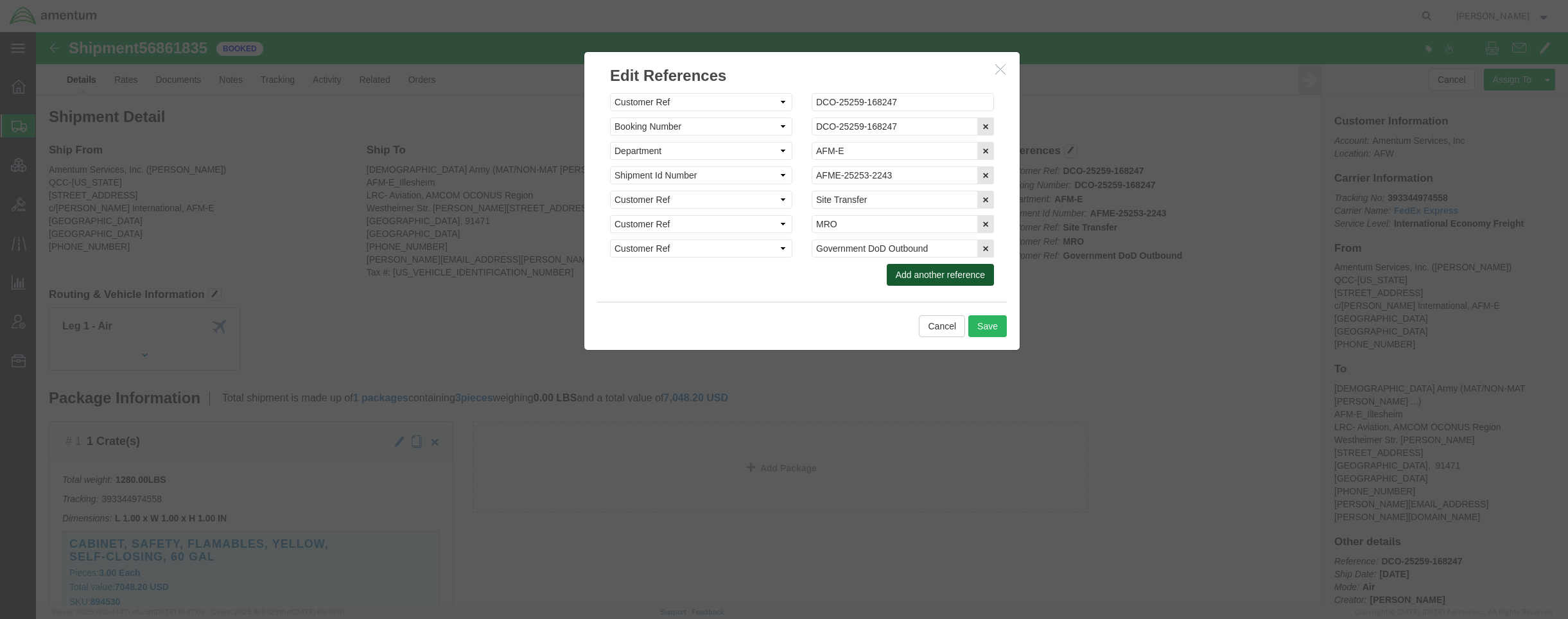
drag, startPoint x: 879, startPoint y: 241, endPoint x: 766, endPoint y: 266, distance: 115.7
click button "Add another reference"
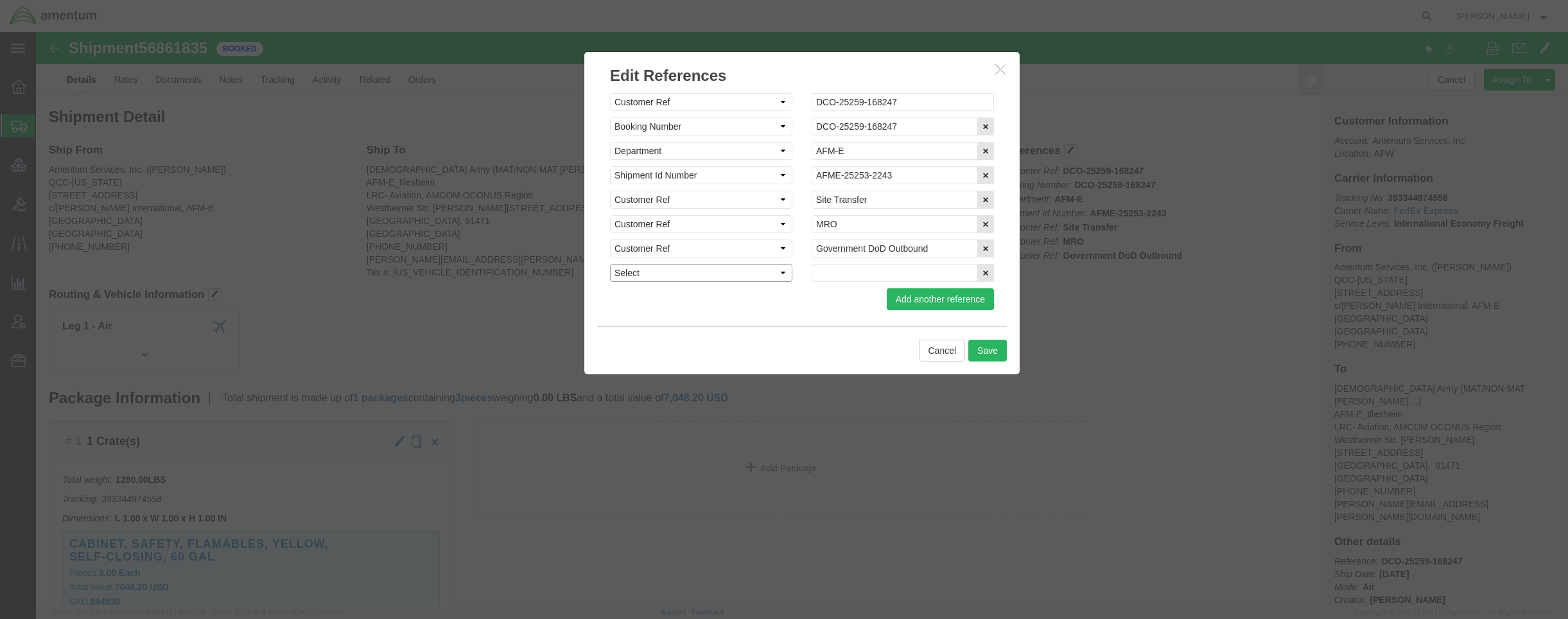
click select "Select Account Type Activity ID Airline Appointment Number ASN Batch Request # …"
select select "QUOTENUM"
click select "Select Account Type Activity ID Airline Appointment Number ASN Batch Request # …"
click div "Select Account Type Activity ID Airline Appointment Number ASN Batch Request # …"
click input "text"
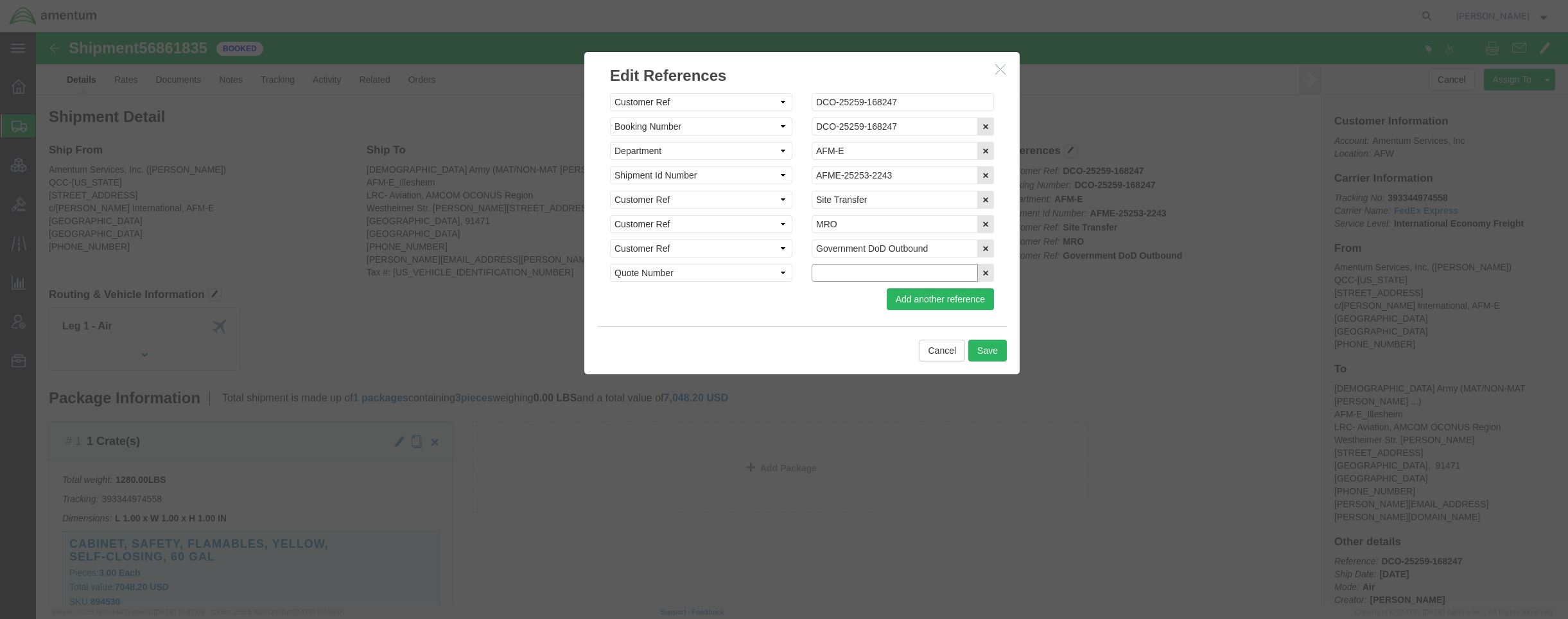
paste input "24198999"
type input "24198999"
click button "Save"
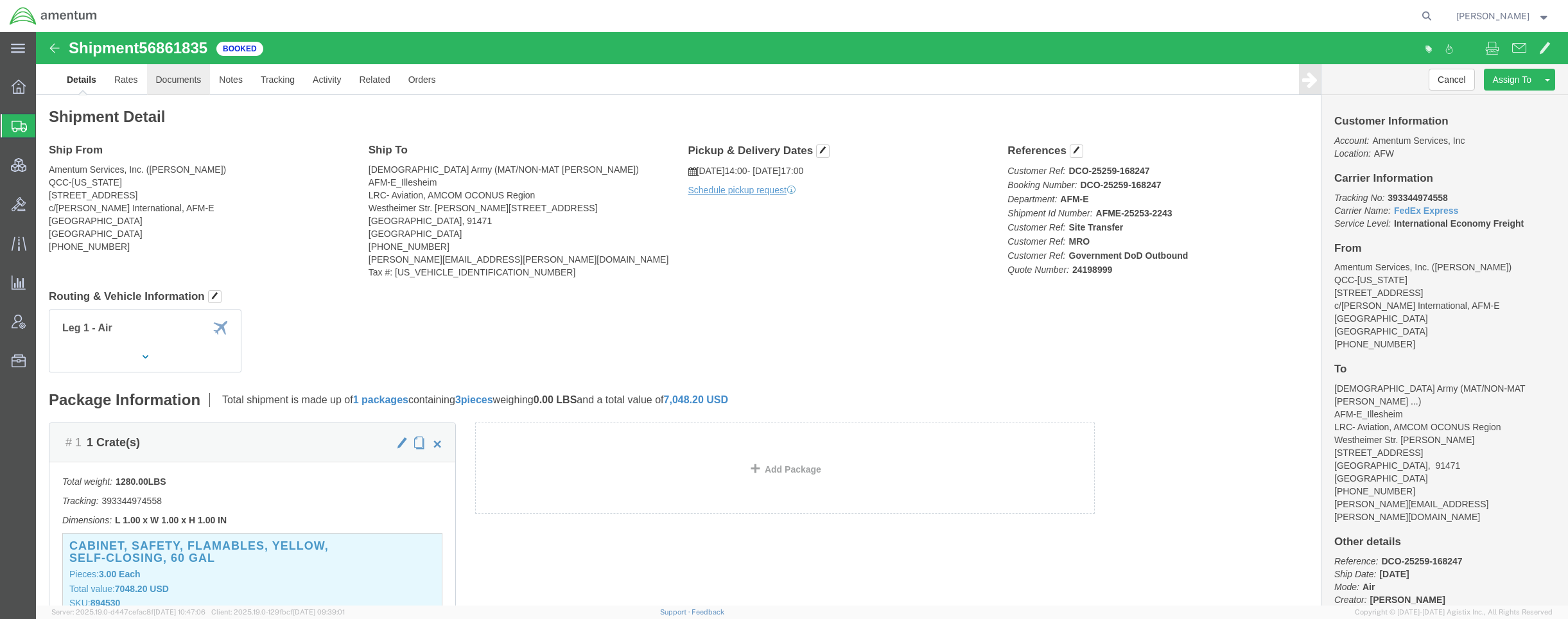
click link "Documents"
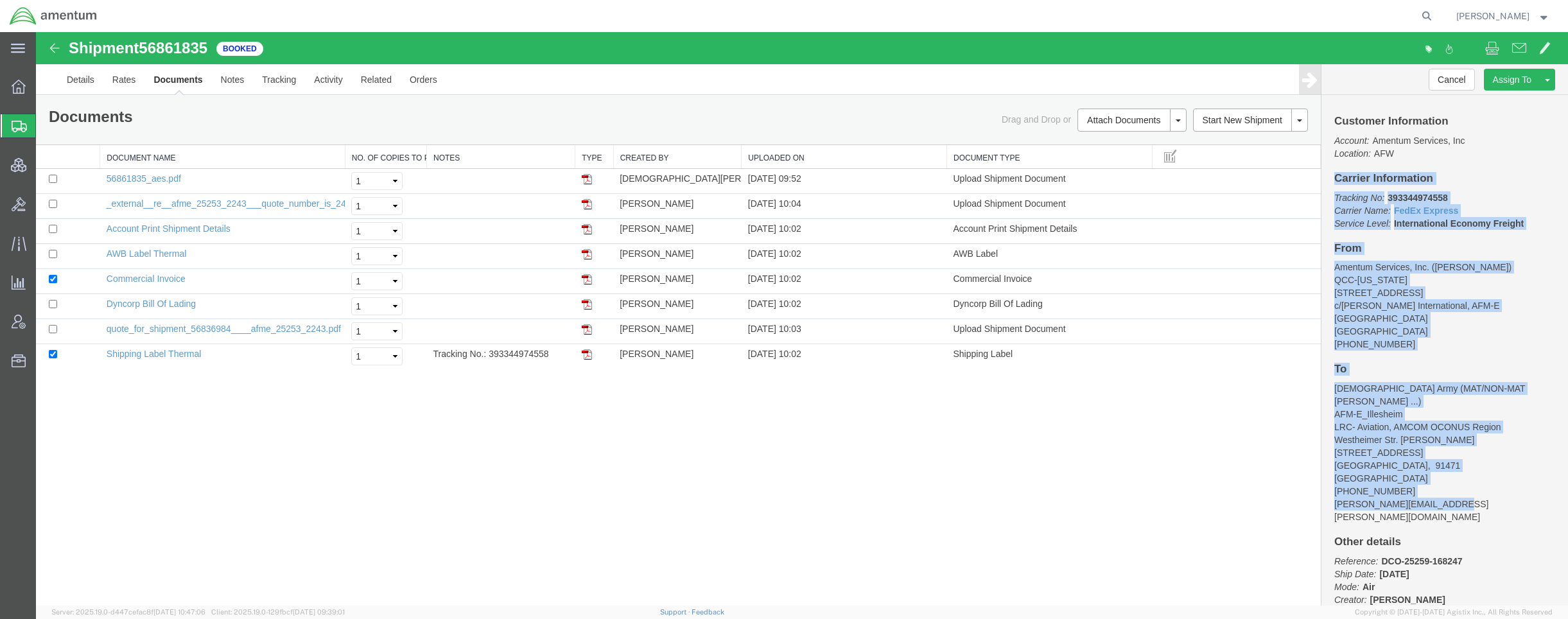
drag, startPoint x: 1337, startPoint y: 177, endPoint x: 1506, endPoint y: 472, distance: 340.0
click at [1506, 472] on div "Customer Information Account: Amentum Services, Inc Location: AFW Carrier Infor…" at bounding box center [1444, 350] width 247 height 511
copy div "Carrier Information Tracking No: 393344974558 Carrier Name: FedEx Express FedEx…"
drag, startPoint x: 89, startPoint y: 81, endPoint x: 411, endPoint y: 161, distance: 331.8
click at [89, 81] on link "Details" at bounding box center [81, 79] width 45 height 31
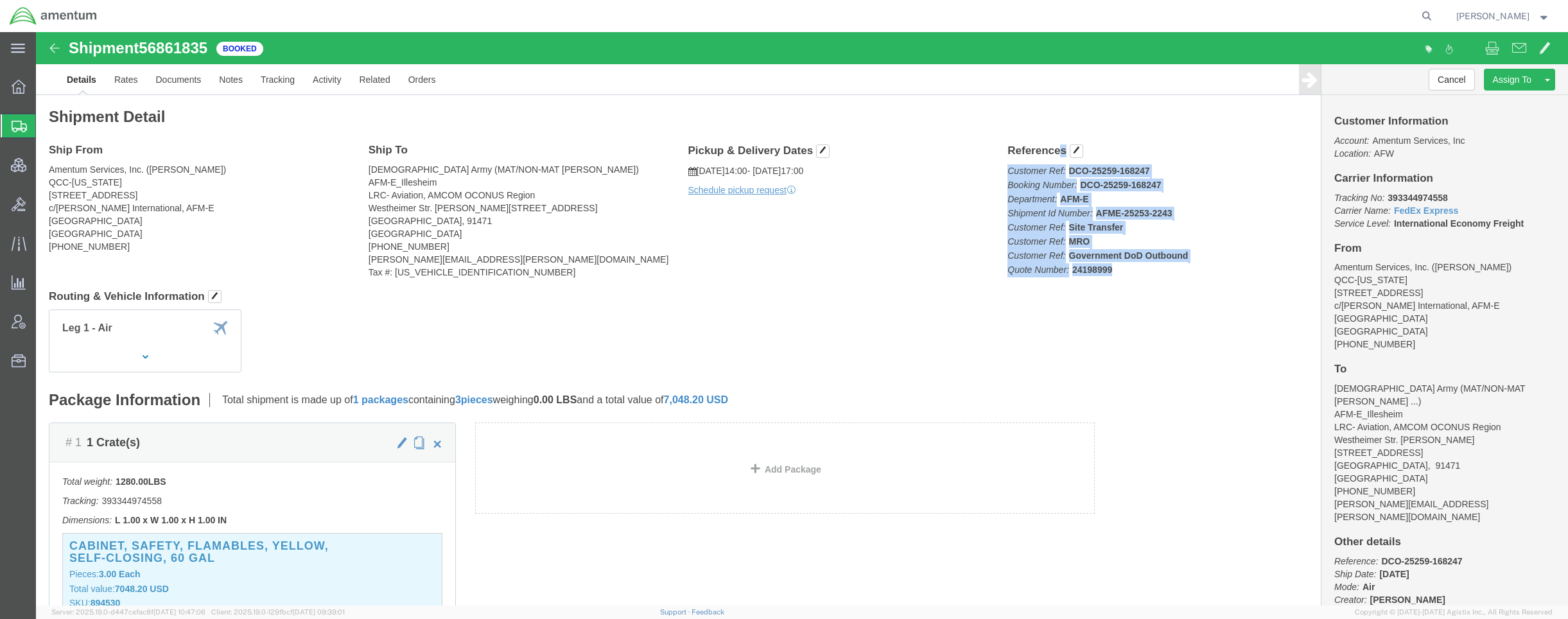
drag, startPoint x: 965, startPoint y: 116, endPoint x: 1077, endPoint y: 244, distance: 170.1
click div "References Customer Ref: DCO-25259-168247 Booking Number: DCO-25259-168247 Depa…"
copy div "References Customer Ref: DCO-25259-168247 Booking Number: DCO-25259-168247 Depa…"
click link "Documents"
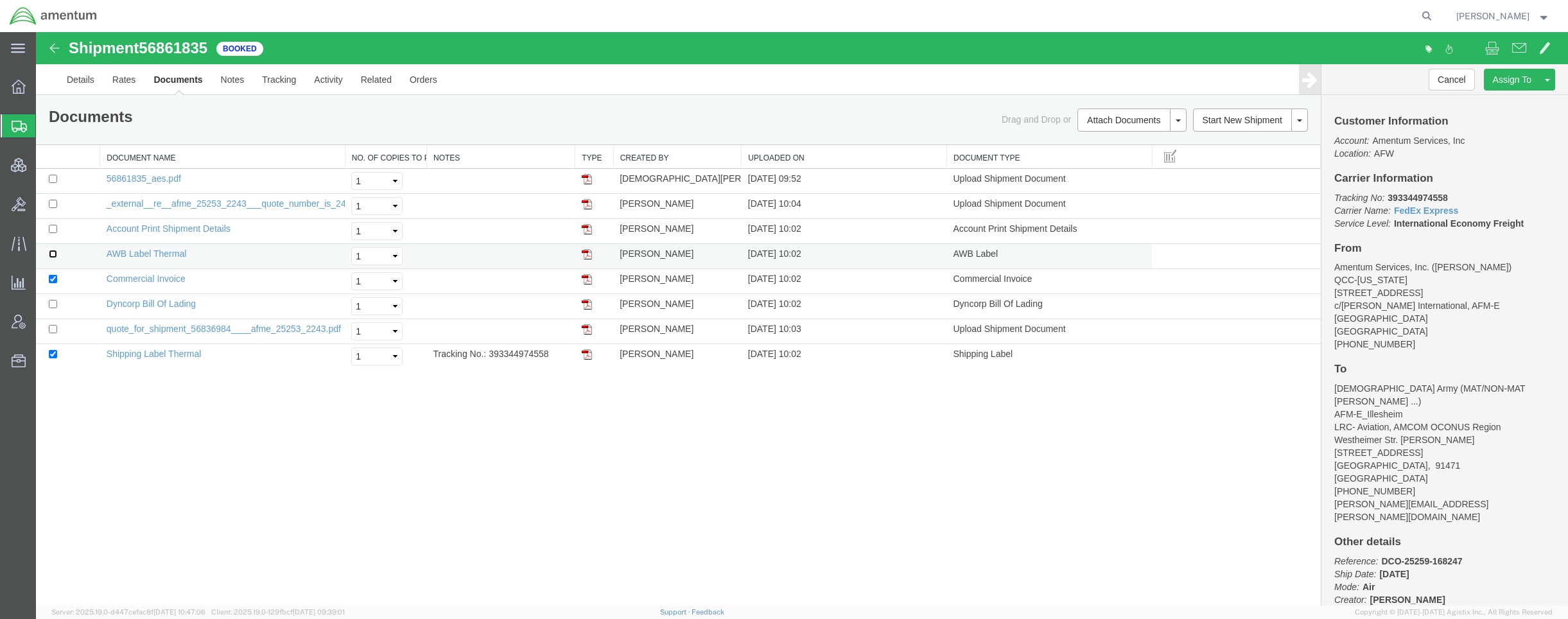
click at [50, 258] on input "checkbox" at bounding box center [53, 254] width 9 height 9
checkbox input "true"
click at [55, 280] on input "checkbox" at bounding box center [53, 279] width 9 height 9
checkbox input "false"
drag, startPoint x: 1448, startPoint y: 190, endPoint x: 1389, endPoint y: 197, distance: 59.4
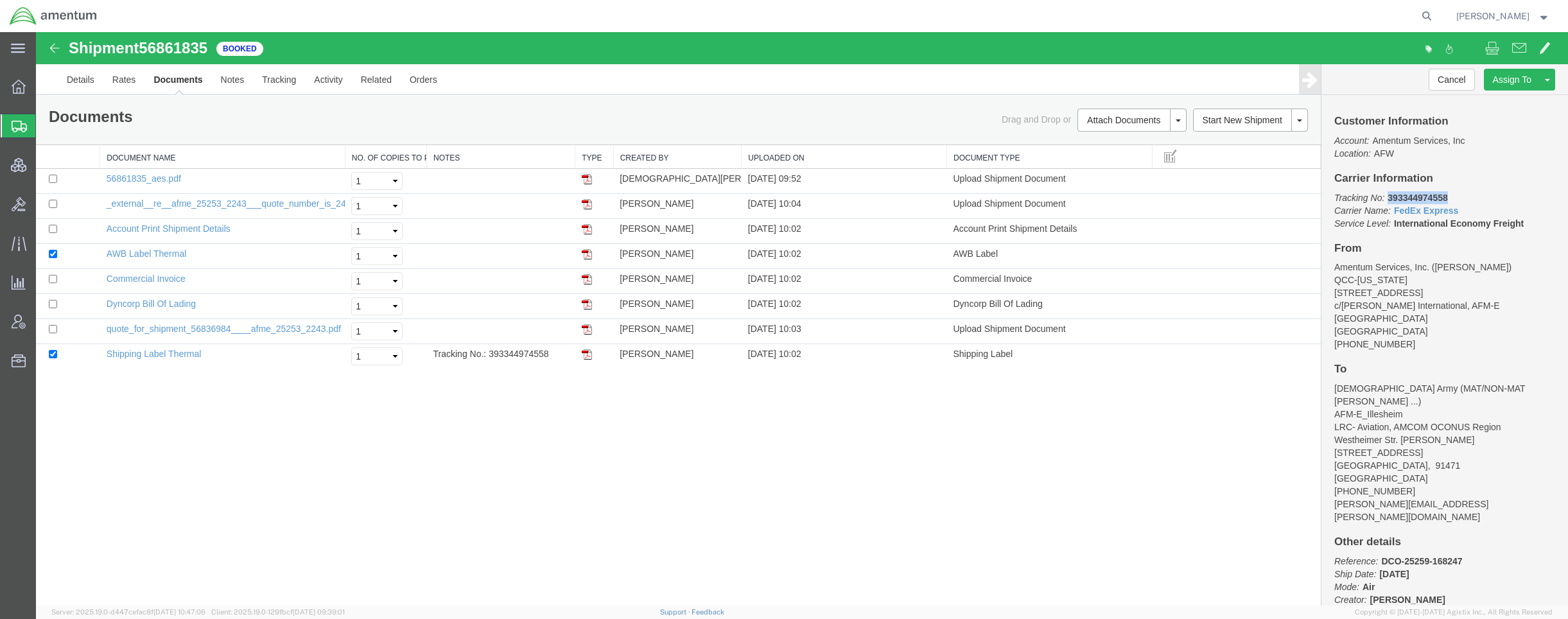
click at [1389, 197] on p "Tracking No: 393344974558 Carrier Name: FedEx Express FedEx Express Service Lev…" at bounding box center [1445, 210] width 221 height 38
copy b "393344974558"
click at [1112, 147] on link "Print Documents" at bounding box center [1130, 142] width 112 height 20
click at [1418, 16] on icon at bounding box center [1426, 16] width 18 height 18
paste input "PACAF-25255-0001"
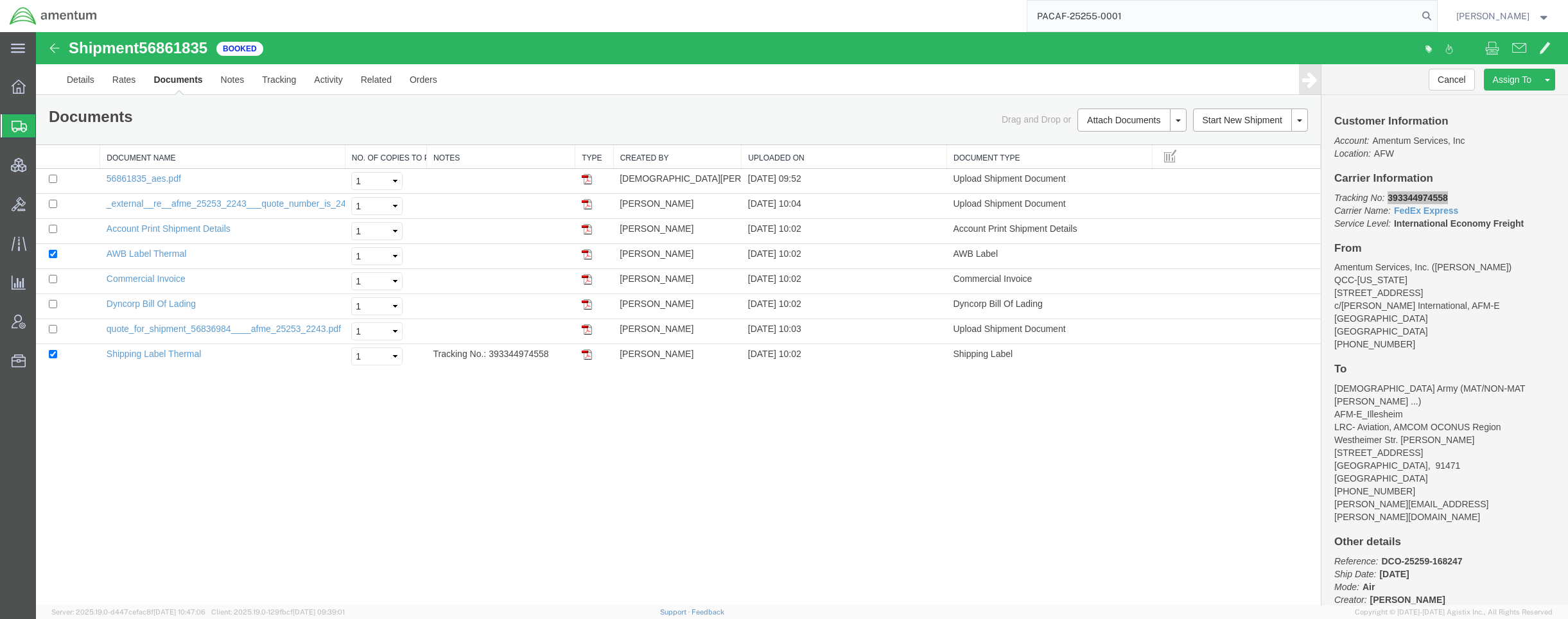
type input "PACAF-25255-0001"
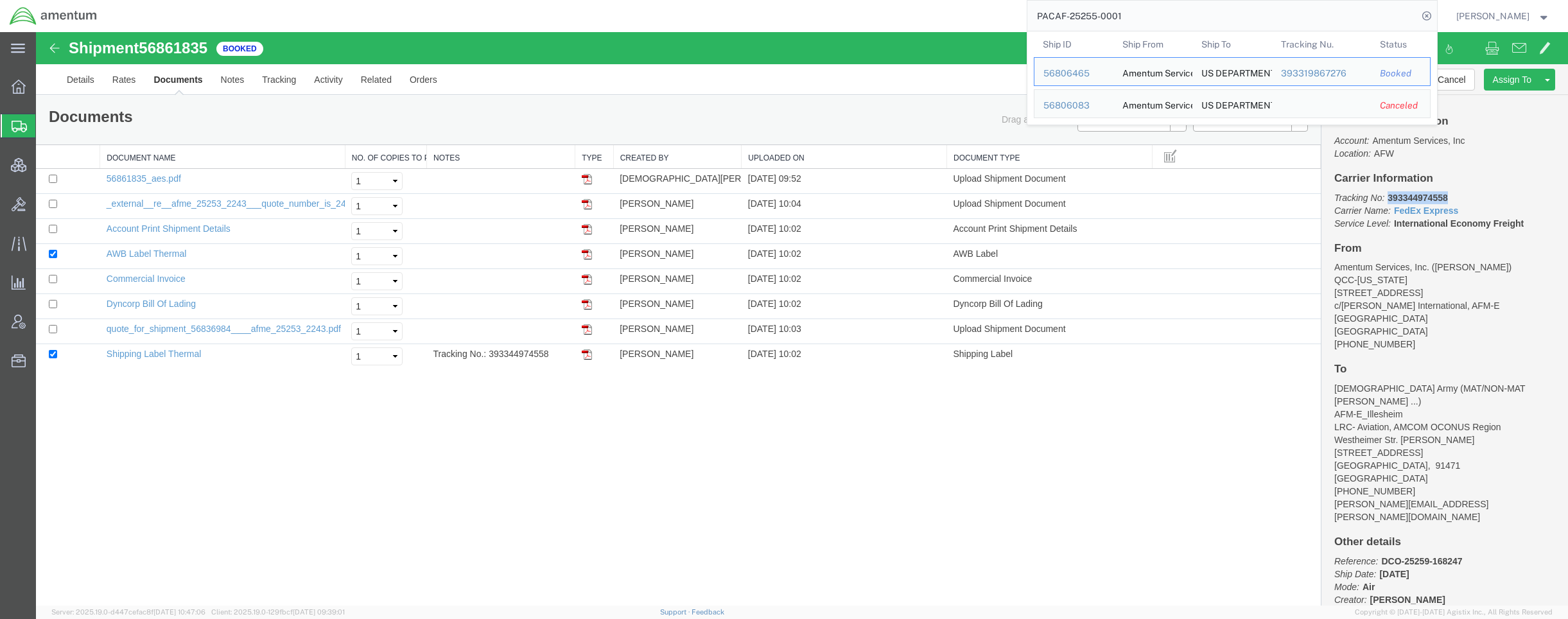
drag, startPoint x: 178, startPoint y: 433, endPoint x: 469, endPoint y: 148, distance: 407.3
click at [179, 425] on div "Shipment 56861835 8 of 8 Booked Details Rates Documents Notes Tracking Activity…" at bounding box center [802, 319] width 1532 height 574
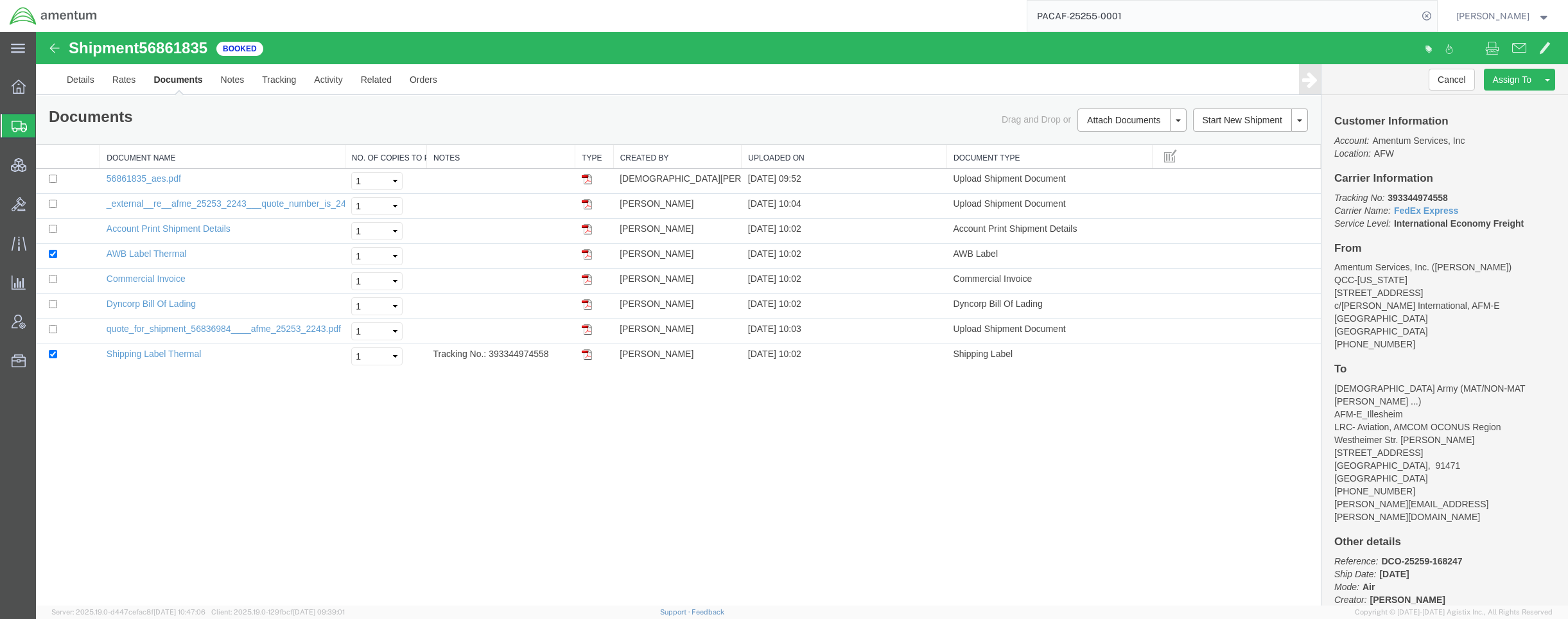
click at [1144, 21] on input "PACAF-25255-0001" at bounding box center [1222, 16] width 390 height 31
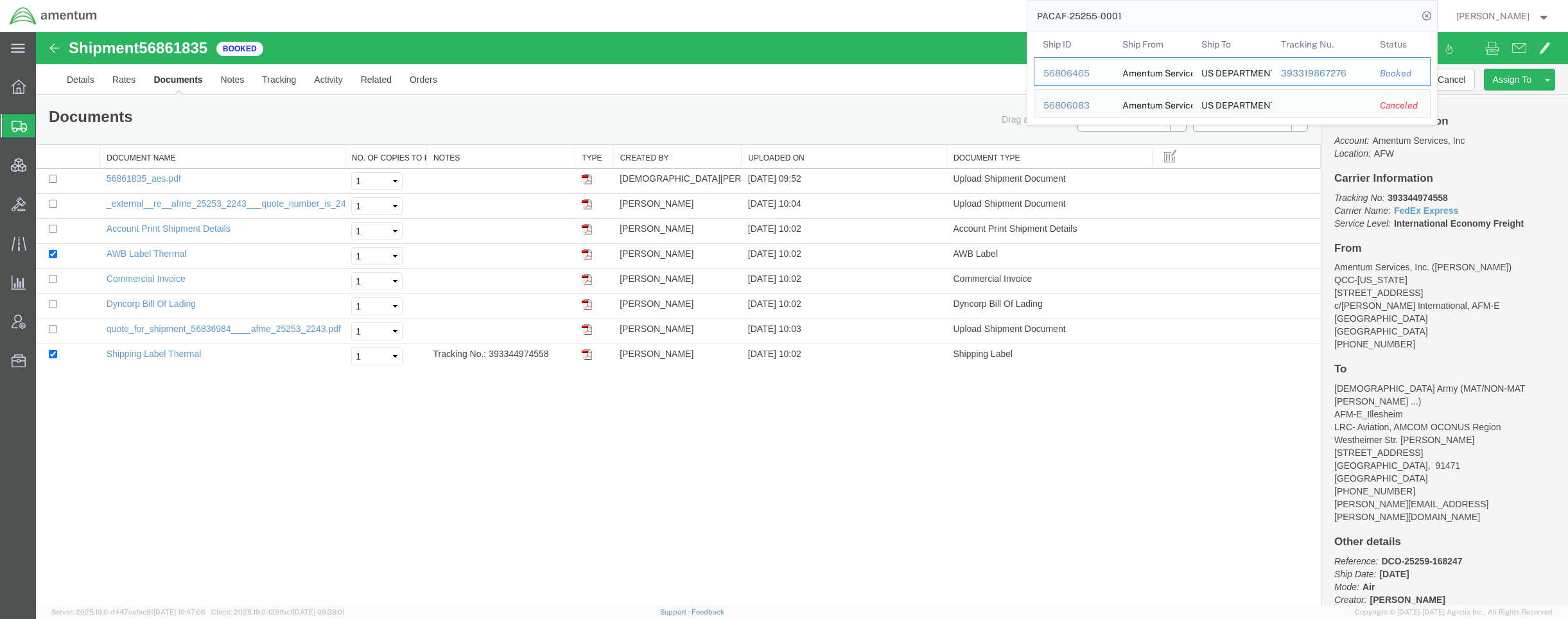
click at [1081, 73] on div "56806465" at bounding box center [1074, 73] width 61 height 13
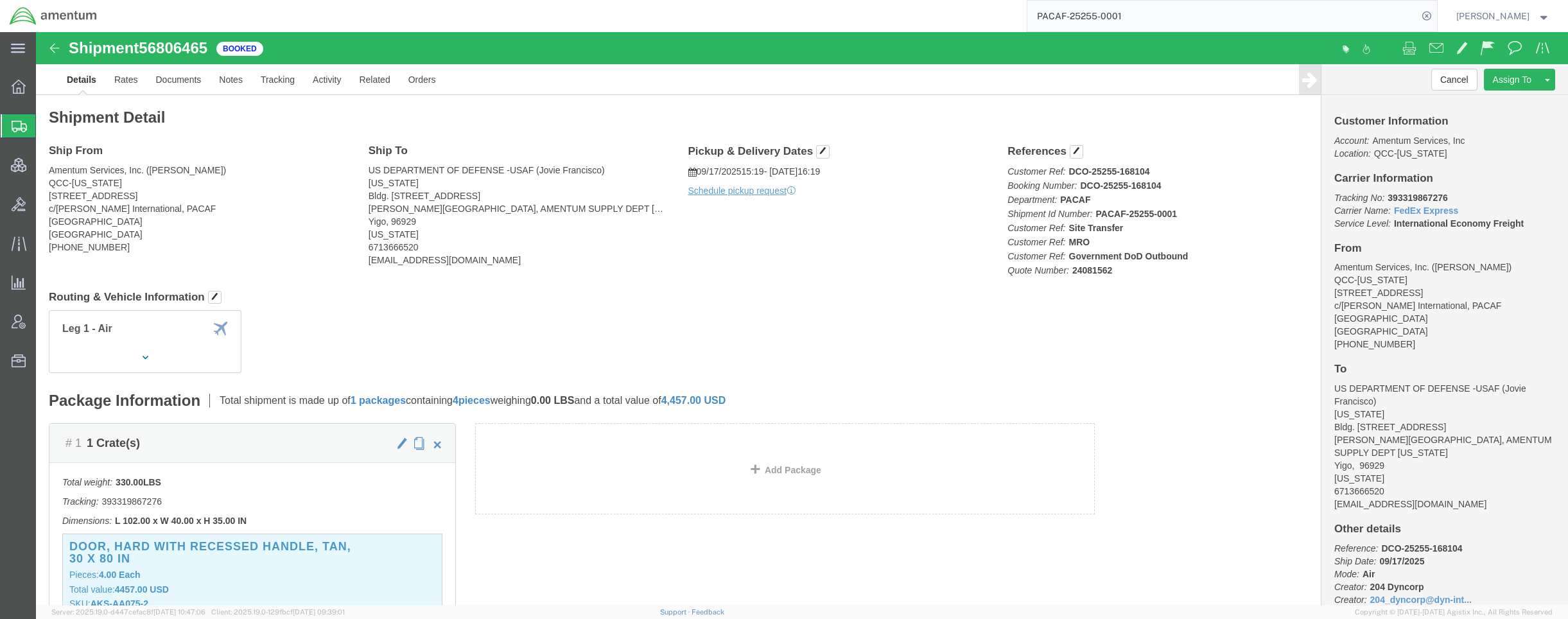
scroll to position [31, 0]
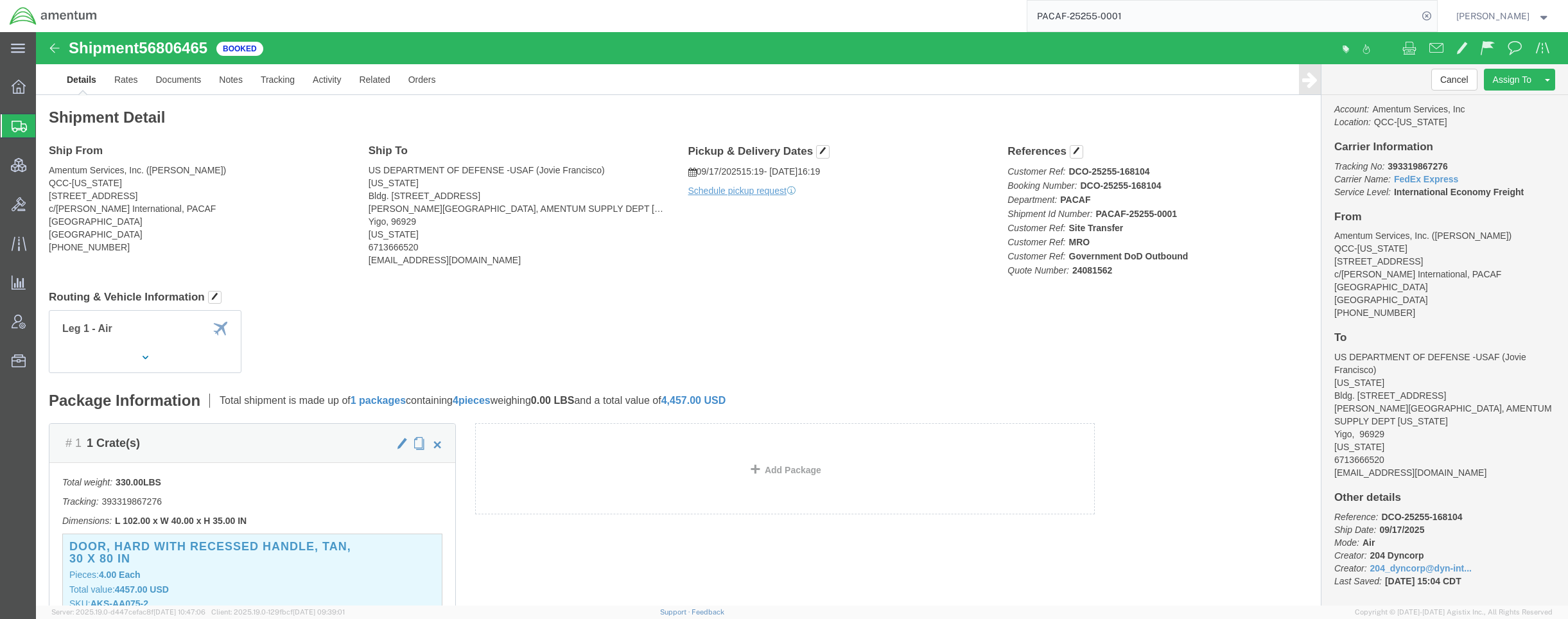
drag, startPoint x: 1291, startPoint y: 109, endPoint x: 1443, endPoint y: 425, distance: 350.7
click div "Customer Information Account: Amentum Services, Inc Location: QCC-Texas Carrier…"
copy div "Carrier Information Tracking No: 393319867276 Carrier Name: FedEx Express FedEx…"
click at [1125, 14] on input "PACAF-25255-0001" at bounding box center [1222, 16] width 390 height 31
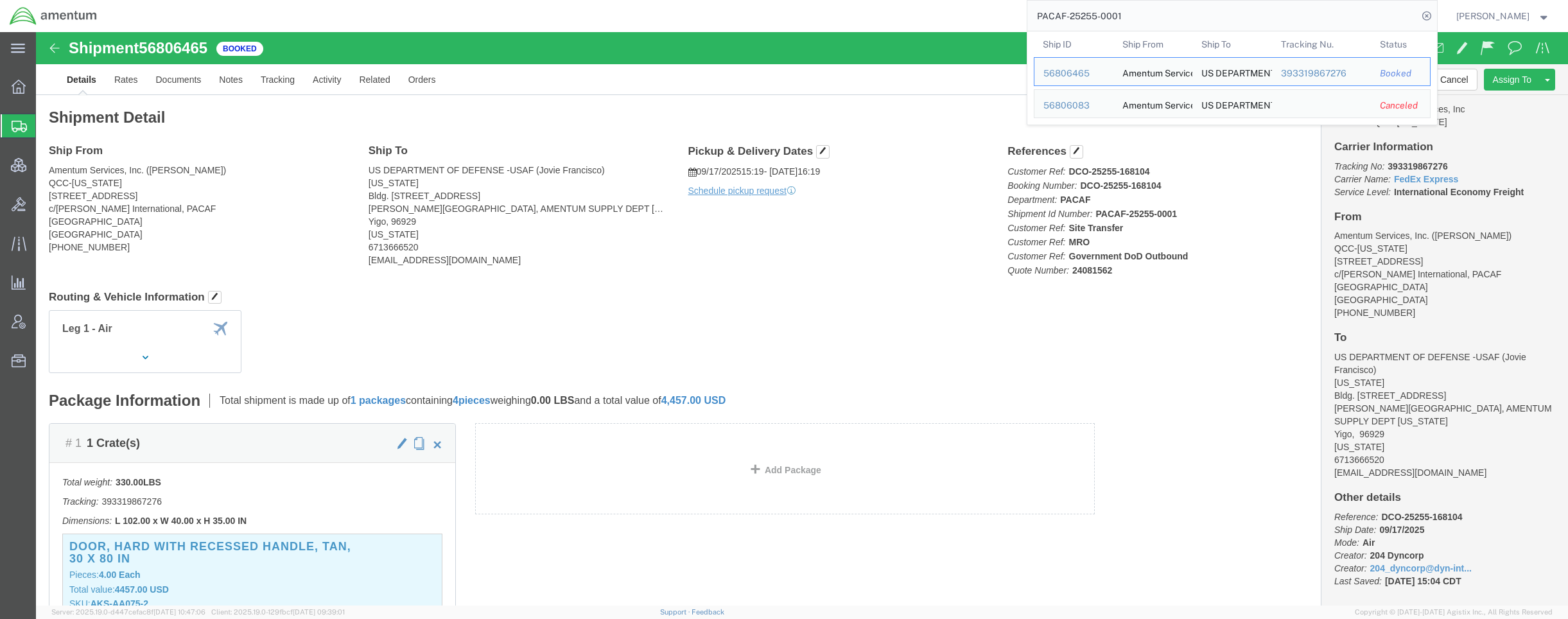
drag, startPoint x: 1128, startPoint y: 13, endPoint x: 910, endPoint y: 13, distance: 218.0
click at [910, 13] on div "PACAF-25255-0001 Ship ID Ship From Ship To Tracking Nu. Status Ship ID 56806465…" at bounding box center [772, 16] width 1331 height 32
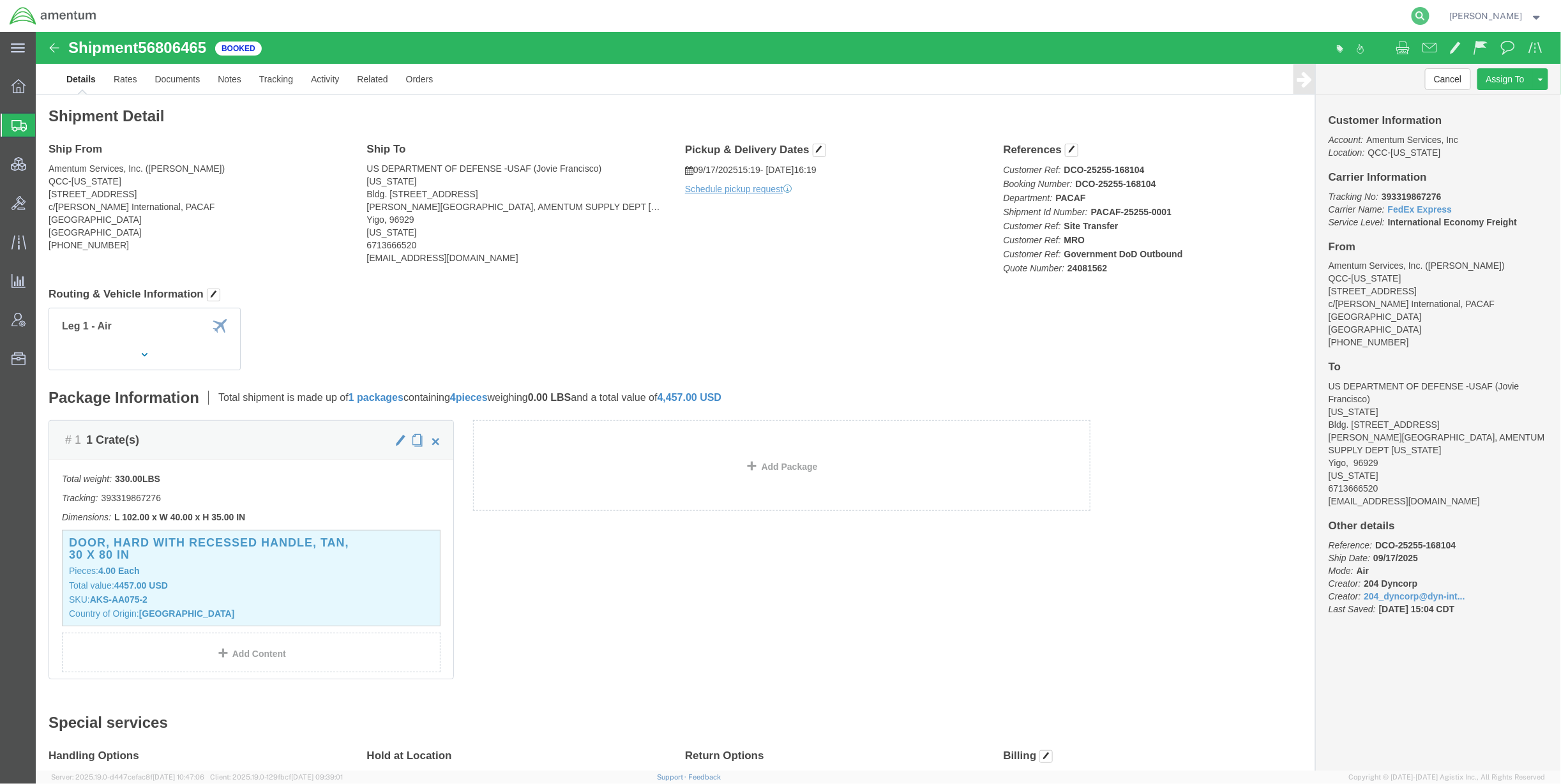
click at [1416, 16] on icon at bounding box center [1421, 16] width 18 height 18
click at [1319, 19] on input "search" at bounding box center [1217, 16] width 388 height 30
paste input "56540229"
type input "56540229"
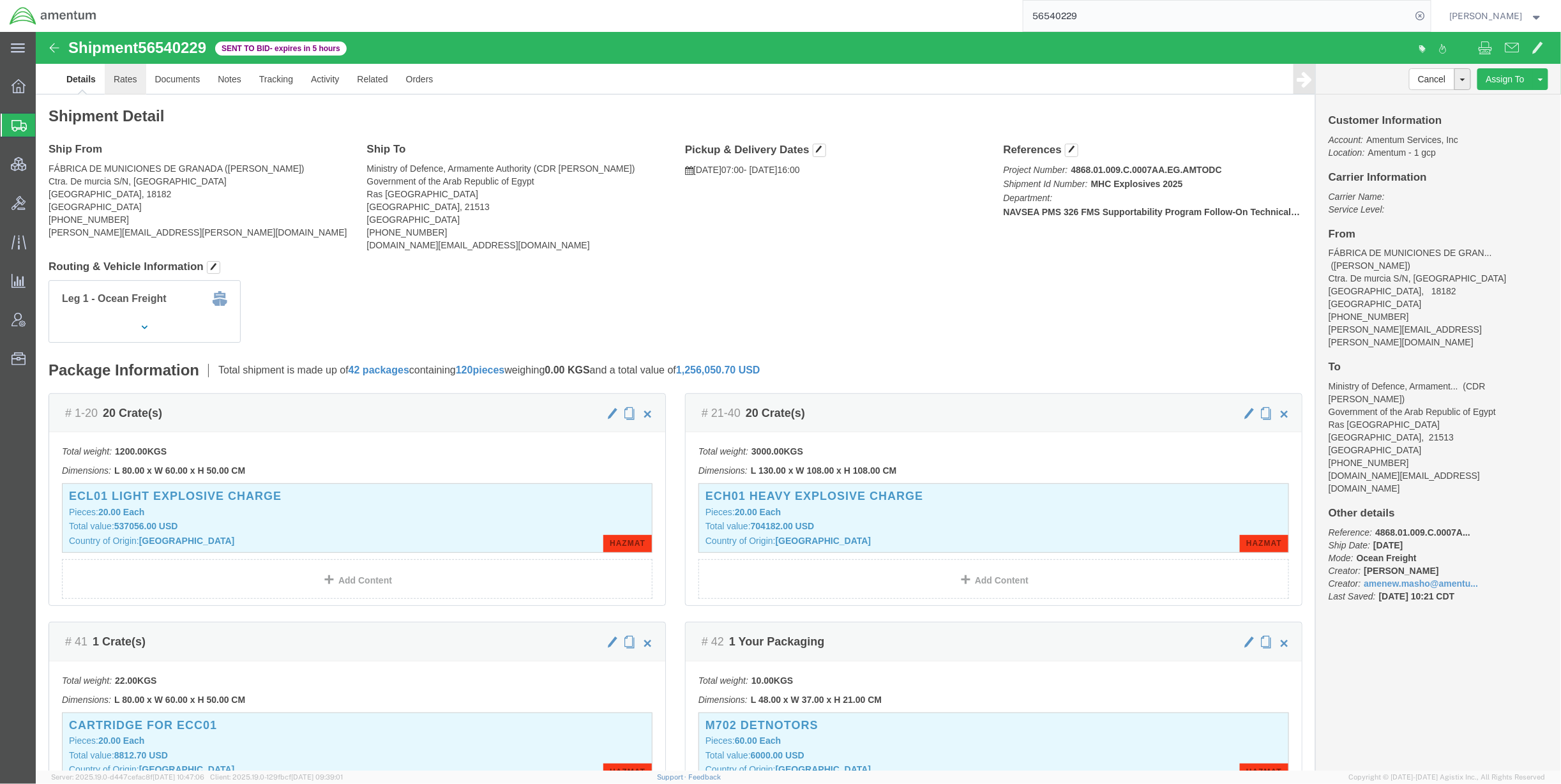
click link "Rates"
